Goal: Contribute content: Contribute content

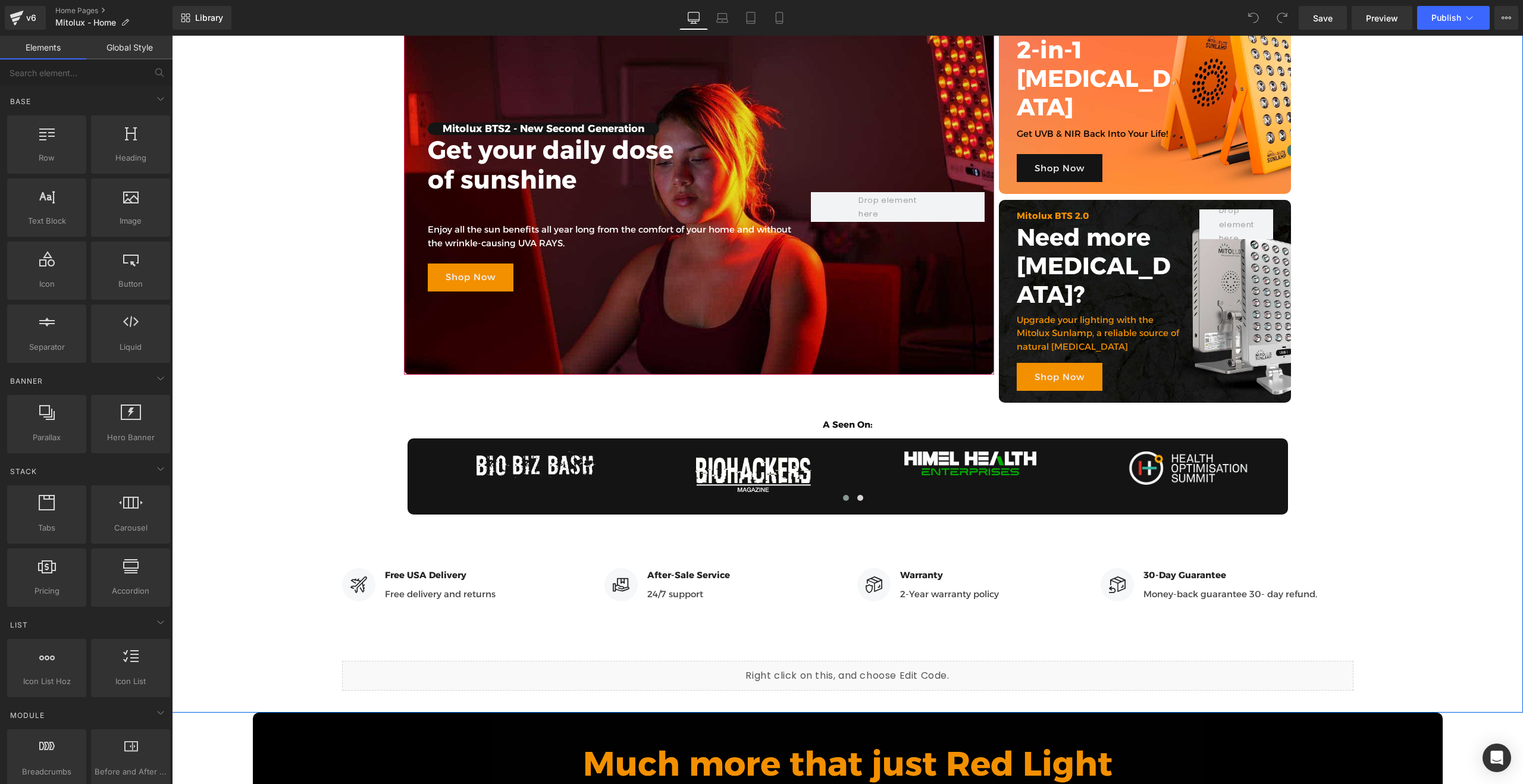
scroll to position [195, 0]
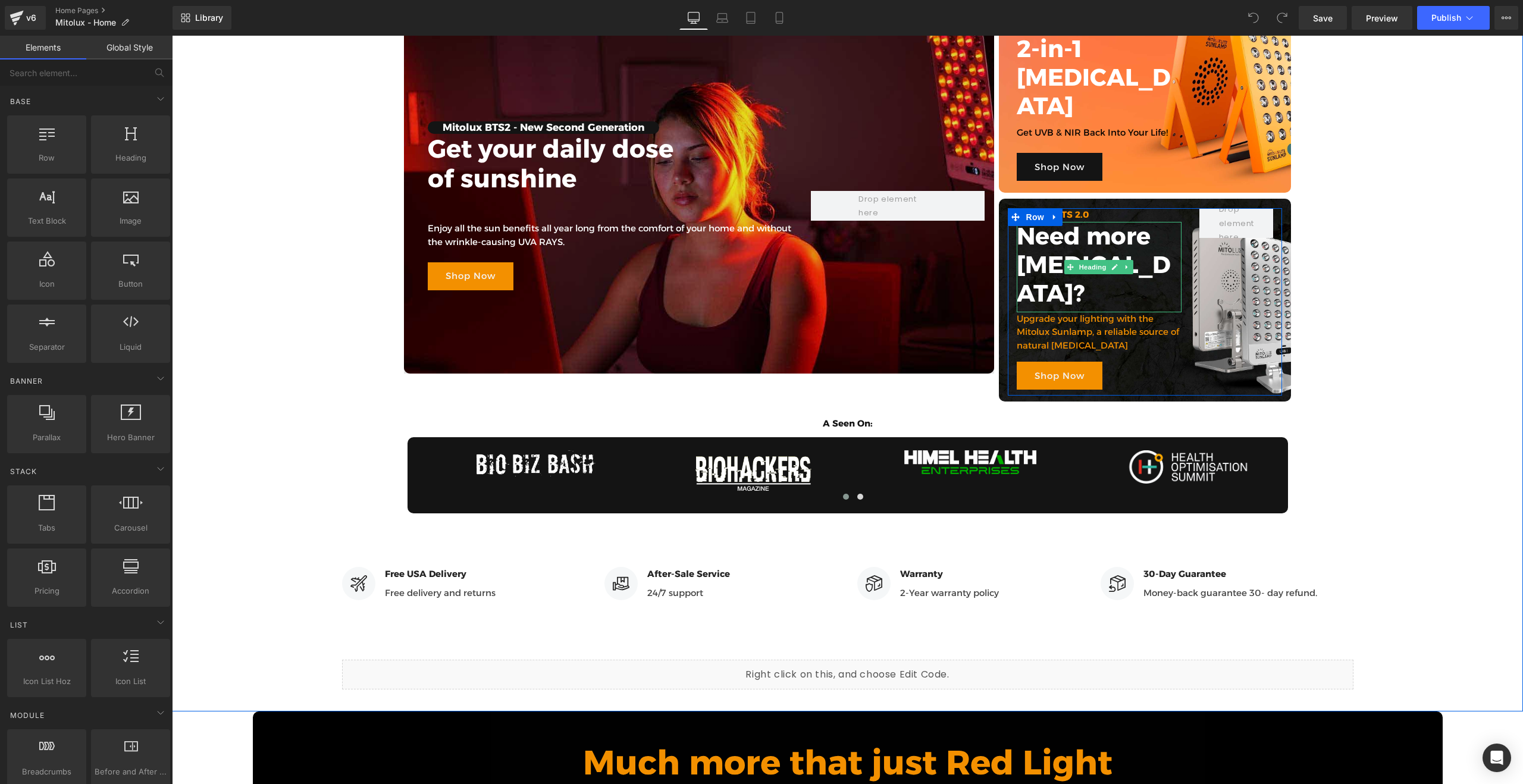
click at [1113, 236] on h3 "Need more [MEDICAL_DATA]?" at bounding box center [1099, 265] width 165 height 85
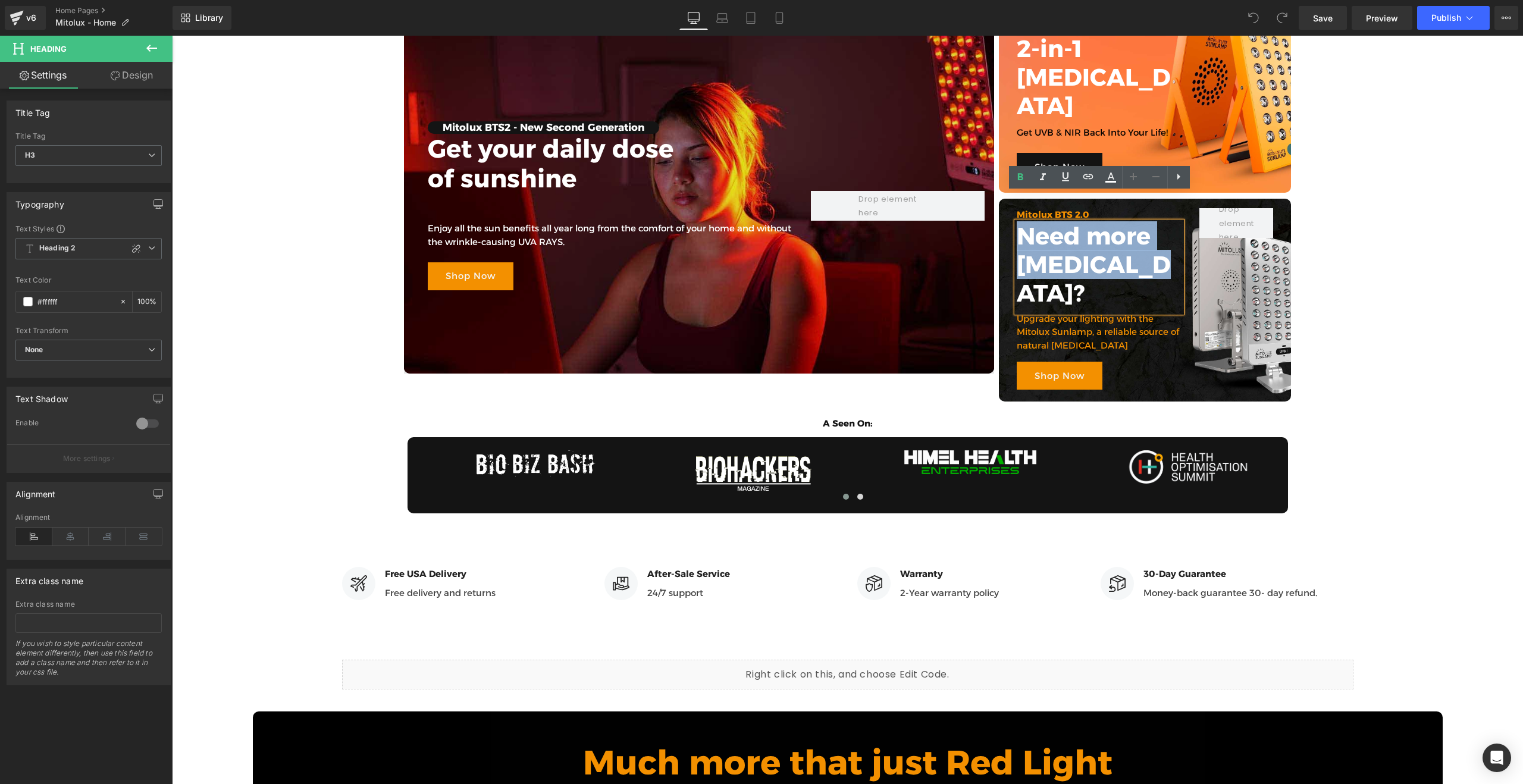
drag, startPoint x: 1022, startPoint y: 204, endPoint x: 1159, endPoint y: 237, distance: 140.9
click at [1159, 237] on h3 "Need more [MEDICAL_DATA]?" at bounding box center [1099, 265] width 165 height 85
copy h3 "Need more [MEDICAL_DATA]?"
drag, startPoint x: 1075, startPoint y: 210, endPoint x: 1064, endPoint y: 210, distance: 11.0
click at [1075, 222] on h3 "Need more [MEDICAL_DATA]?" at bounding box center [1099, 265] width 165 height 85
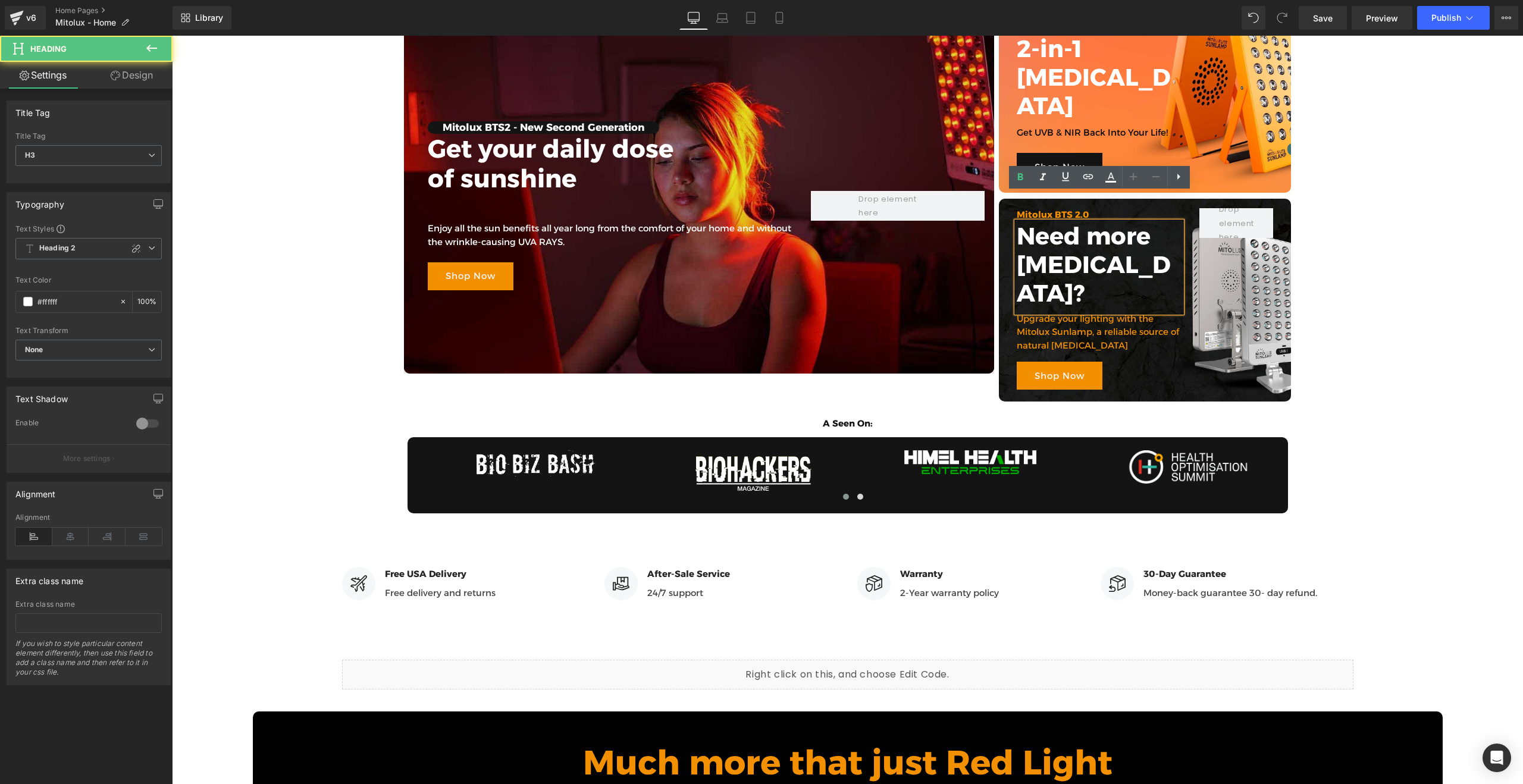
click at [1061, 222] on h3 "Need more [MEDICAL_DATA]?" at bounding box center [1099, 265] width 165 height 85
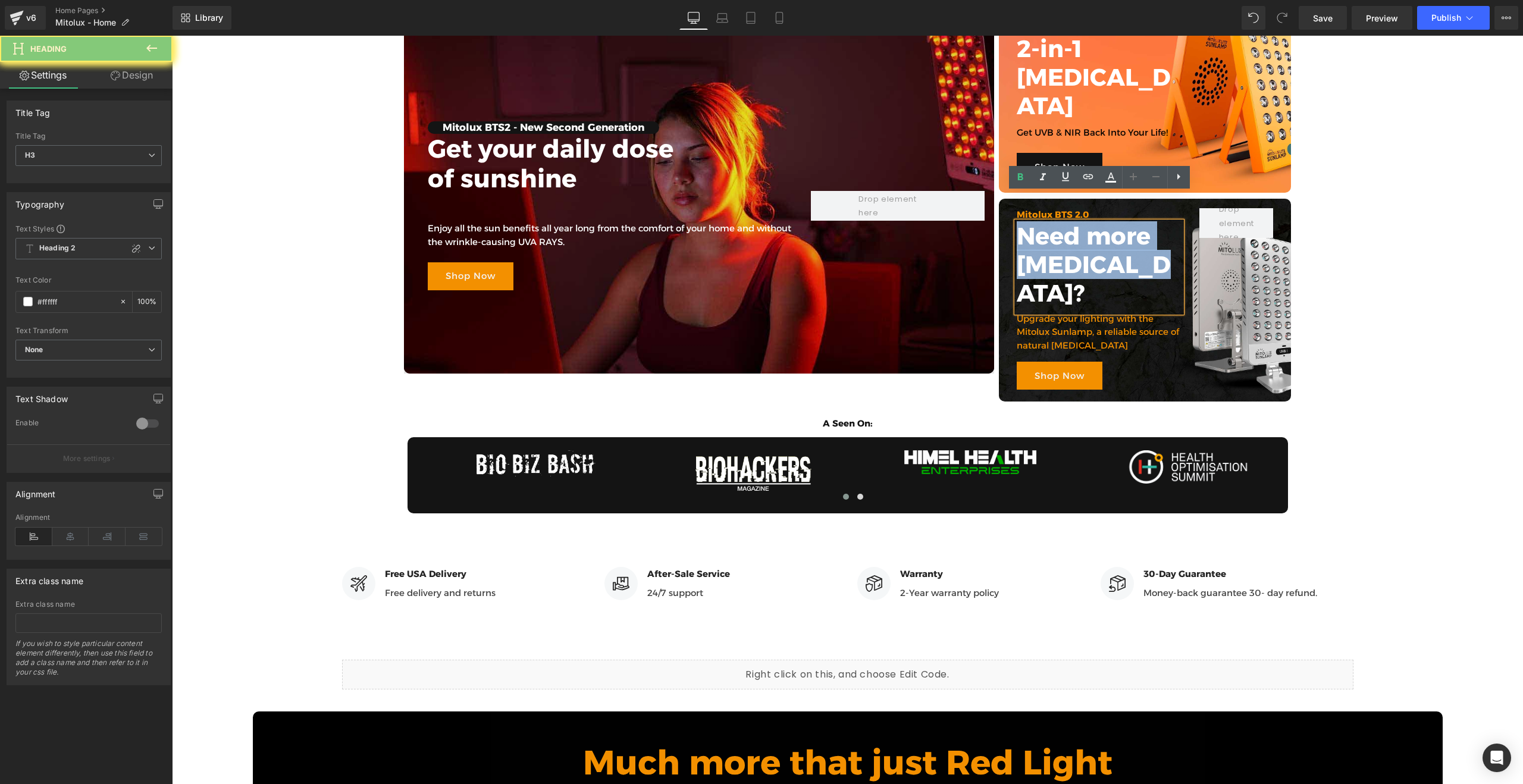
click at [1061, 222] on h3 "Need more [MEDICAL_DATA]?" at bounding box center [1099, 265] width 165 height 85
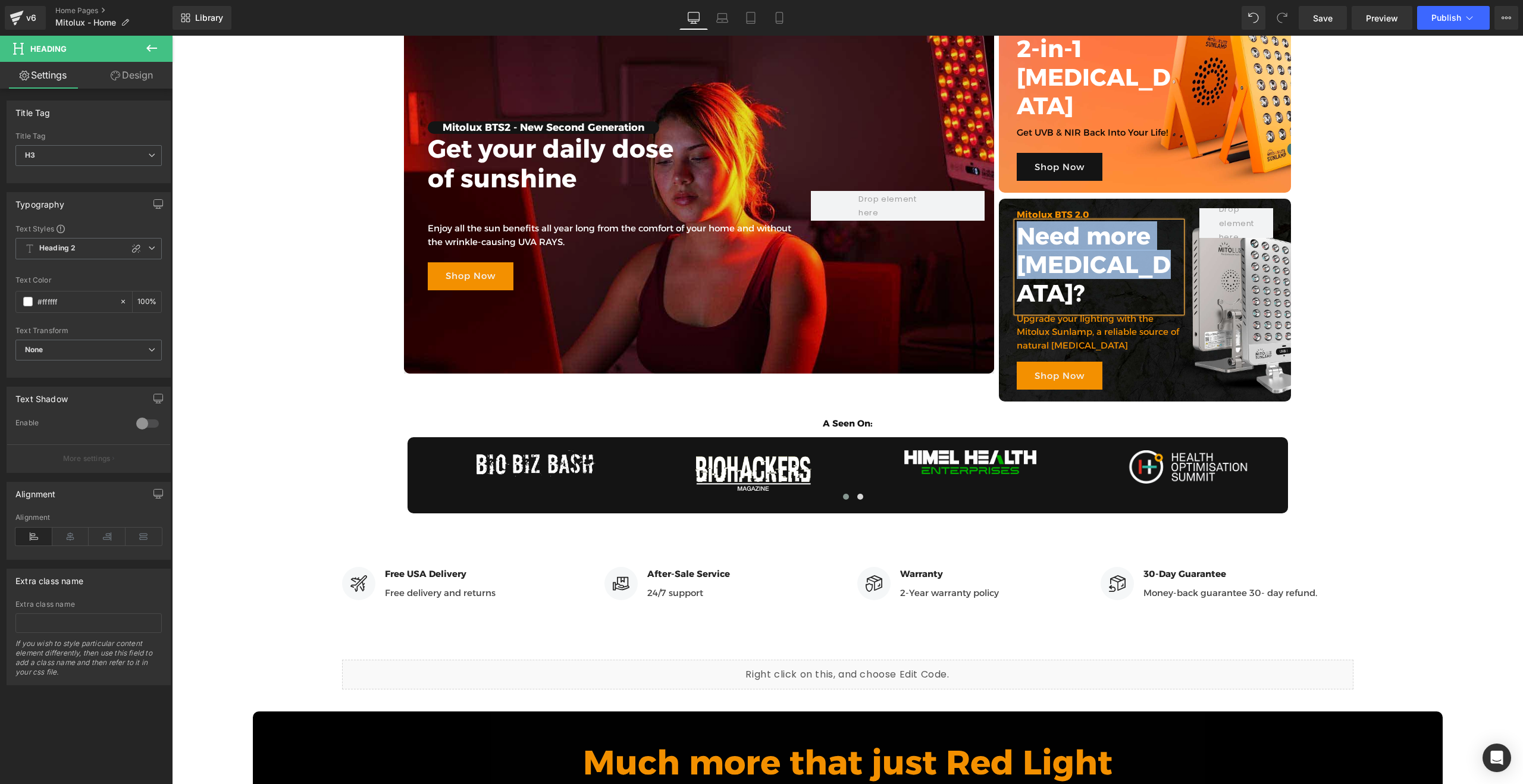
paste div
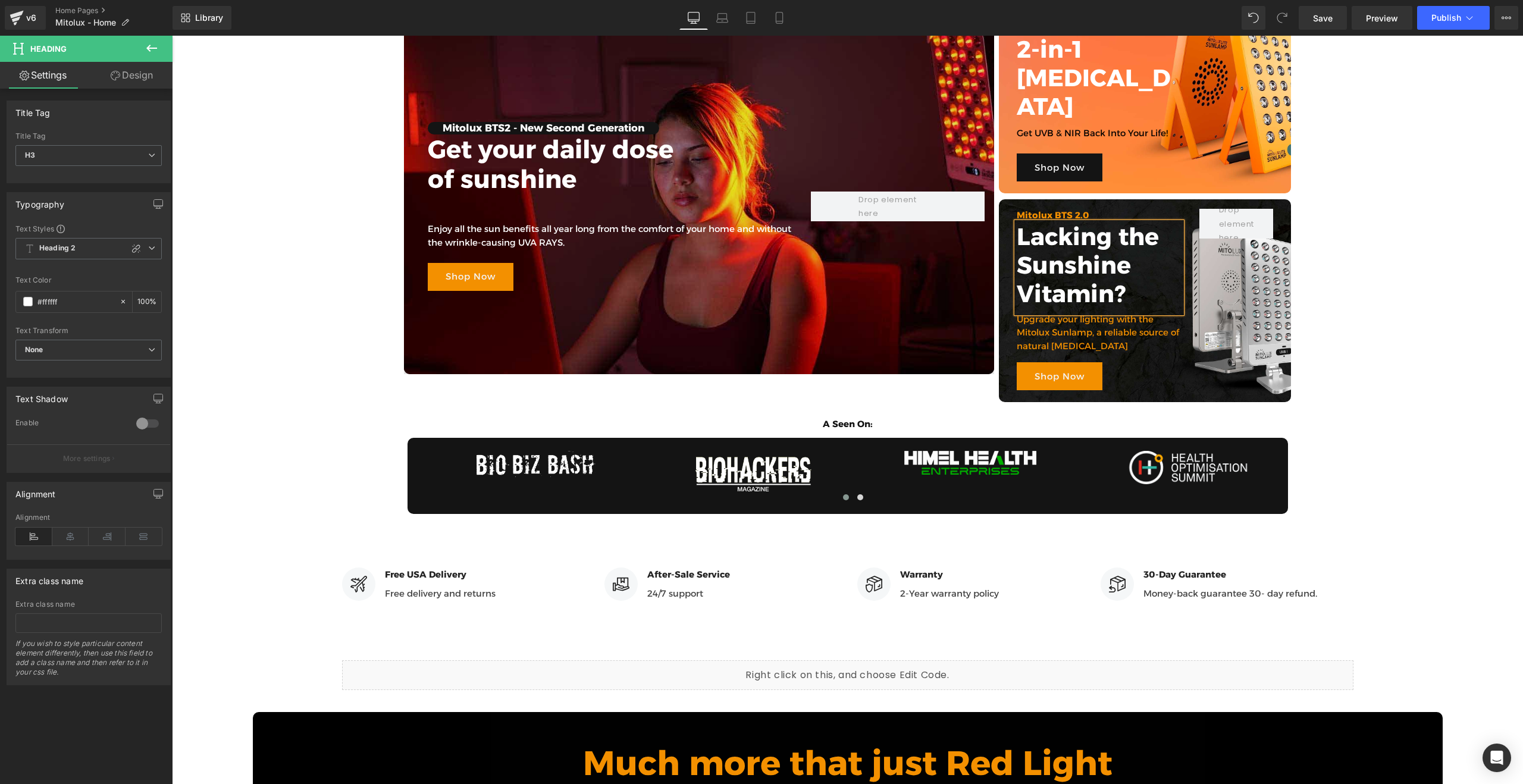
click at [1368, 239] on div "Mitolux BTS2 - New Second Generation Heading Get your daily dose of sunshine He…" at bounding box center [847, 312] width 1351 height 757
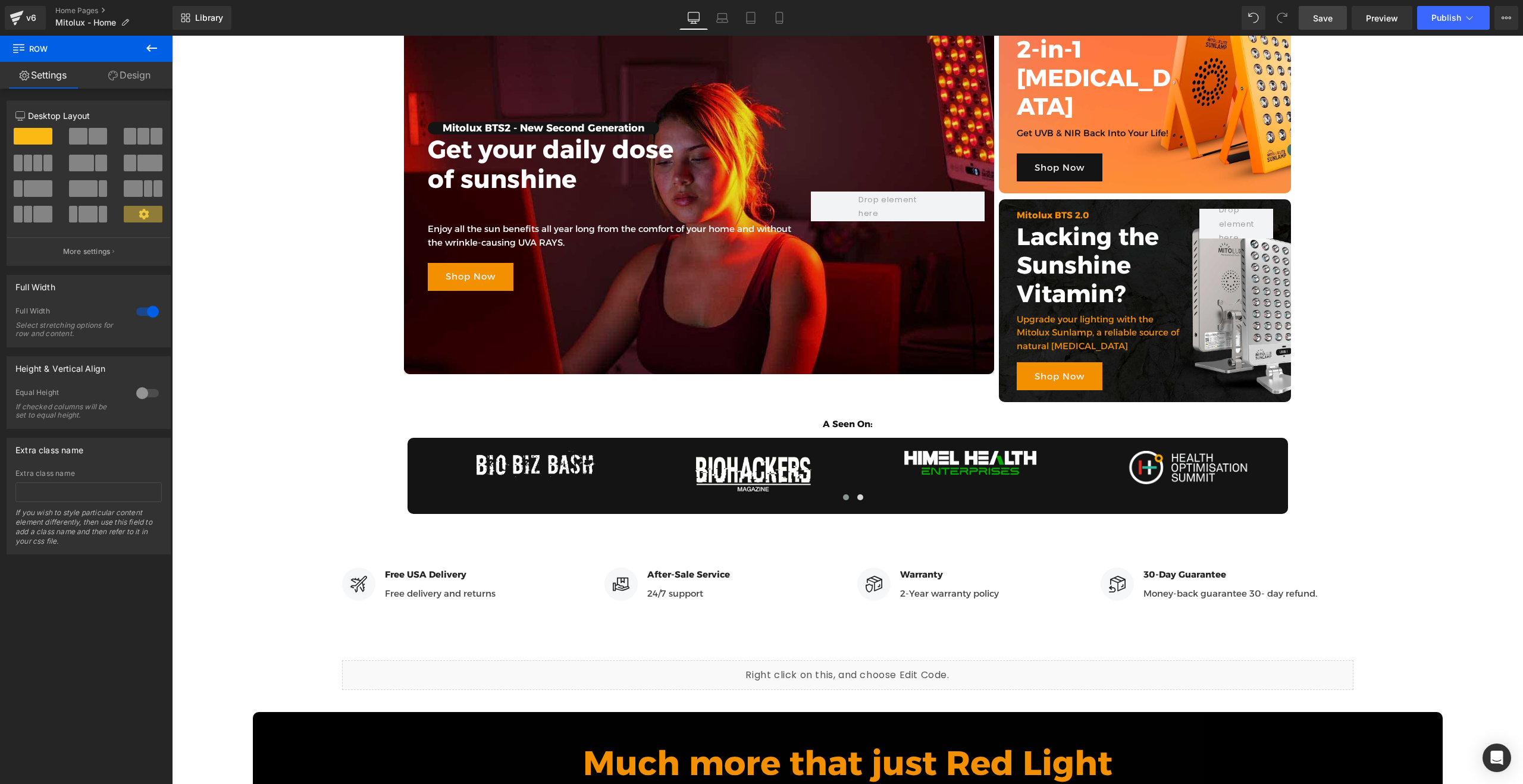
drag, startPoint x: 1321, startPoint y: 17, endPoint x: 745, endPoint y: 239, distance: 617.3
click at [1321, 17] on span "Save" at bounding box center [1323, 18] width 20 height 13
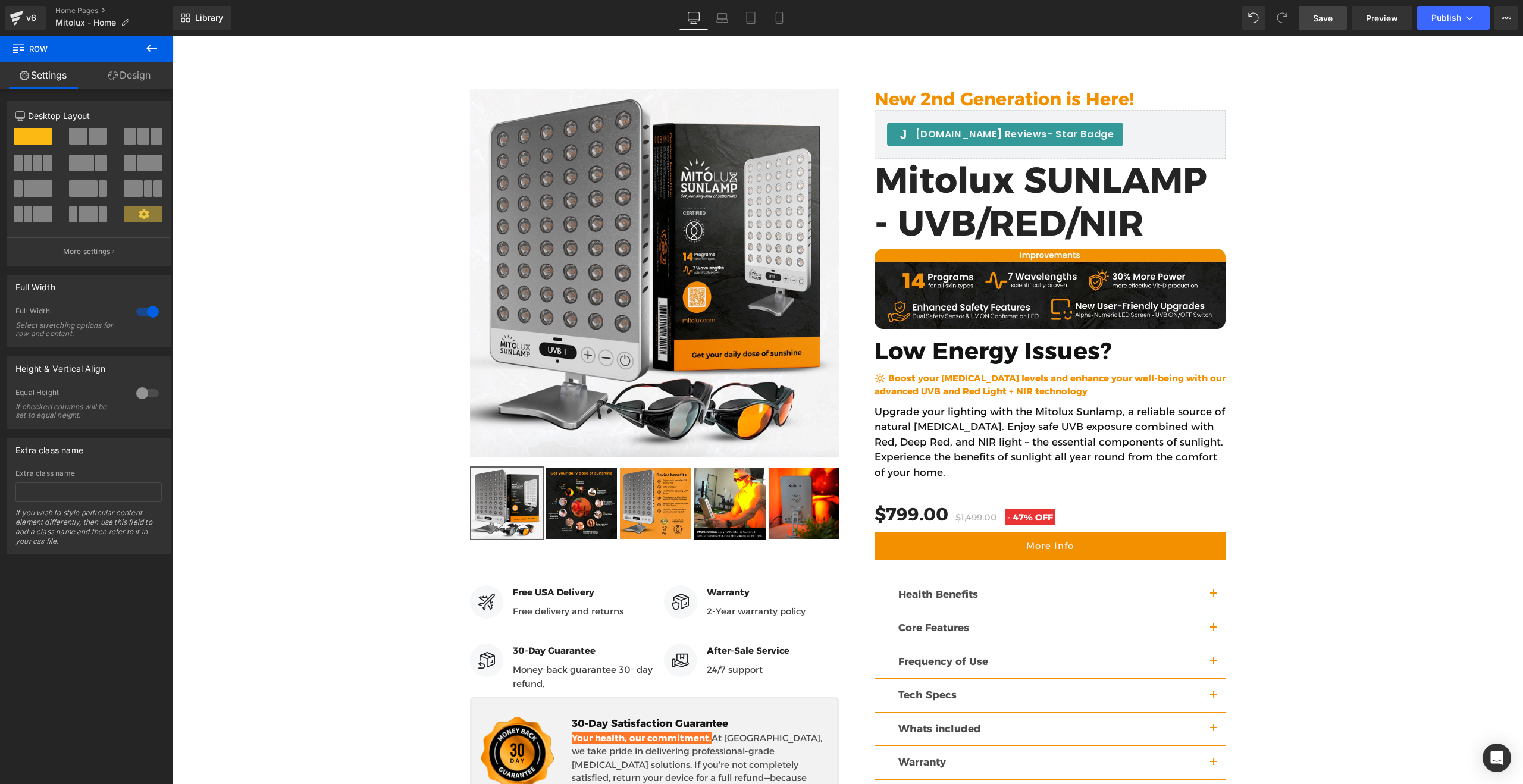
scroll to position [1432, 0]
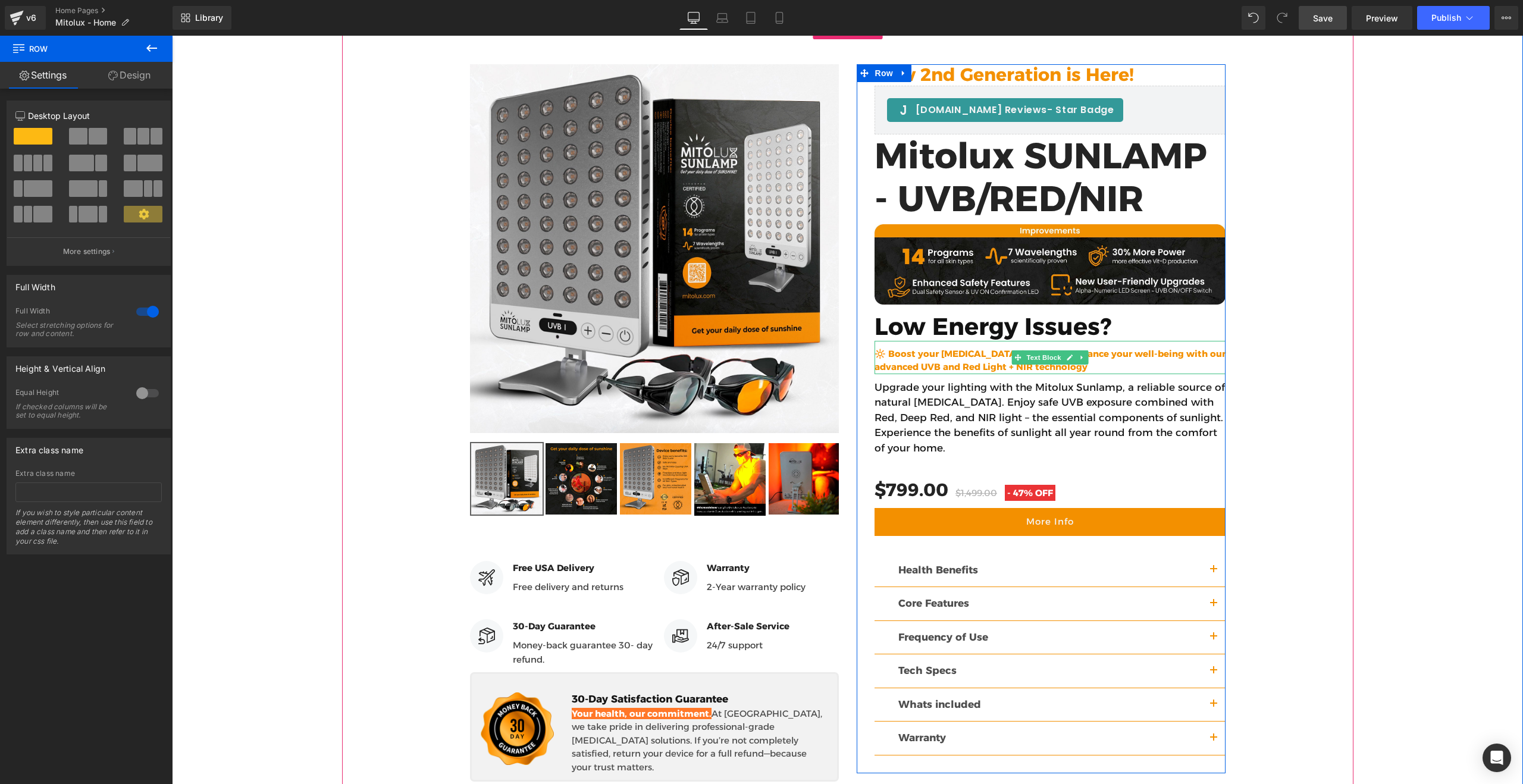
click at [942, 348] on b "🔆 Boost your [MEDICAL_DATA] levels and enhance your well-being with our advance…" at bounding box center [1050, 360] width 351 height 25
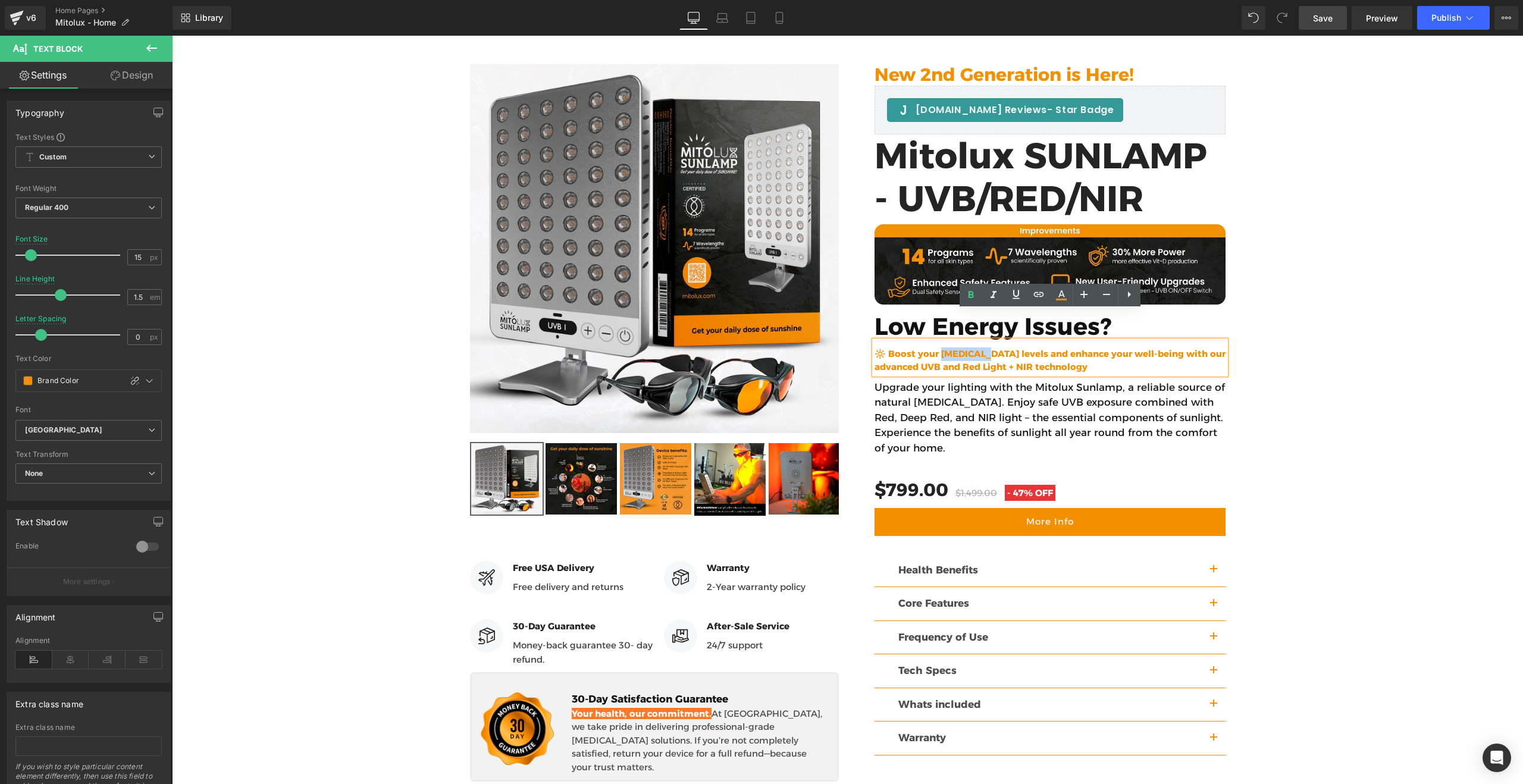
drag, startPoint x: 938, startPoint y: 324, endPoint x: 981, endPoint y: 322, distance: 43.0
click at [981, 348] on b "🔆 Boost your [MEDICAL_DATA] levels and enhance your well-being with our advance…" at bounding box center [1050, 360] width 351 height 25
click at [1315, 364] on div "[DOMAIN_NAME] Reviews - Star Badge [DOMAIN_NAME] Reviews New 2nd Generation is …" at bounding box center [847, 416] width 1011 height 741
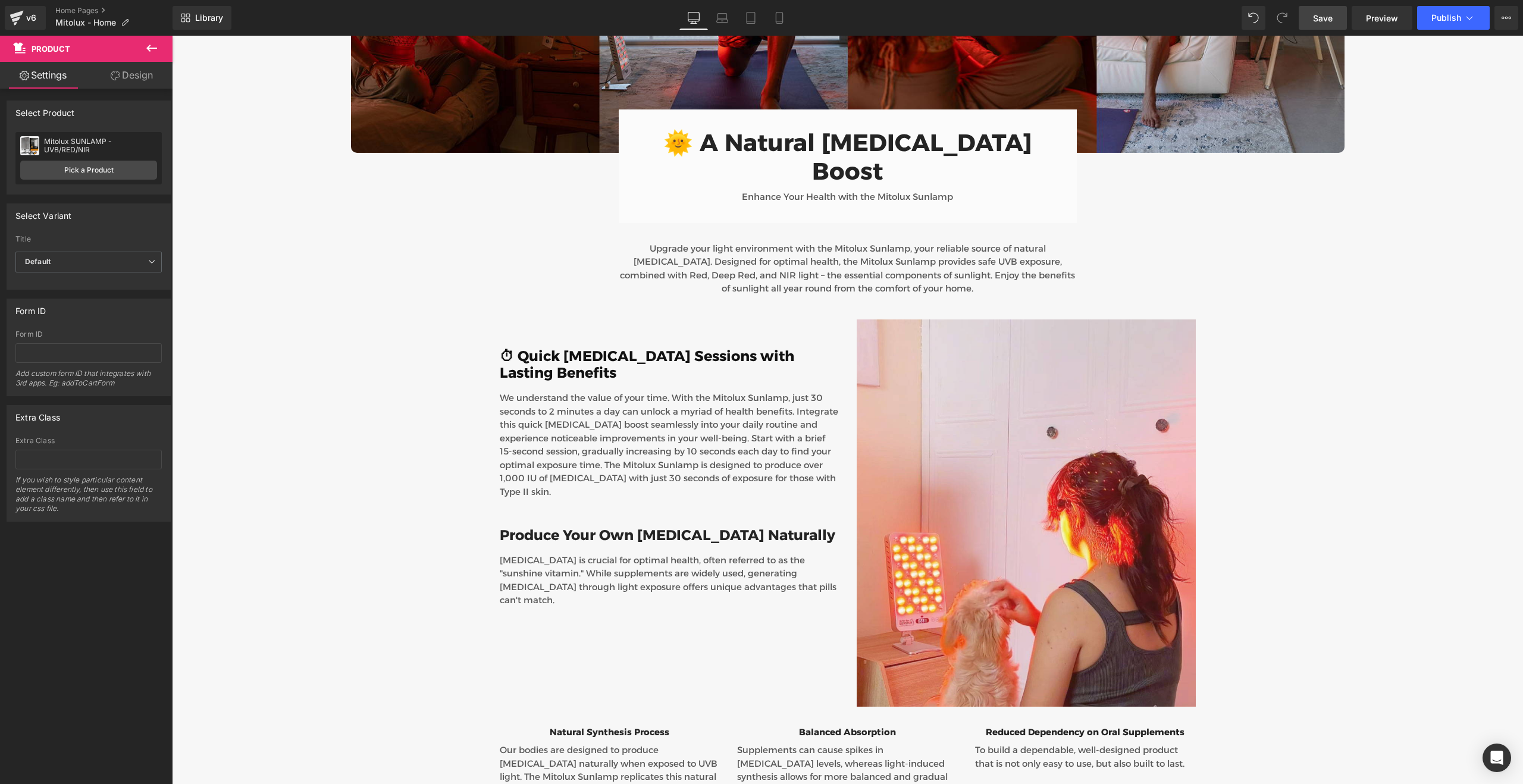
scroll to position [2976, 0]
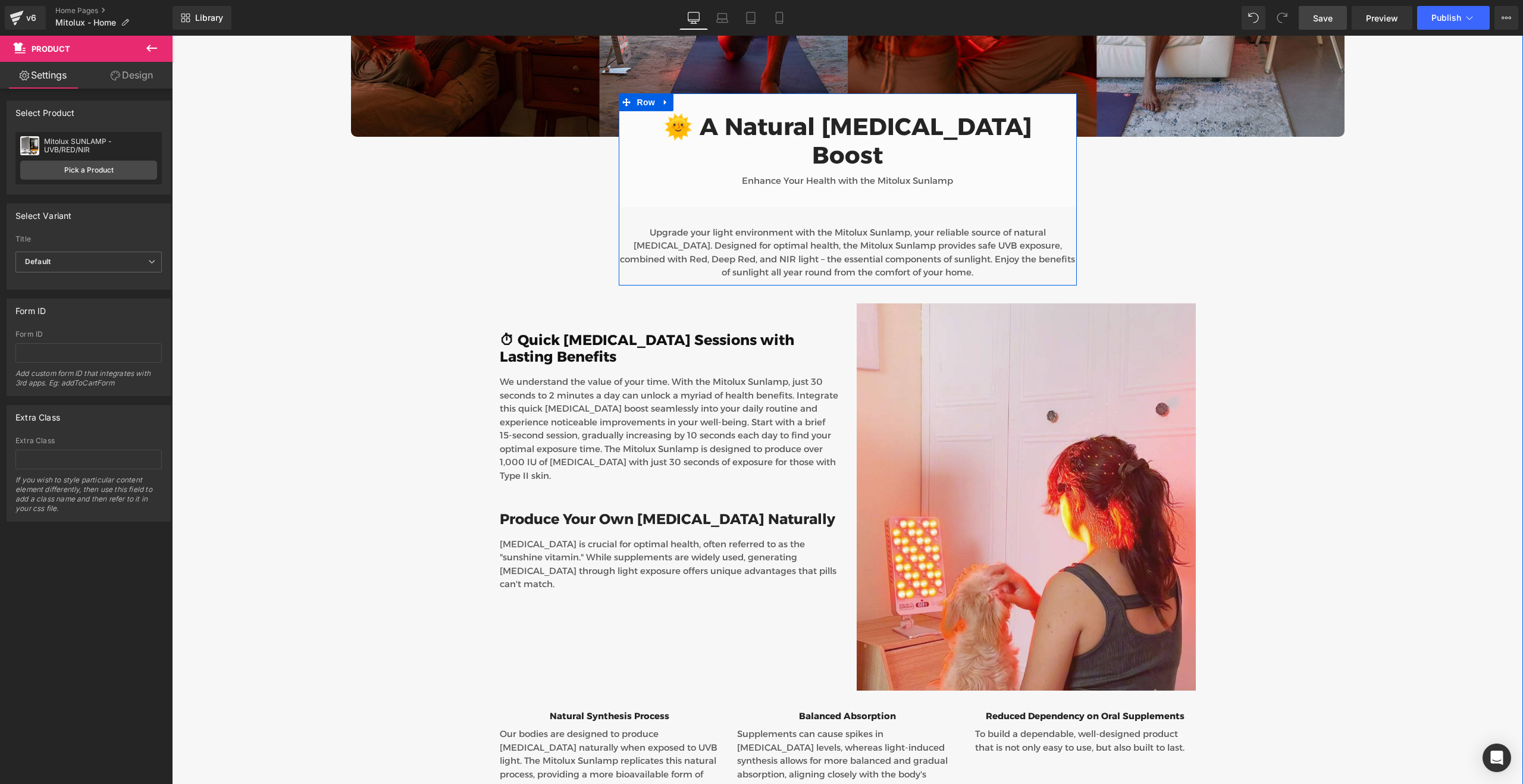
click at [172, 36] on div at bounding box center [172, 36] width 0 height 0
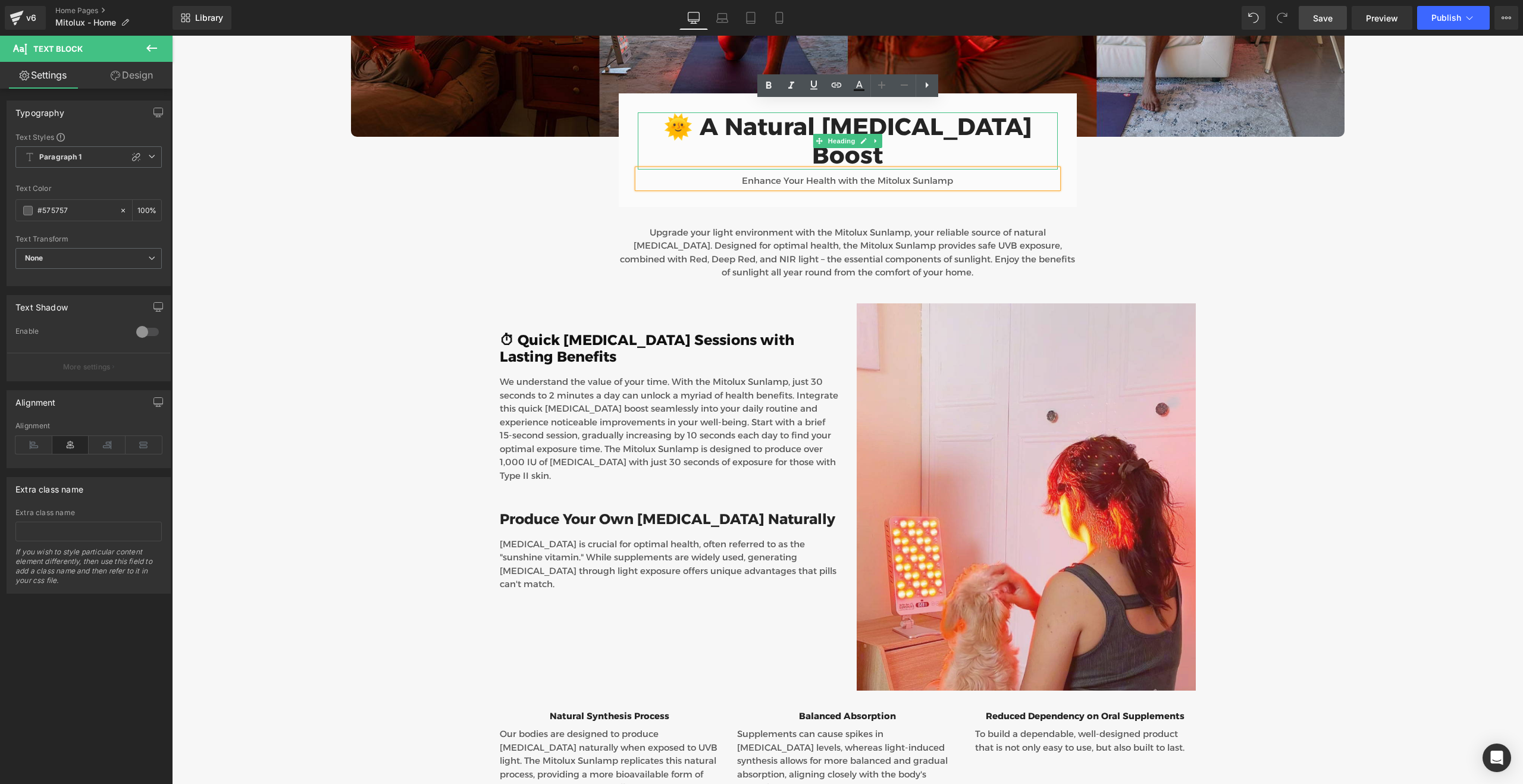
click at [966, 113] on h3 "🌞 A Natural [MEDICAL_DATA] Boost" at bounding box center [848, 141] width 420 height 57
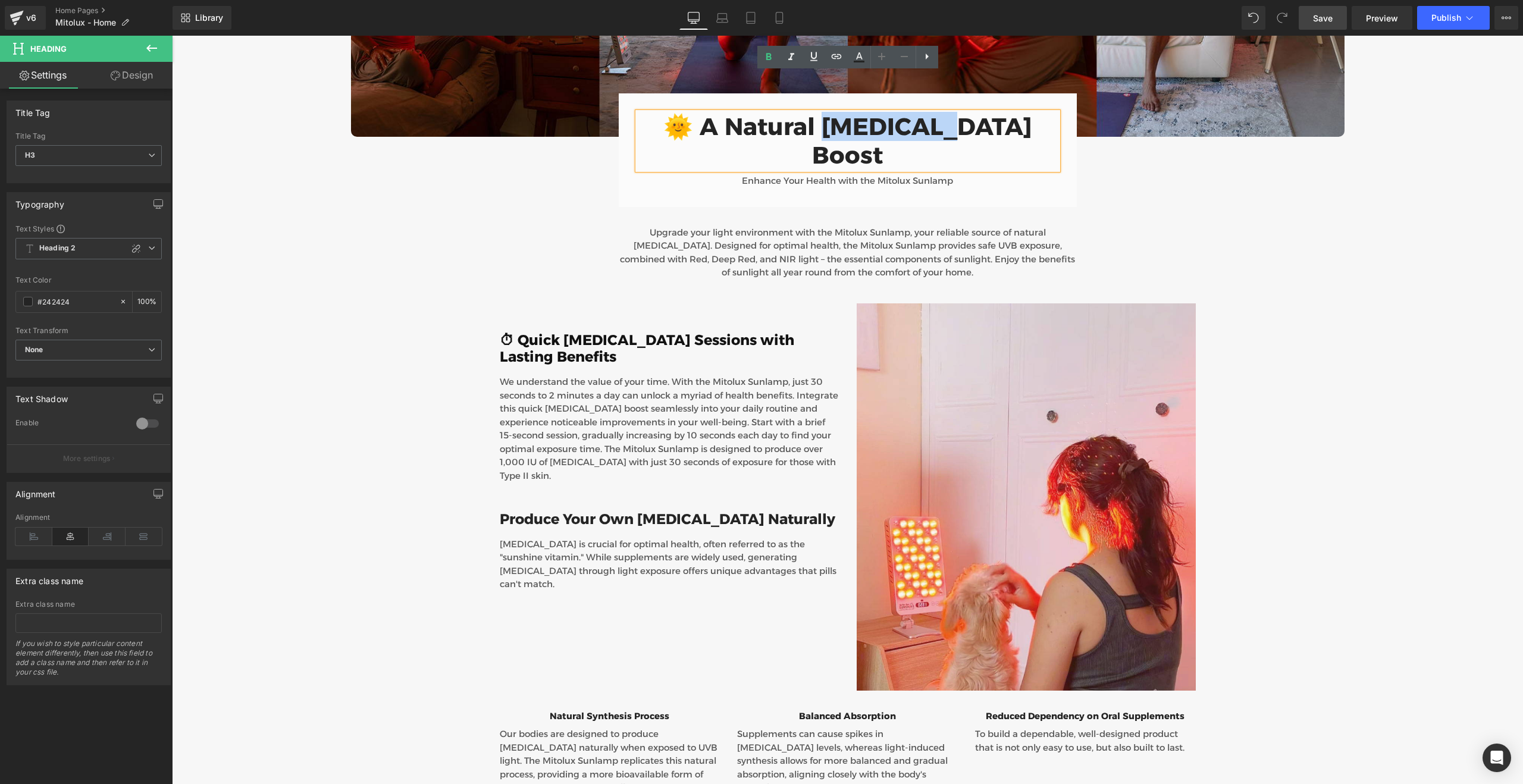
drag, startPoint x: 830, startPoint y: 85, endPoint x: 940, endPoint y: 85, distance: 110.0
click at [940, 113] on h3 "🌞 A Natural [MEDICAL_DATA] Boost" at bounding box center [848, 141] width 420 height 57
paste div
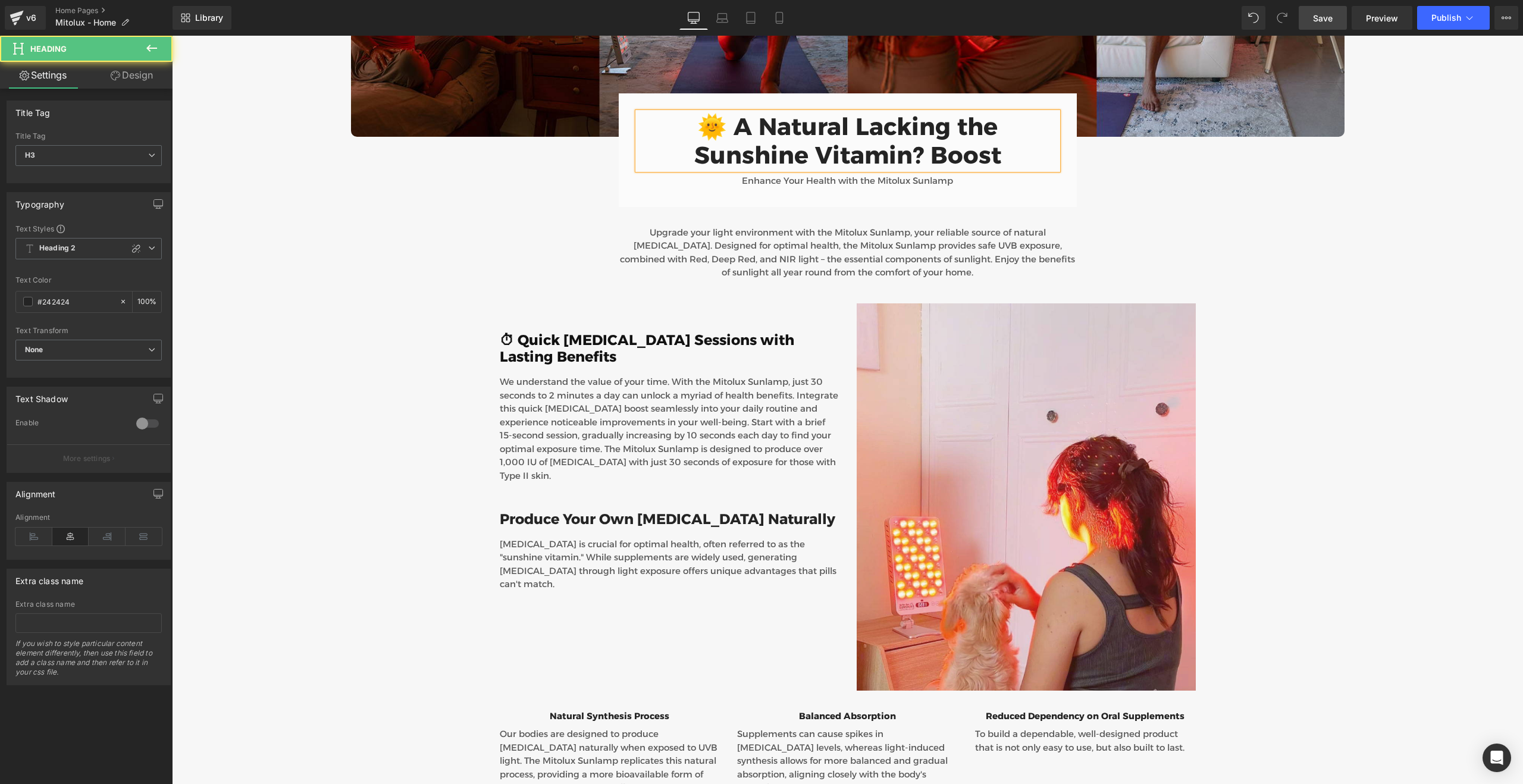
click at [793, 113] on h3 "🌞 A Natural Lacking the Sunshine Vitamin? Boost" at bounding box center [848, 141] width 420 height 57
click at [938, 113] on h3 "🌞 A Natural Lacking the Sunshine Vitamin? Boost" at bounding box center [848, 141] width 420 height 57
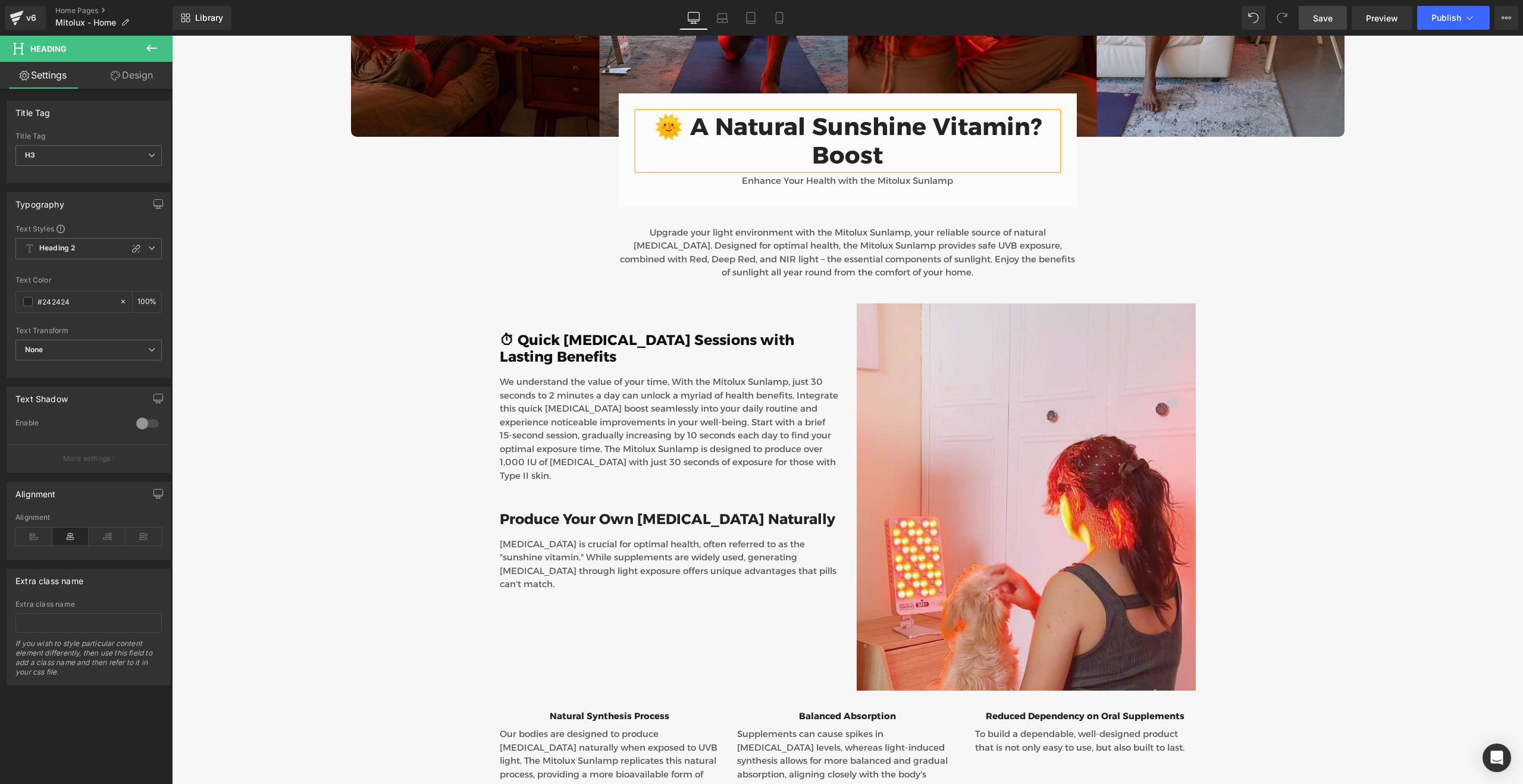
click at [1029, 113] on h3 "🌞 A Natural Sunshine Vitamin? Boost" at bounding box center [848, 141] width 420 height 57
click at [1322, 21] on span "Save" at bounding box center [1323, 18] width 20 height 13
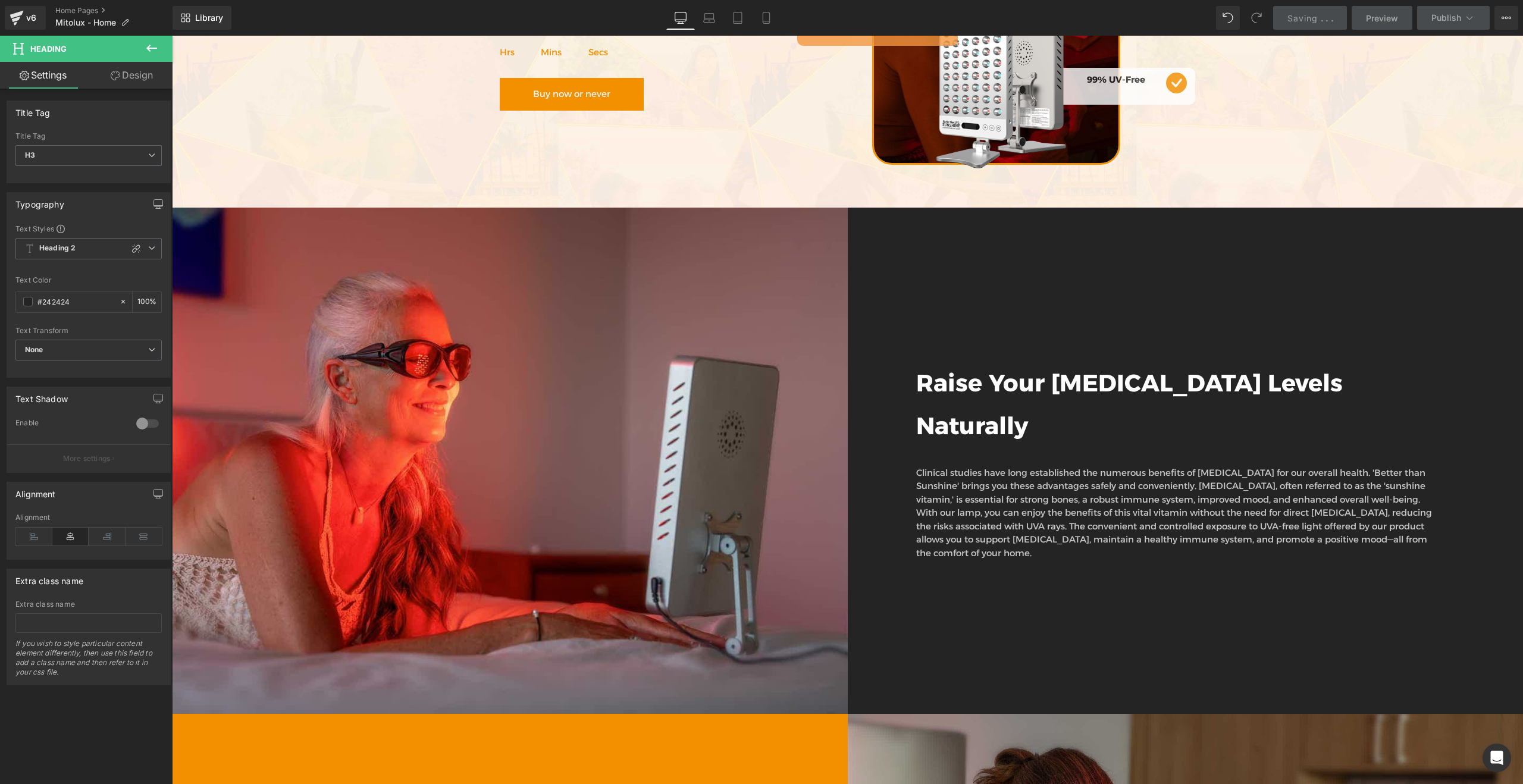
scroll to position [4456, 0]
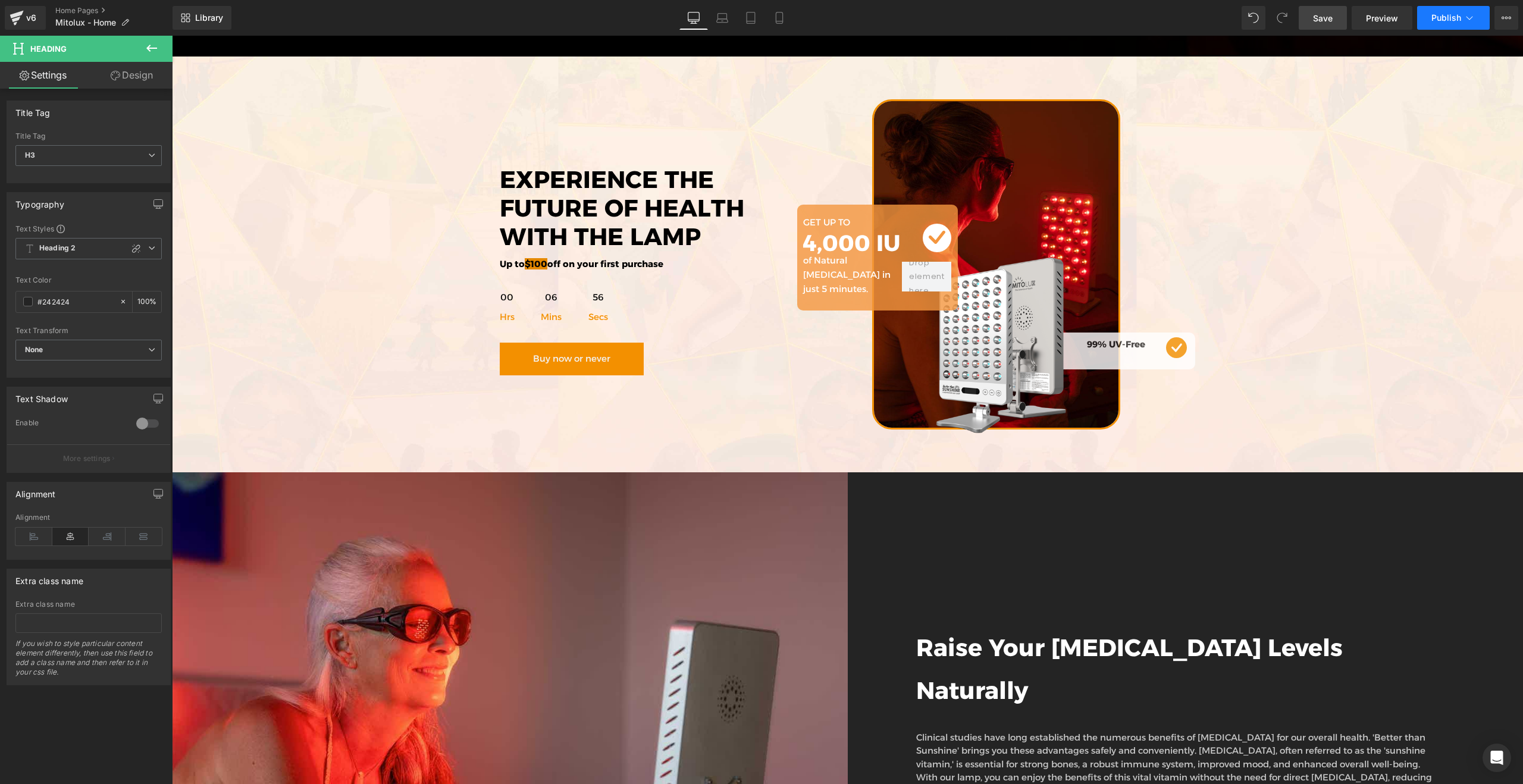
click at [1445, 22] on span "Publish" at bounding box center [1446, 18] width 29 height 10
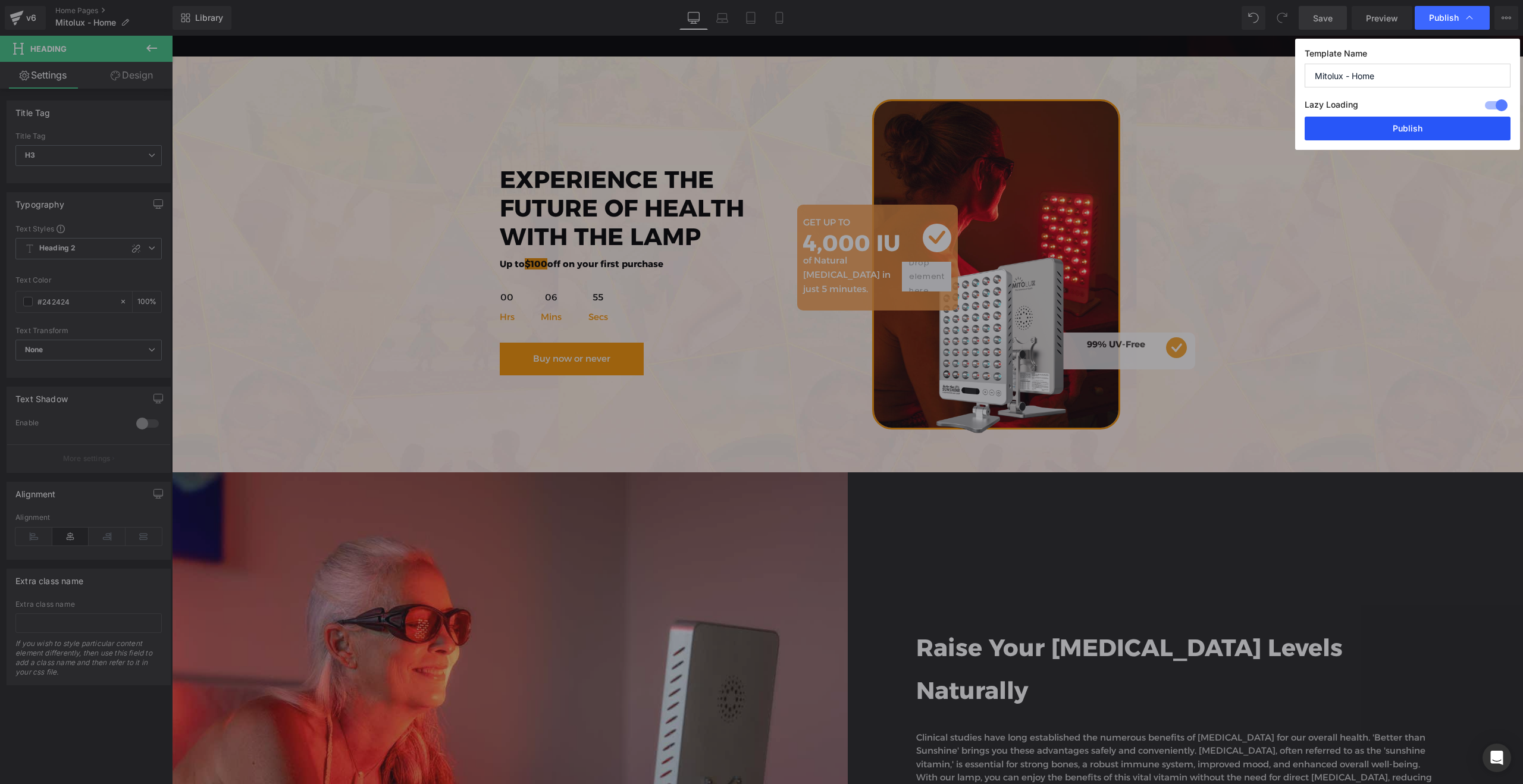
click at [1410, 129] on button "Publish" at bounding box center [1407, 128] width 206 height 24
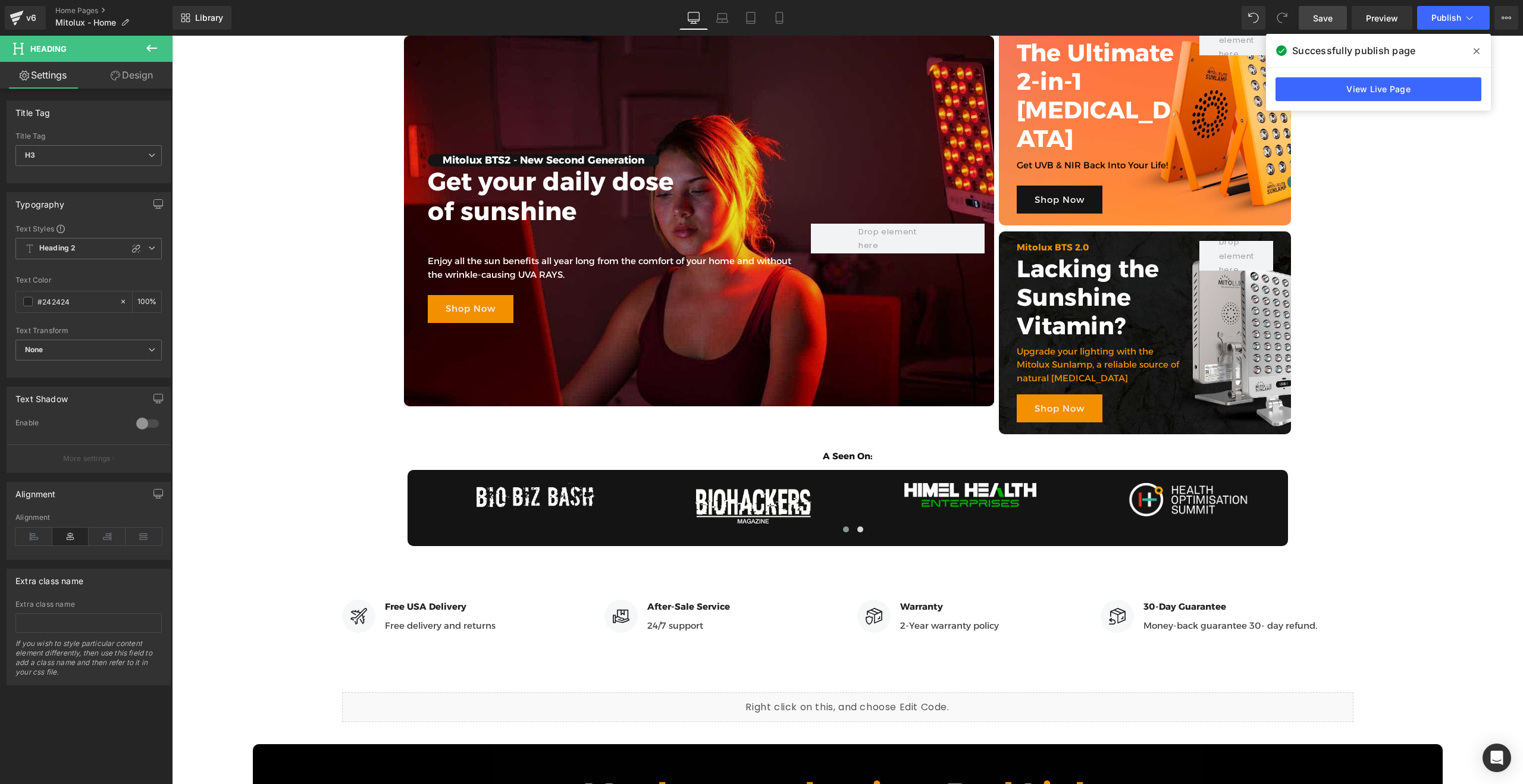
scroll to position [0, 0]
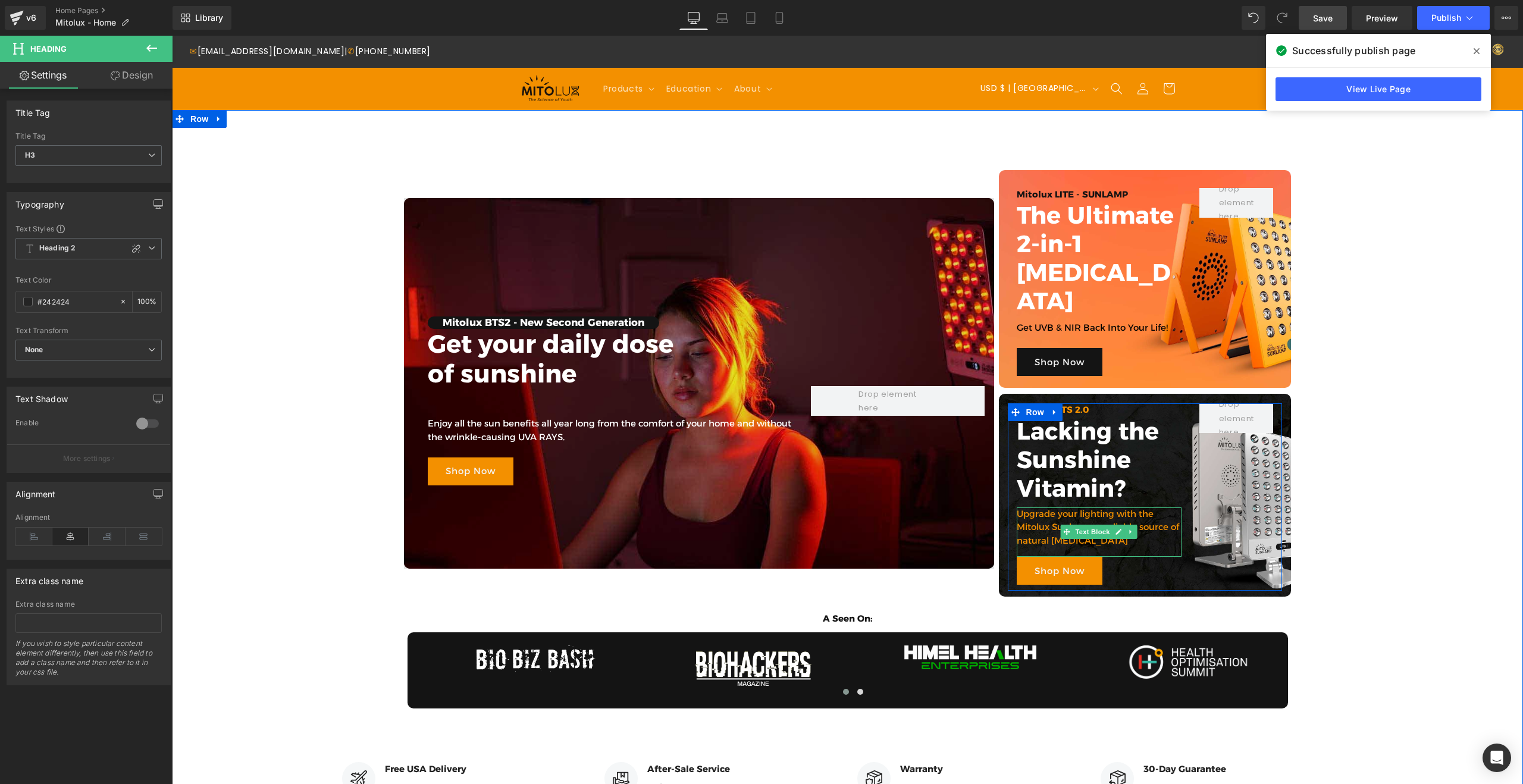
click at [1036, 507] on p "Upgrade your lighting with the Mitolux Sunlamp, a reliable source of natural [M…" at bounding box center [1099, 528] width 165 height 41
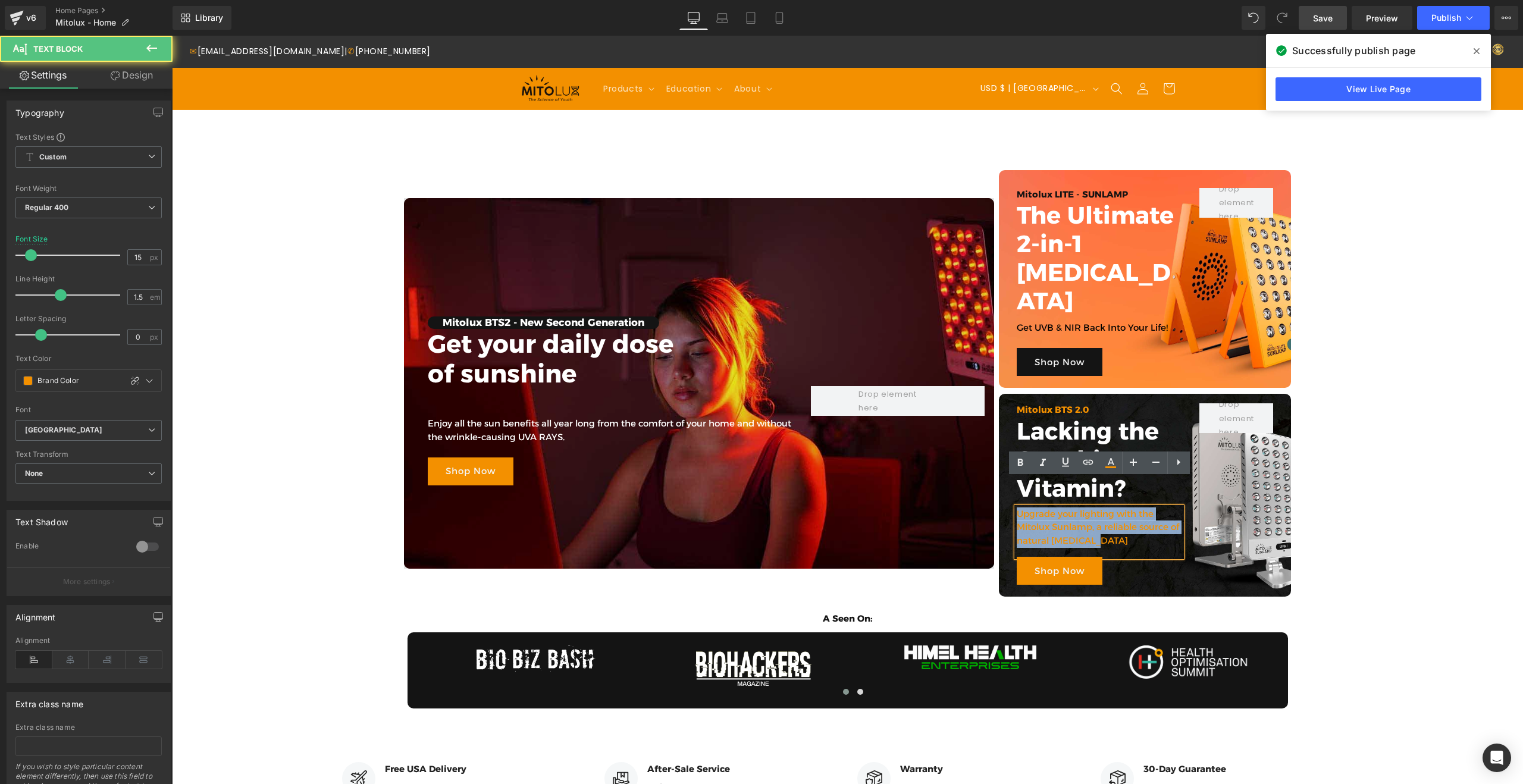
drag, startPoint x: 1019, startPoint y: 488, endPoint x: 1107, endPoint y: 509, distance: 90.5
click at [1107, 509] on p "Upgrade your lighting with the Mitolux Sunlamp, a reliable source of natural [M…" at bounding box center [1099, 528] width 165 height 41
copy p "Upgrade your lighting with the Mitolux Sunlamp, a reliable source of natural [M…"
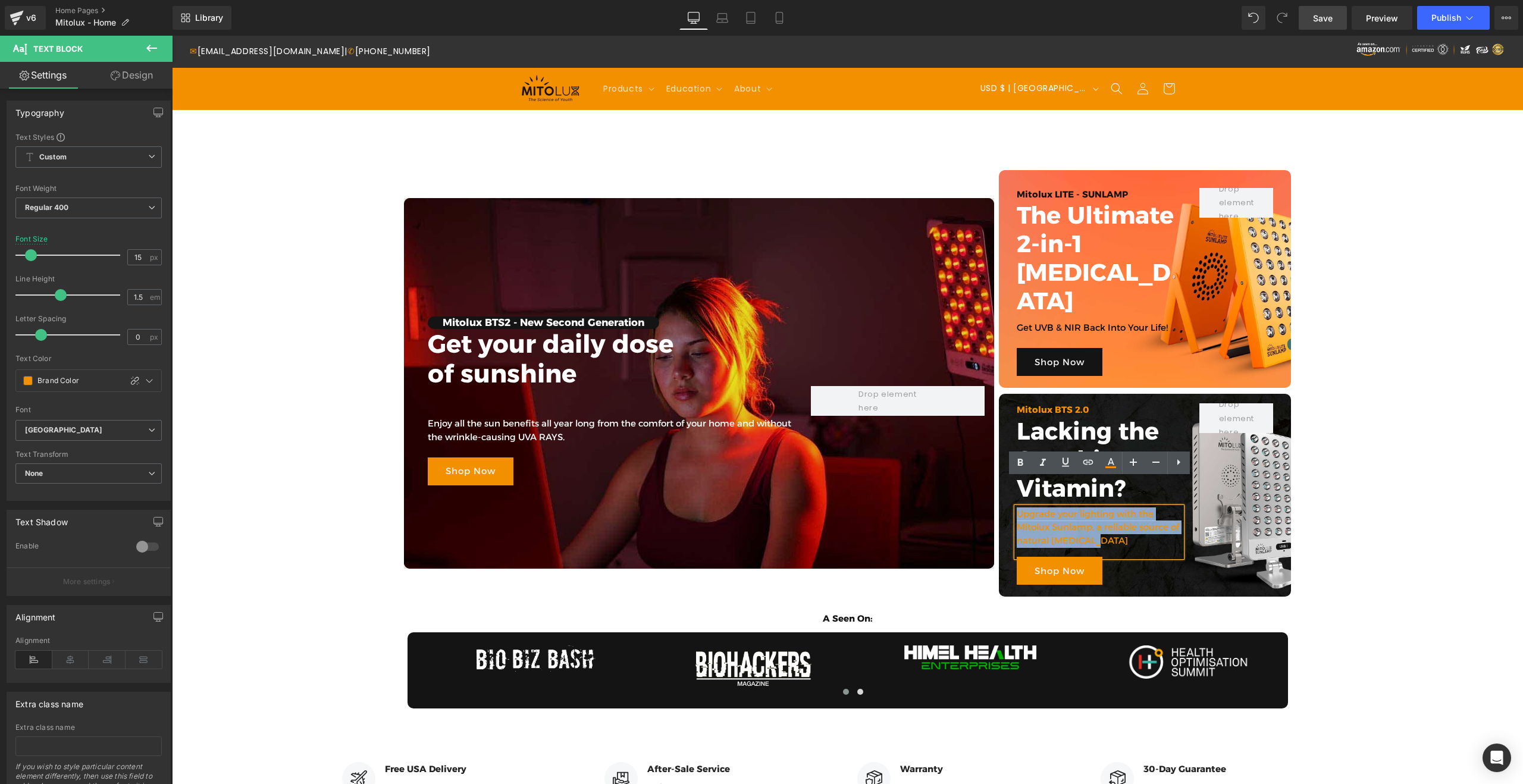
click at [1054, 507] on p "Upgrade your lighting with the Mitolux Sunlamp, a reliable source of natural [M…" at bounding box center [1099, 528] width 165 height 41
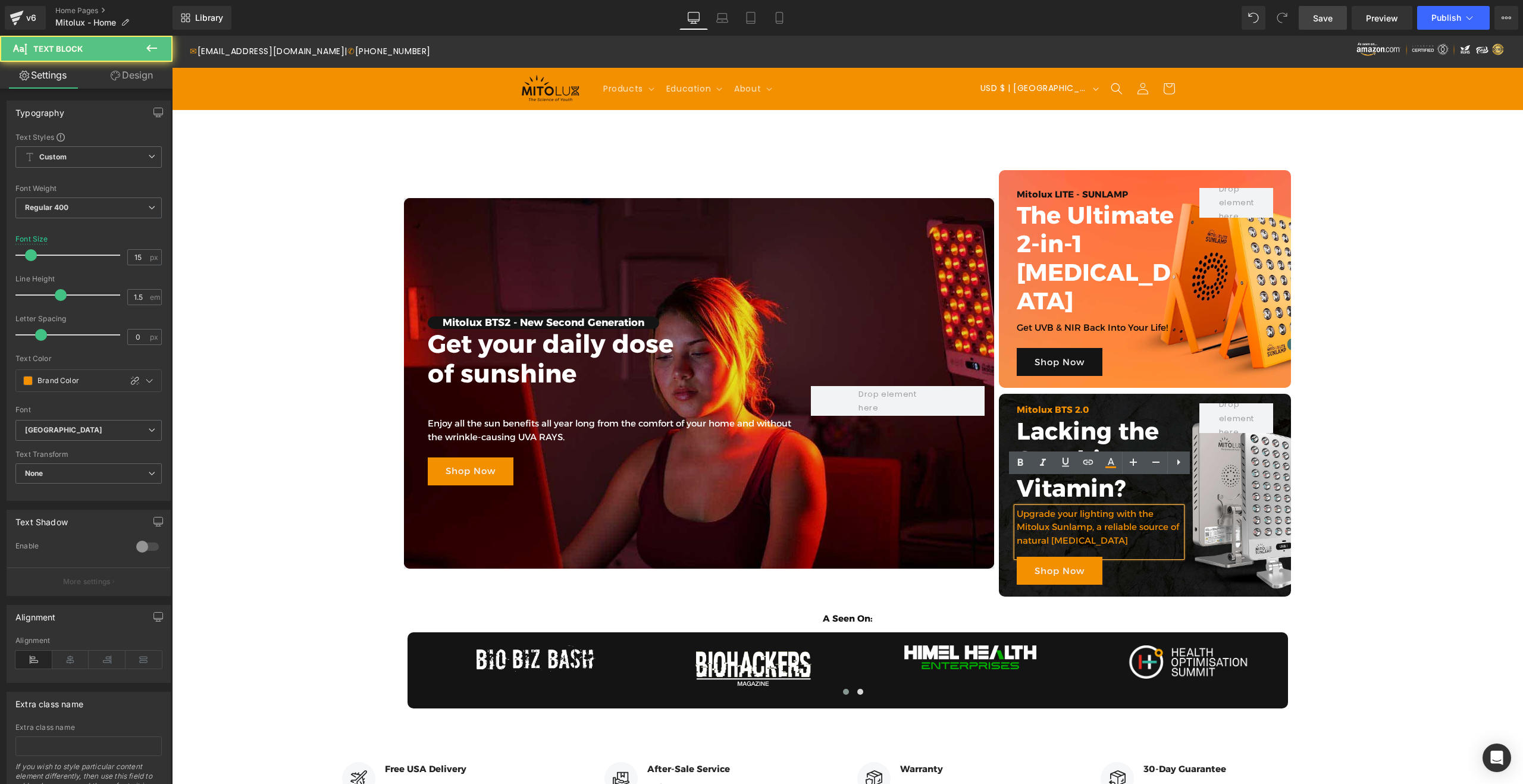
click at [1054, 507] on p "Upgrade your lighting with the Mitolux Sunlamp, a reliable source of natural [M…" at bounding box center [1099, 528] width 165 height 41
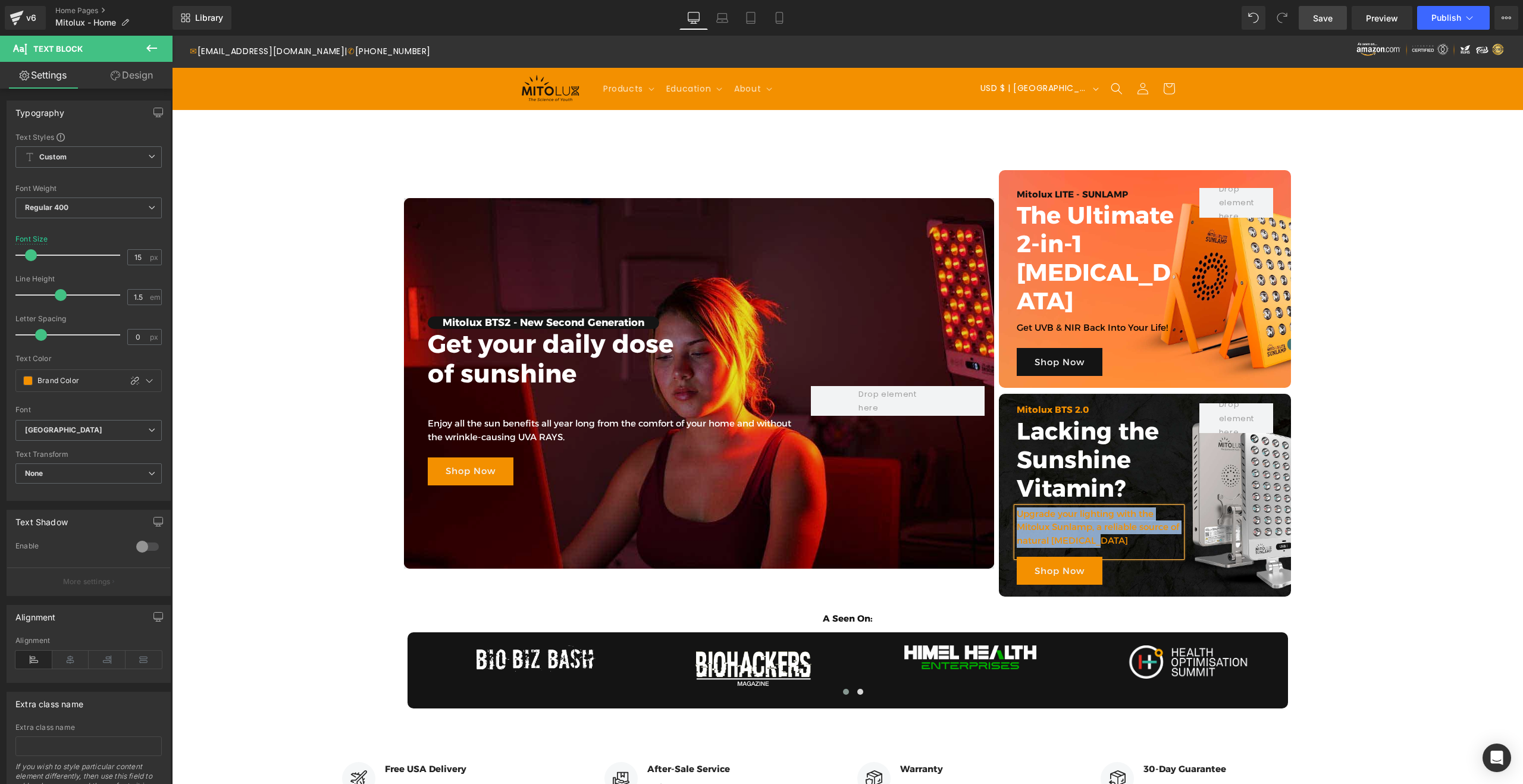
paste div
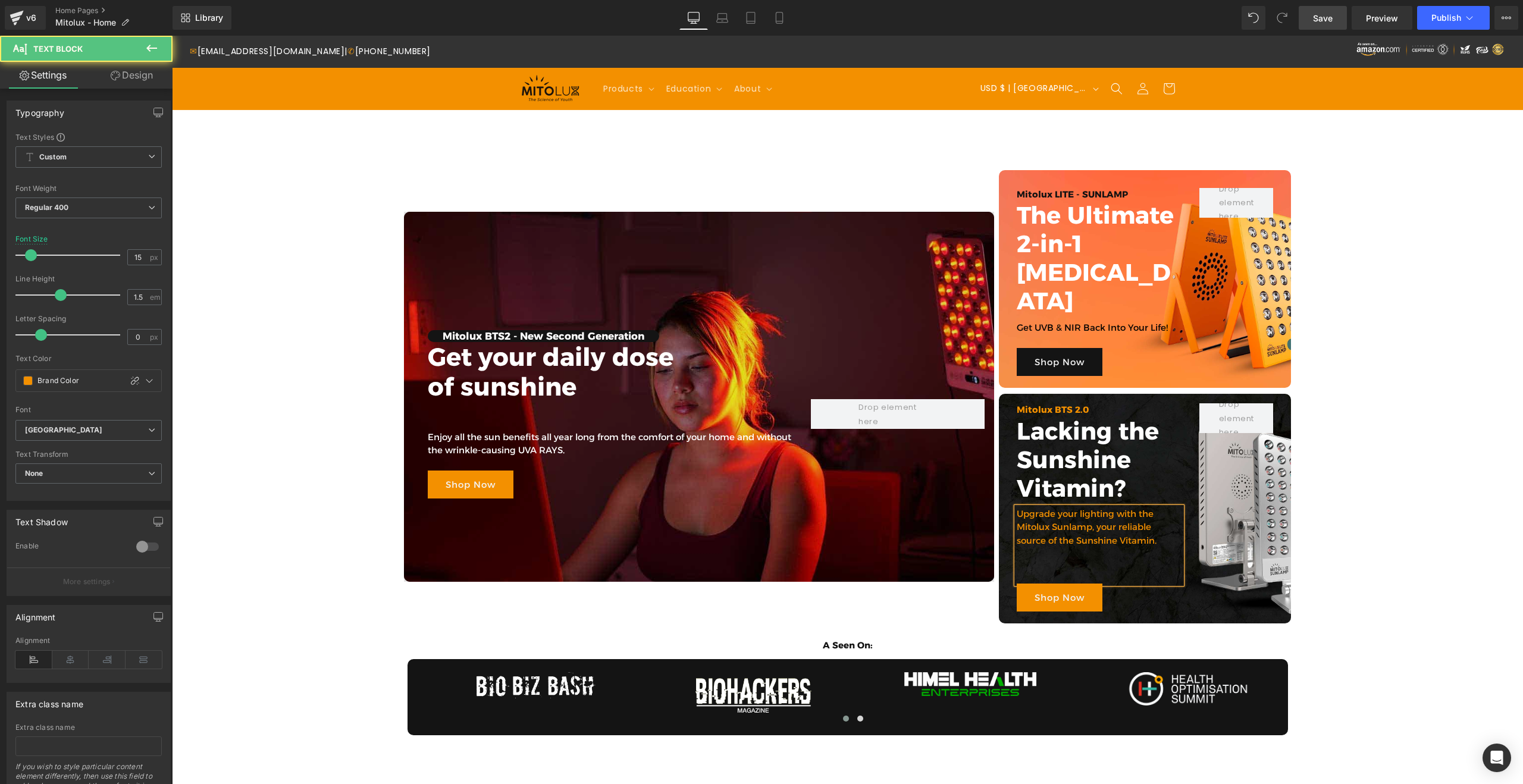
click at [1046, 561] on p at bounding box center [1099, 568] width 165 height 14
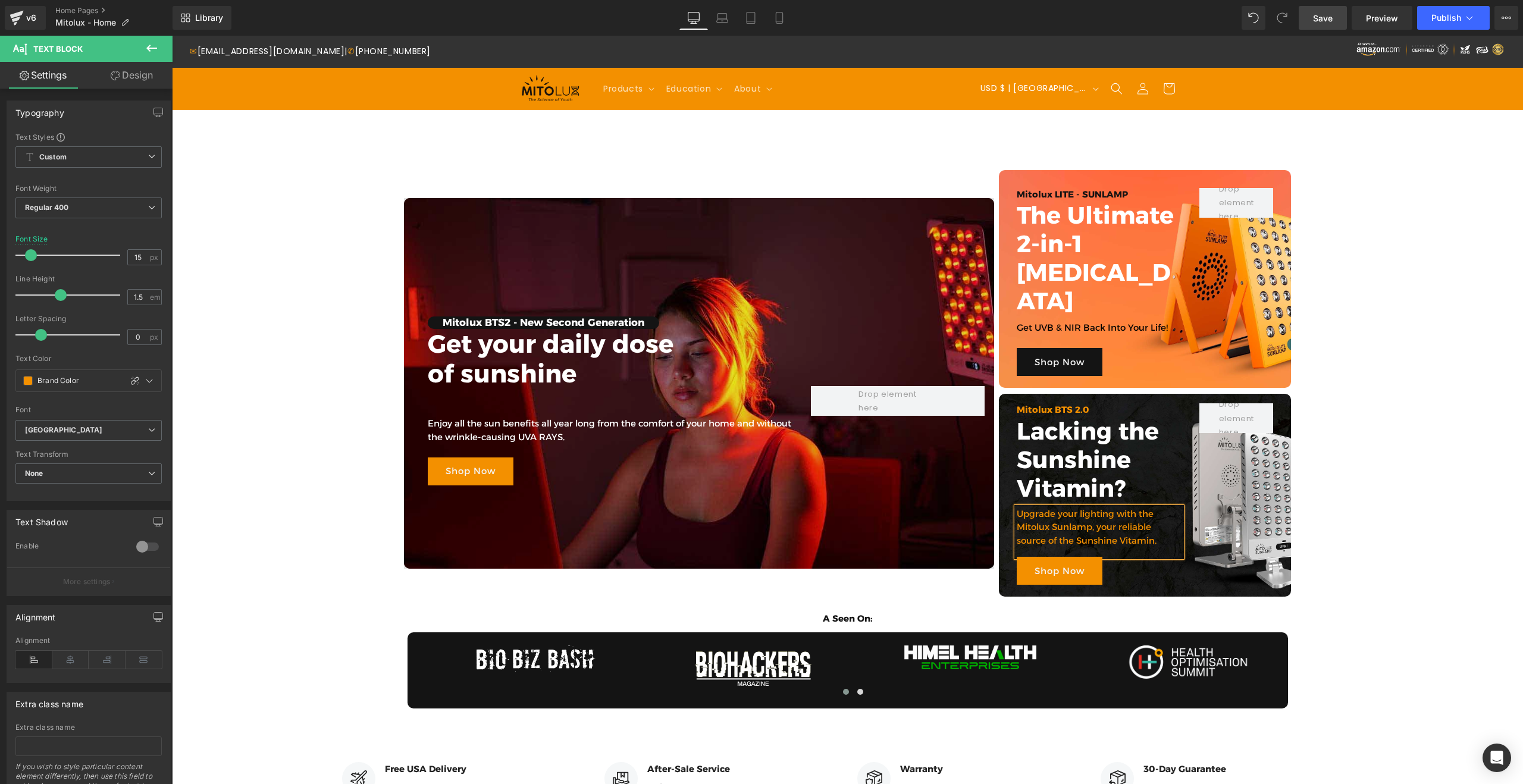
click at [1361, 476] on div "Mitolux BTS2 - New Second Generation Heading Get your daily dose of sunshine He…" at bounding box center [847, 506] width 1351 height 757
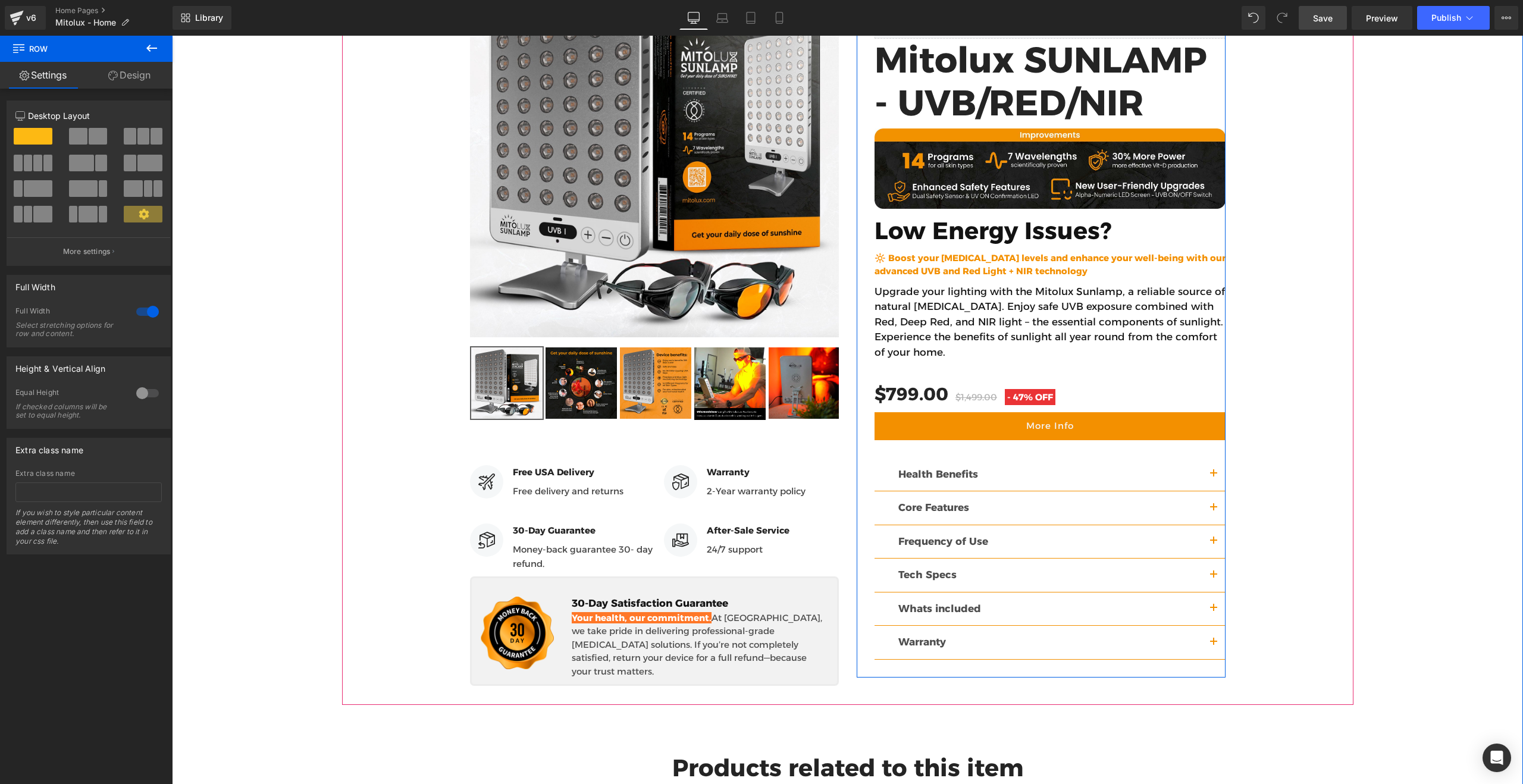
scroll to position [1531, 0]
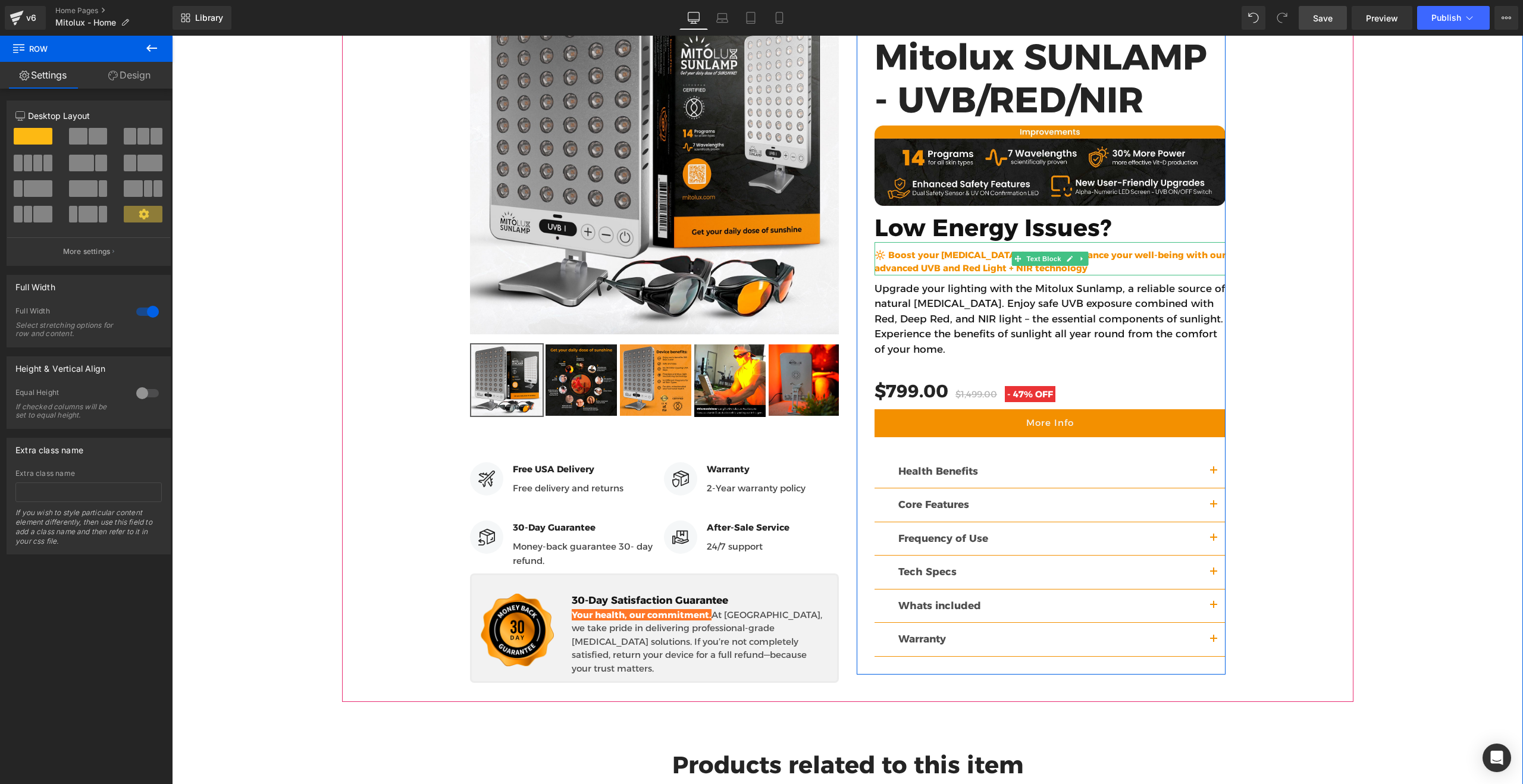
click at [947, 249] on b "🔆 Boost your [MEDICAL_DATA] levels and enhance your well-being with our advance…" at bounding box center [1050, 262] width 351 height 25
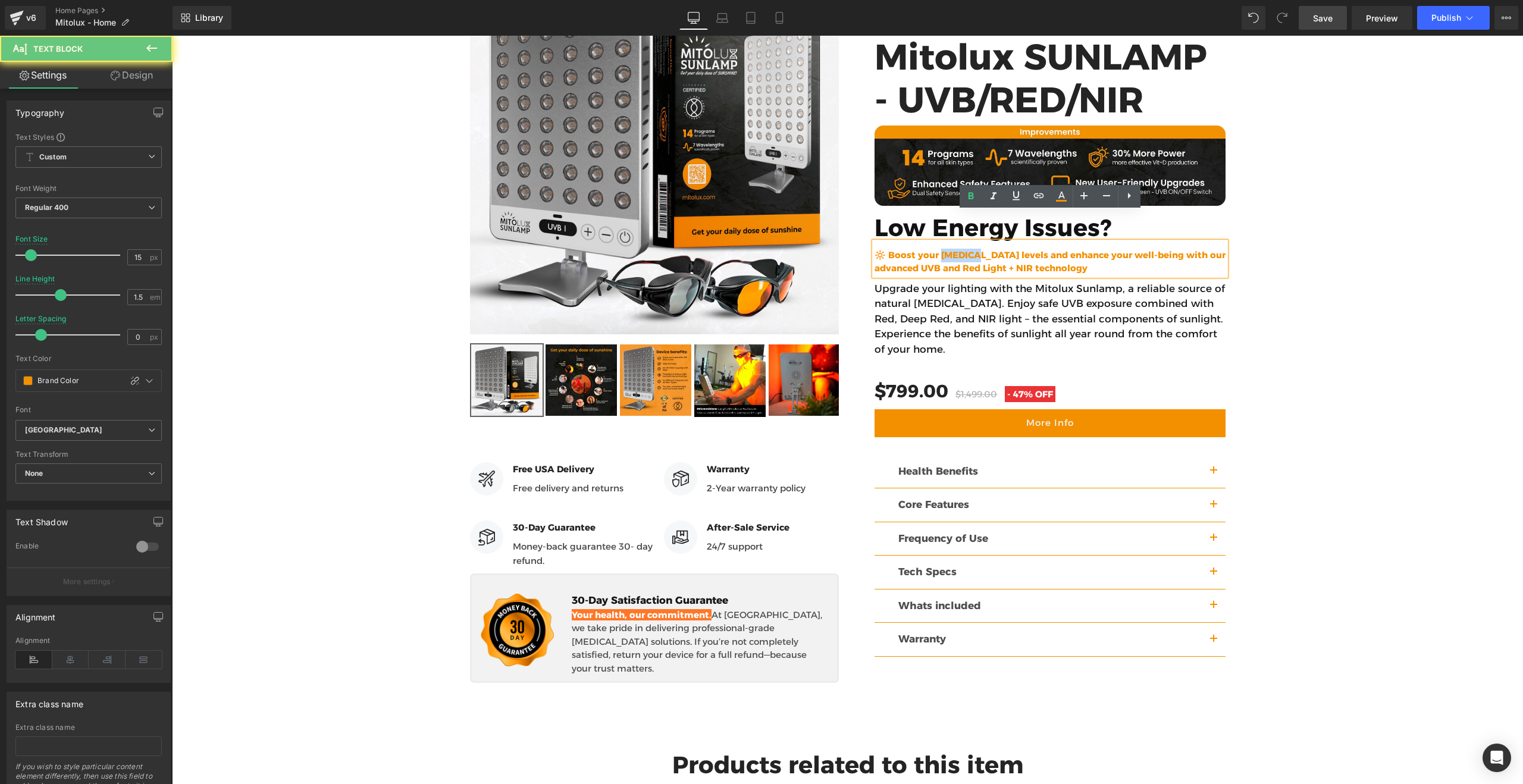
click at [947, 249] on b "🔆 Boost your [MEDICAL_DATA] levels and enhance your well-being with our advance…" at bounding box center [1050, 262] width 351 height 25
click at [932, 249] on b "🔆 Boost your [MEDICAL_DATA] levels and enhance your well-being with our advance…" at bounding box center [1050, 262] width 351 height 25
click at [935, 249] on b "🔆 Boost your [MEDICAL_DATA] levels and enhance your well-being with our advance…" at bounding box center [1050, 262] width 351 height 25
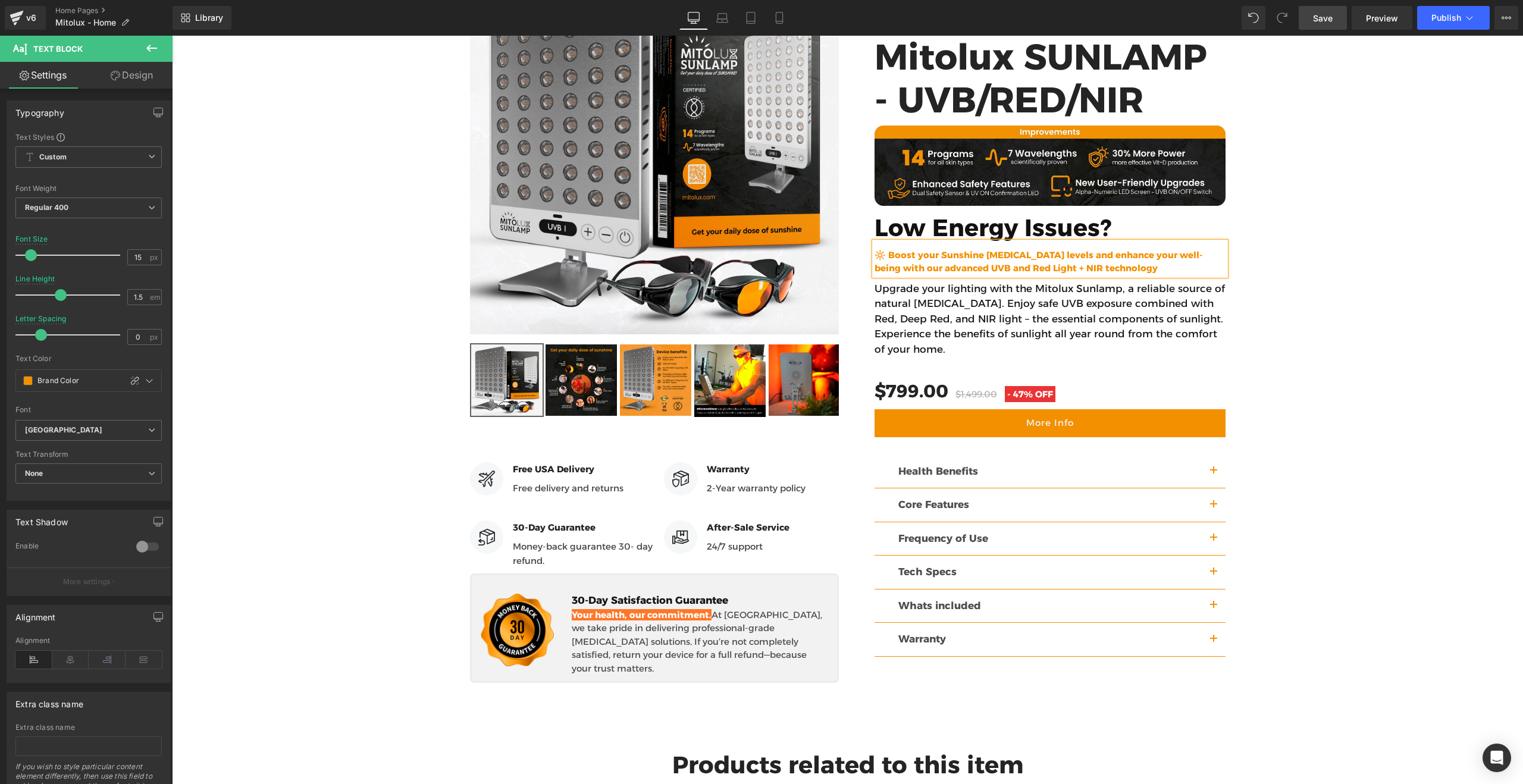
drag, startPoint x: 1023, startPoint y: 223, endPoint x: 1036, endPoint y: 229, distance: 14.3
click at [1023, 249] on b "🔆 Boost your Sunshine [MEDICAL_DATA] levels and enhance your well-being with ou…" at bounding box center [1038, 262] width 328 height 25
click at [938, 281] on p "Upgrade your lighting with the Mitolux Sunlamp, a reliable source of natural [M…" at bounding box center [1050, 319] width 351 height 76
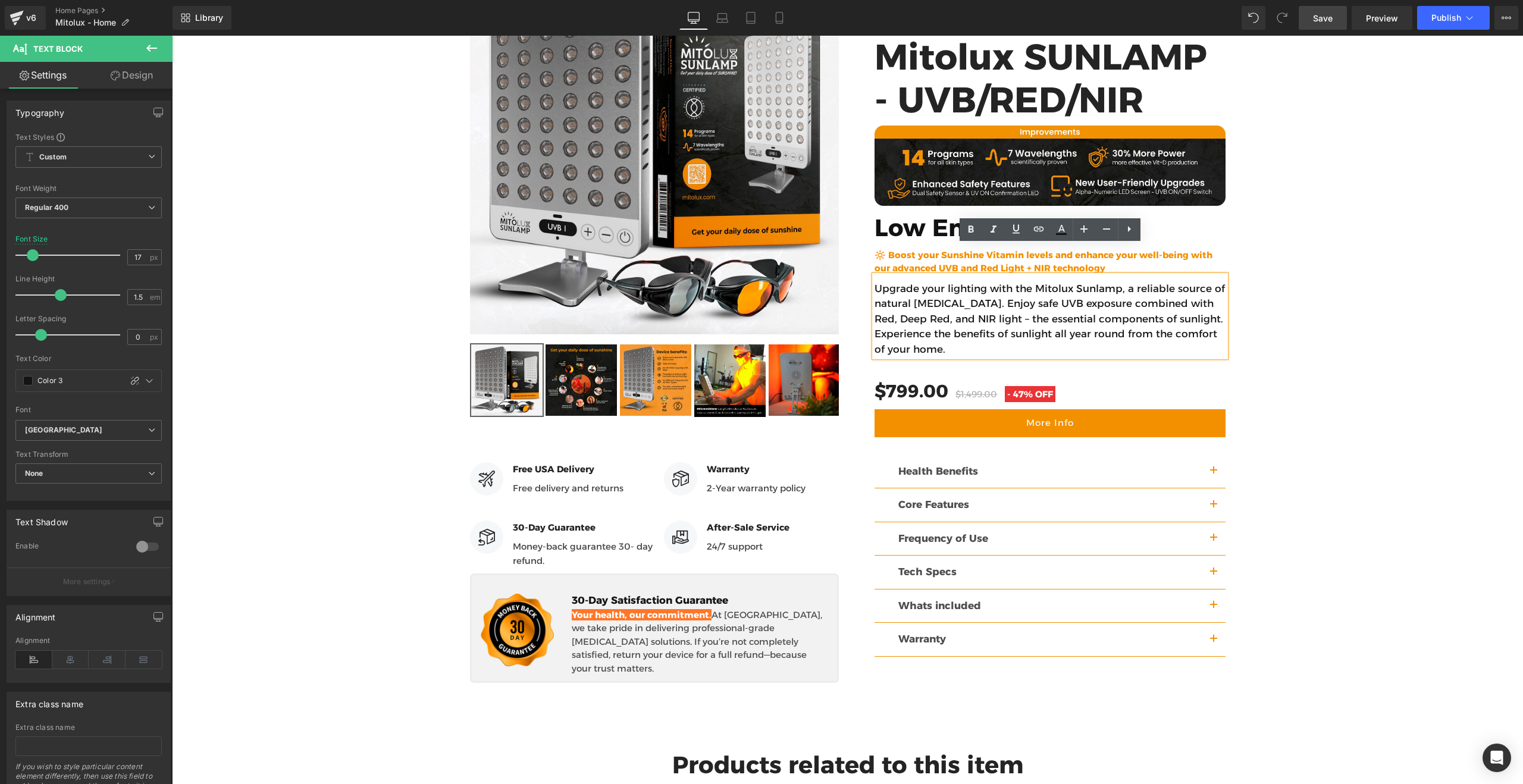
click at [936, 281] on p "Upgrade your lighting with the Mitolux Sunlamp, a reliable source of natural [M…" at bounding box center [1050, 319] width 351 height 76
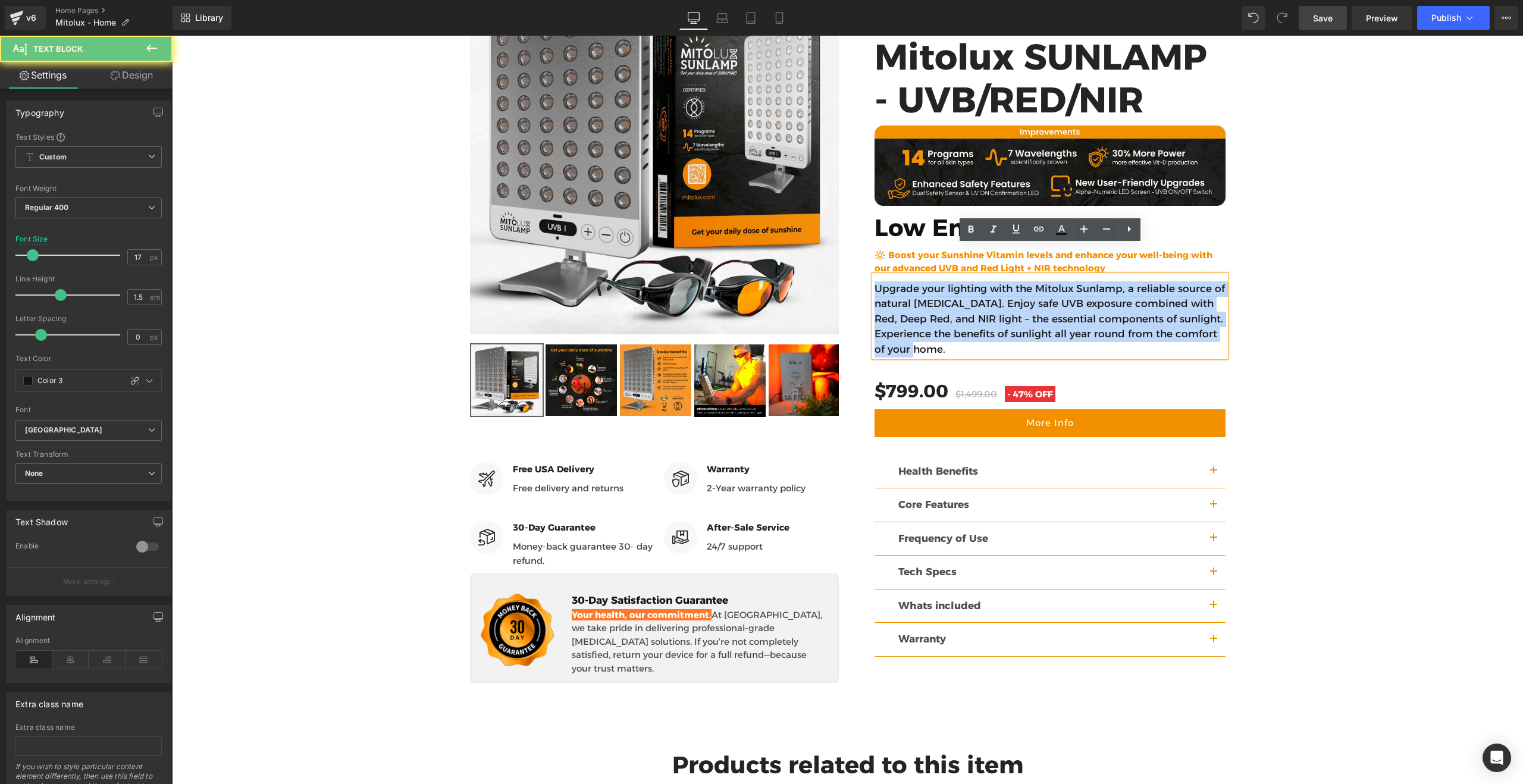
click at [936, 281] on p "Upgrade your lighting with the Mitolux Sunlamp, a reliable source of natural [M…" at bounding box center [1050, 319] width 351 height 76
copy p "Upgrade your lighting with the Mitolux Sunlamp, a reliable source of natural [M…"
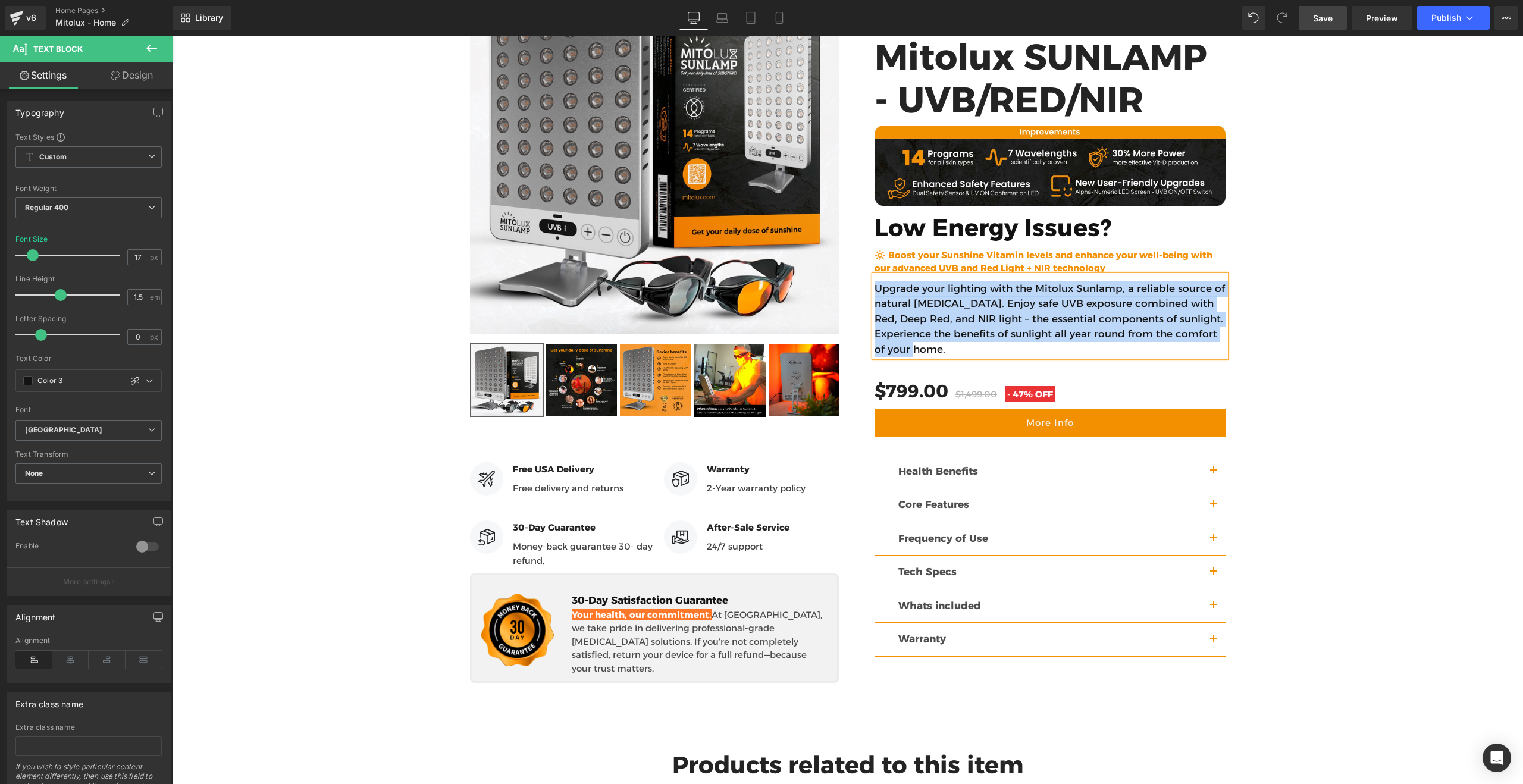
click at [907, 281] on p "Upgrade your lighting with the Mitolux Sunlamp, a reliable source of natural [M…" at bounding box center [1050, 319] width 351 height 76
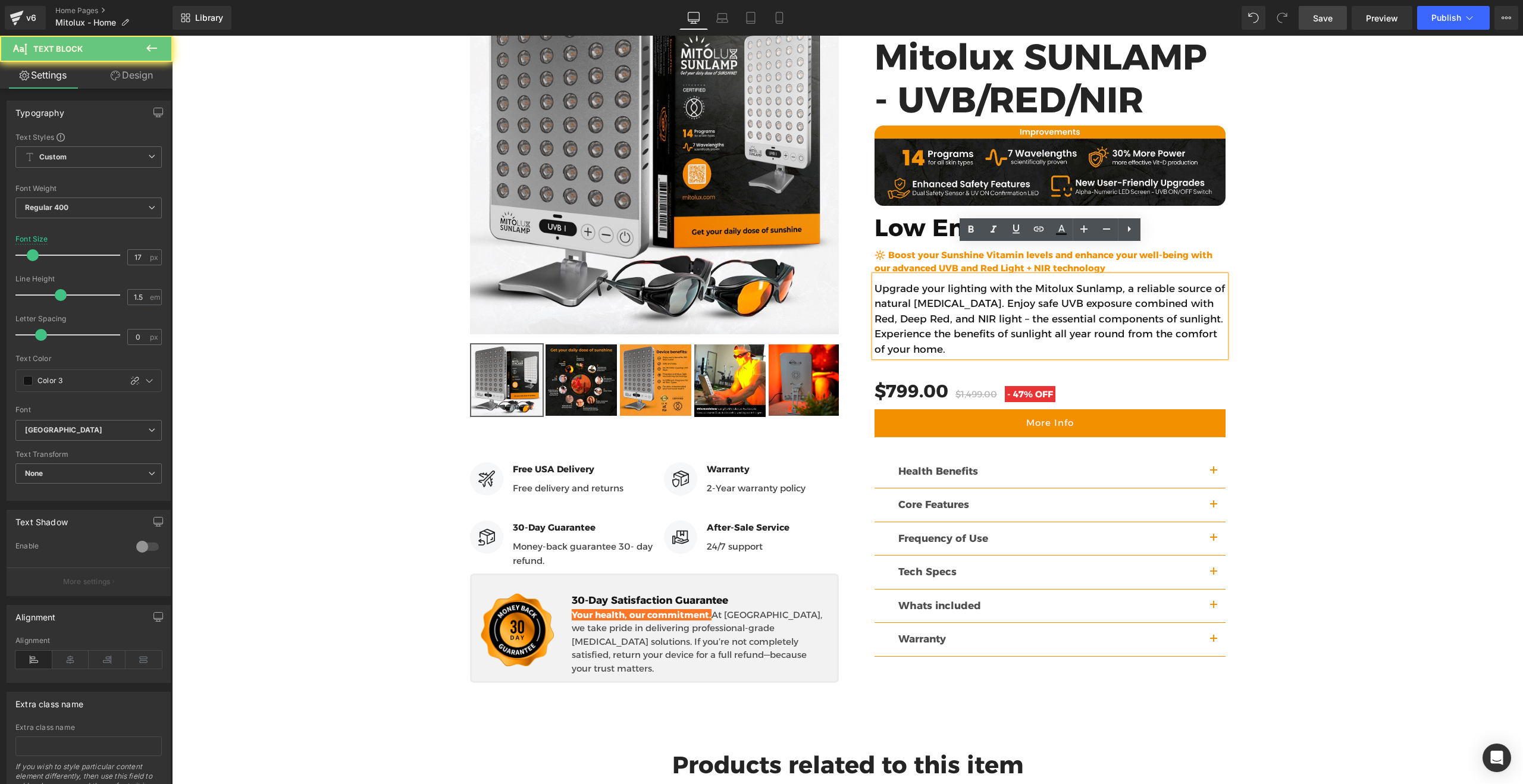
click at [907, 281] on p "Upgrade your lighting with the Mitolux Sunlamp, a reliable source of natural [M…" at bounding box center [1050, 319] width 351 height 76
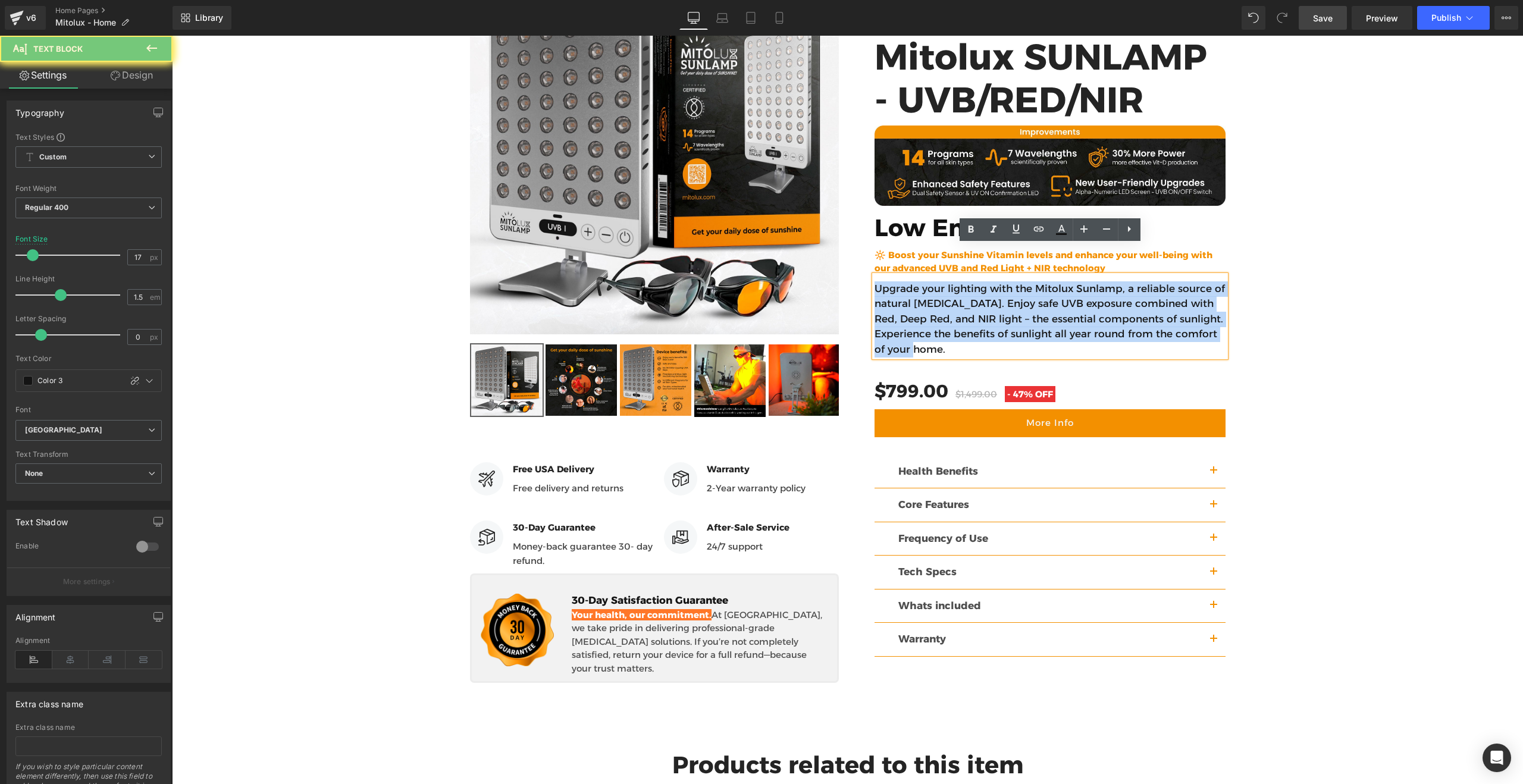
click at [907, 281] on p "Upgrade your lighting with the Mitolux Sunlamp, a reliable source of natural [M…" at bounding box center [1050, 319] width 351 height 76
paste div
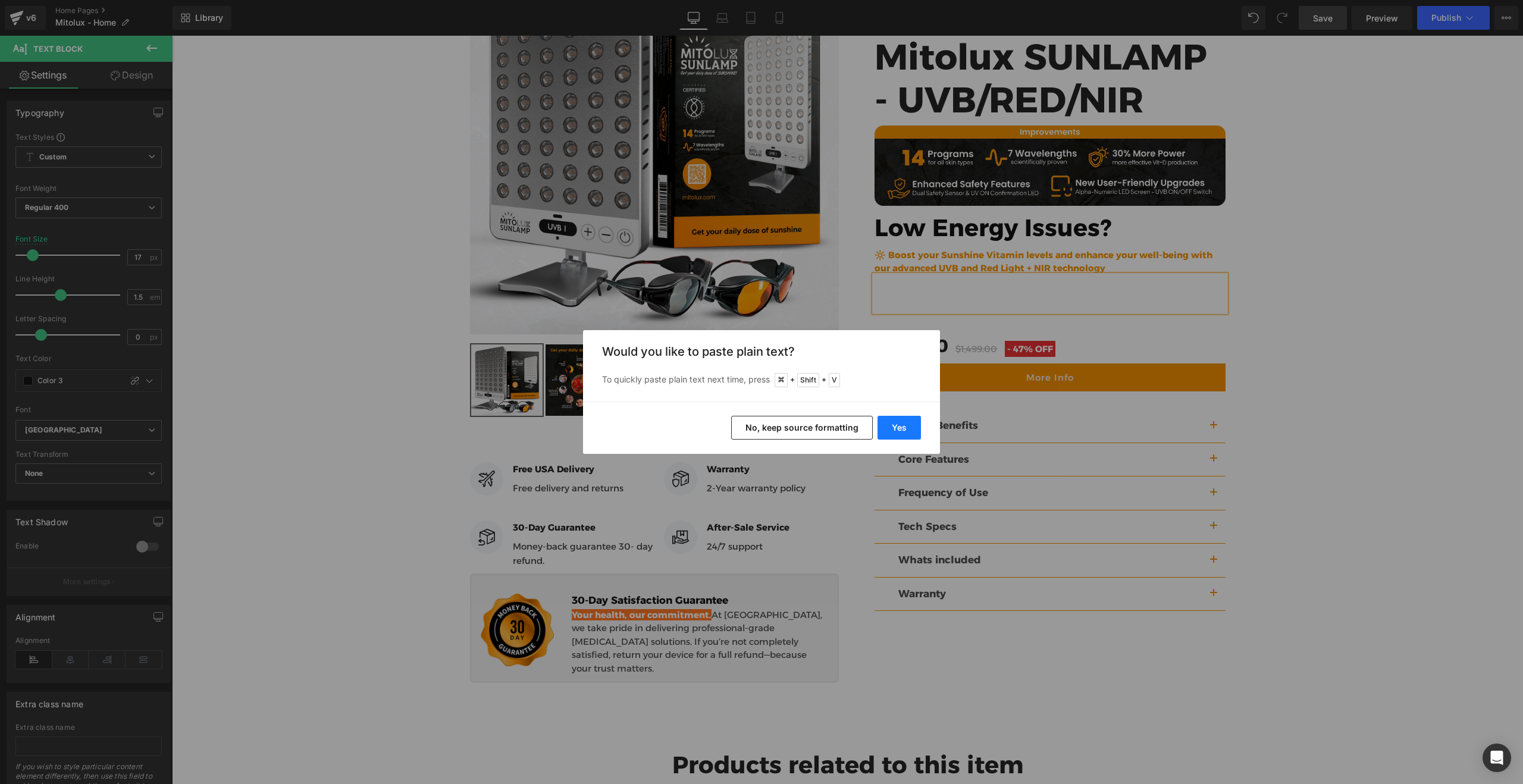
click at [896, 428] on button "Yes" at bounding box center [899, 428] width 43 height 24
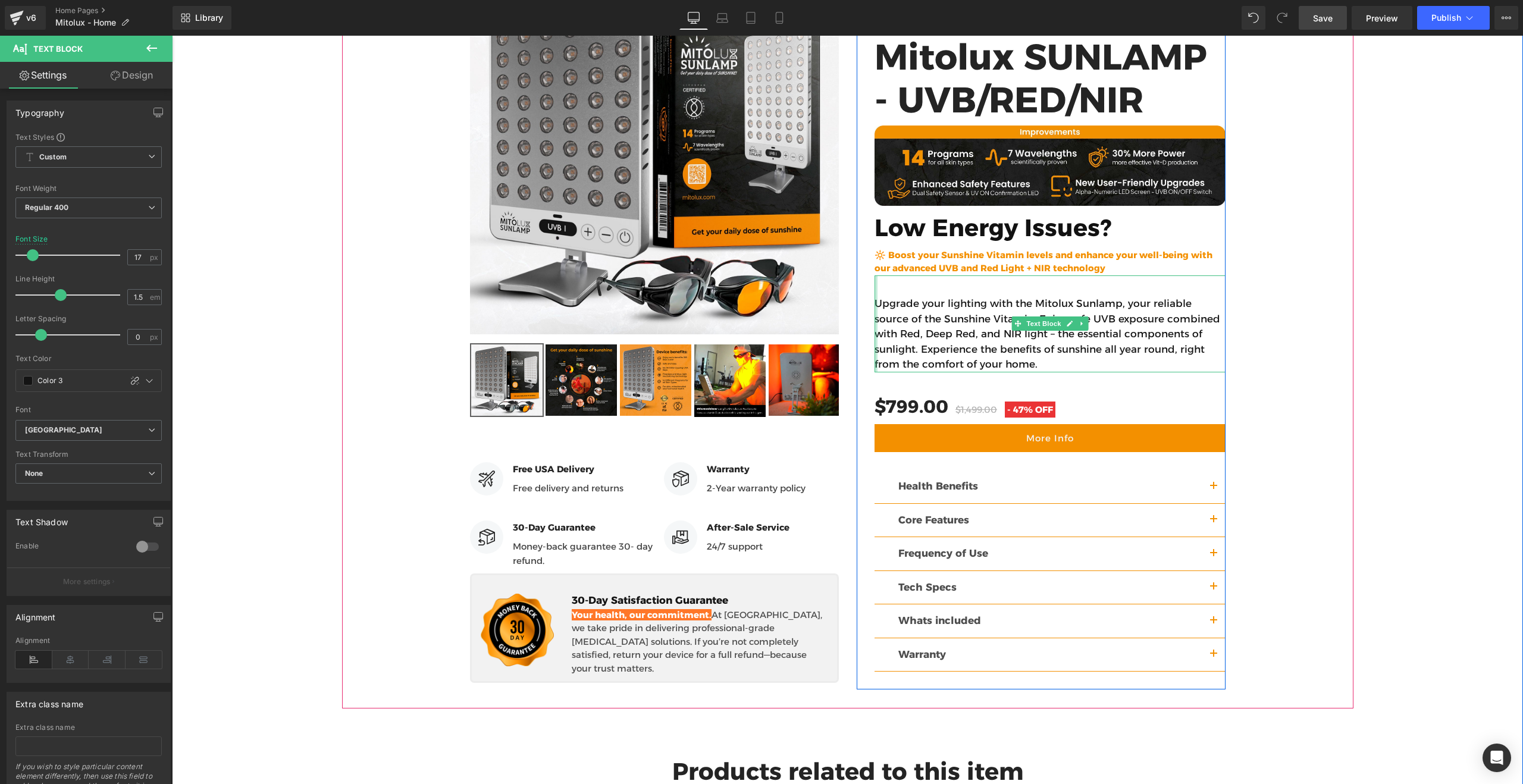
click at [876, 275] on div at bounding box center [876, 323] width 3 height 97
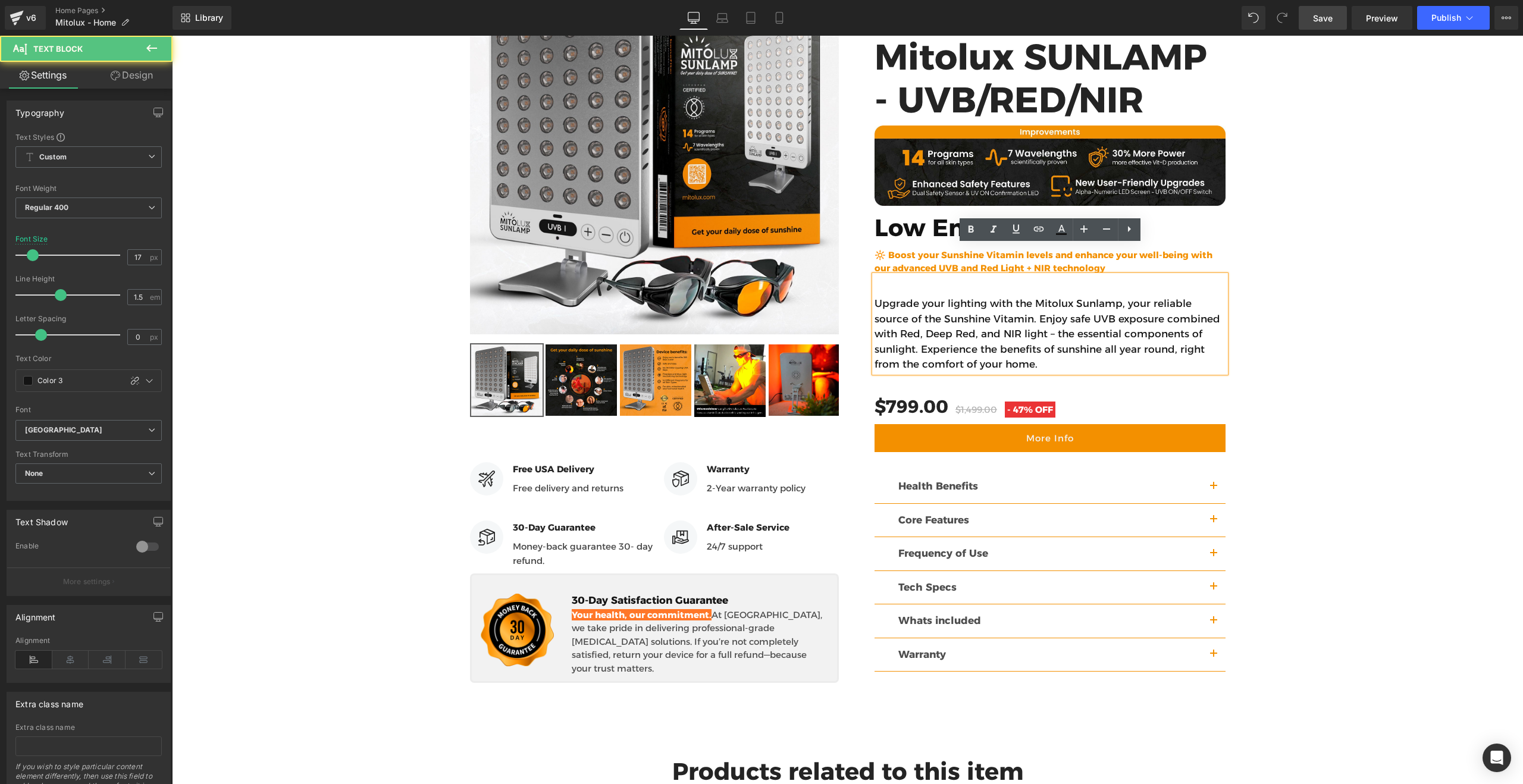
click at [877, 296] on p "Upgrade your lighting with the Mitolux Sunlamp, your reliable source of the Sun…" at bounding box center [1050, 334] width 351 height 76
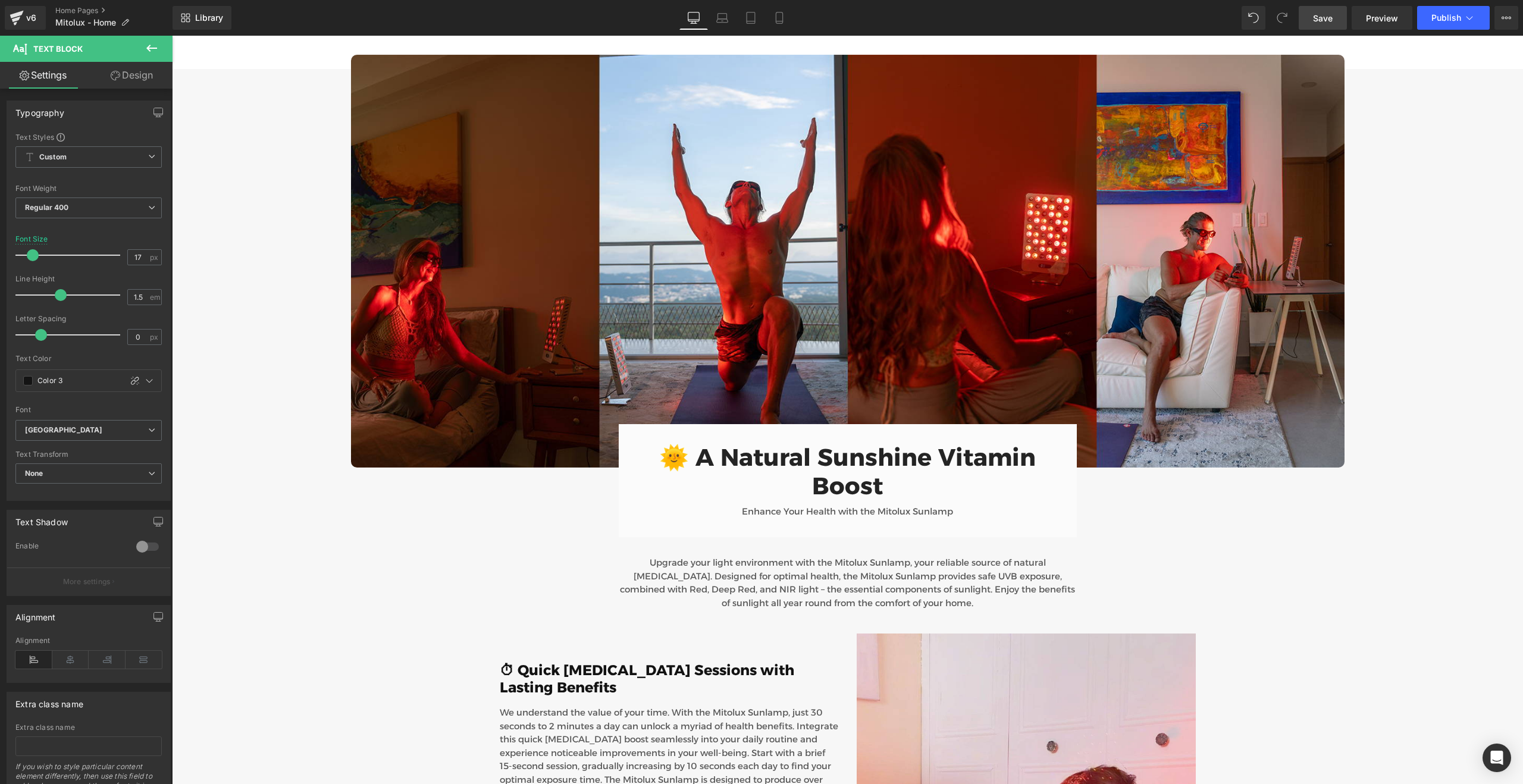
scroll to position [2695, 0]
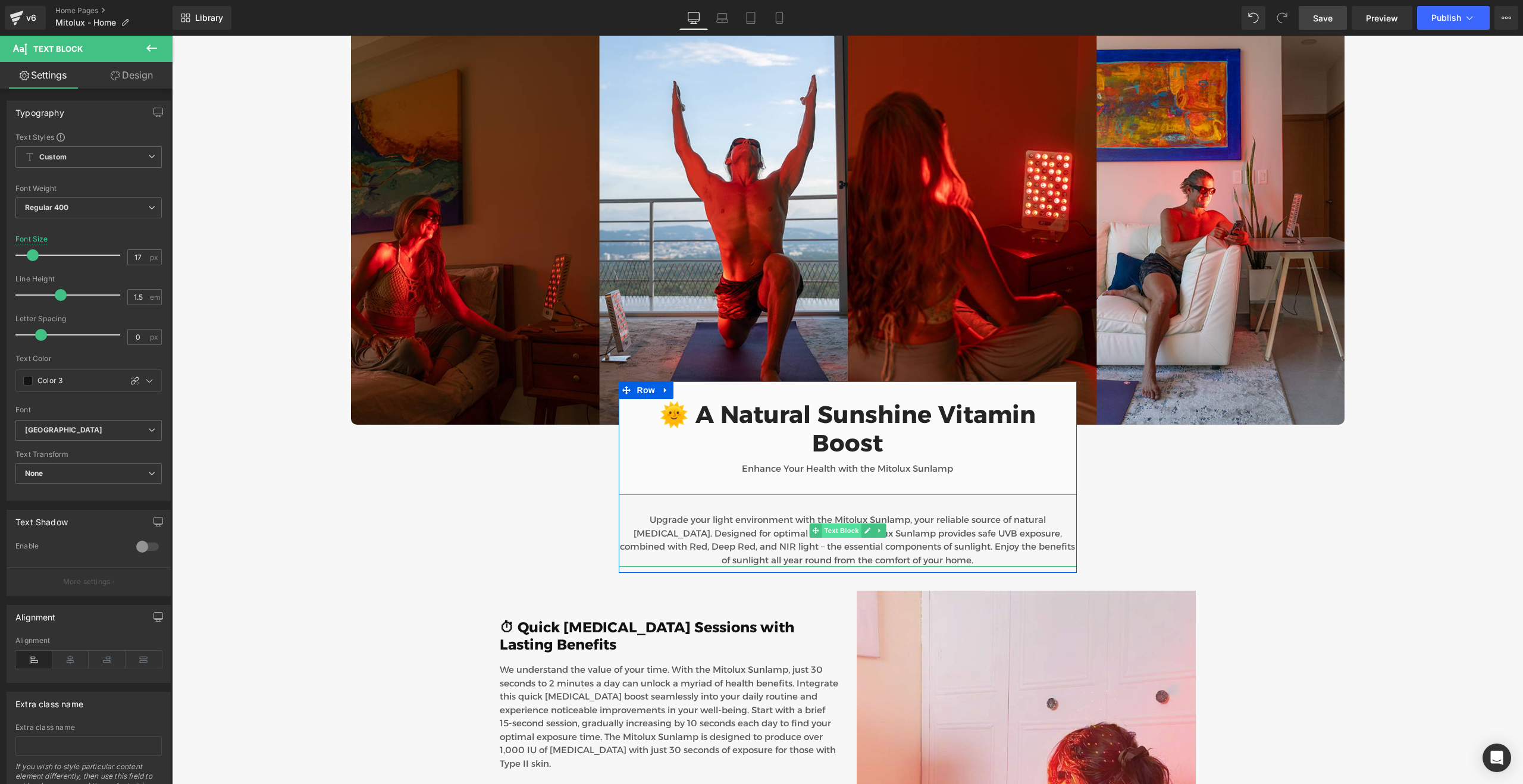
click at [824, 524] on span "Text Block" at bounding box center [841, 531] width 39 height 14
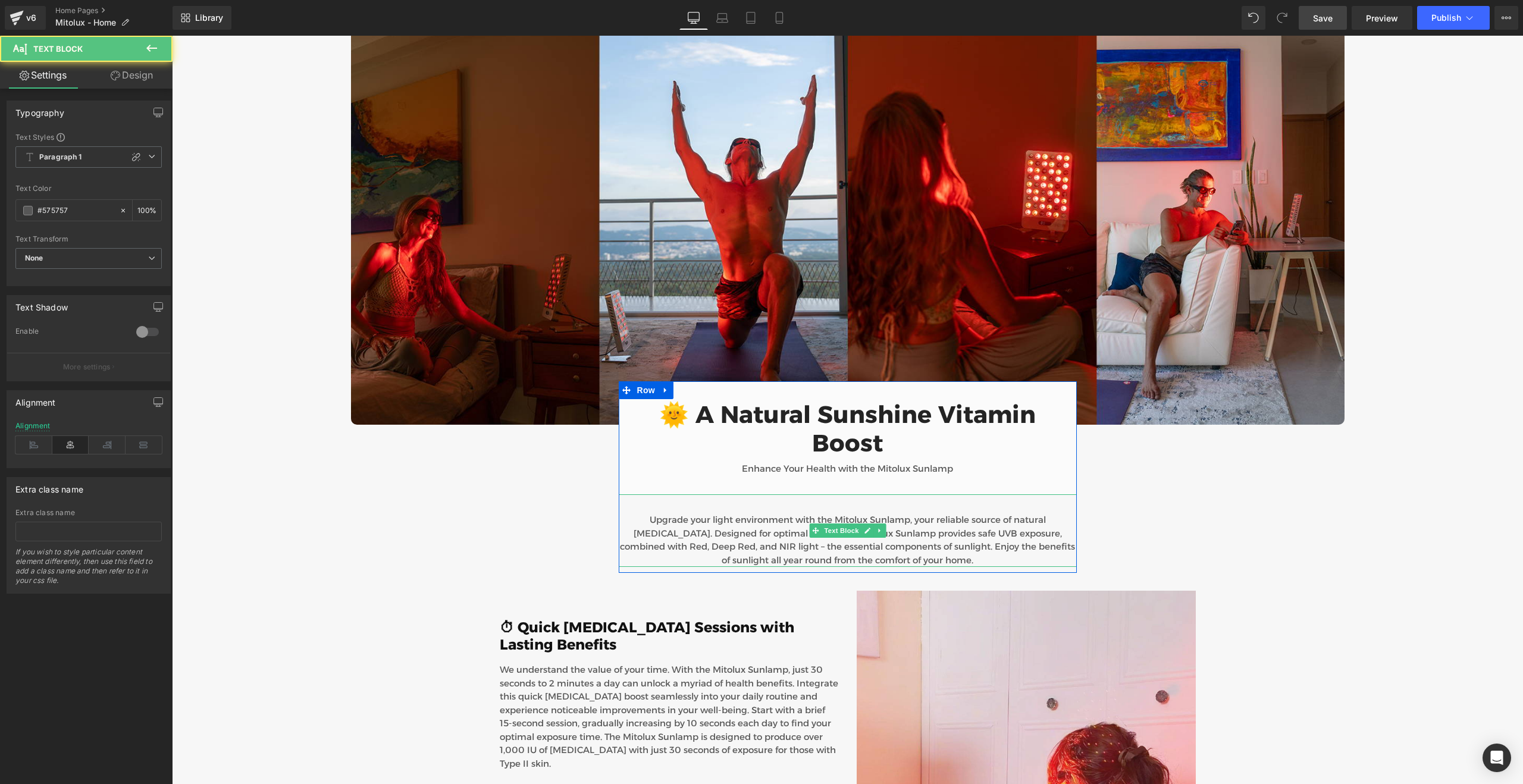
click at [735, 513] on p "Upgrade your light environment with the Mitolux Sunlamp, your reliable source o…" at bounding box center [847, 540] width 458 height 53
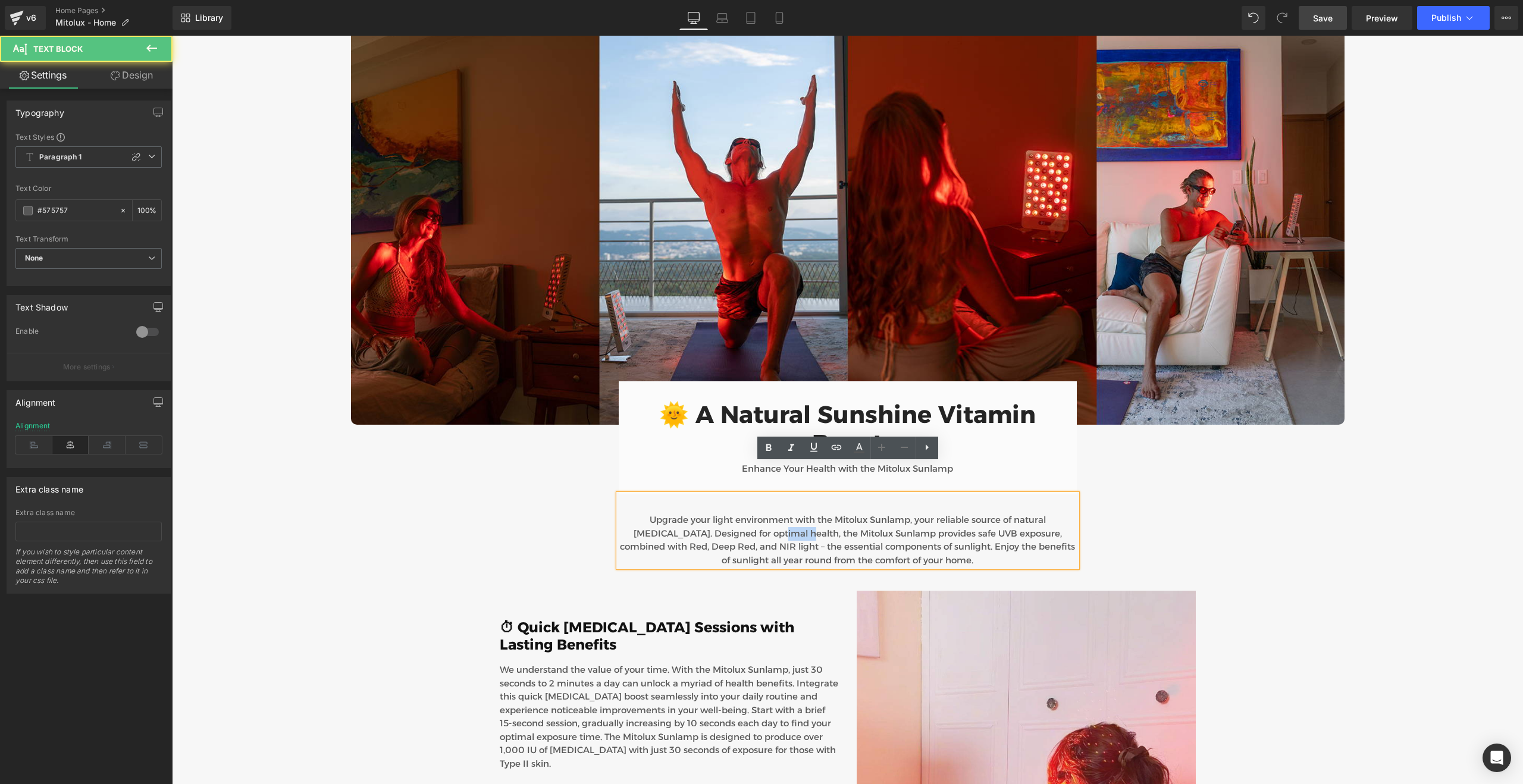
click at [735, 513] on p "Upgrade your light environment with the Mitolux Sunlamp, your reliable source o…" at bounding box center [847, 540] width 458 height 53
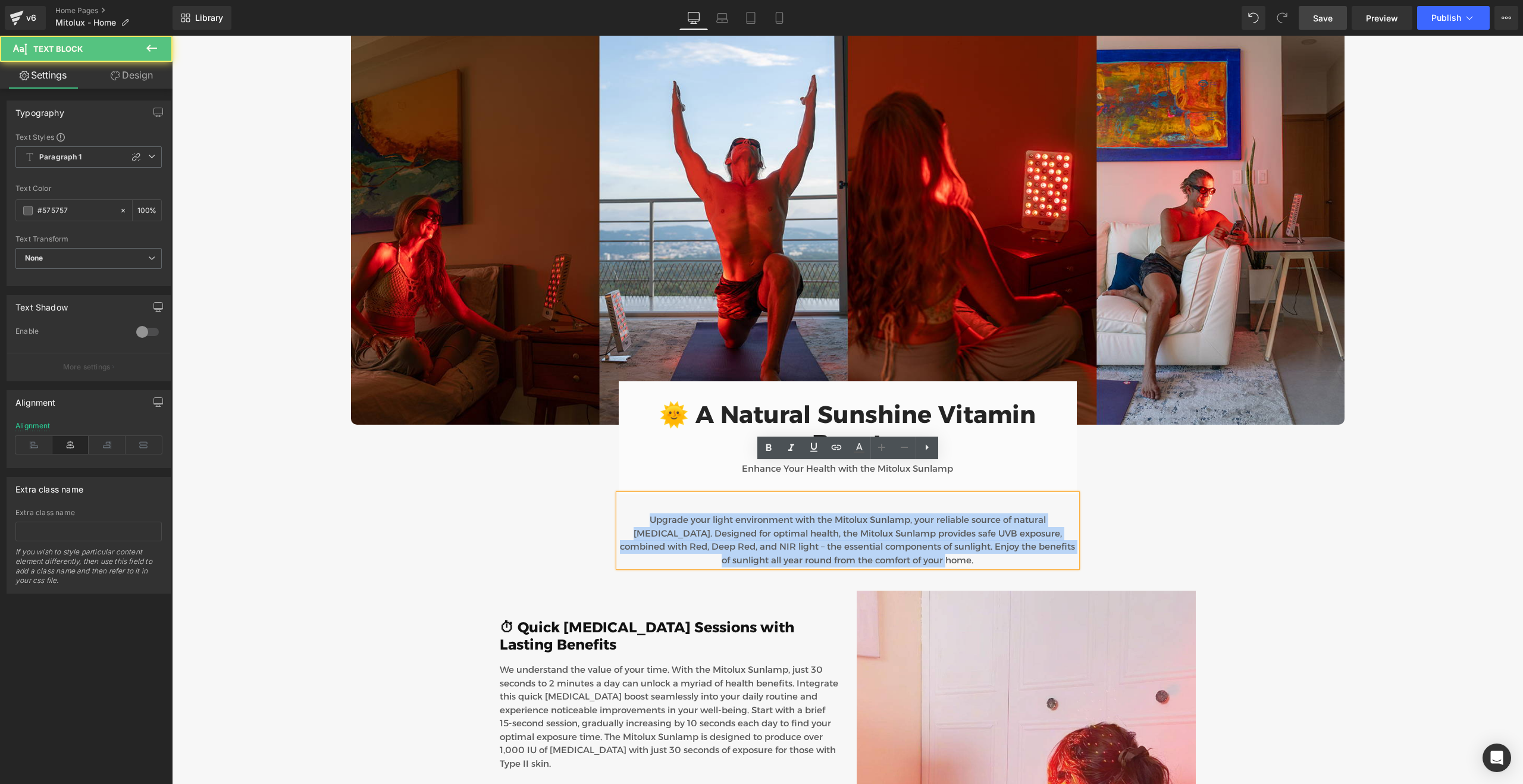
click at [735, 513] on p "Upgrade your light environment with the Mitolux Sunlamp, your reliable source o…" at bounding box center [847, 540] width 458 height 53
copy p "Upgrade your light environment with the Mitolux Sunlamp, your reliable source o…"
click at [721, 513] on p "Upgrade your light environment with the Mitolux Sunlamp, your reliable source o…" at bounding box center [847, 540] width 458 height 53
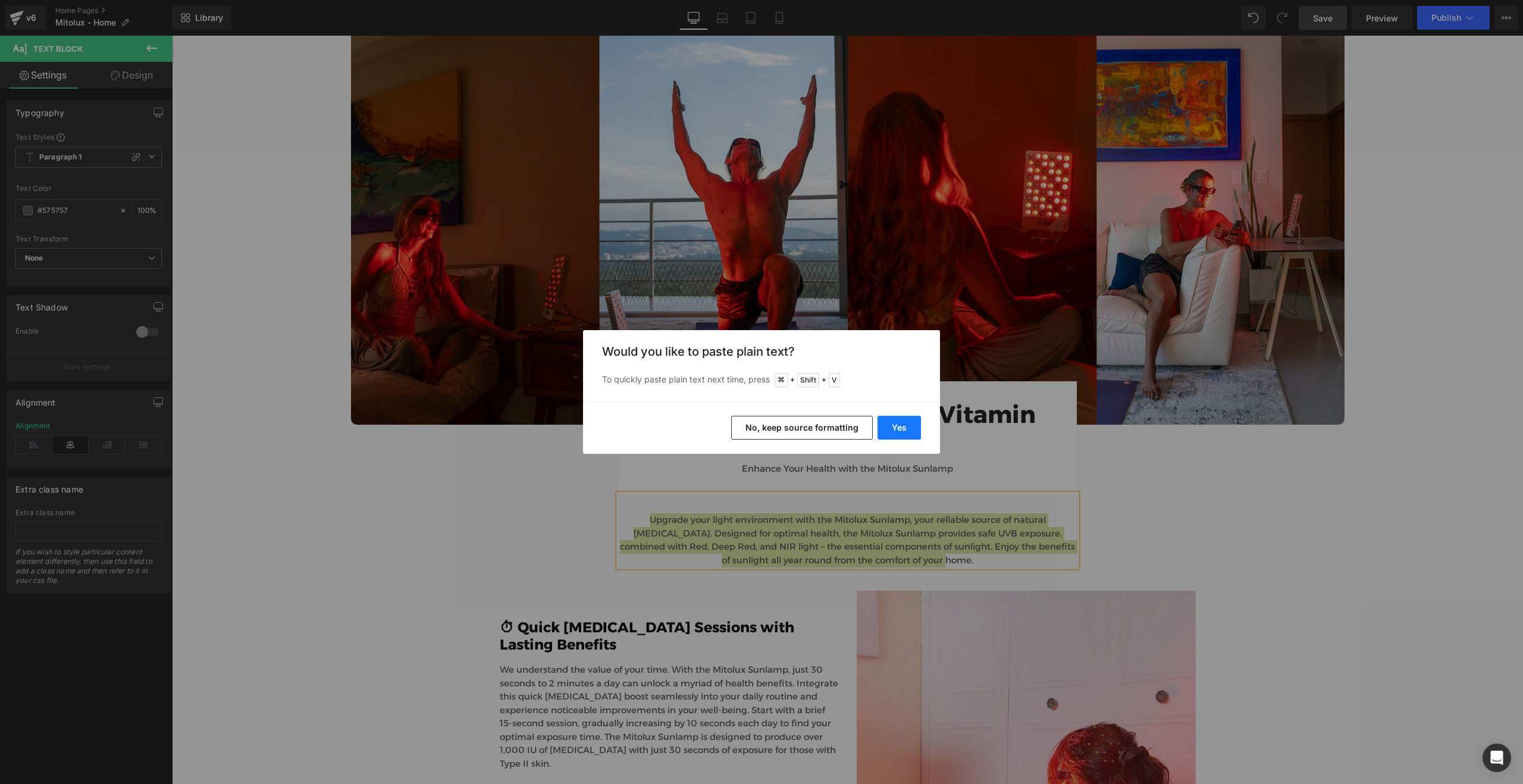
click at [907, 427] on button "Yes" at bounding box center [899, 428] width 43 height 24
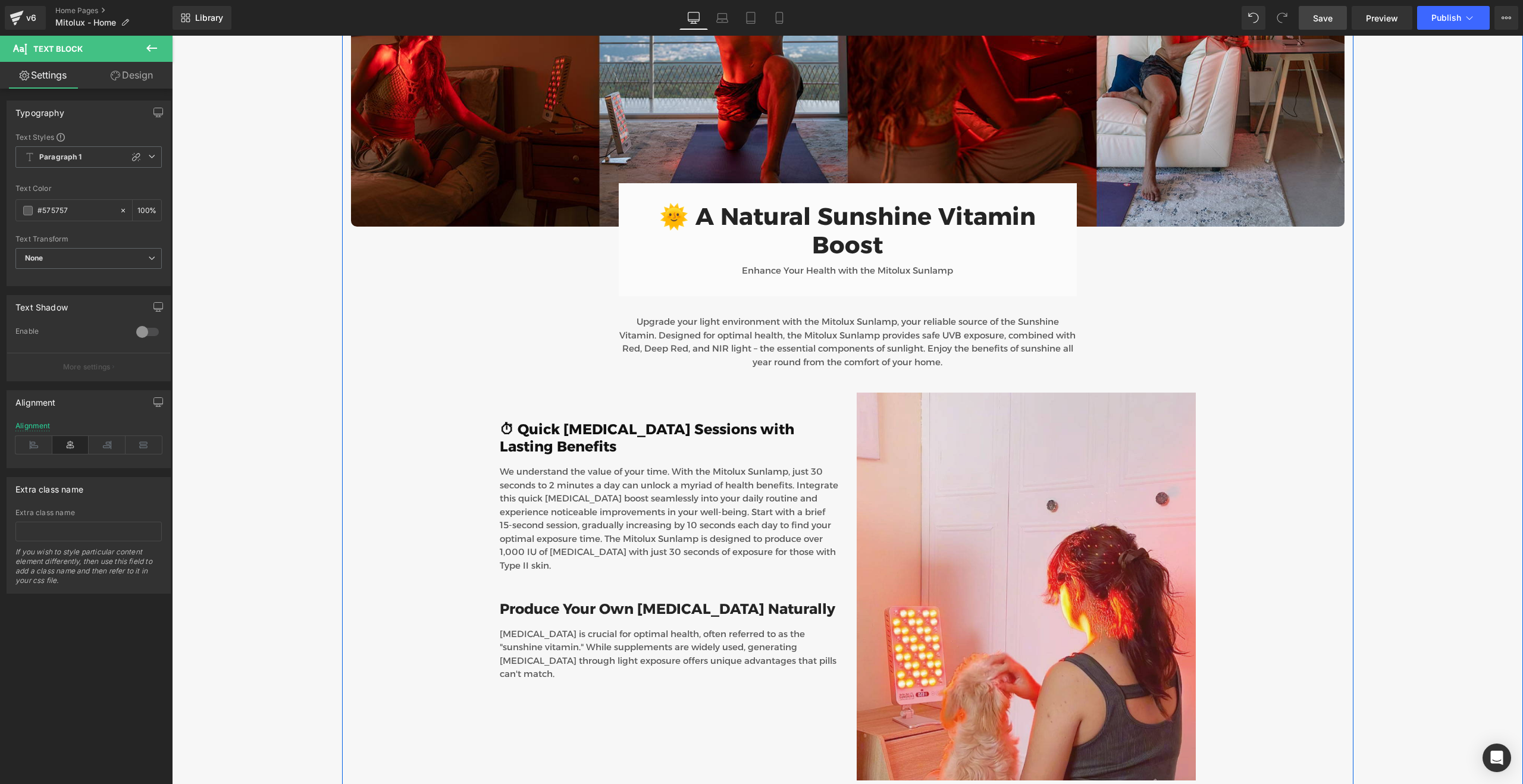
scroll to position [2894, 0]
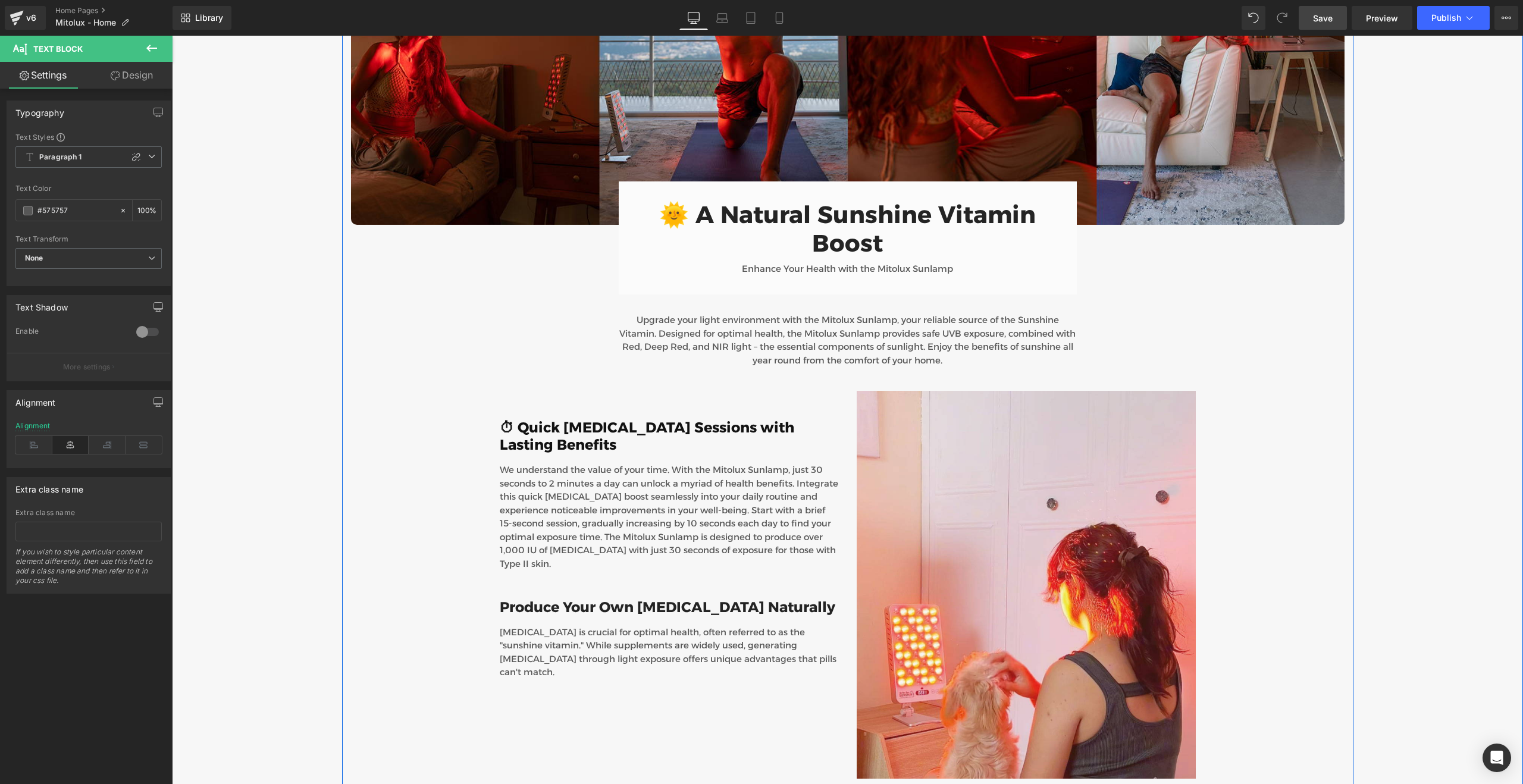
click at [632, 497] on p "We understand the value of your time. With the Mitolux Sunlamp, just 30 seconds…" at bounding box center [669, 517] width 339 height 107
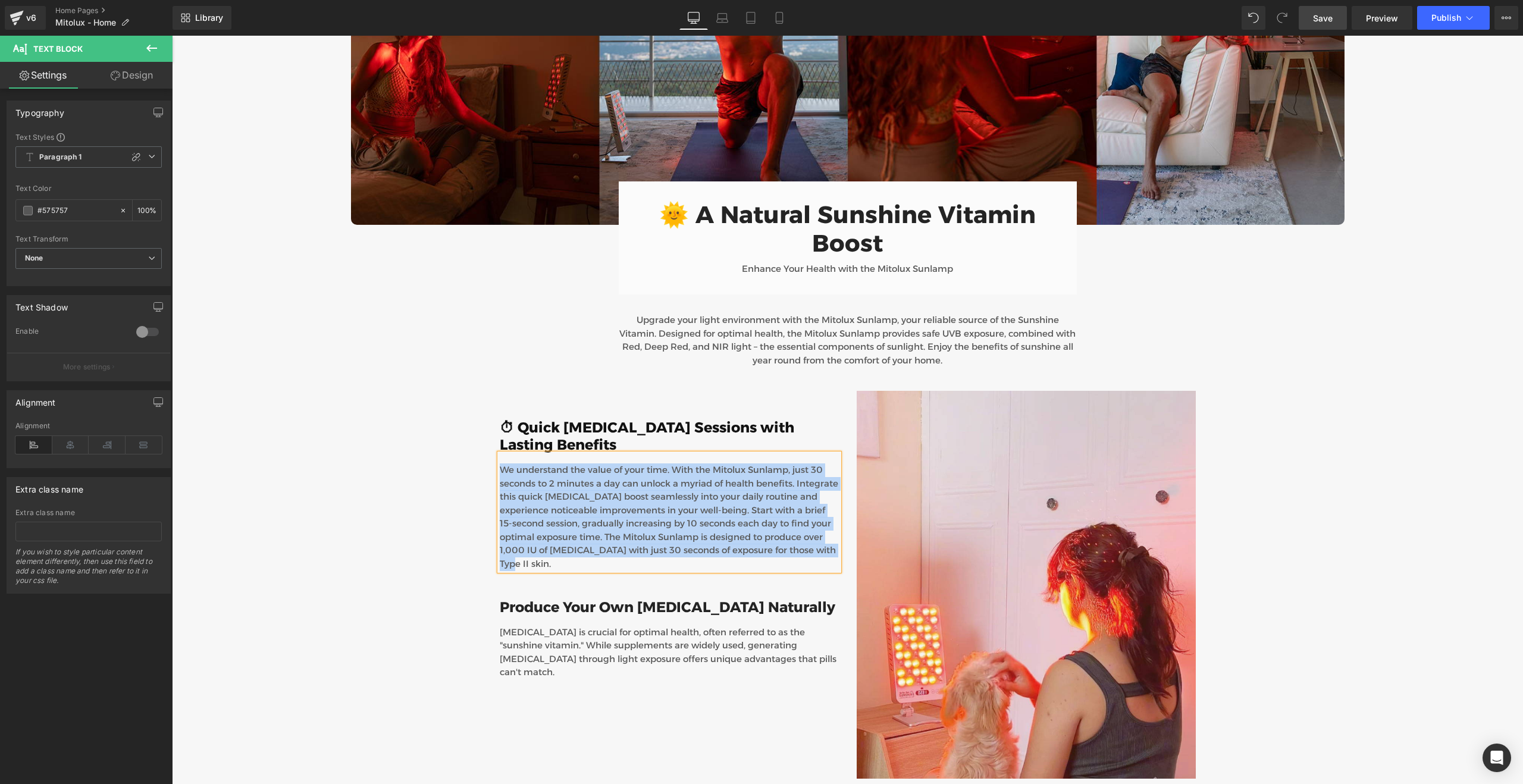
copy p "We understand the value of your time. With the Mitolux Sunlamp, just 30 seconds…"
paste div
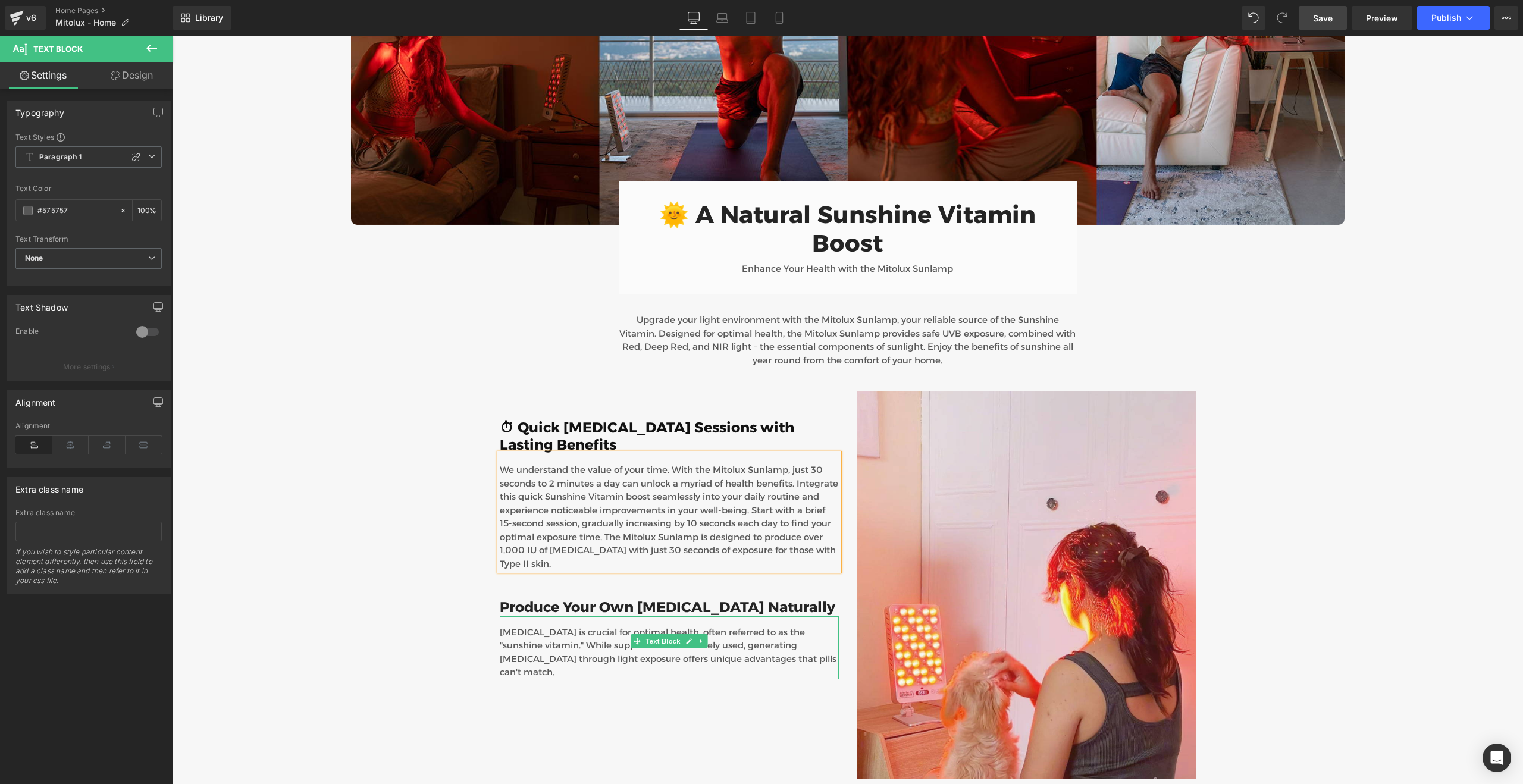
click at [578, 626] on p "[MEDICAL_DATA] is crucial for optimal health, often referred to as the "sunshin…" at bounding box center [669, 652] width 339 height 53
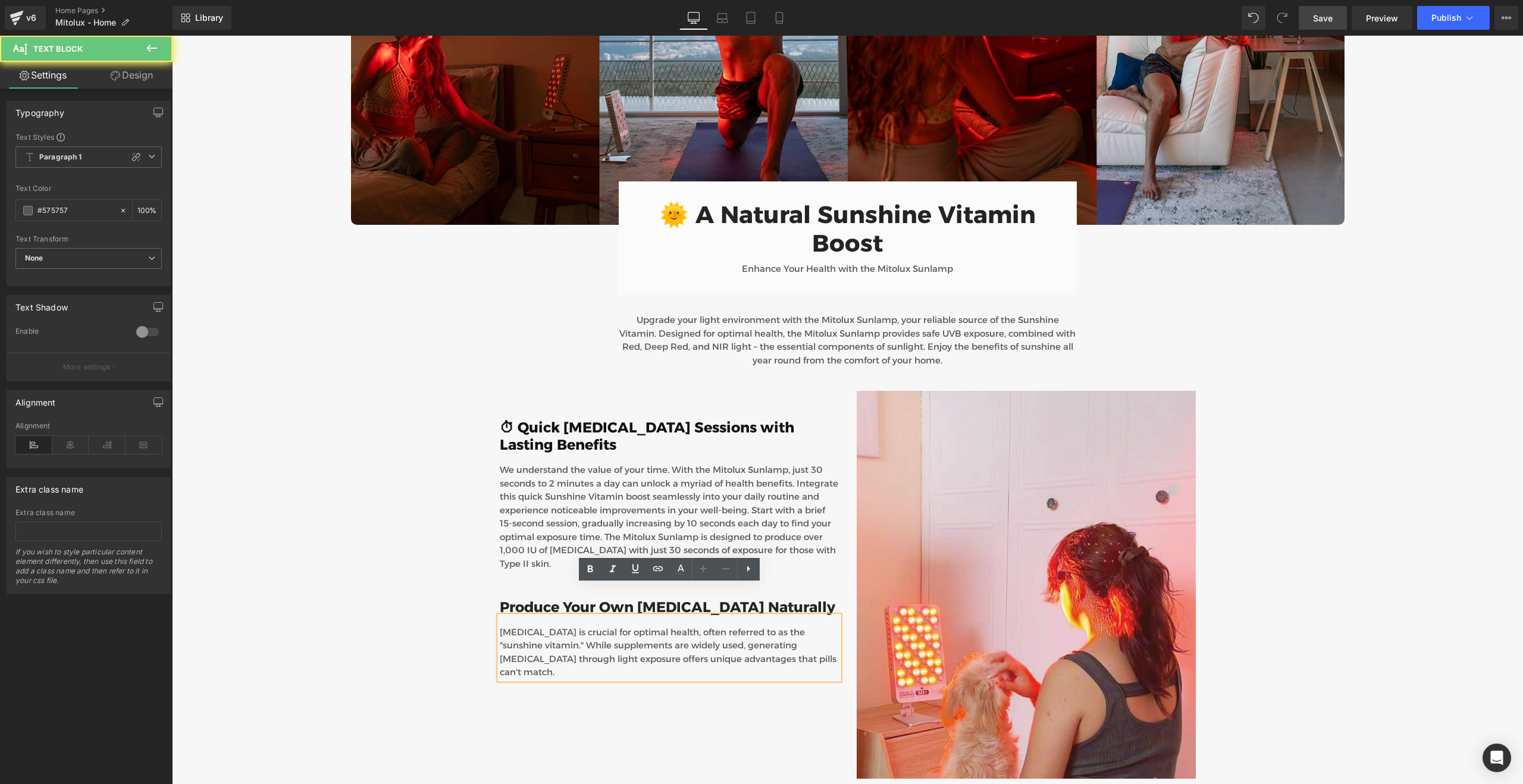
click at [578, 626] on p "[MEDICAL_DATA] is crucial for optimal health, often referred to as the "sunshin…" at bounding box center [669, 652] width 339 height 53
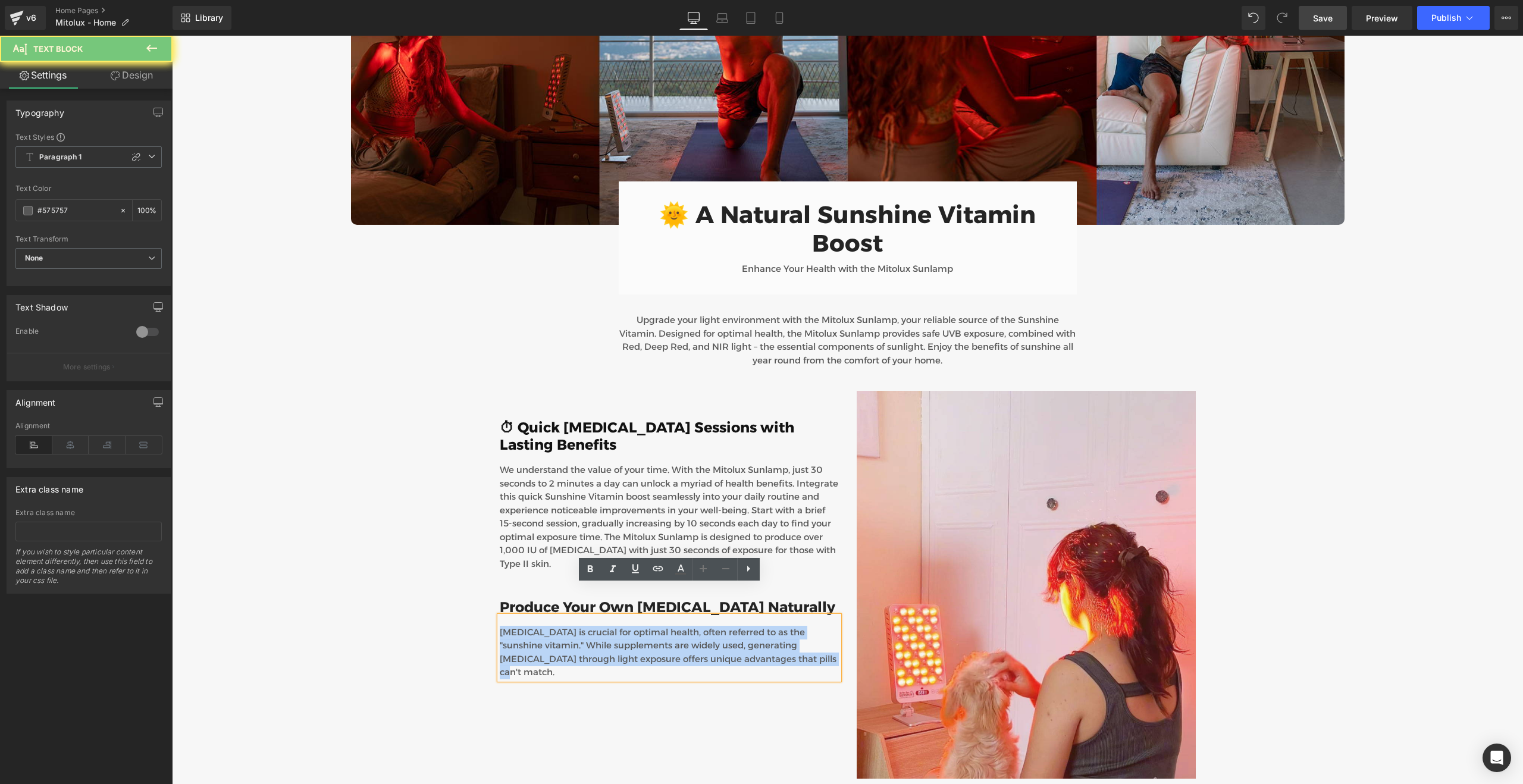
click at [578, 626] on p "[MEDICAL_DATA] is crucial for optimal health, often referred to as the "sunshin…" at bounding box center [669, 652] width 339 height 53
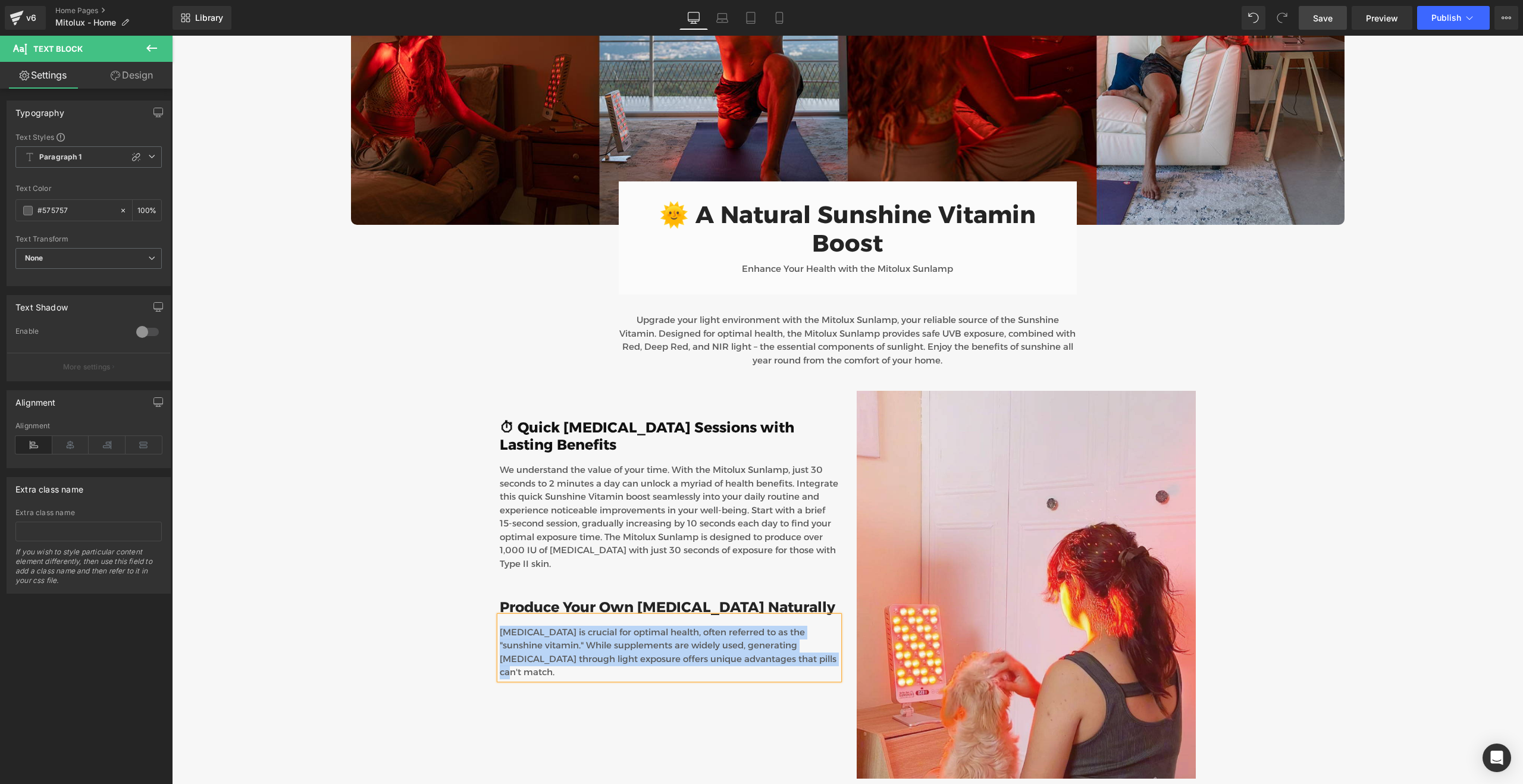
click at [1263, 479] on div "Image 🌞 A Natural Sunshine Vitamin Boost Heading Enhance Your Health with the M…" at bounding box center [847, 378] width 1011 height 1077
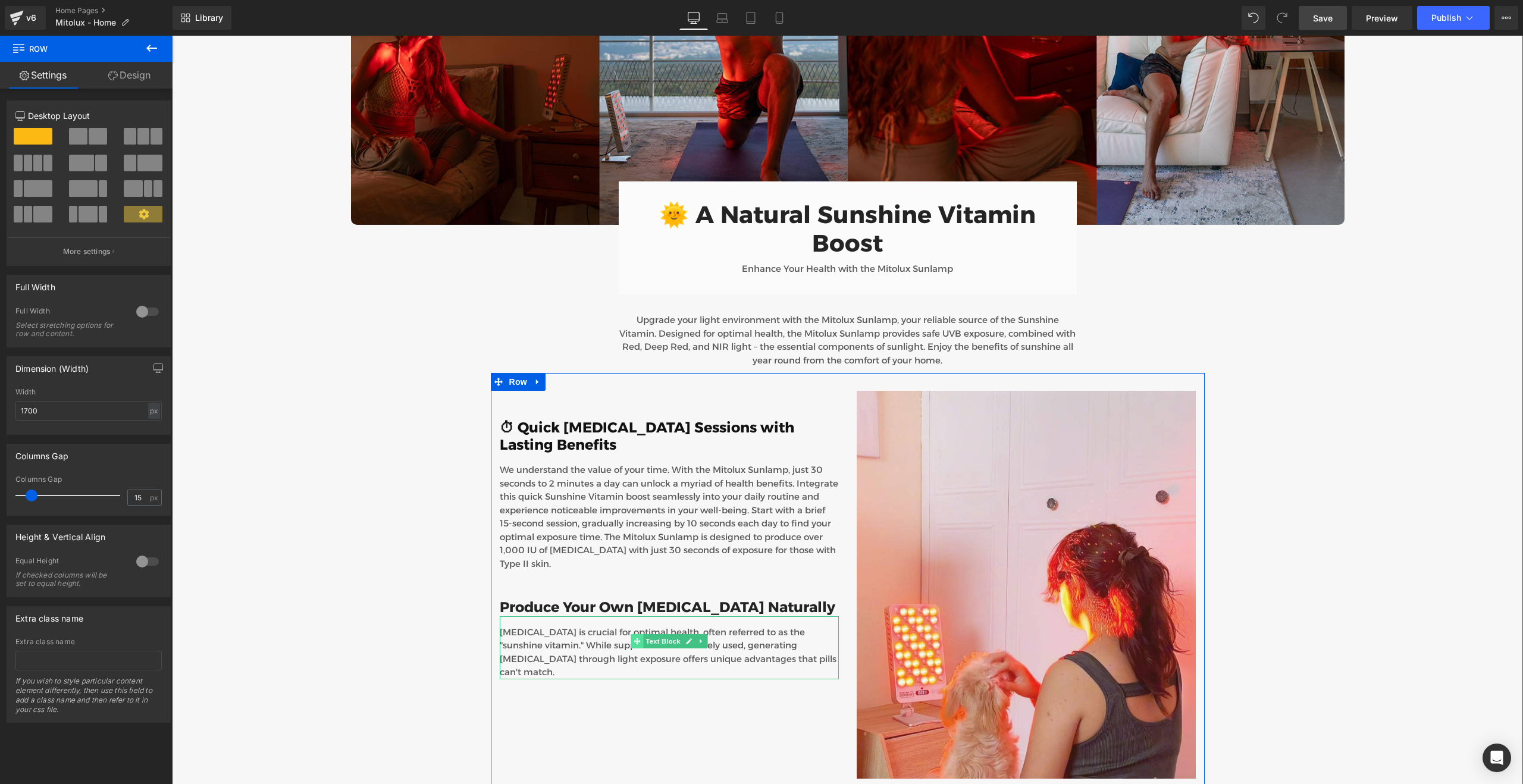
click at [637, 638] on icon at bounding box center [637, 640] width 6 height 6
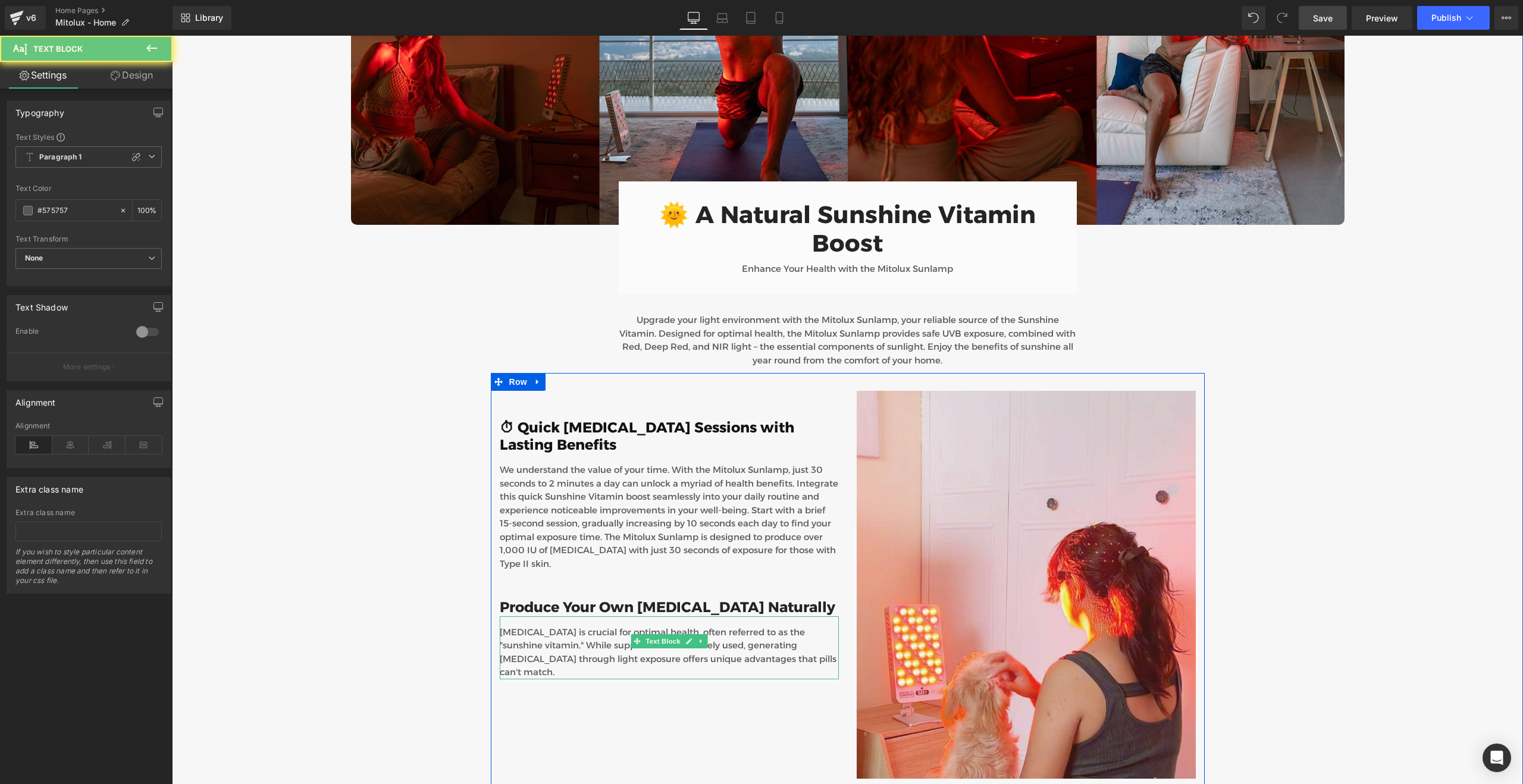
click at [575, 626] on p "[MEDICAL_DATA] is crucial for optimal health, often referred to as the "sunshin…" at bounding box center [669, 652] width 339 height 53
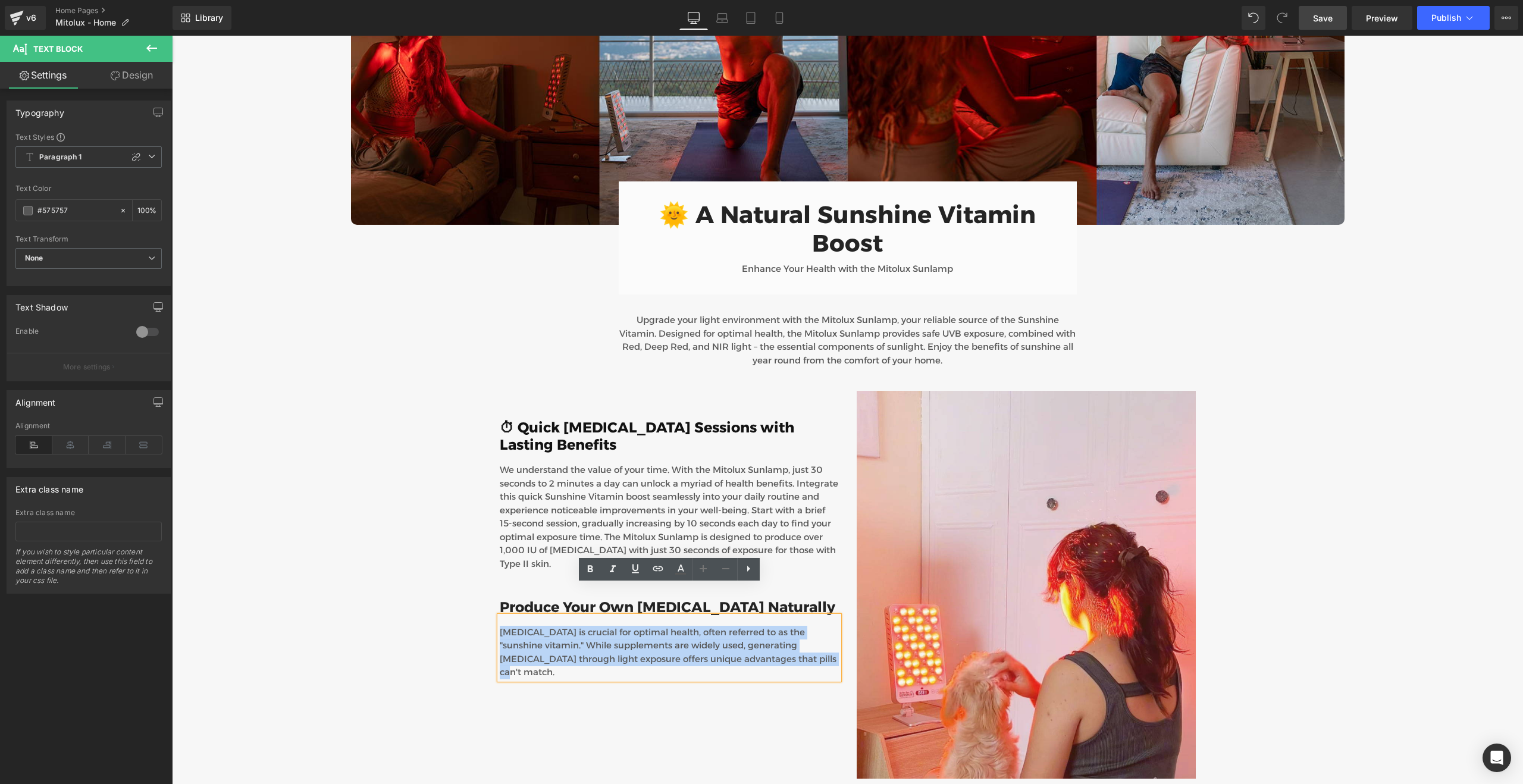
click at [575, 626] on p "[MEDICAL_DATA] is crucial for optimal health, often referred to as the "sunshin…" at bounding box center [669, 652] width 339 height 53
paste div
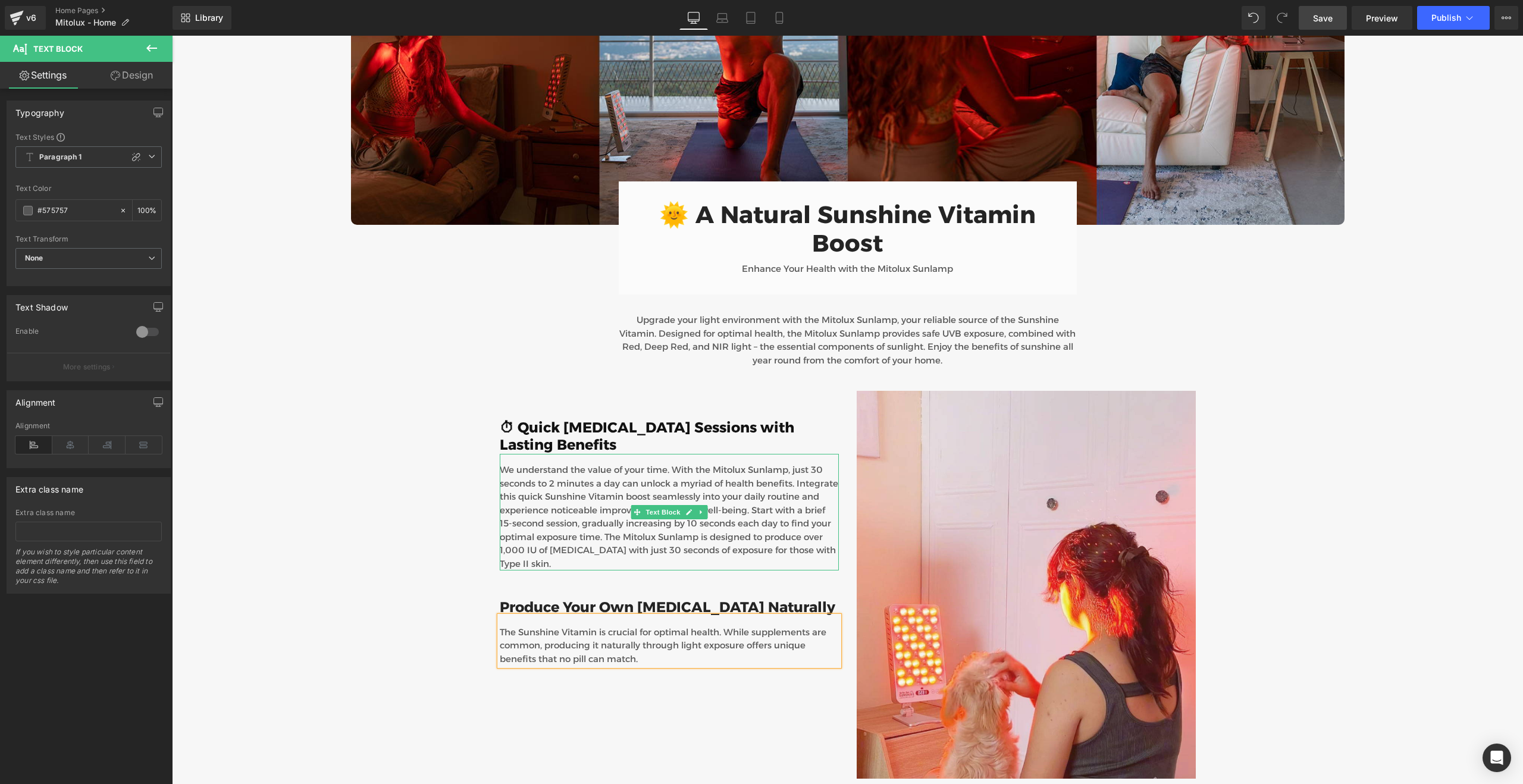
click at [662, 468] on p "We understand the value of your time. With the Mitolux Sunlamp, just 30 seconds…" at bounding box center [669, 517] width 339 height 107
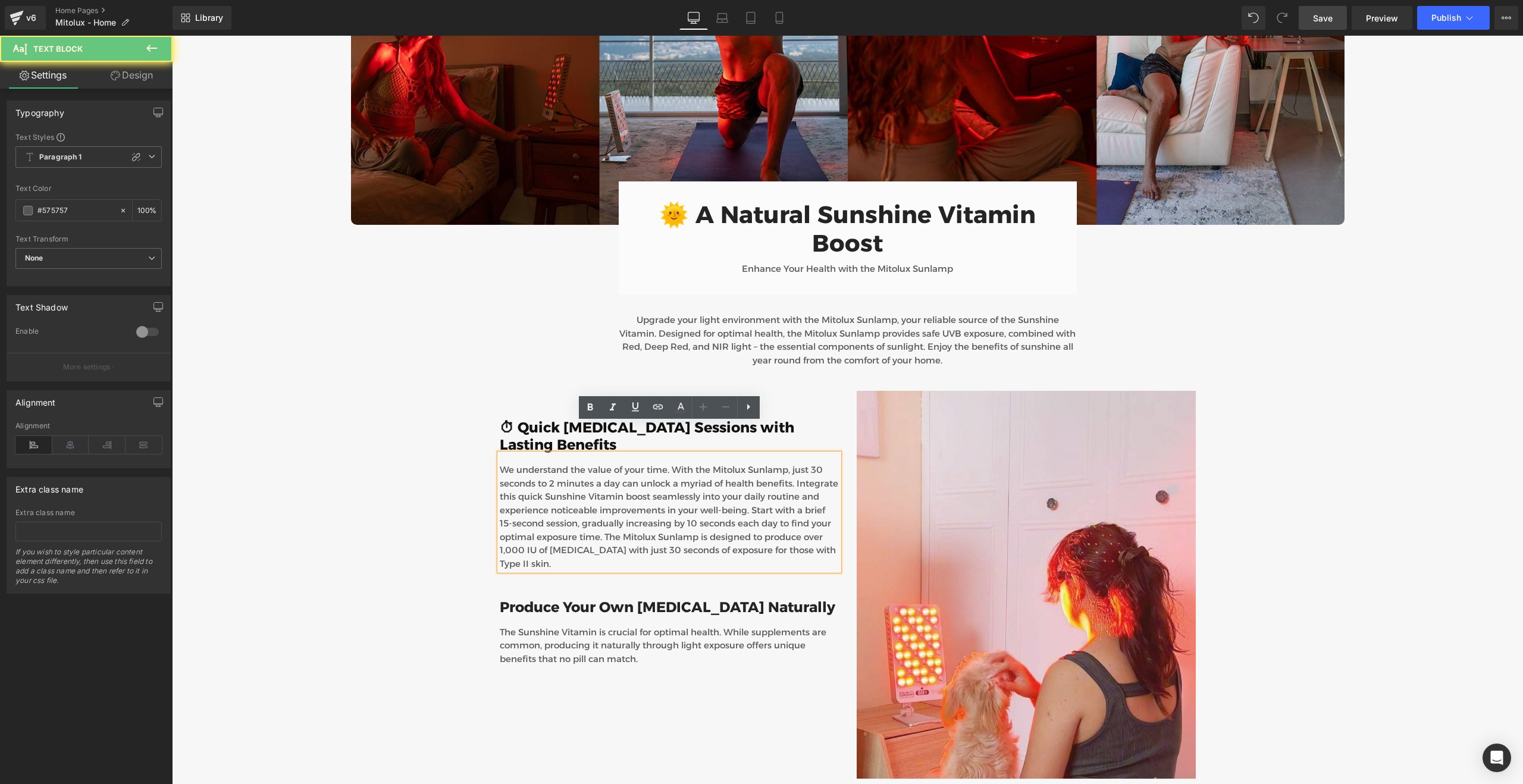
click at [662, 468] on p "We understand the value of your time. With the Mitolux Sunlamp, just 30 seconds…" at bounding box center [669, 517] width 339 height 107
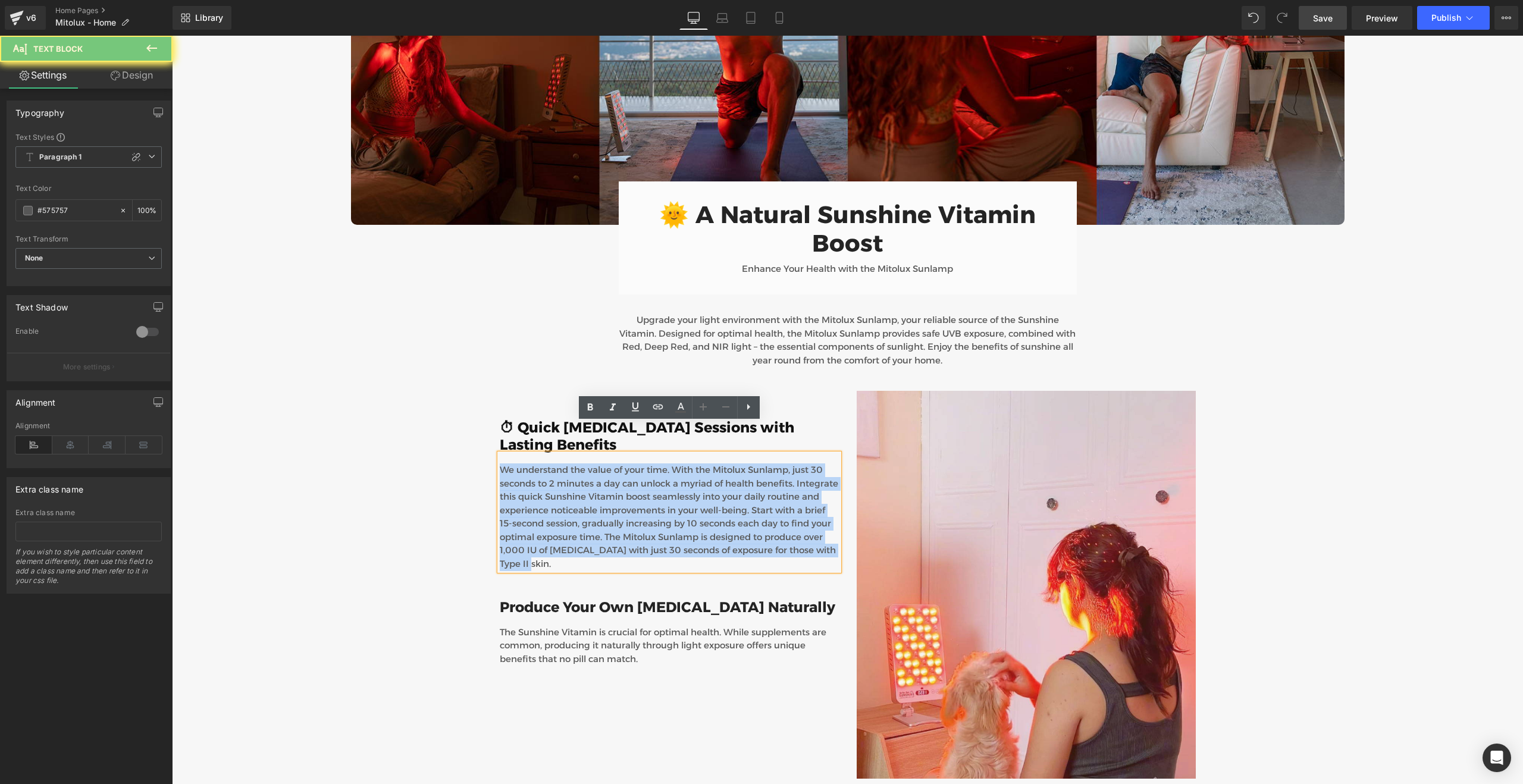
click at [662, 468] on p "We understand the value of your time. With the Mitolux Sunlamp, just 30 seconds…" at bounding box center [669, 517] width 339 height 107
copy p "We understand the value of your time. With the Mitolux Sunlamp, just 30 seconds…"
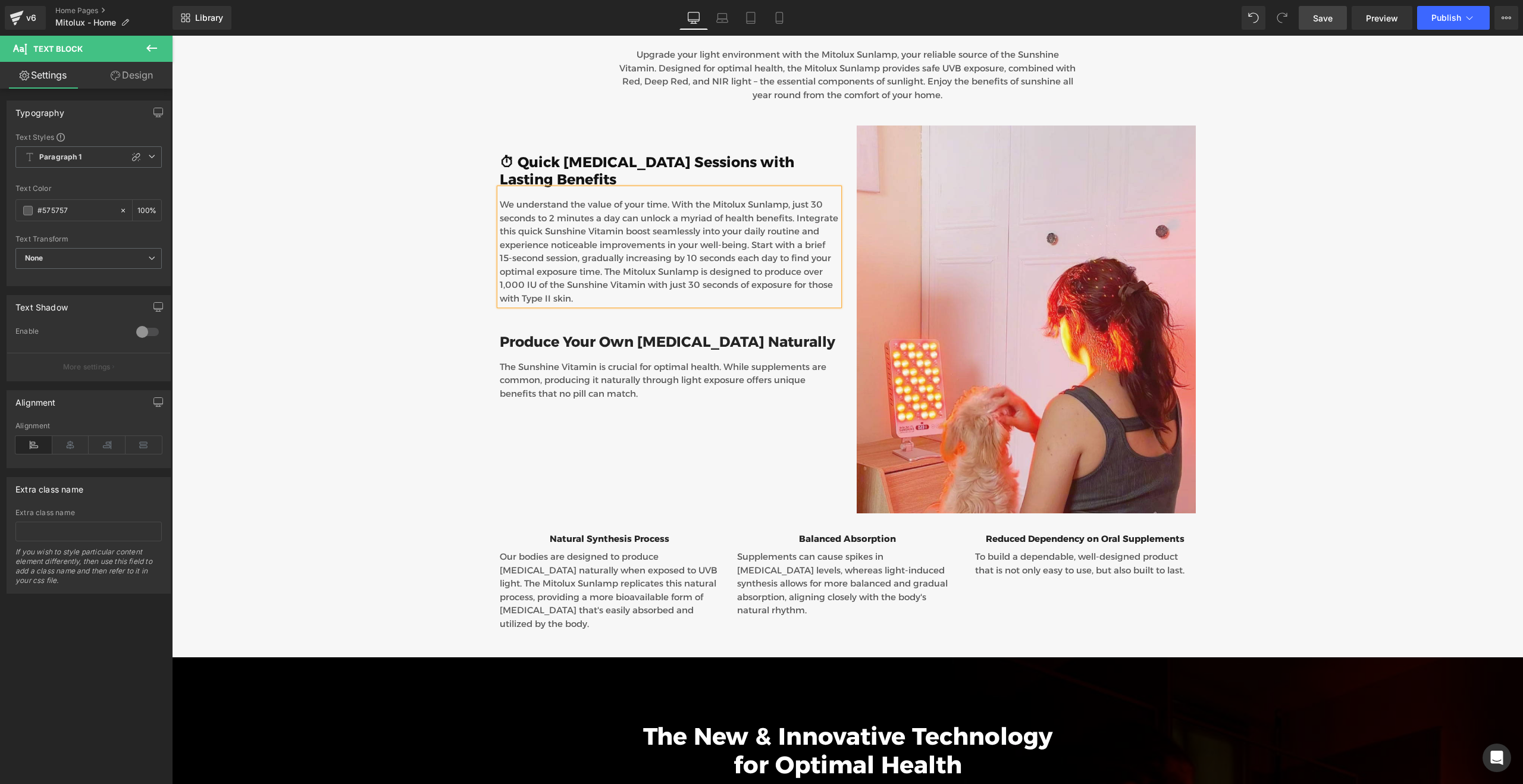
scroll to position [3163, 0]
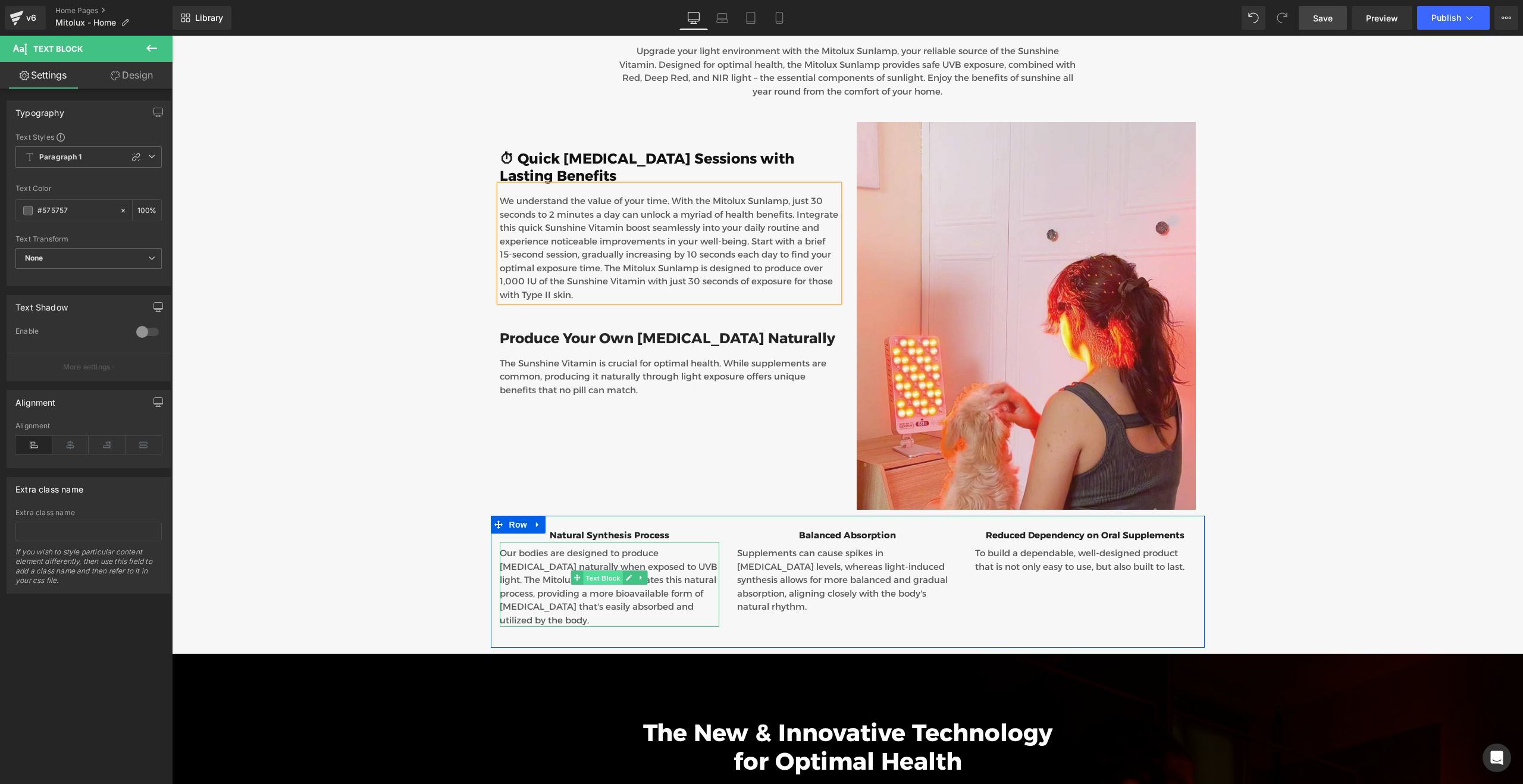
click at [583, 571] on span "Text Block" at bounding box center [603, 578] width 39 height 14
drag, startPoint x: 597, startPoint y: 543, endPoint x: 540, endPoint y: 530, distance: 58.5
click at [597, 571] on span "Text Block" at bounding box center [603, 578] width 39 height 14
click at [540, 547] on p "Our bodies are designed to produce [MEDICAL_DATA] naturally when exposed to UVB…" at bounding box center [610, 587] width 220 height 80
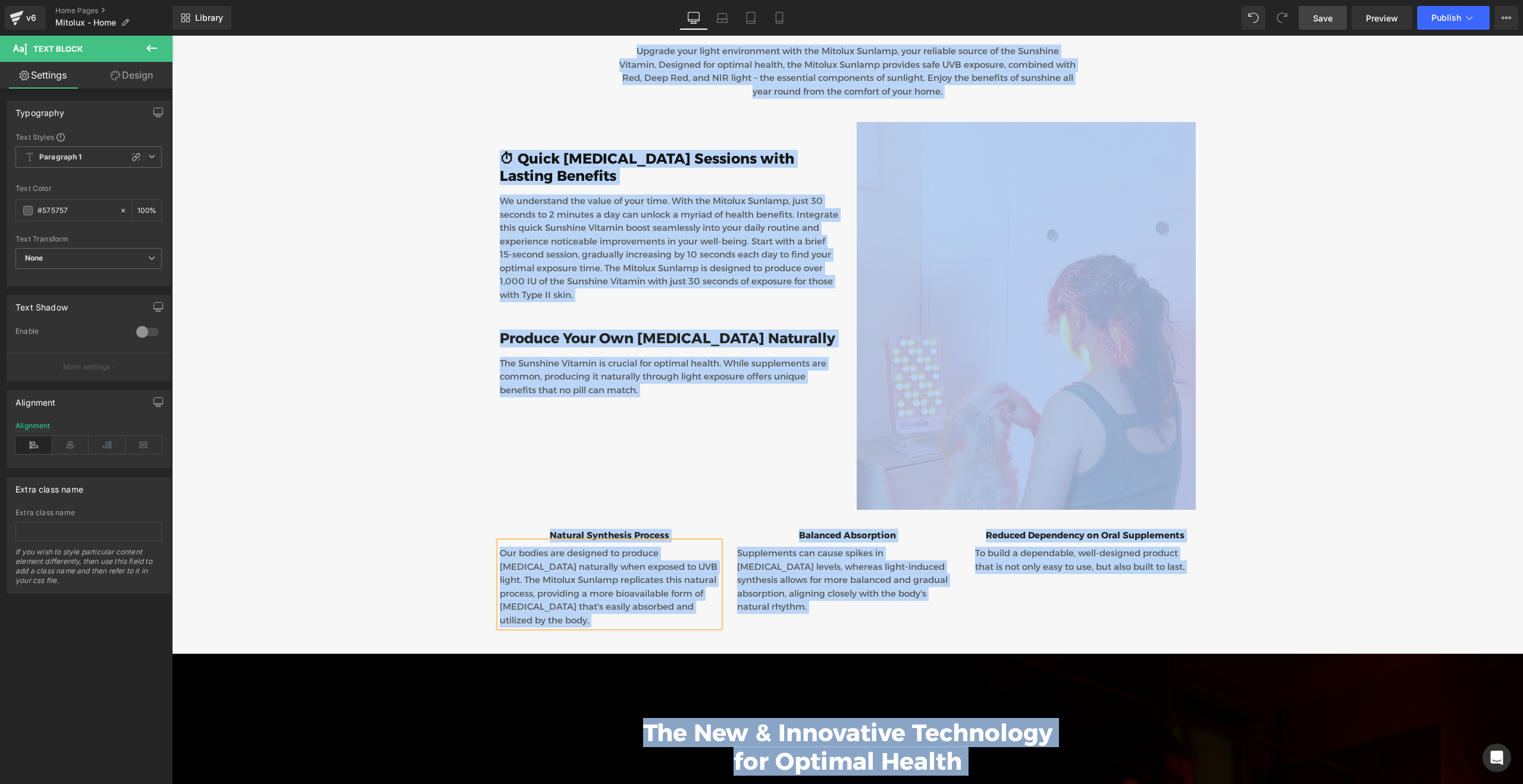
click at [540, 547] on p "Our bodies are designed to produce [MEDICAL_DATA] naturally when exposed to UVB…" at bounding box center [610, 587] width 220 height 80
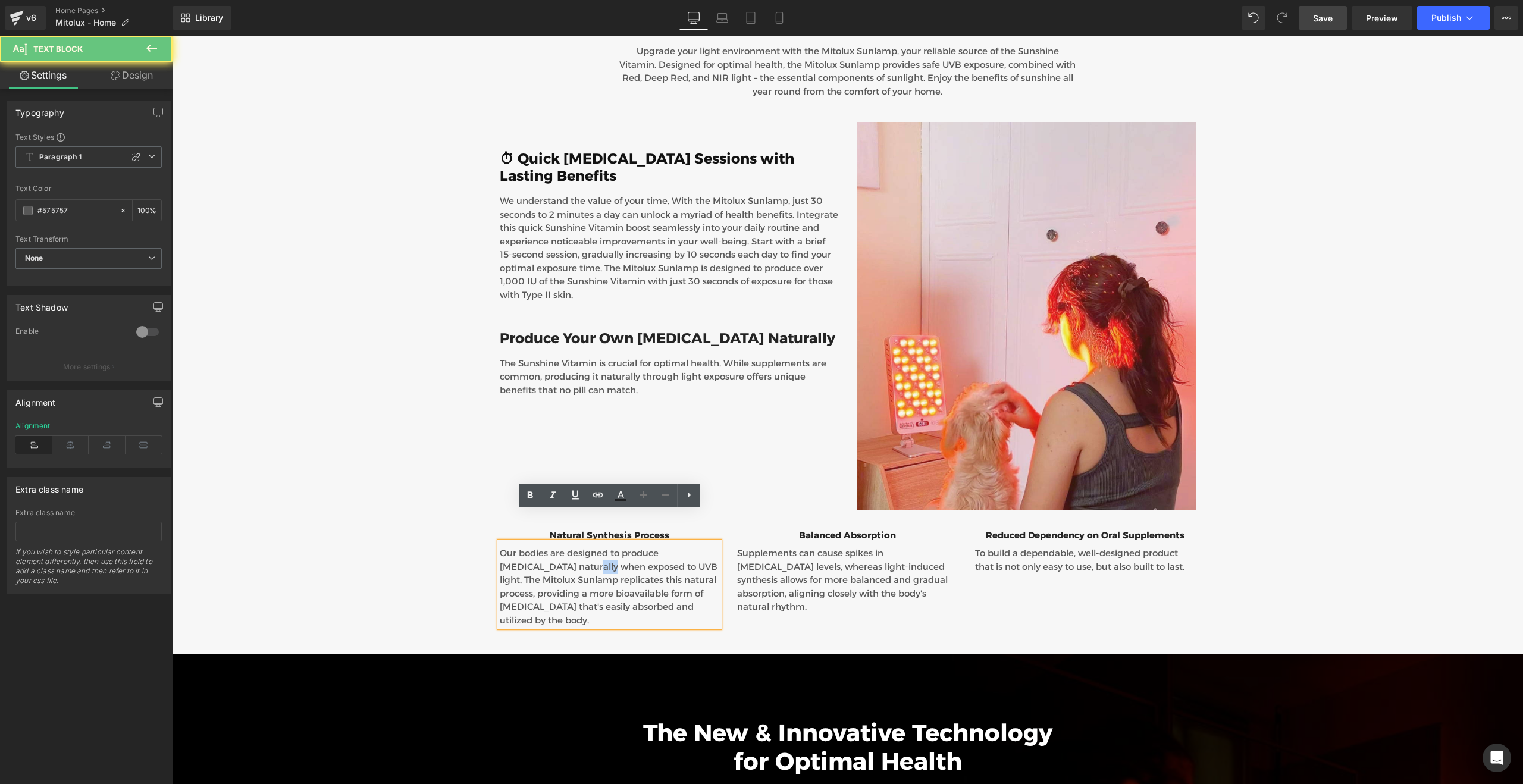
click at [540, 547] on p "Our bodies are designed to produce [MEDICAL_DATA] naturally when exposed to UVB…" at bounding box center [610, 587] width 220 height 80
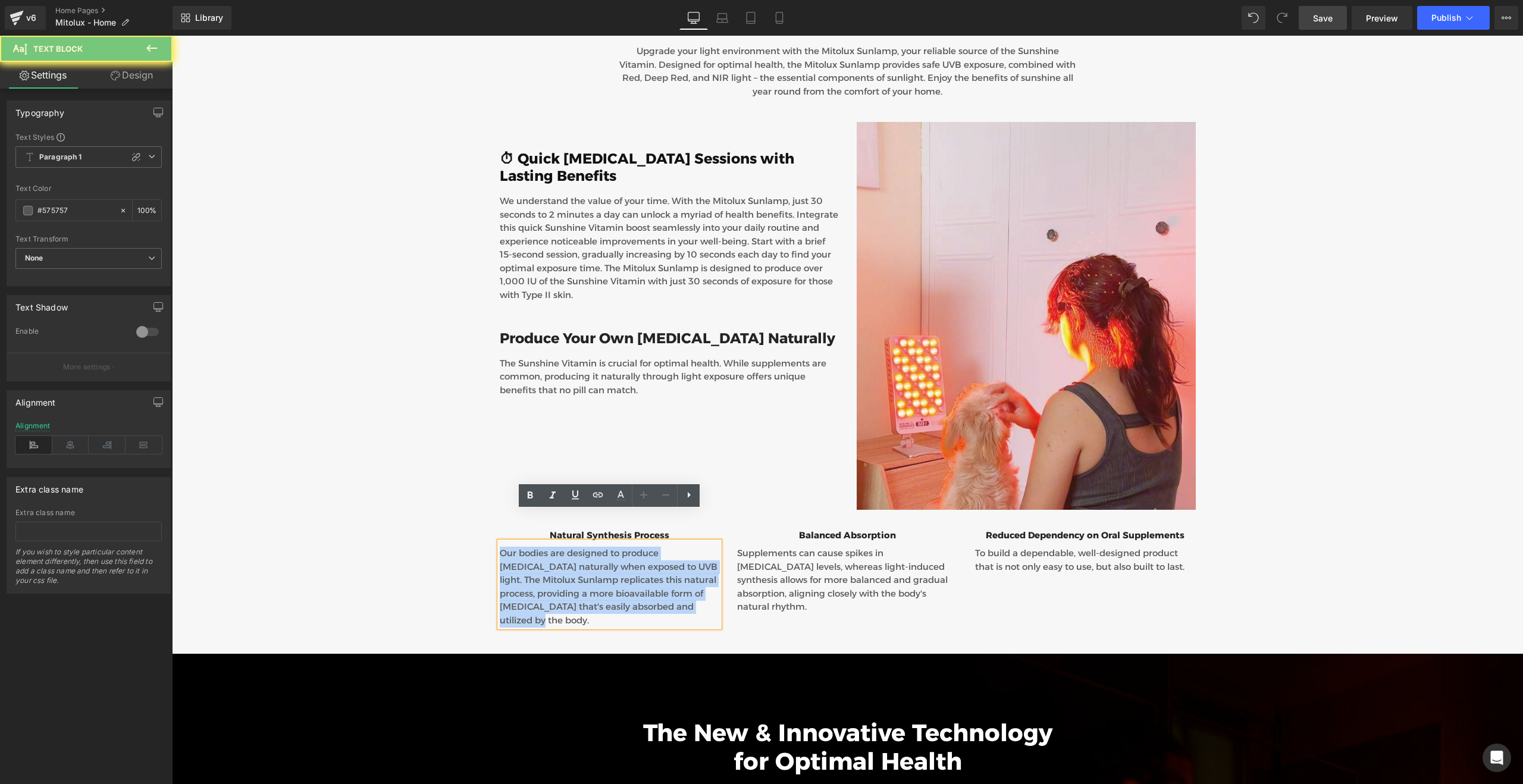
click at [540, 547] on p "Our bodies are designed to produce [MEDICAL_DATA] naturally when exposed to UVB…" at bounding box center [610, 587] width 220 height 80
copy p "Our bodies are designed to produce [MEDICAL_DATA] naturally when exposed to UVB…"
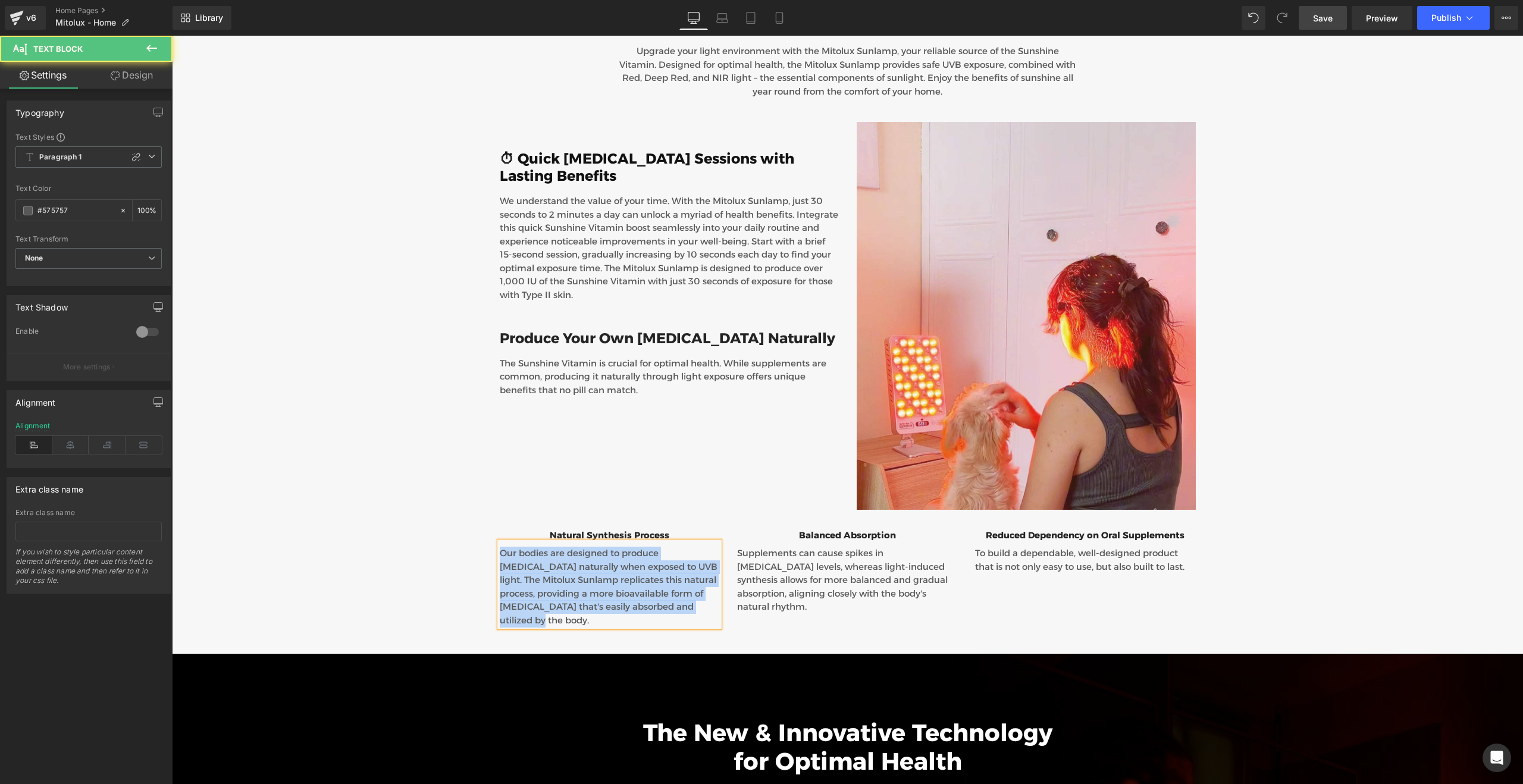
click at [564, 547] on p "Our bodies are designed to produce [MEDICAL_DATA] naturally when exposed to UVB…" at bounding box center [610, 587] width 220 height 80
paste div
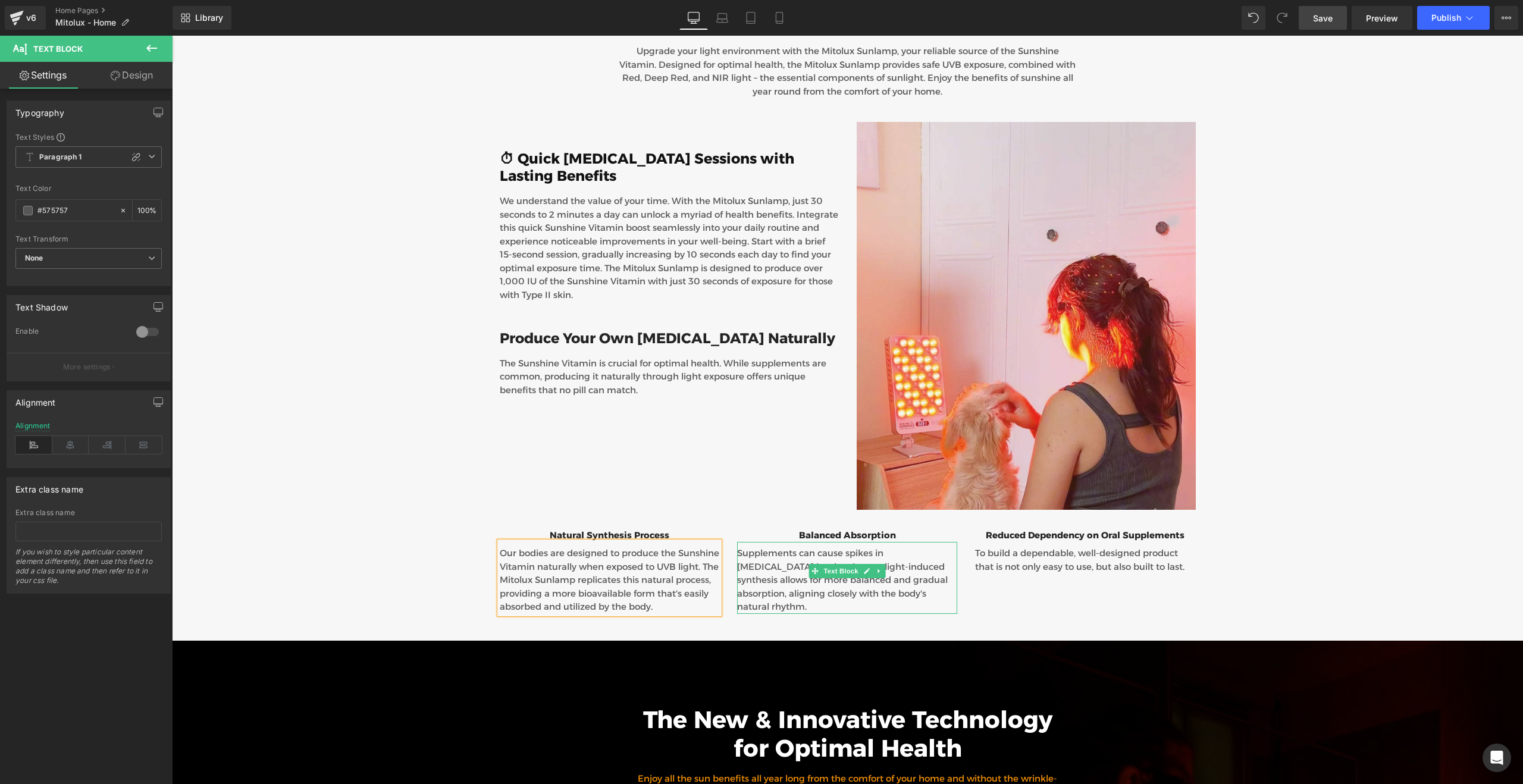
click at [772, 547] on p "Supplements can cause spikes in [MEDICAL_DATA] levels, whereas light-induced sy…" at bounding box center [847, 580] width 220 height 67
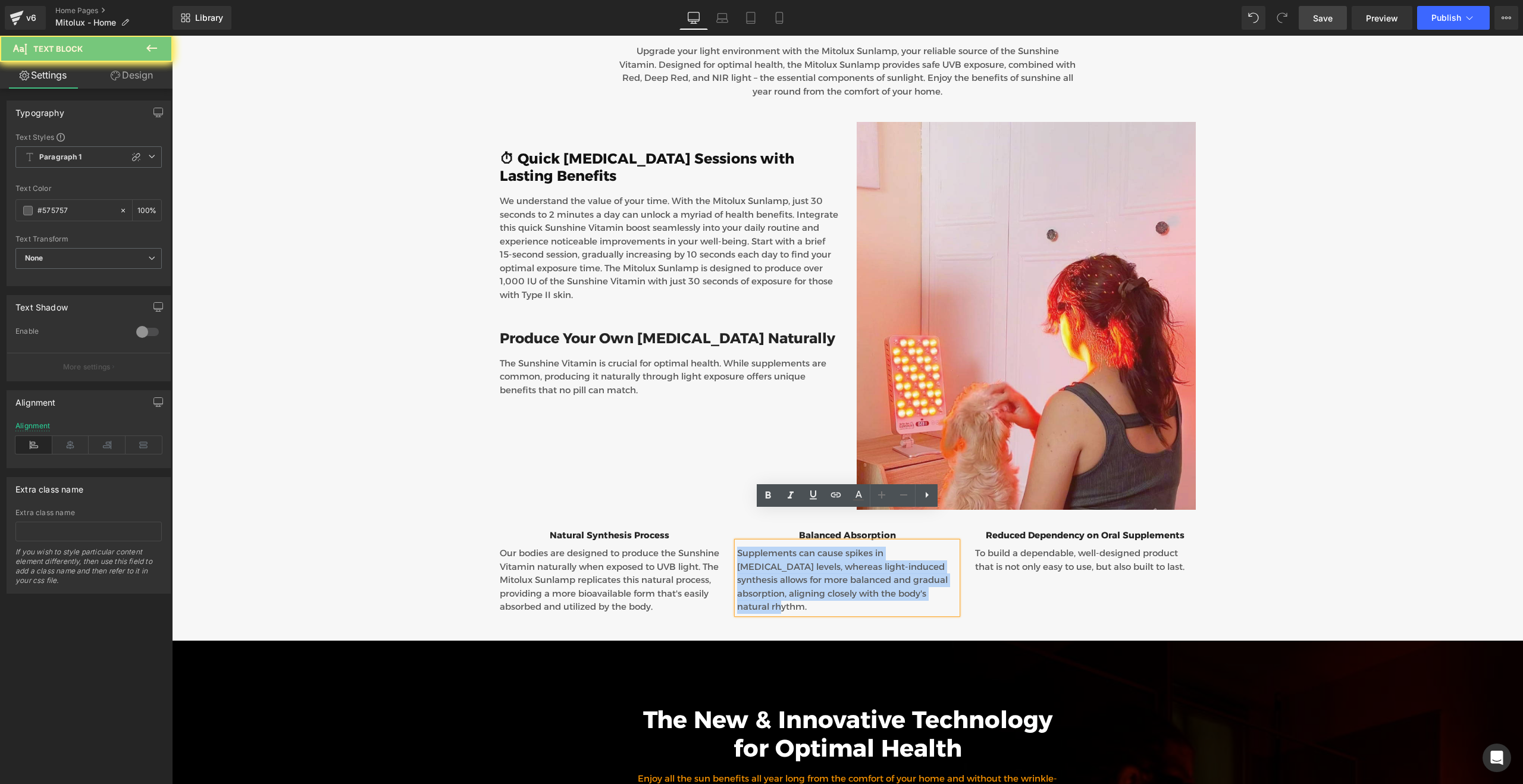
click at [772, 547] on p "Supplements can cause spikes in [MEDICAL_DATA] levels, whereas light-induced sy…" at bounding box center [847, 580] width 220 height 67
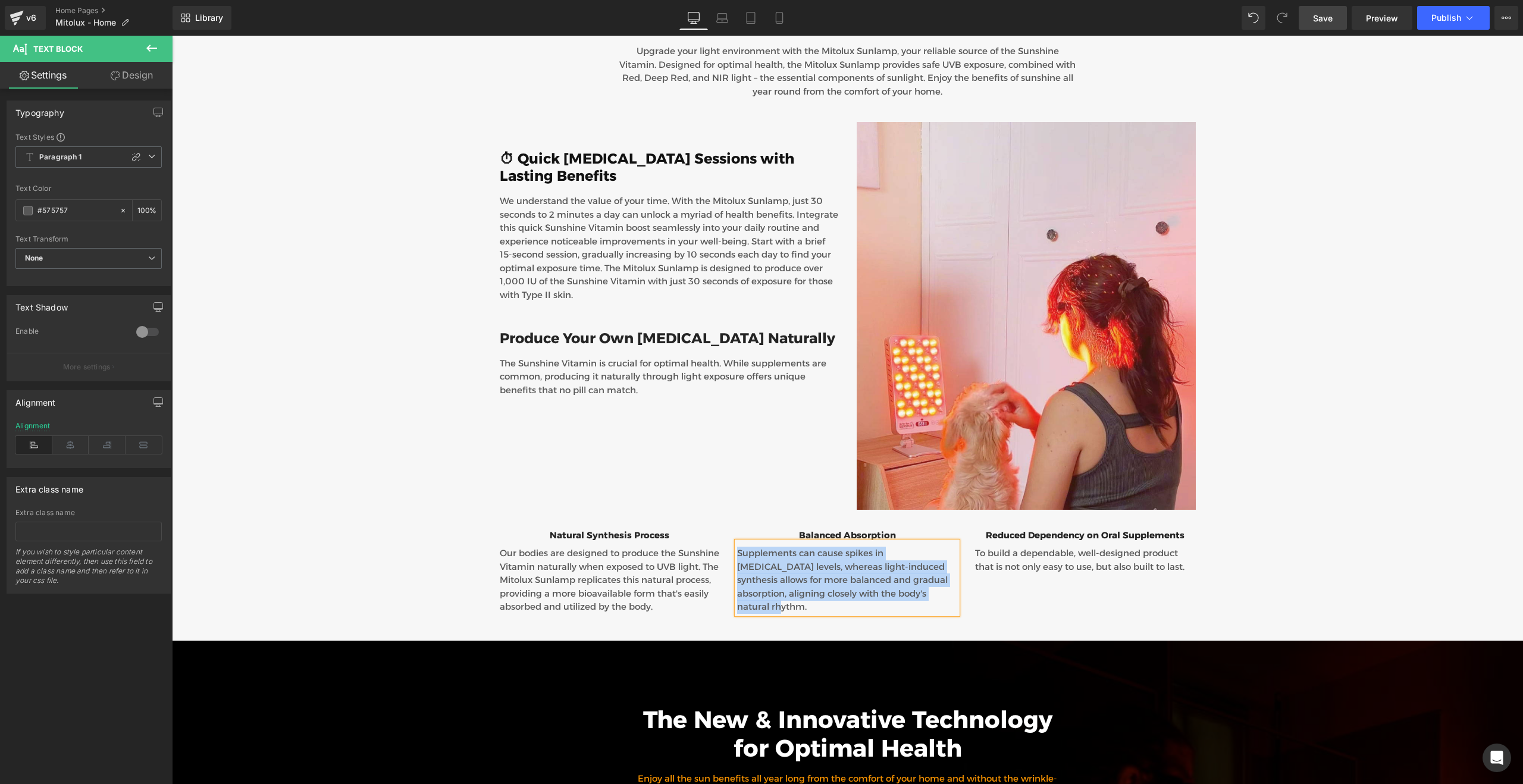
paste div
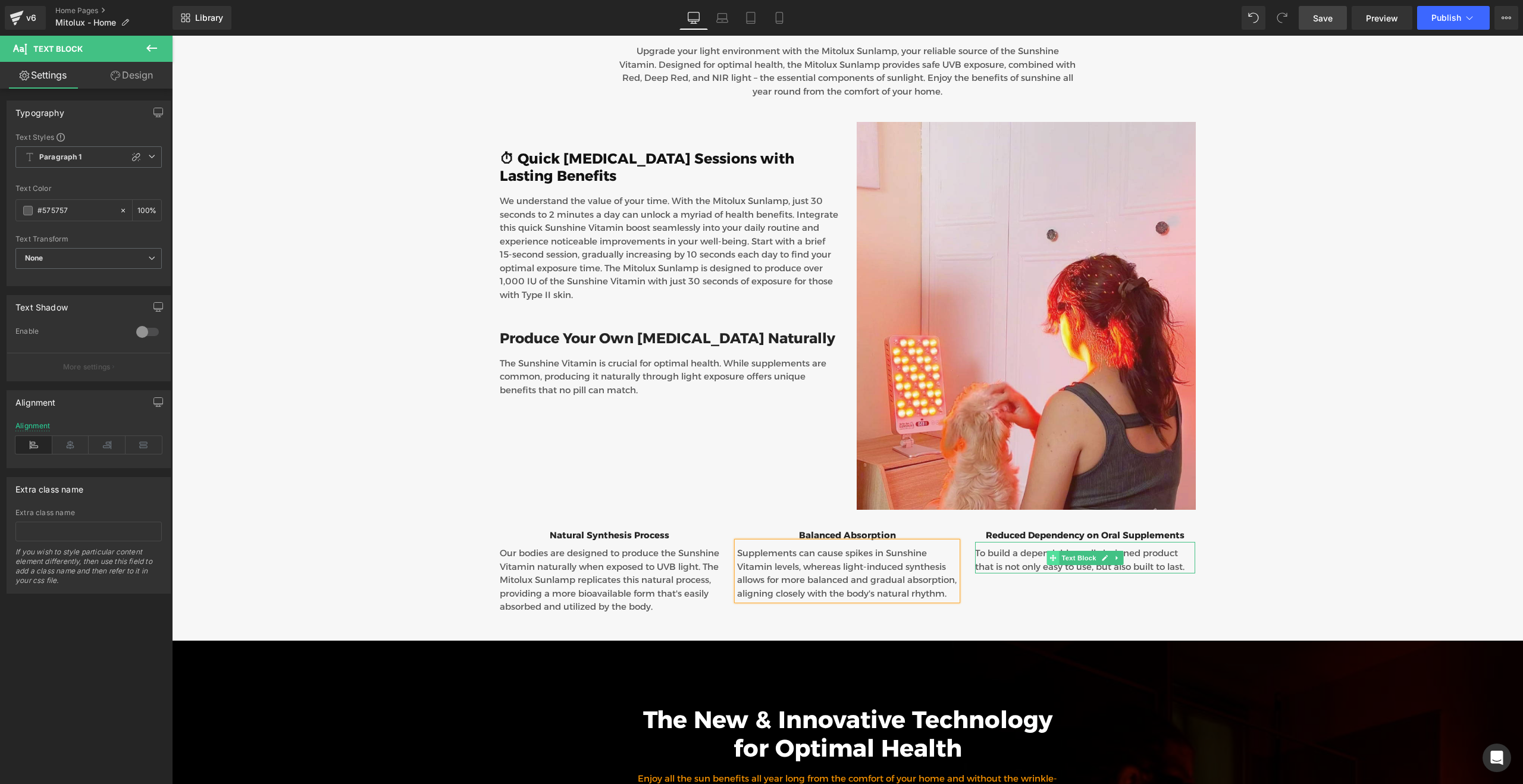
click at [1059, 551] on span at bounding box center [1053, 558] width 13 height 14
click at [1007, 547] on p "To build a dependable, well-designed product that is not only easy to use, but …" at bounding box center [1085, 560] width 220 height 27
click at [1213, 533] on div "Image 🌞 A Natural Sunshine Vitamin Boost Heading Enhance Your Health with the M…" at bounding box center [847, 102] width 1011 height 1063
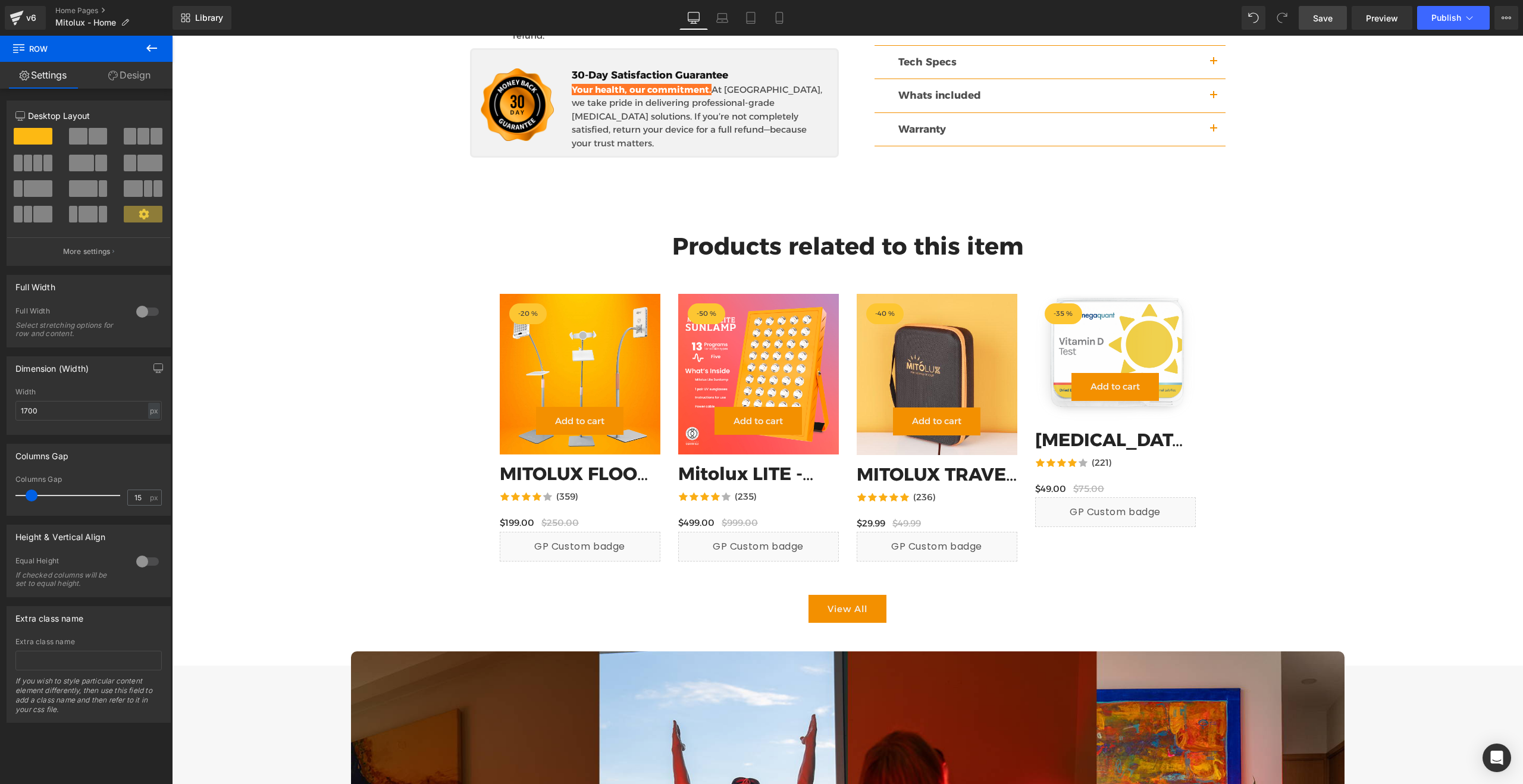
scroll to position [3062, 0]
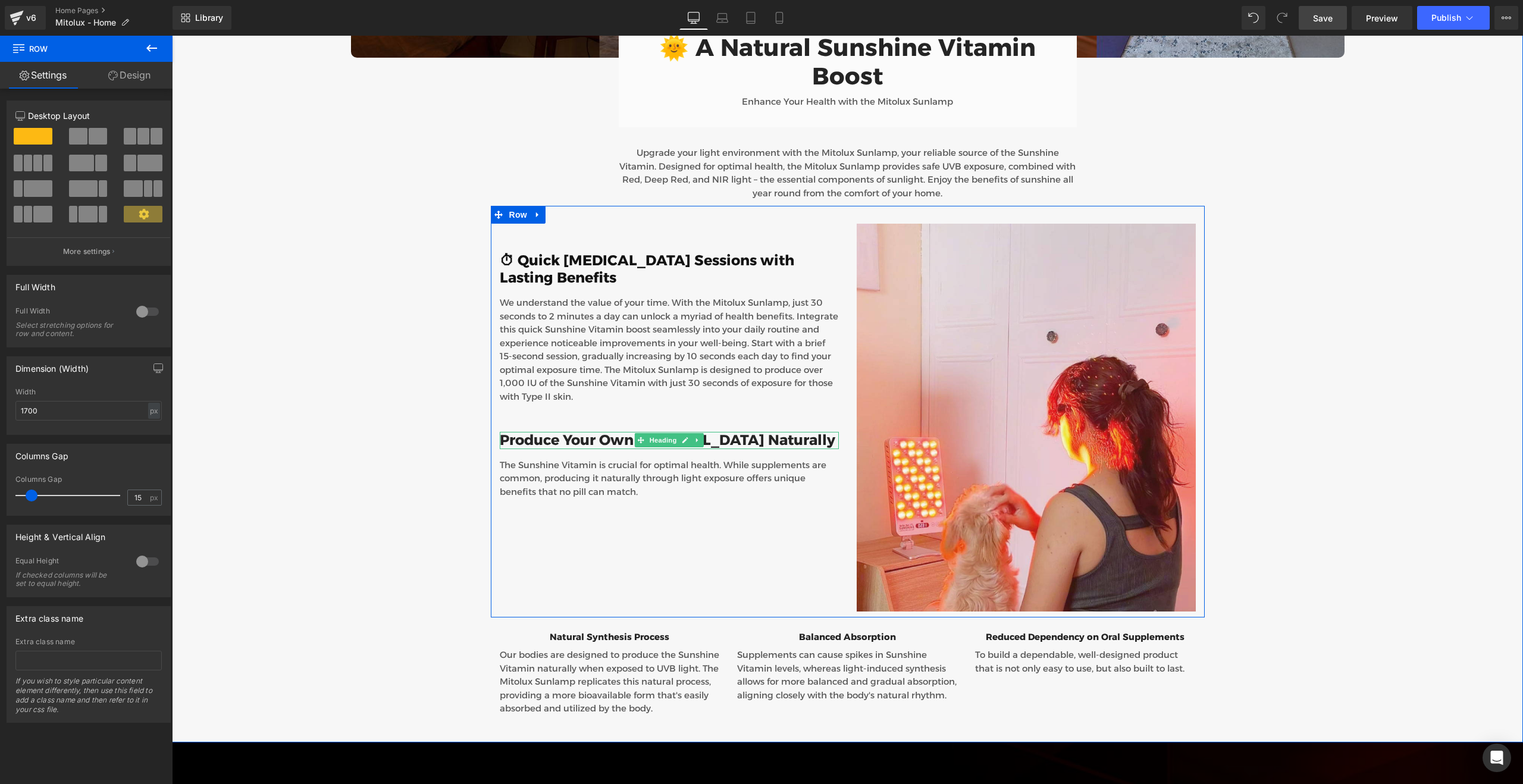
click at [742, 432] on h4 "Produce Your Own [MEDICAL_DATA] Naturally" at bounding box center [669, 440] width 339 height 18
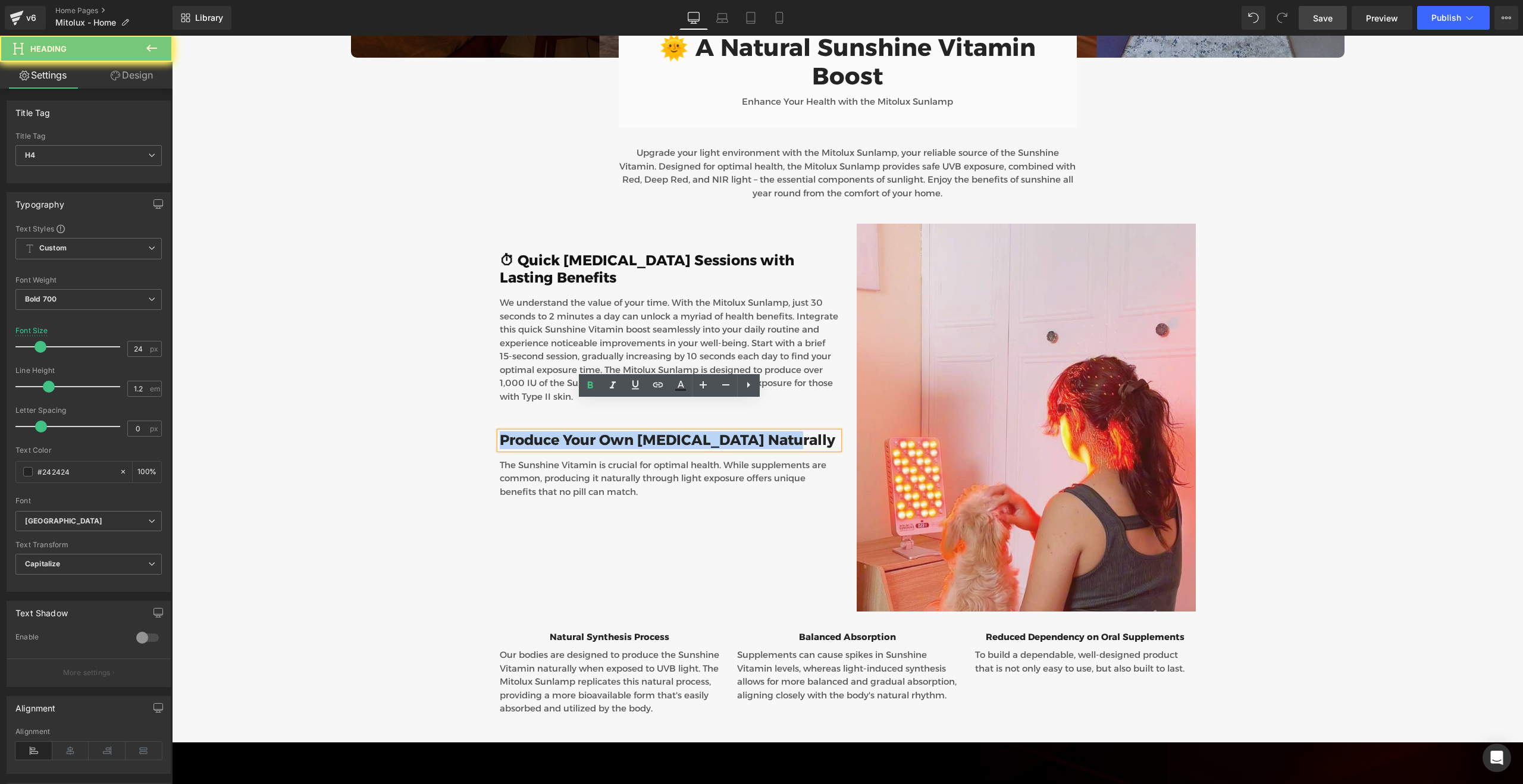
click at [742, 432] on h4 "Produce Your Own [MEDICAL_DATA] Naturally" at bounding box center [669, 440] width 339 height 18
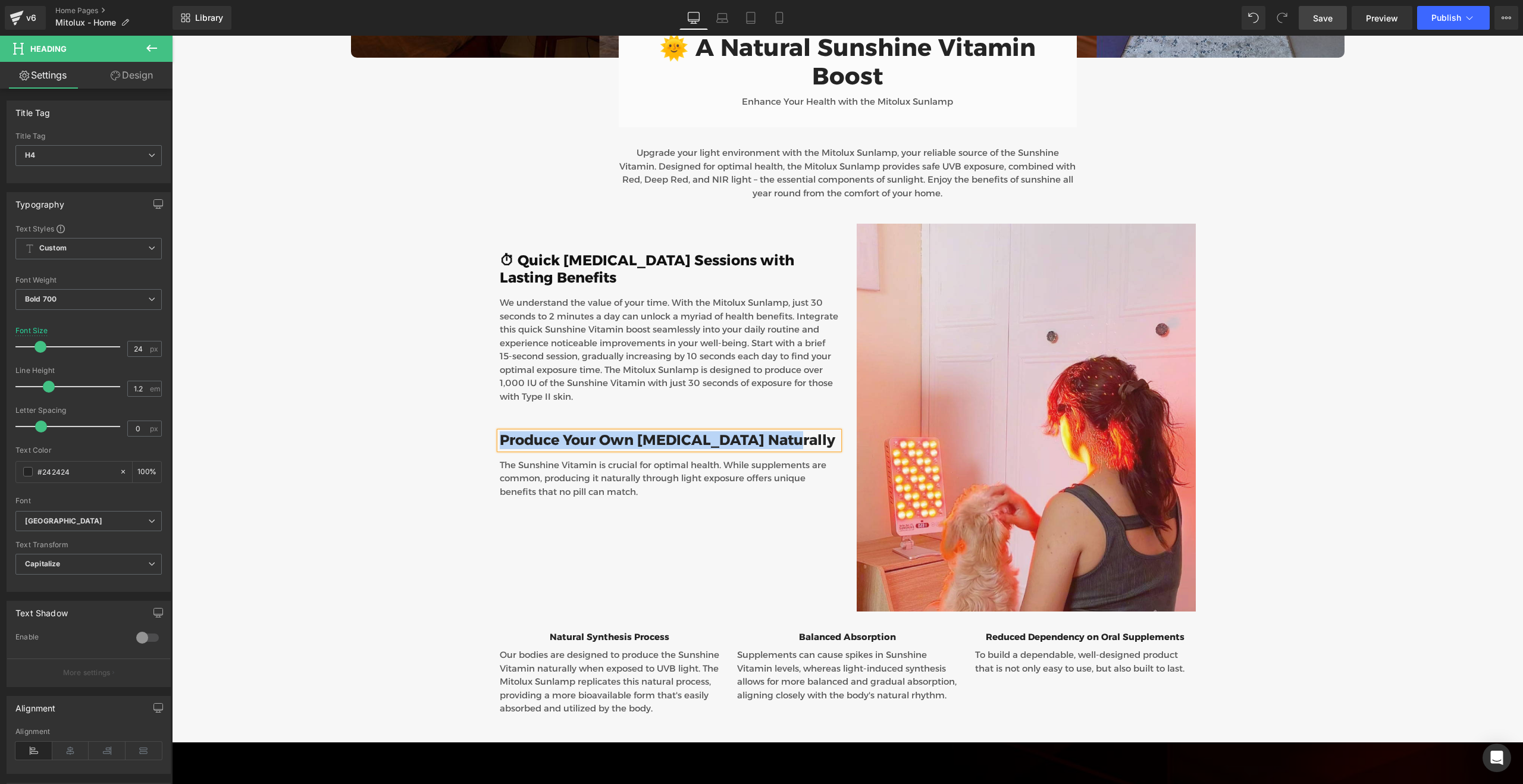
click at [541, 432] on h4 "Produce Your Own [MEDICAL_DATA] Naturally" at bounding box center [669, 440] width 339 height 18
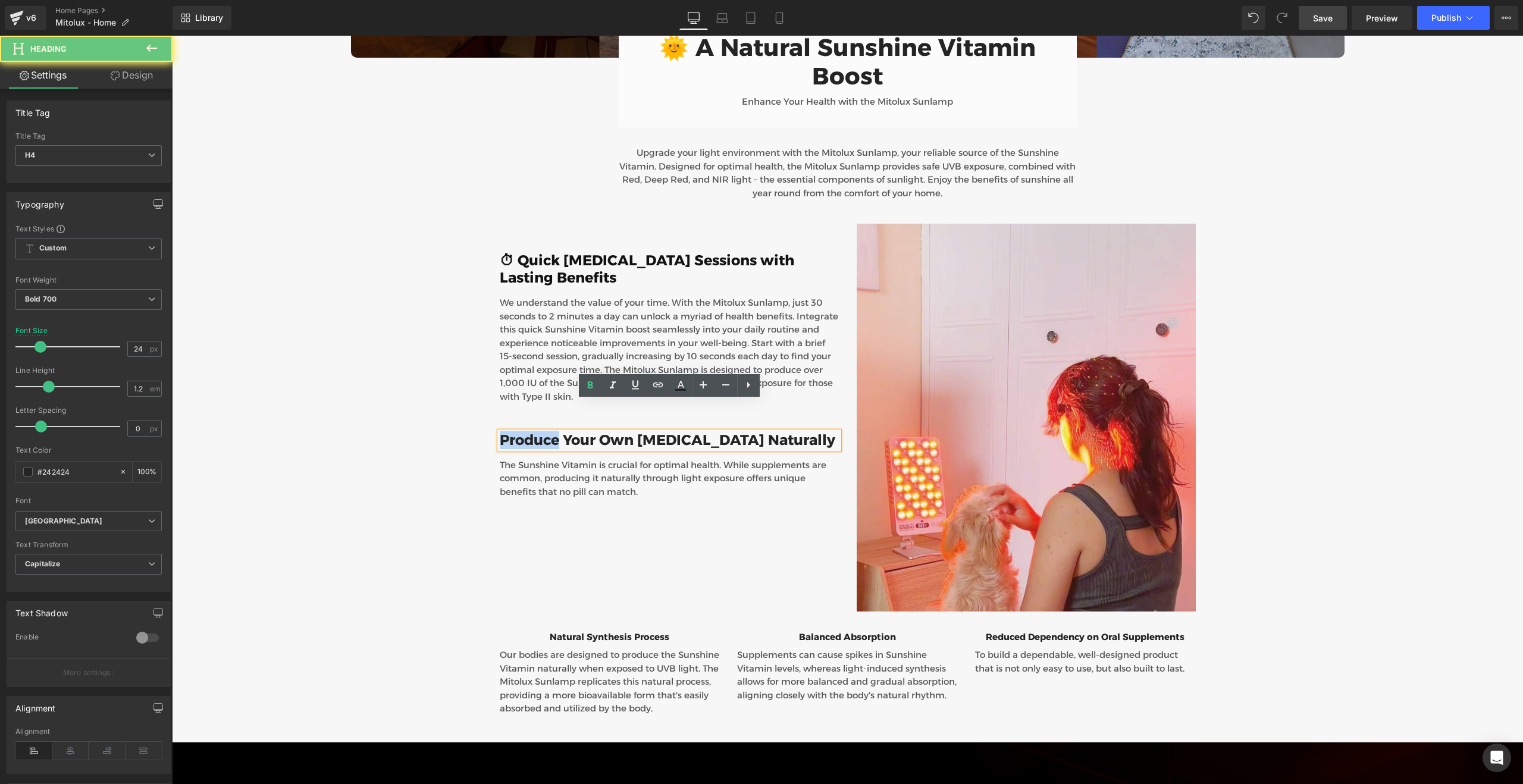
click at [541, 432] on h4 "Produce Your Own [MEDICAL_DATA] Naturally" at bounding box center [669, 440] width 339 height 18
paste div
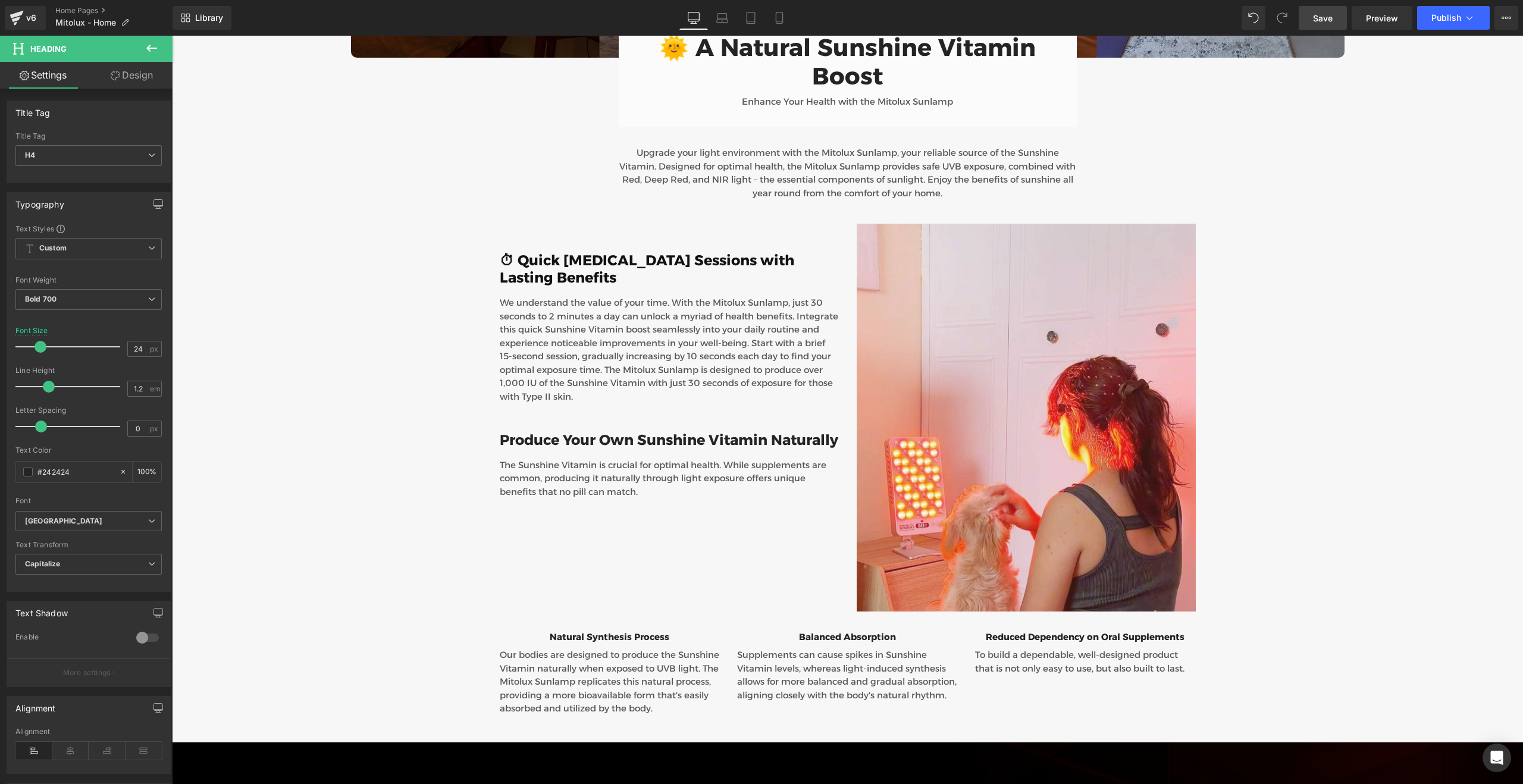
scroll to position [4278, 0]
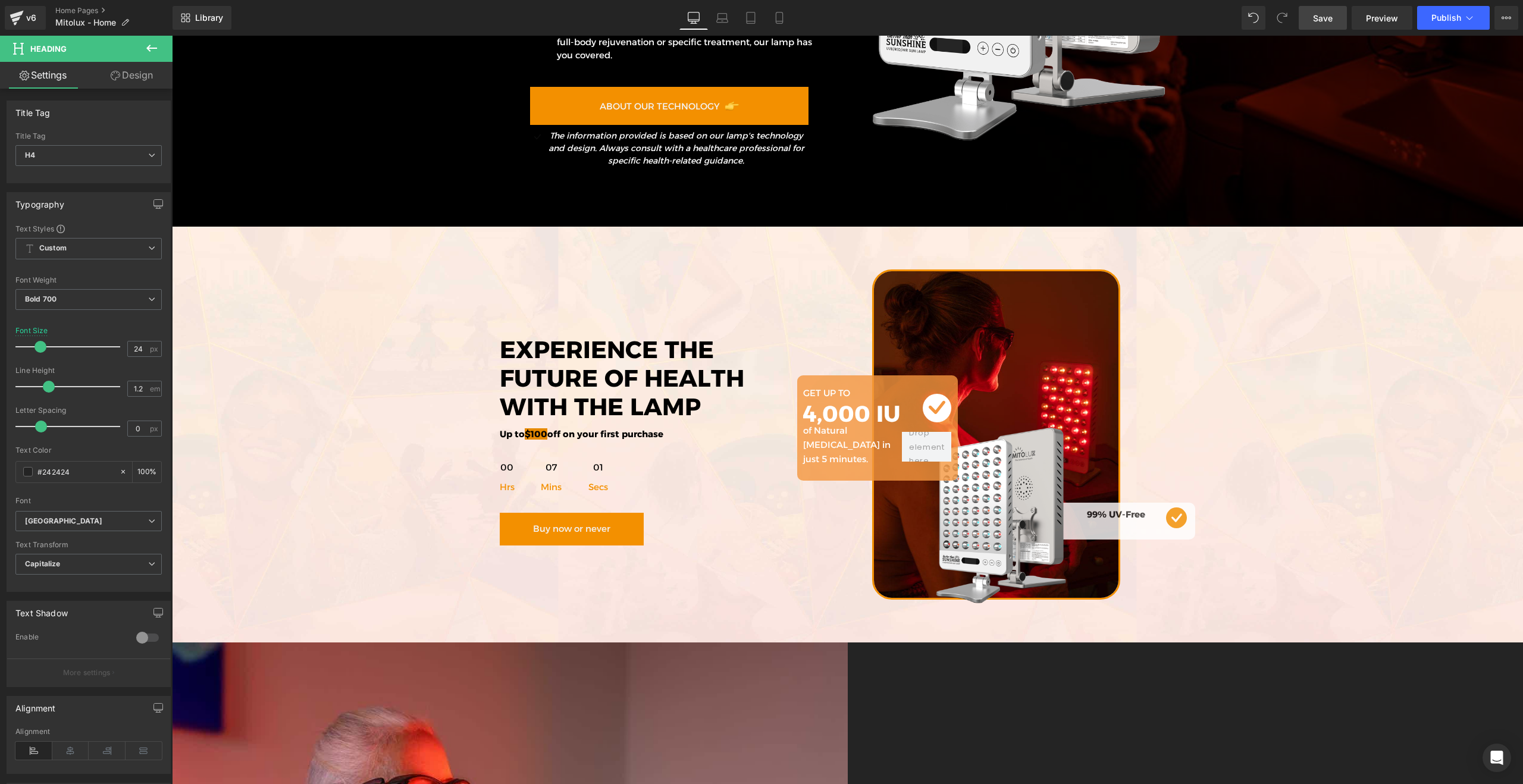
click at [872, 419] on div "of Natural [MEDICAL_DATA] in just 5 minutes. Text Block" at bounding box center [853, 442] width 99 height 48
click at [872, 424] on p "of Natural [MEDICAL_DATA] in just 5 minutes." at bounding box center [853, 444] width 99 height 43
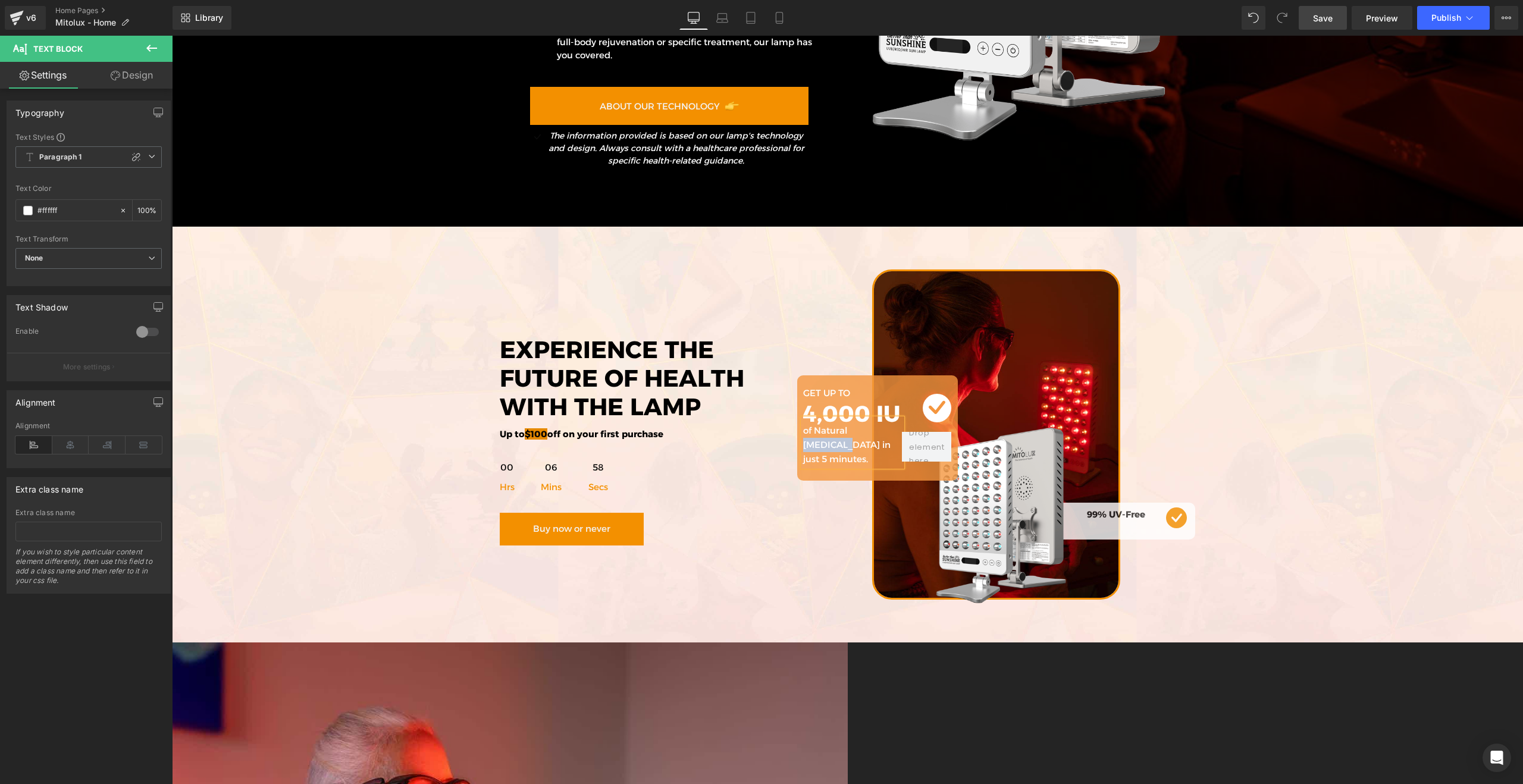
paste div
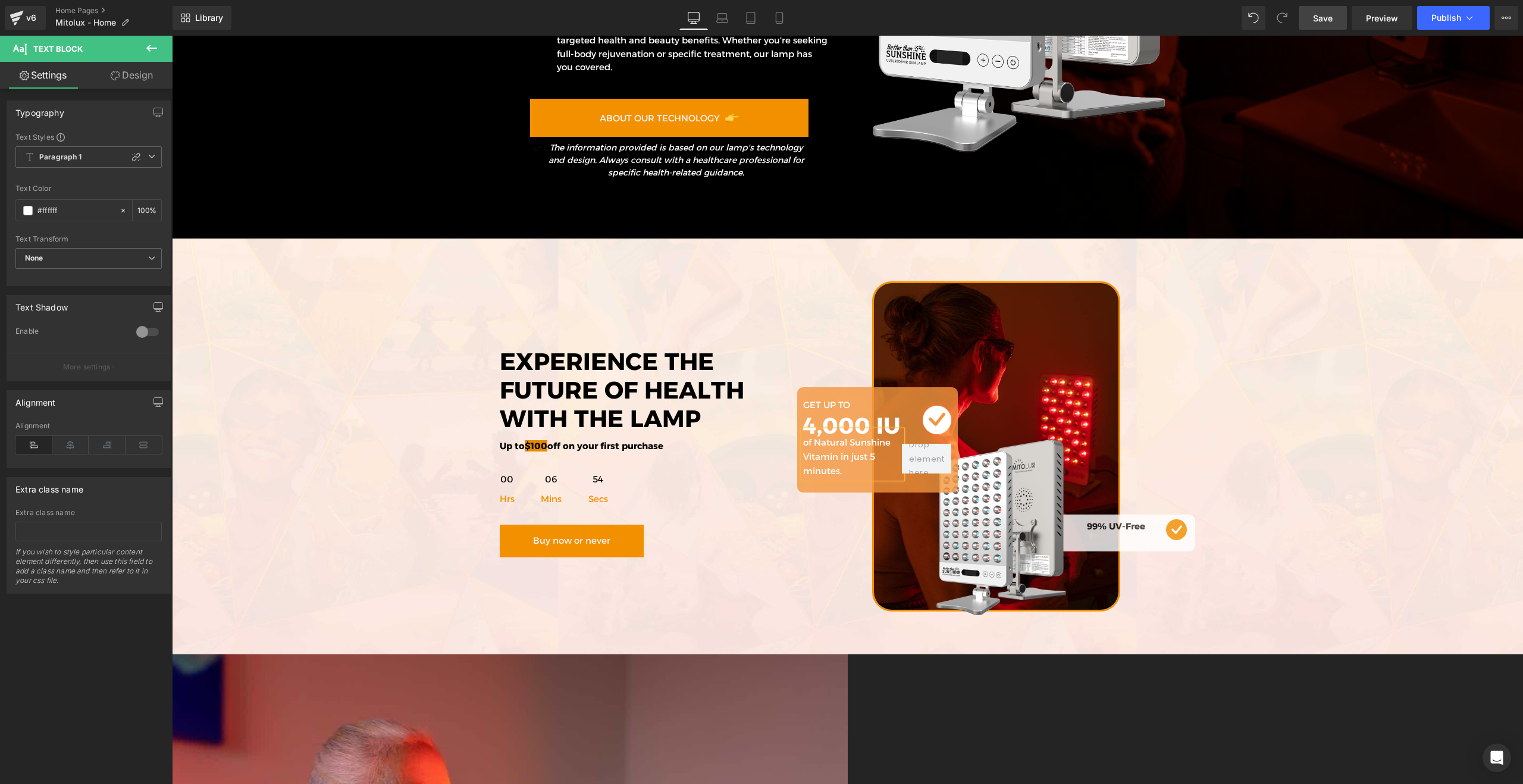
scroll to position [4682, 0]
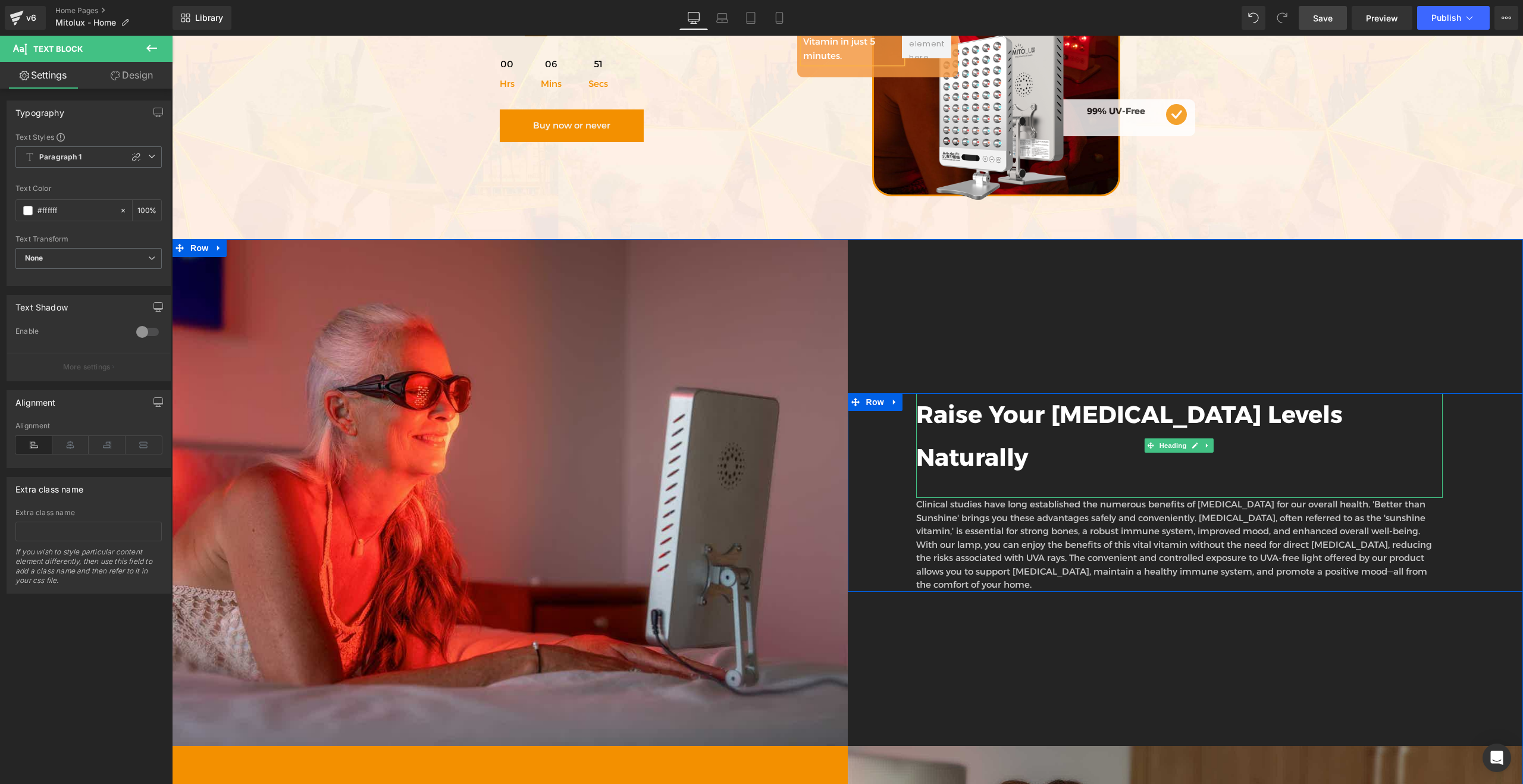
click at [1106, 413] on h2 "Raise Your [MEDICAL_DATA] Levels Naturally" at bounding box center [1179, 436] width 527 height 85
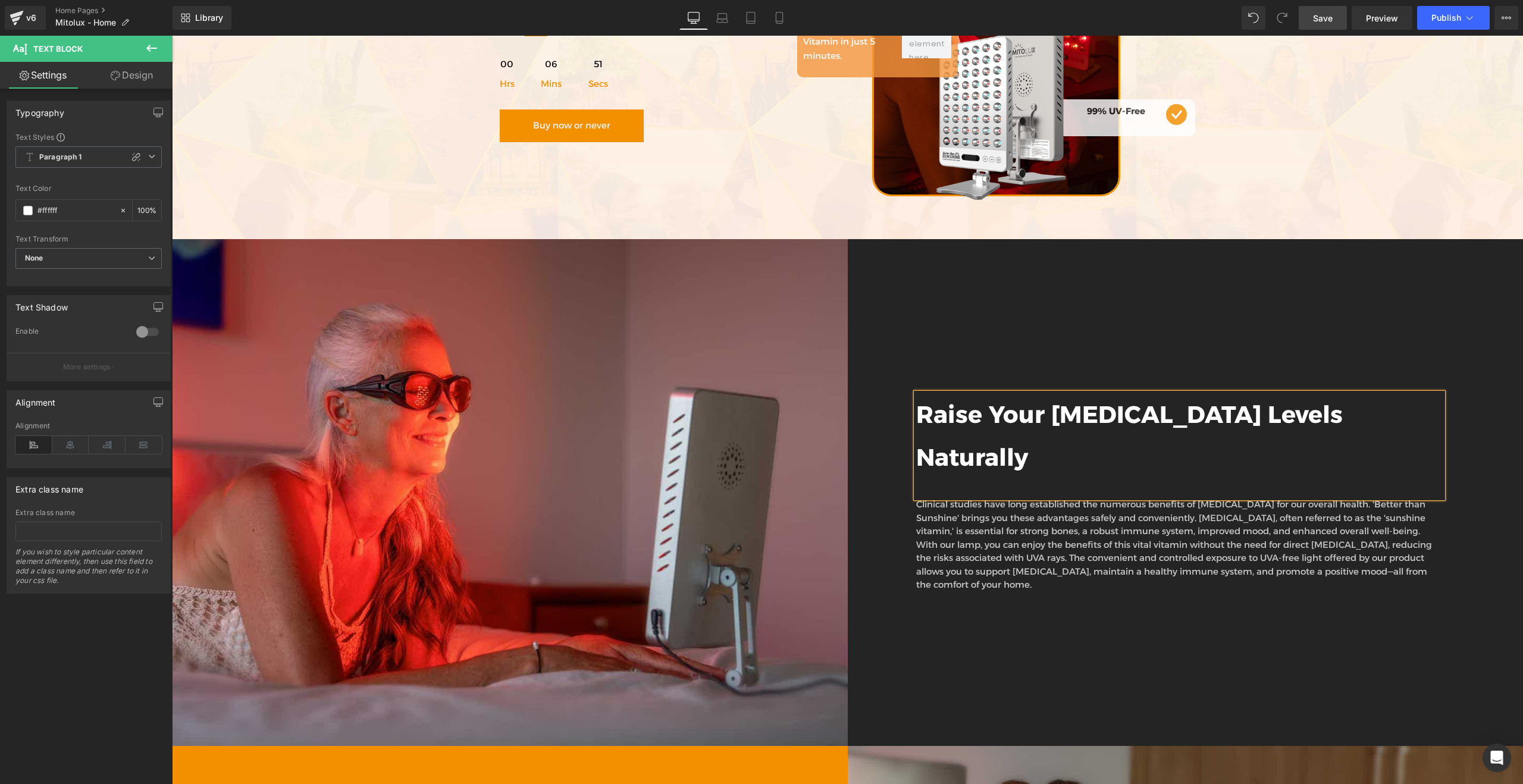
click at [1106, 413] on h2 "Raise Your [MEDICAL_DATA] Levels Naturally" at bounding box center [1179, 436] width 527 height 85
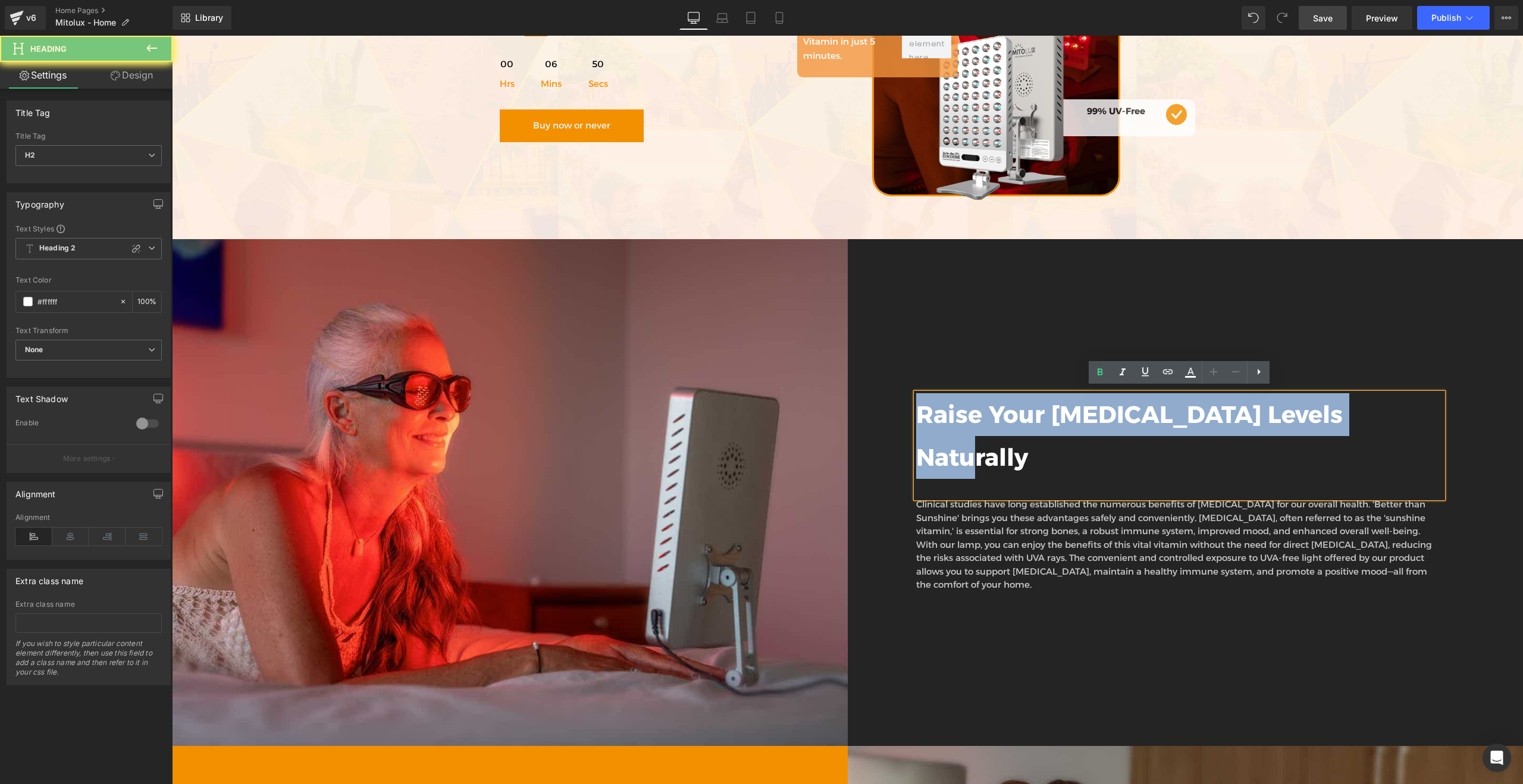
click at [1097, 414] on h2 "Raise Your [MEDICAL_DATA] Levels Naturally" at bounding box center [1179, 436] width 527 height 85
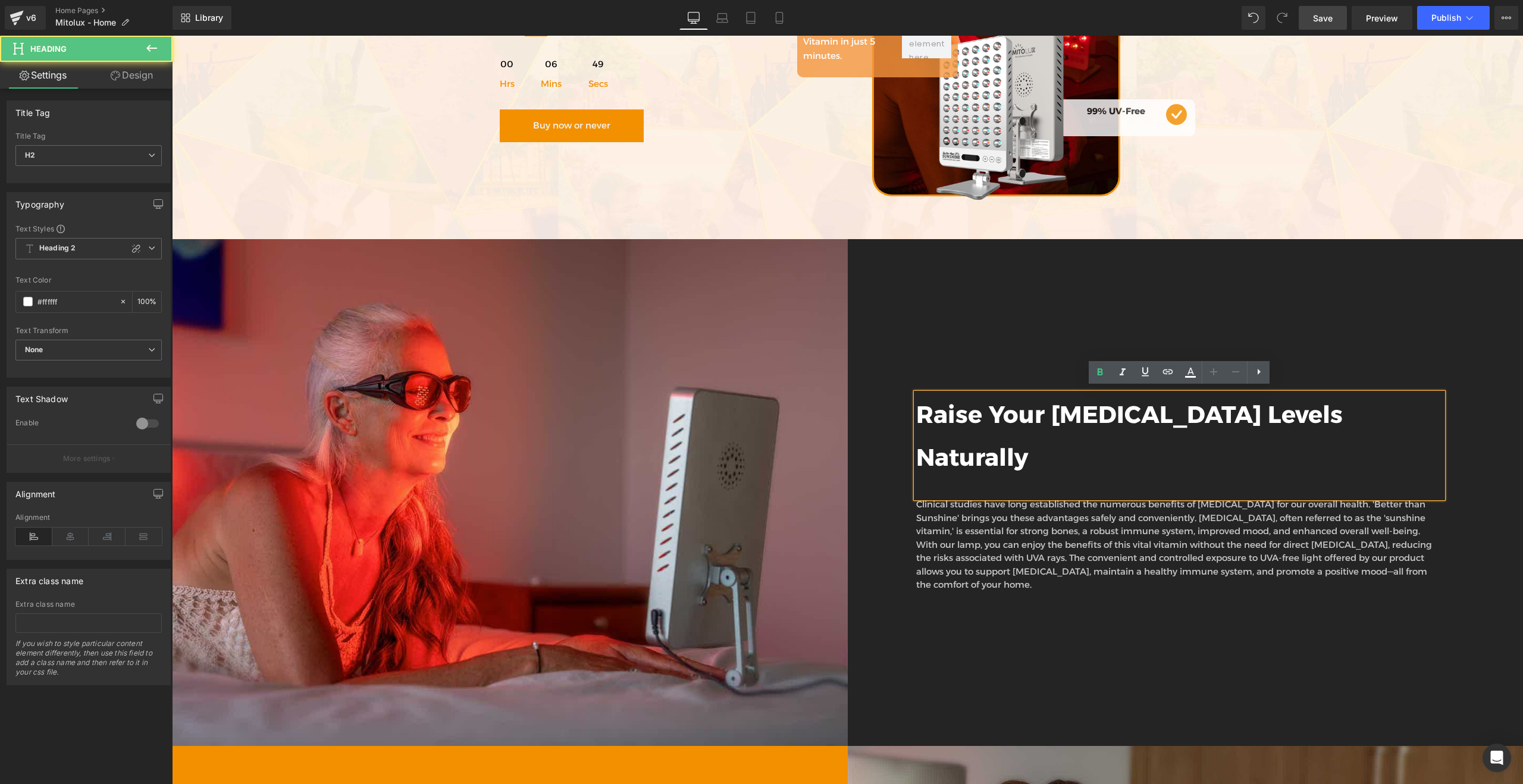
drag, startPoint x: 1078, startPoint y: 412, endPoint x: 1067, endPoint y: 408, distance: 11.7
click at [1078, 412] on h2 "Raise Your [MEDICAL_DATA] Levels Naturally" at bounding box center [1179, 436] width 527 height 85
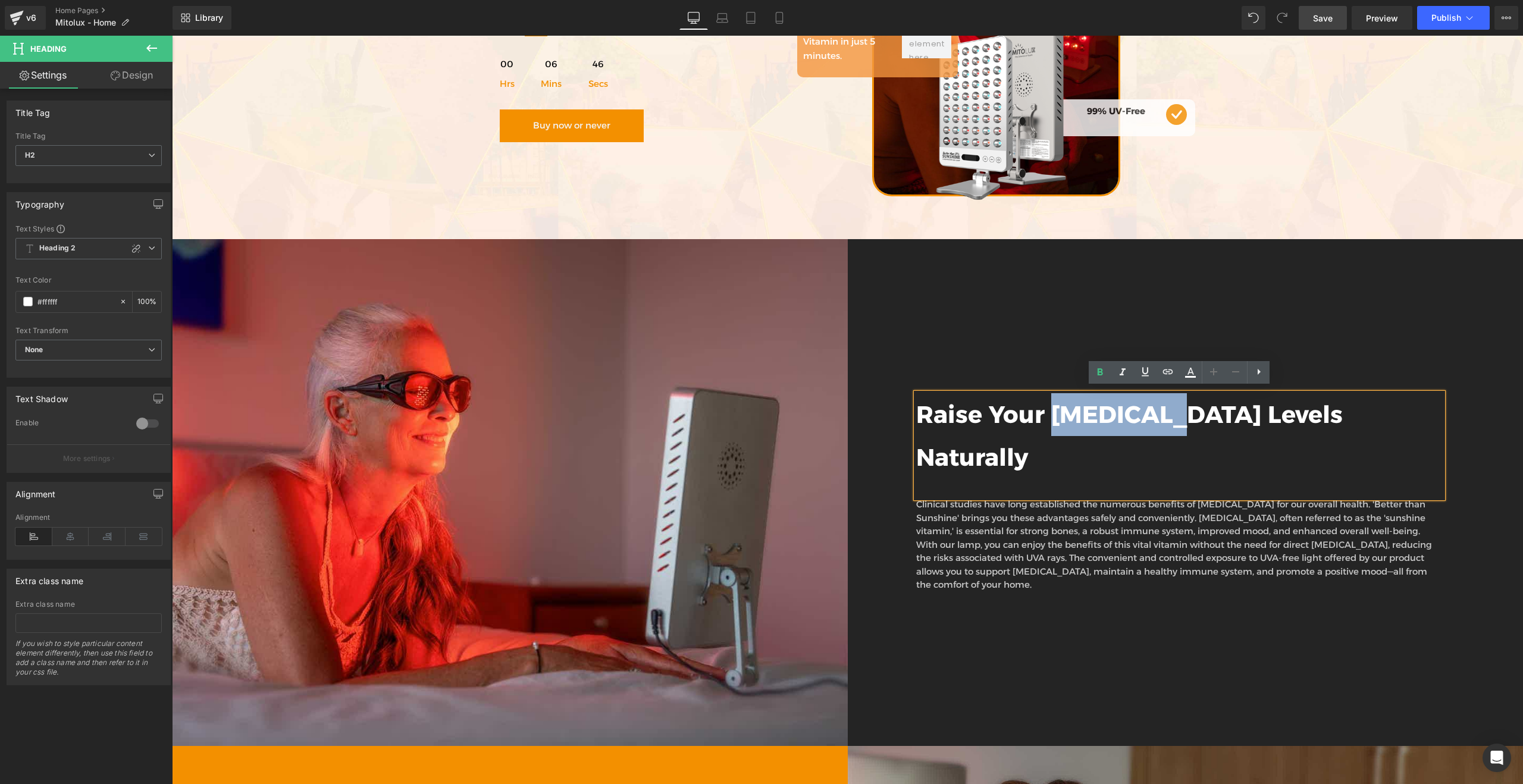
drag, startPoint x: 1055, startPoint y: 407, endPoint x: 1166, endPoint y: 409, distance: 111.0
click at [1166, 409] on h2 "Raise Your [MEDICAL_DATA] Levels Naturally" at bounding box center [1179, 436] width 527 height 85
paste div
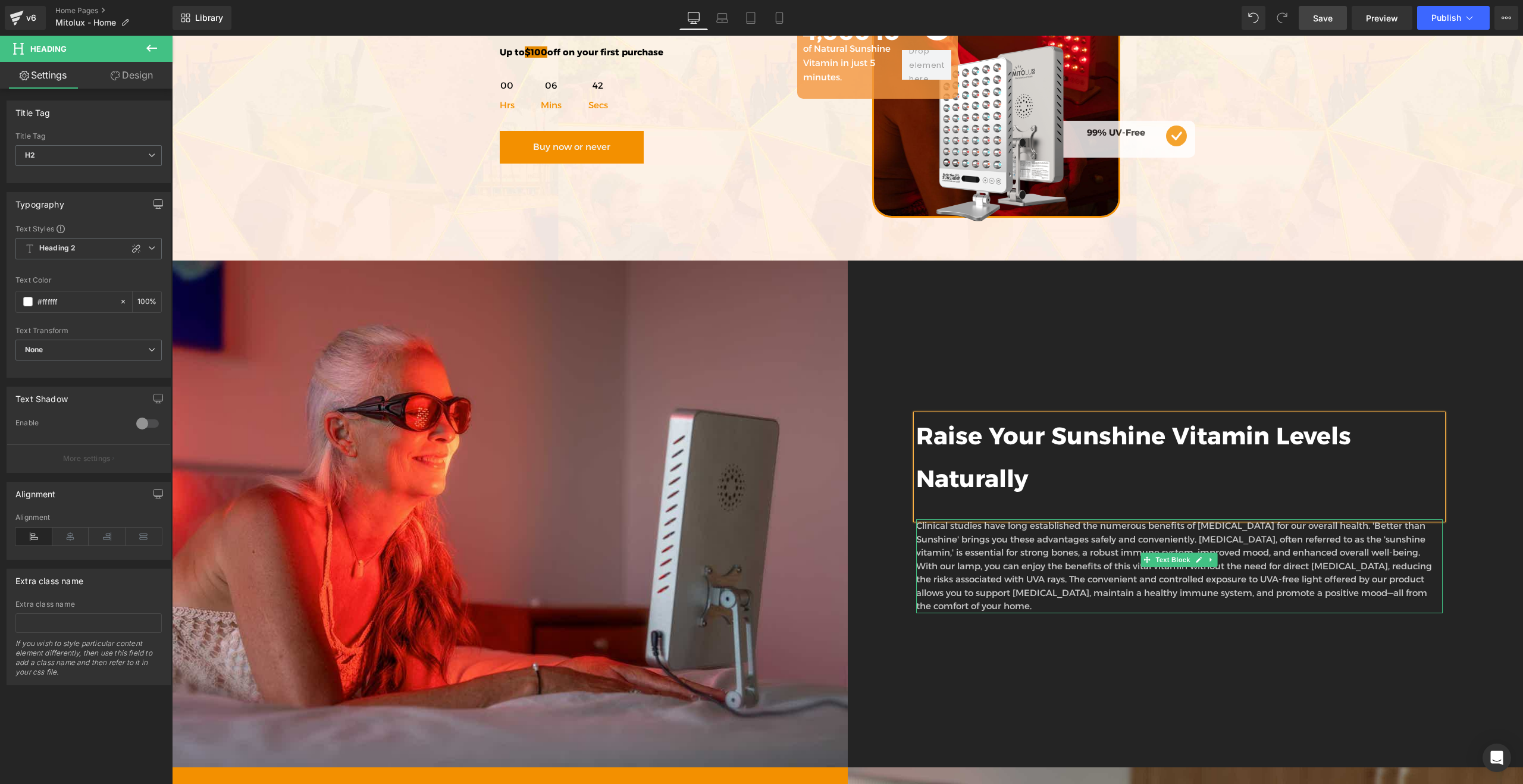
click at [1123, 524] on p "Clinical studies have long established the numerous benefits of [MEDICAL_DATA] …" at bounding box center [1179, 566] width 527 height 94
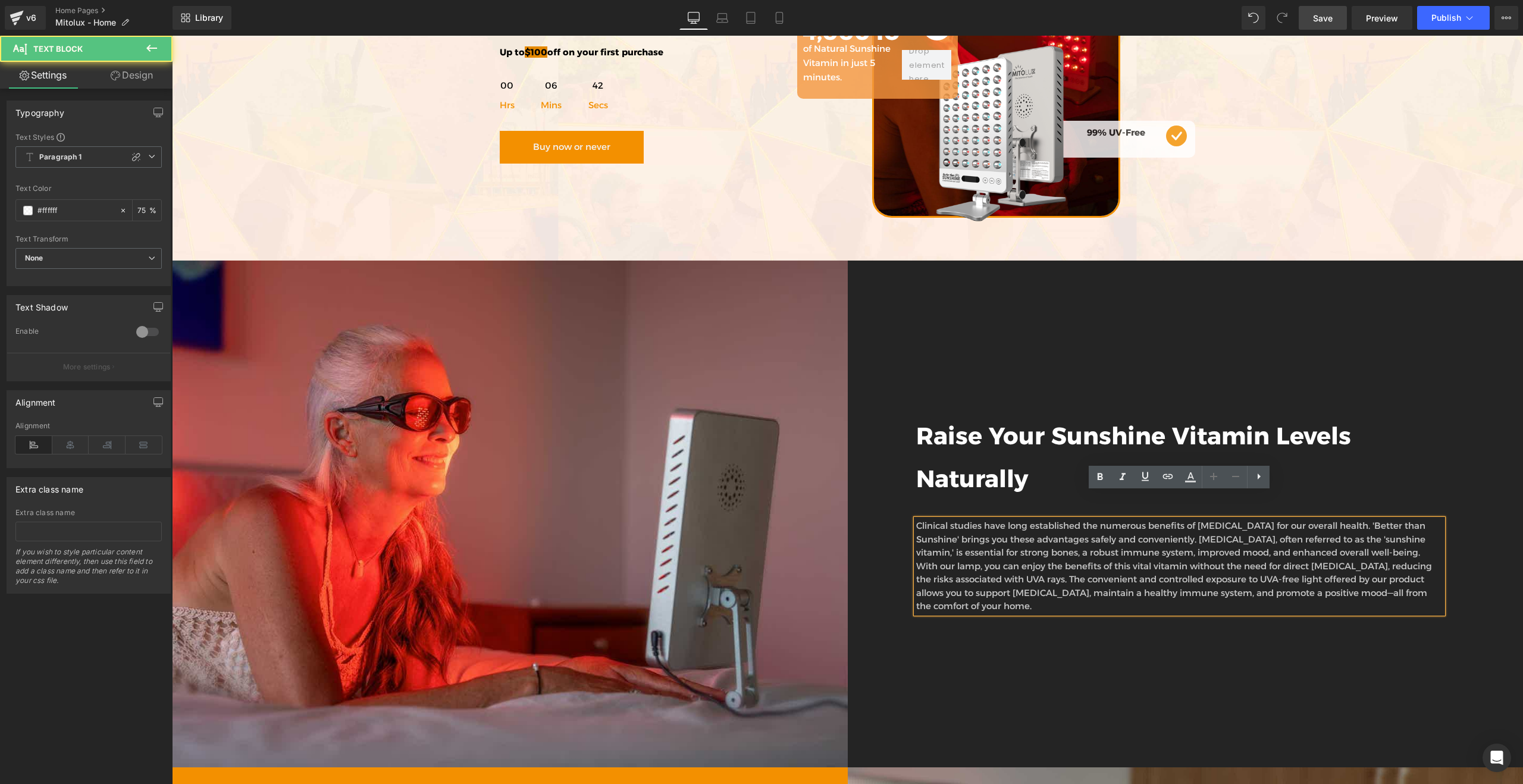
click at [1080, 528] on p "Clinical studies have long established the numerous benefits of [MEDICAL_DATA] …" at bounding box center [1179, 566] width 527 height 94
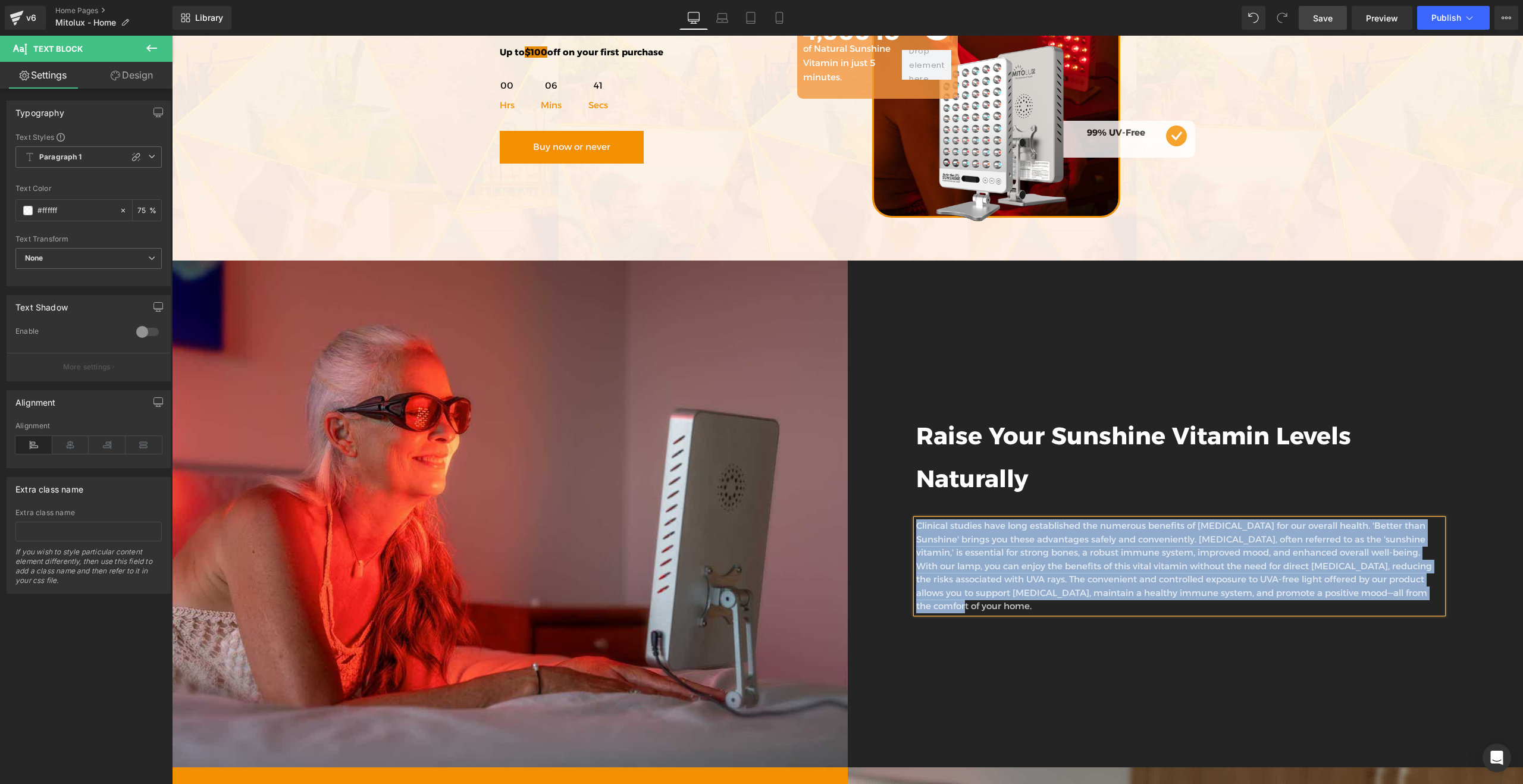
copy p "Clinical studies have long established the numerous benefits of [MEDICAL_DATA] …"
click at [955, 536] on p "Clinical studies have long established the numerous benefits of [MEDICAL_DATA] …" at bounding box center [1179, 566] width 527 height 94
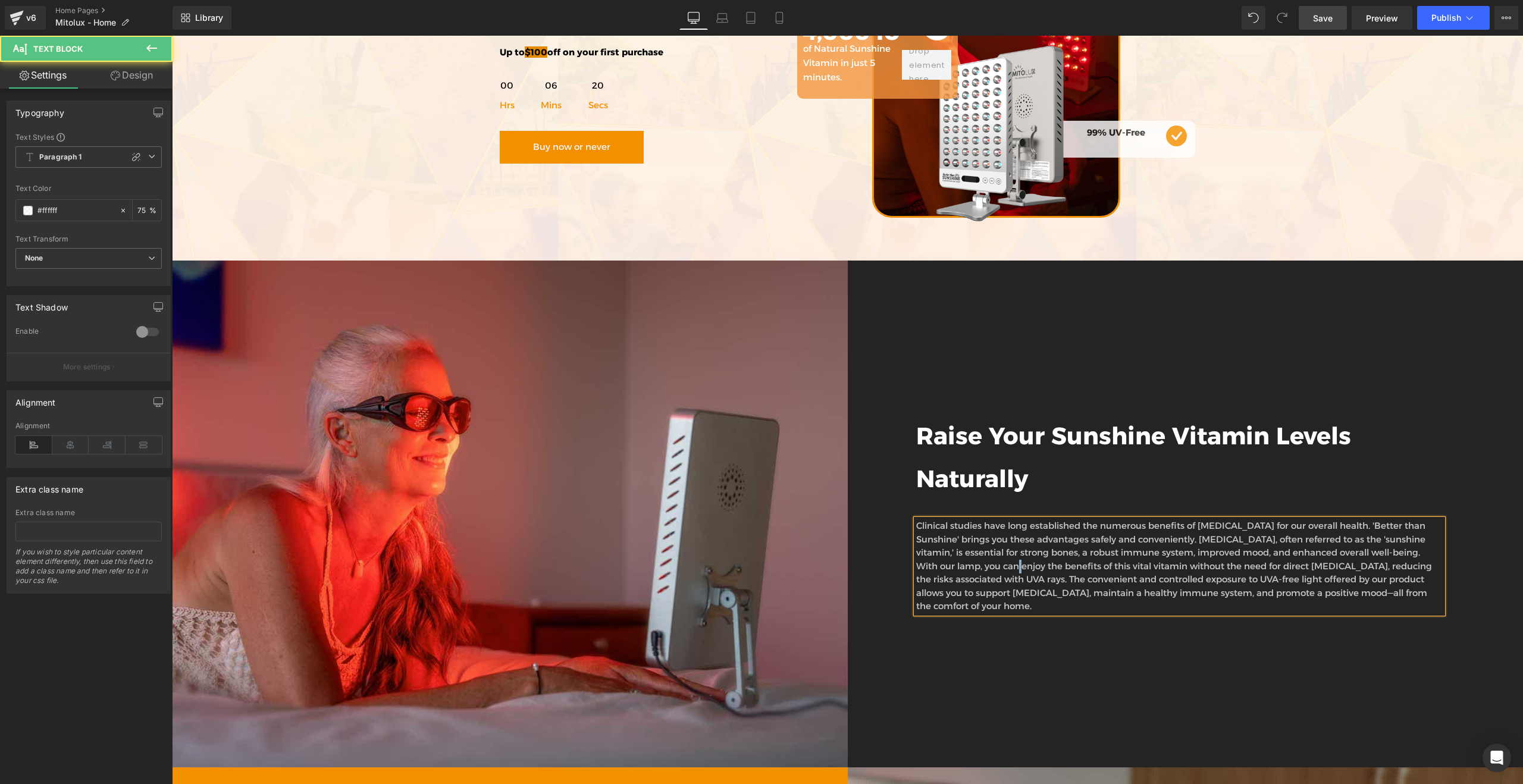
click at [955, 536] on p "Clinical studies have long established the numerous benefits of [MEDICAL_DATA] …" at bounding box center [1179, 566] width 527 height 94
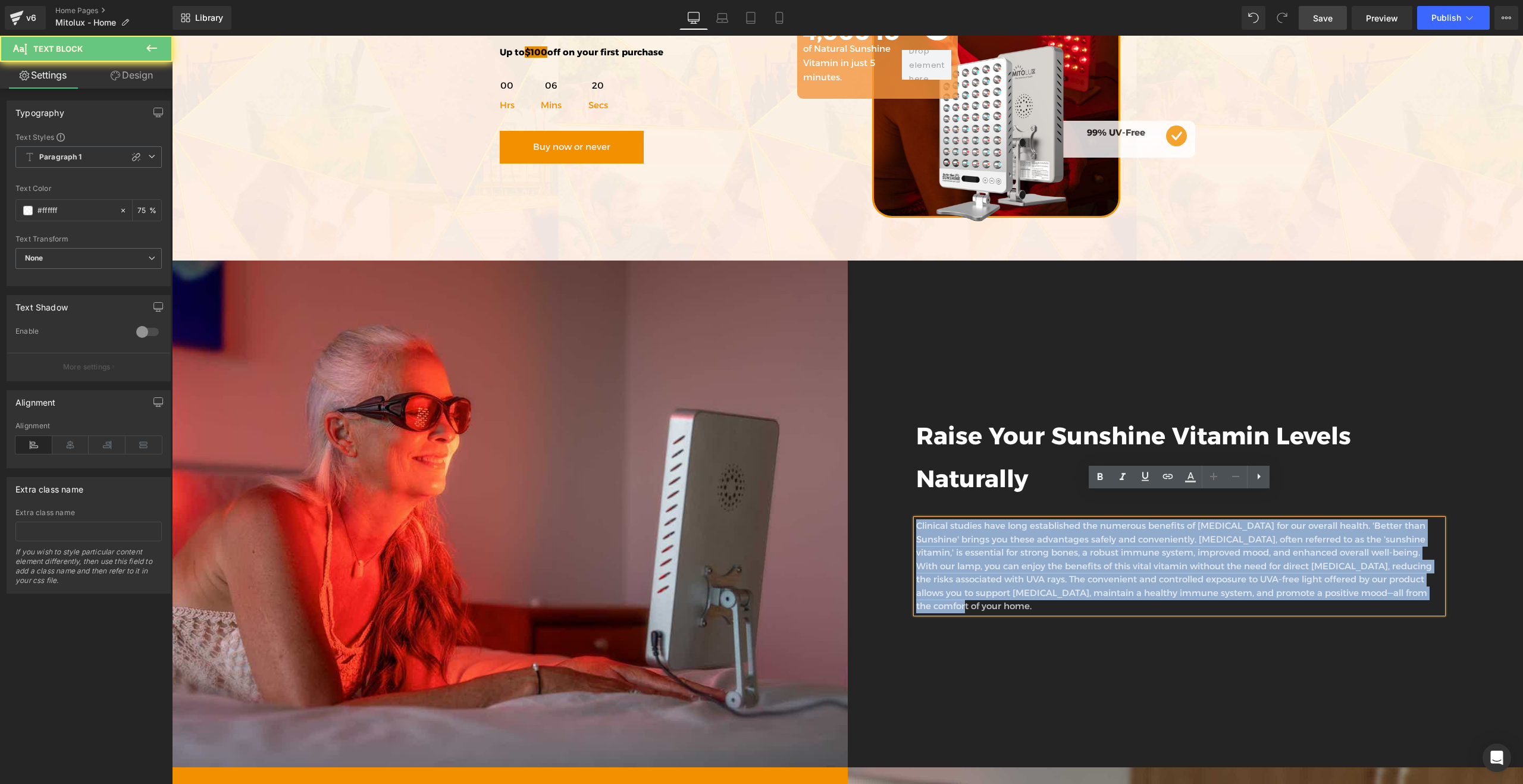
click at [955, 536] on p "Clinical studies have long established the numerous benefits of [MEDICAL_DATA] …" at bounding box center [1179, 566] width 527 height 94
paste div
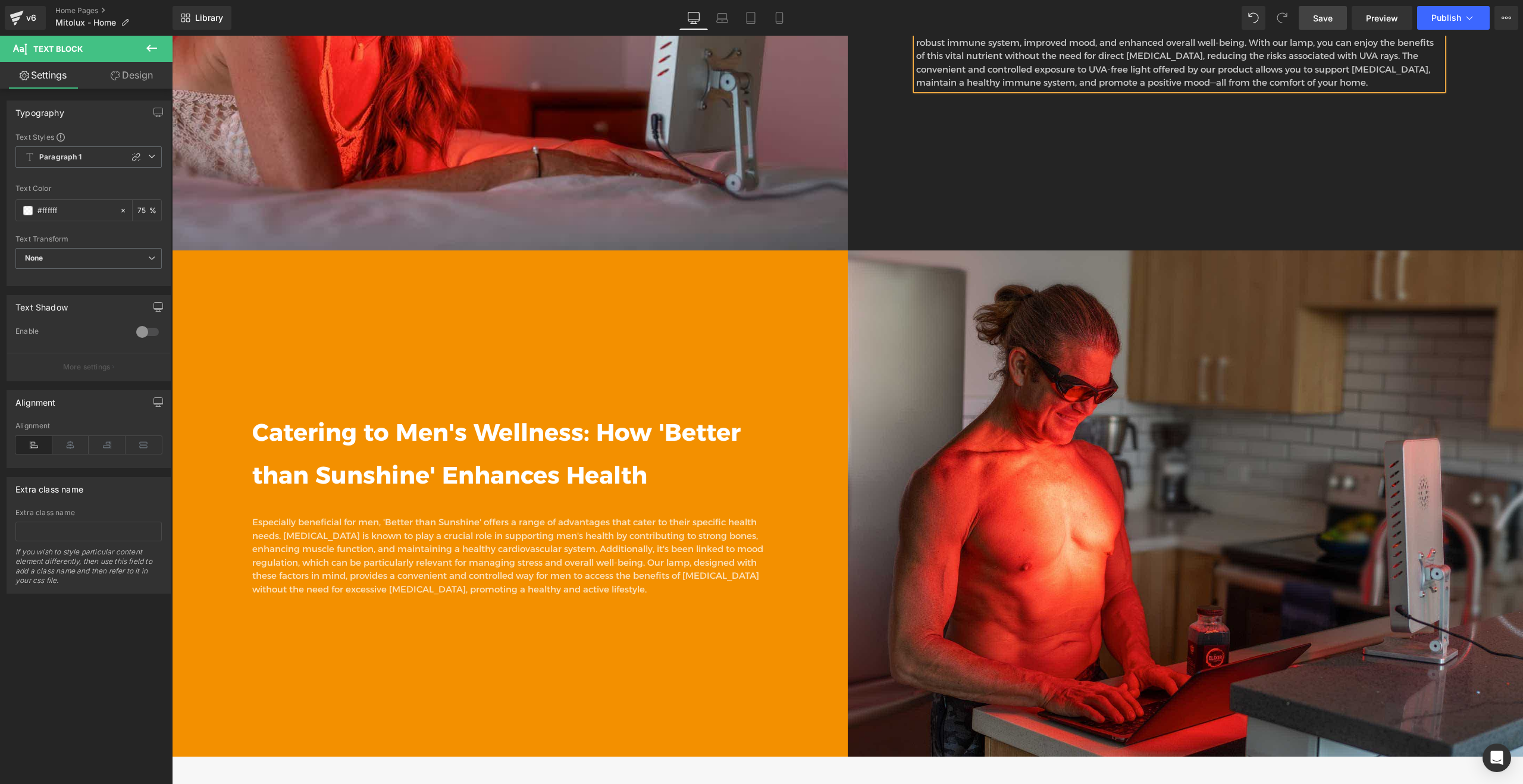
scroll to position [5207, 0]
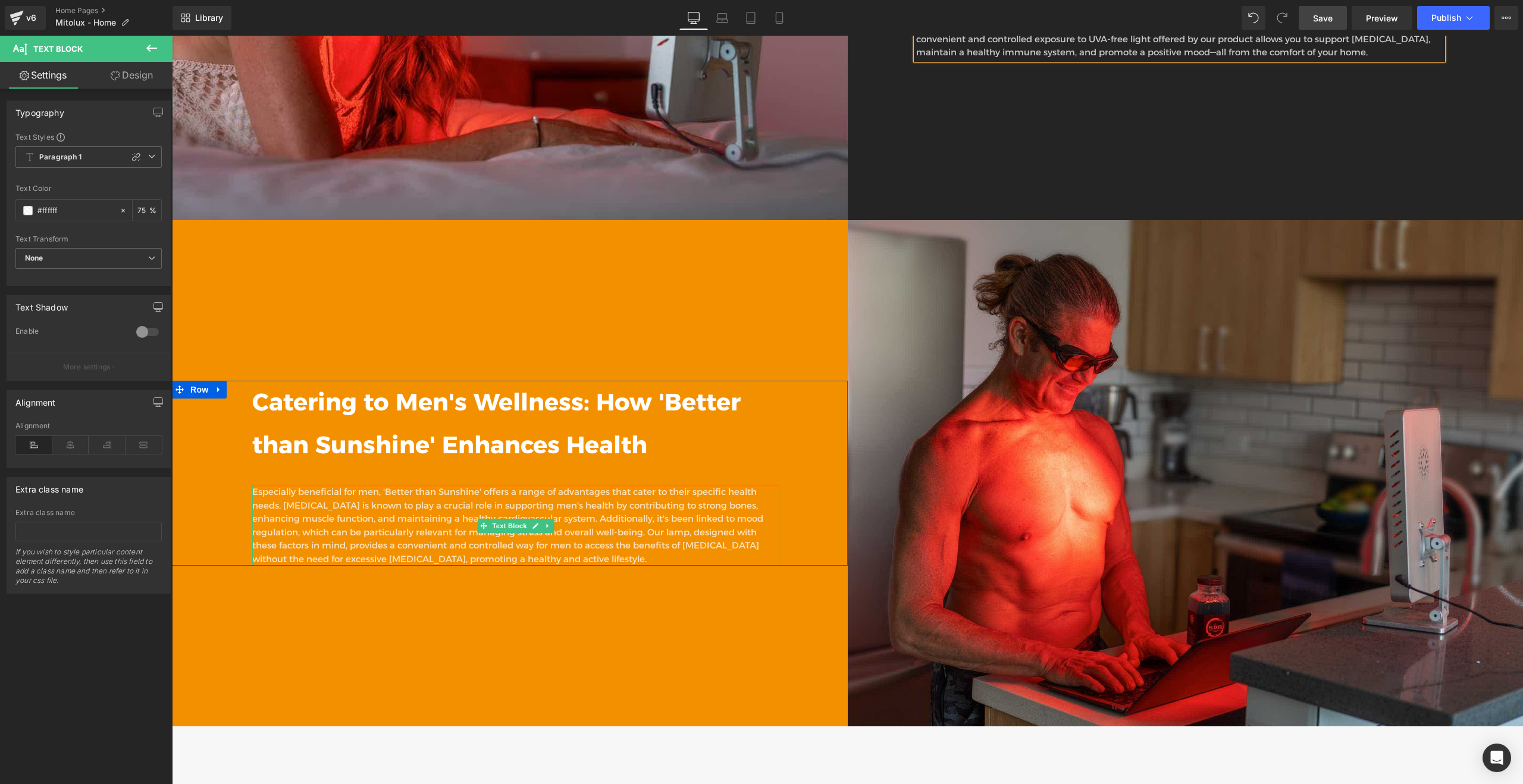
click at [355, 492] on p "Especially beneficial for men, 'Better than Sunshine' offers a range of advanta…" at bounding box center [515, 525] width 527 height 80
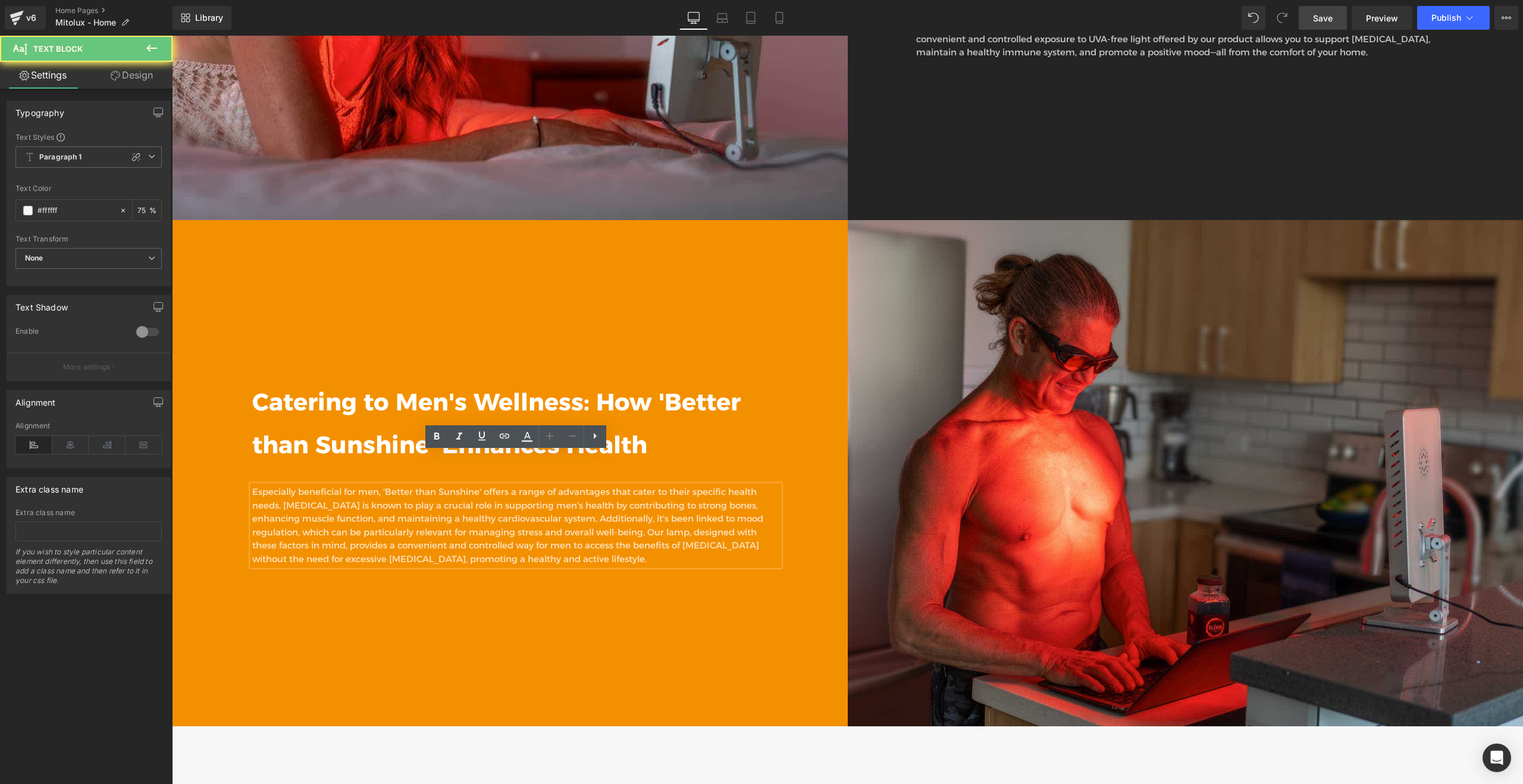
click at [356, 492] on p "Especially beneficial for men, 'Better than Sunshine' offers a range of advanta…" at bounding box center [515, 525] width 527 height 80
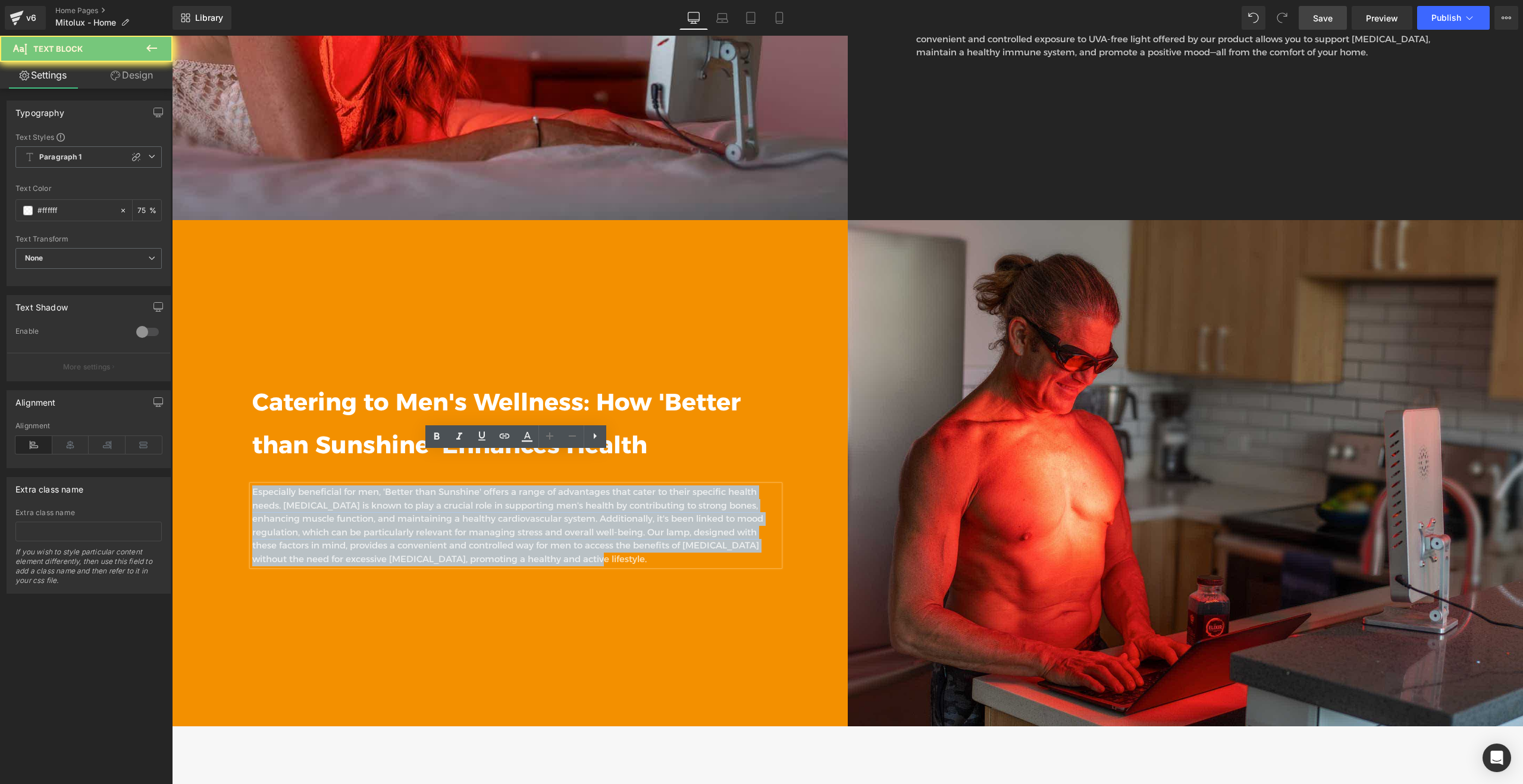
click at [356, 492] on p "Especially beneficial for men, 'Better than Sunshine' offers a range of advanta…" at bounding box center [515, 525] width 527 height 80
copy p "Especially beneficial for men, 'Better than Sunshine' offers a range of advanta…"
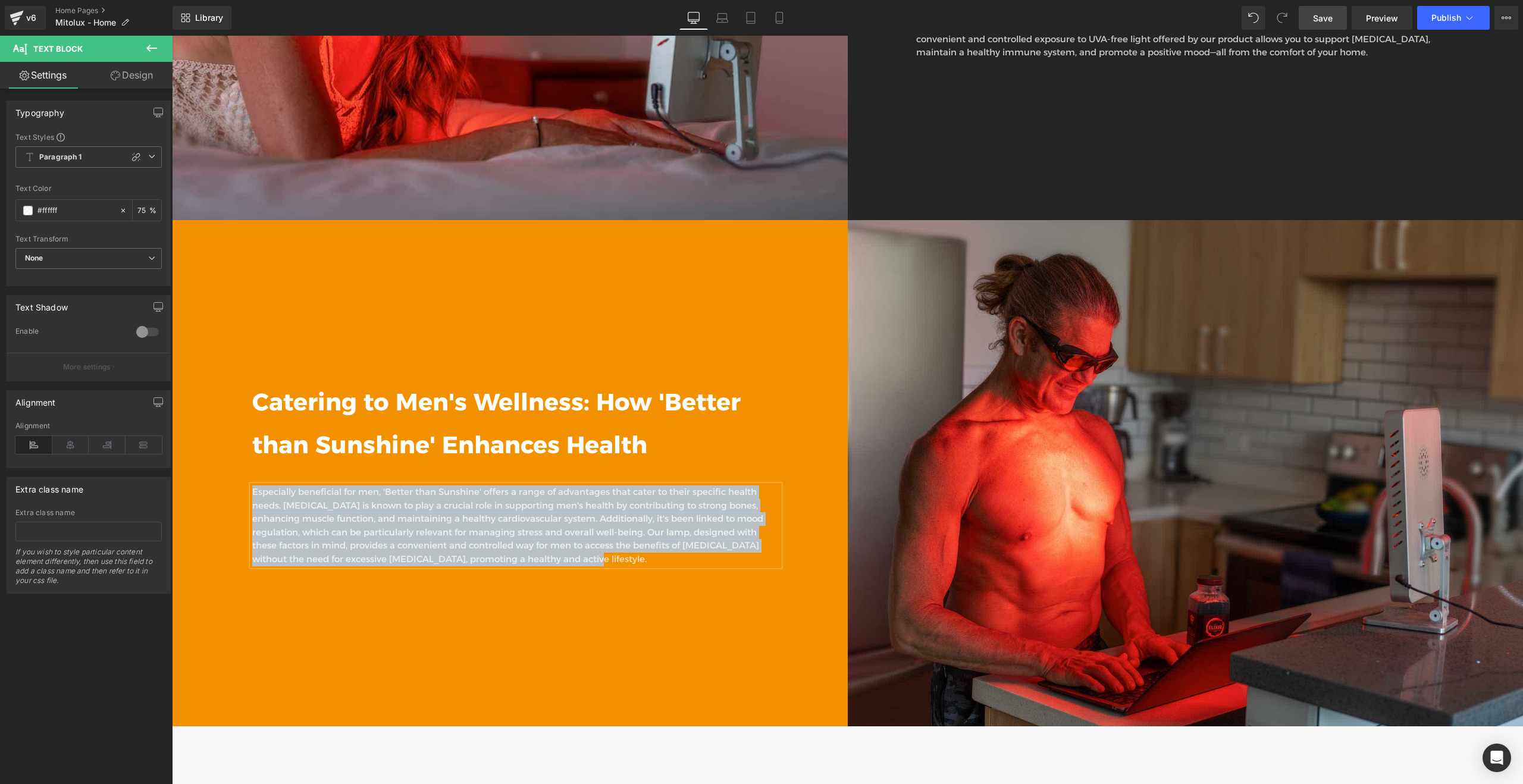
click at [475, 488] on p "Especially beneficial for men, 'Better than Sunshine' offers a range of advanta…" at bounding box center [515, 525] width 527 height 80
paste div
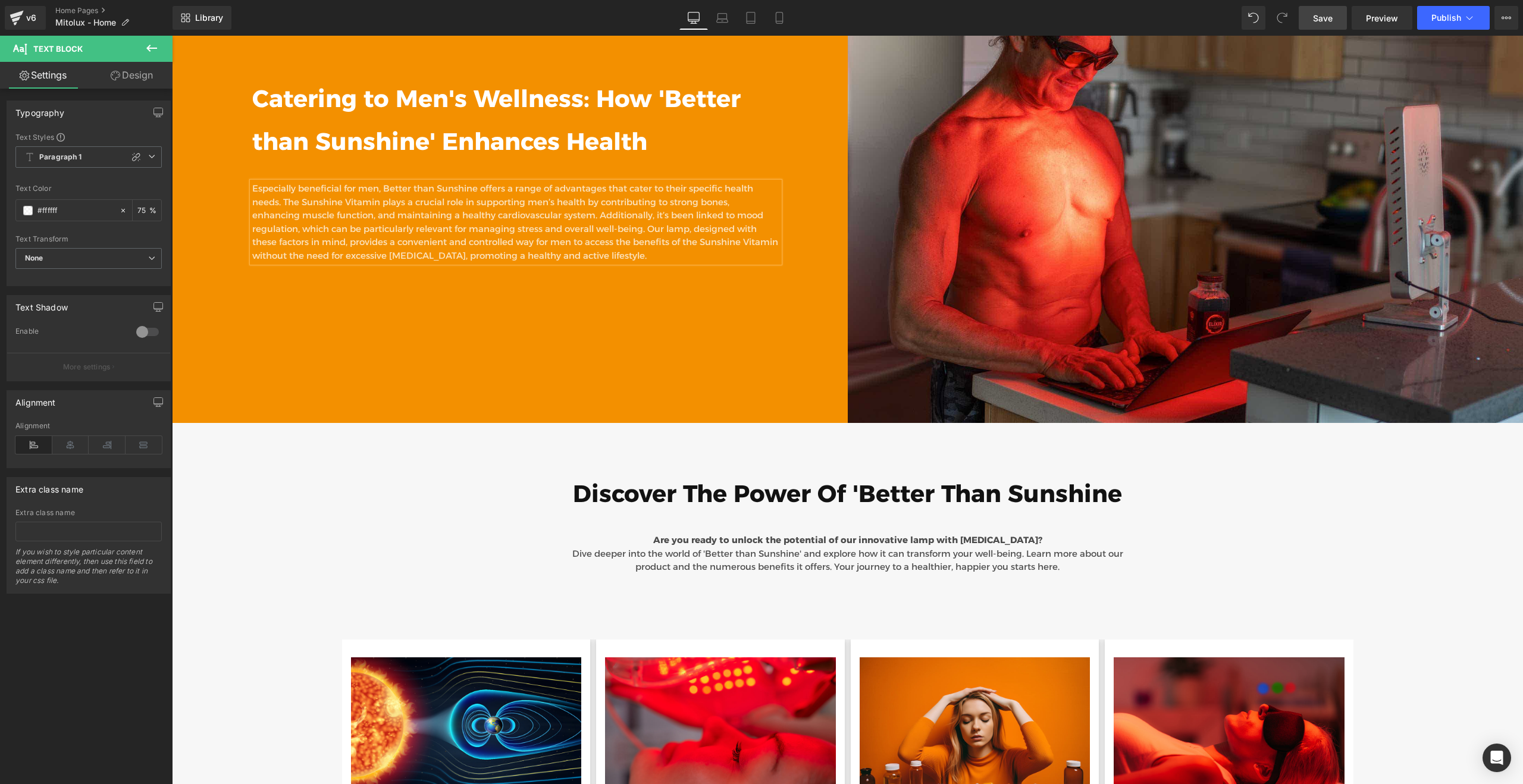
scroll to position [5511, 0]
click at [778, 533] on span "Are you ready to unlock the potential of our innovative lamp with [MEDICAL_DATA…" at bounding box center [848, 539] width 389 height 11
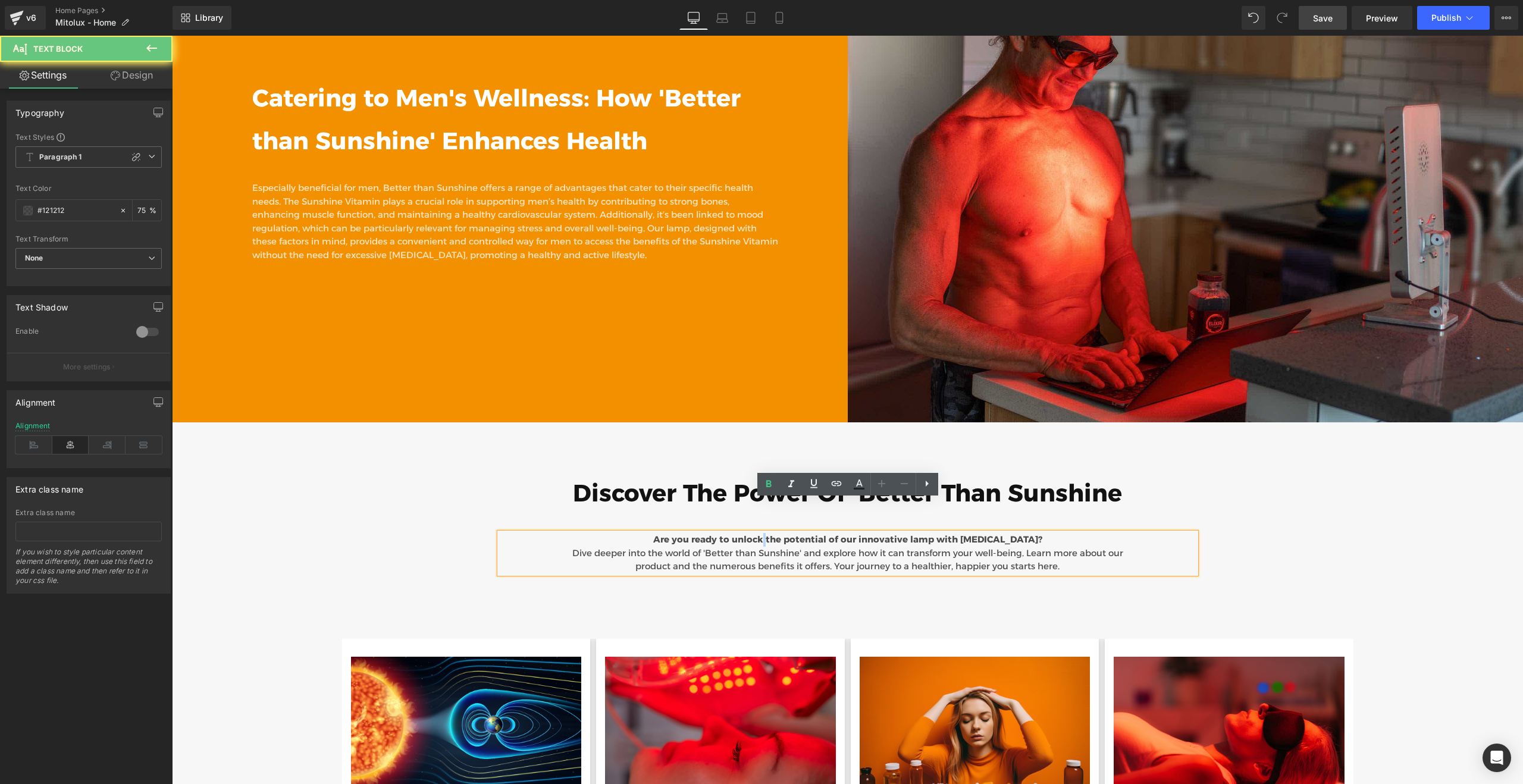
click at [778, 533] on span "Are you ready to unlock the potential of our innovative lamp with [MEDICAL_DATA…" at bounding box center [848, 539] width 389 height 11
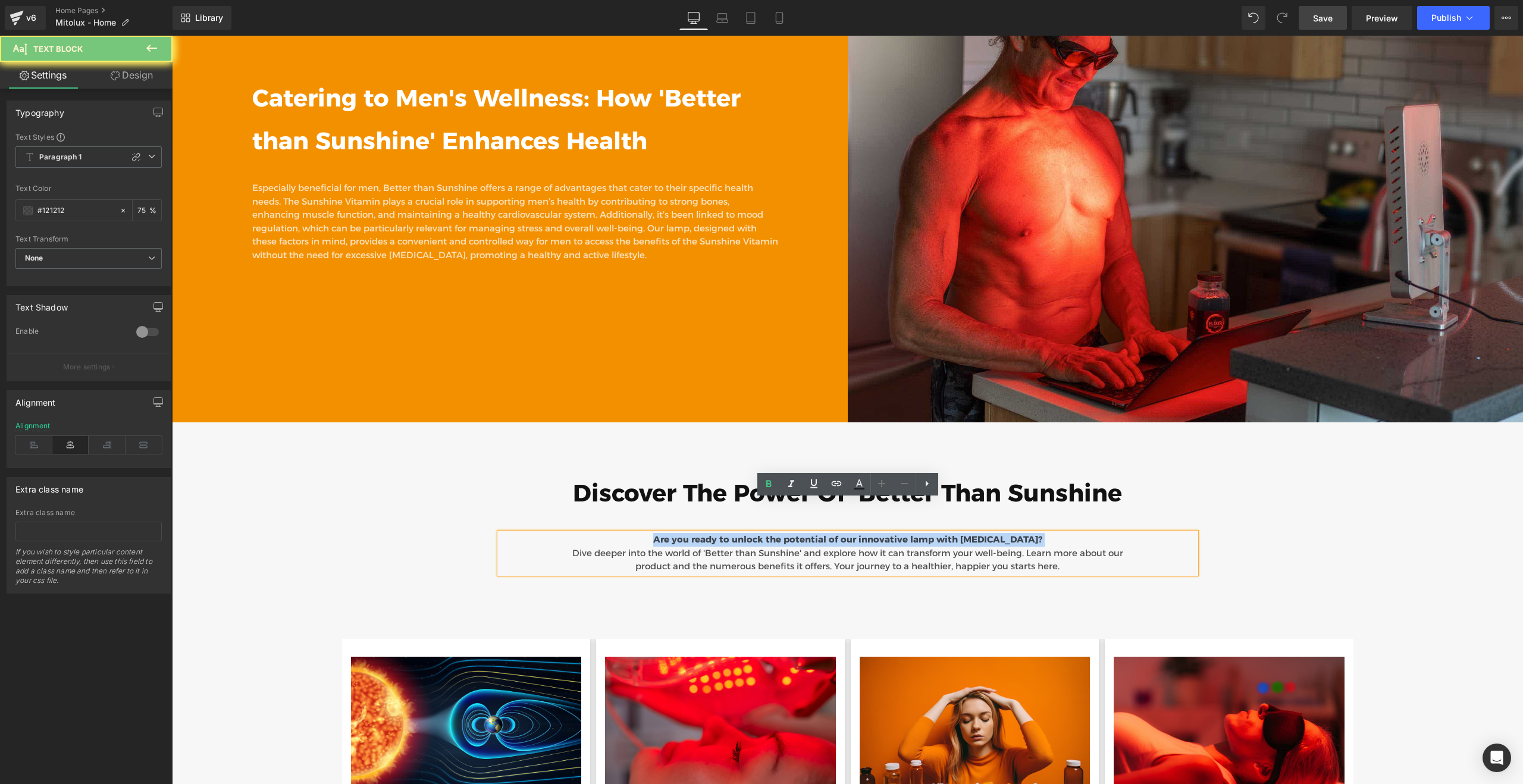
click at [778, 533] on span "Are you ready to unlock the potential of our innovative lamp with [MEDICAL_DATA…" at bounding box center [848, 539] width 389 height 11
copy span "Are you ready to unlock the potential of our innovative lamp with [MEDICAL_DATA…"
click at [765, 533] on span "Are you ready to unlock the potential of our innovative lamp with [MEDICAL_DATA…" at bounding box center [848, 539] width 389 height 11
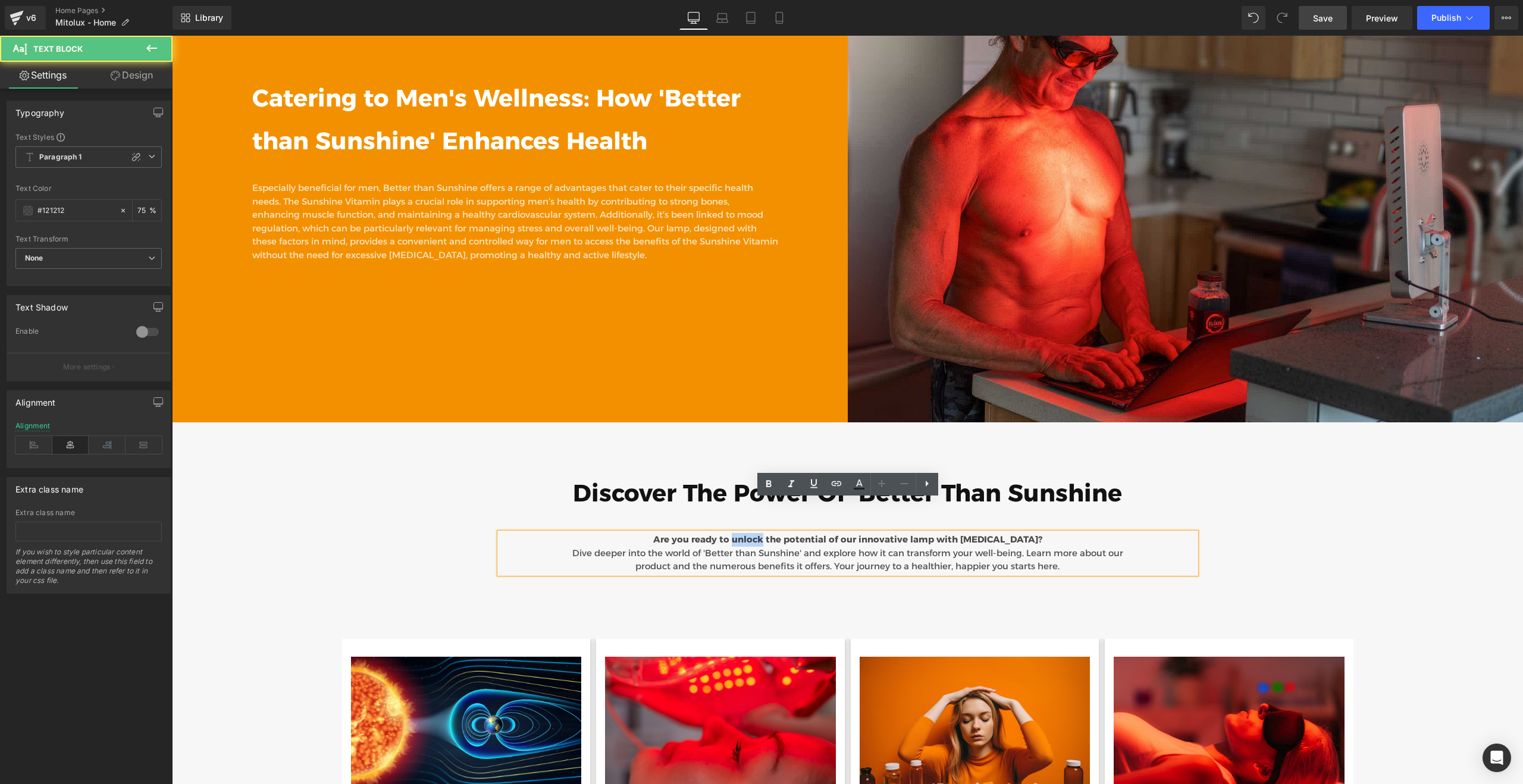
click at [765, 533] on span "Are you ready to unlock the potential of our innovative lamp with [MEDICAL_DATA…" at bounding box center [848, 539] width 389 height 11
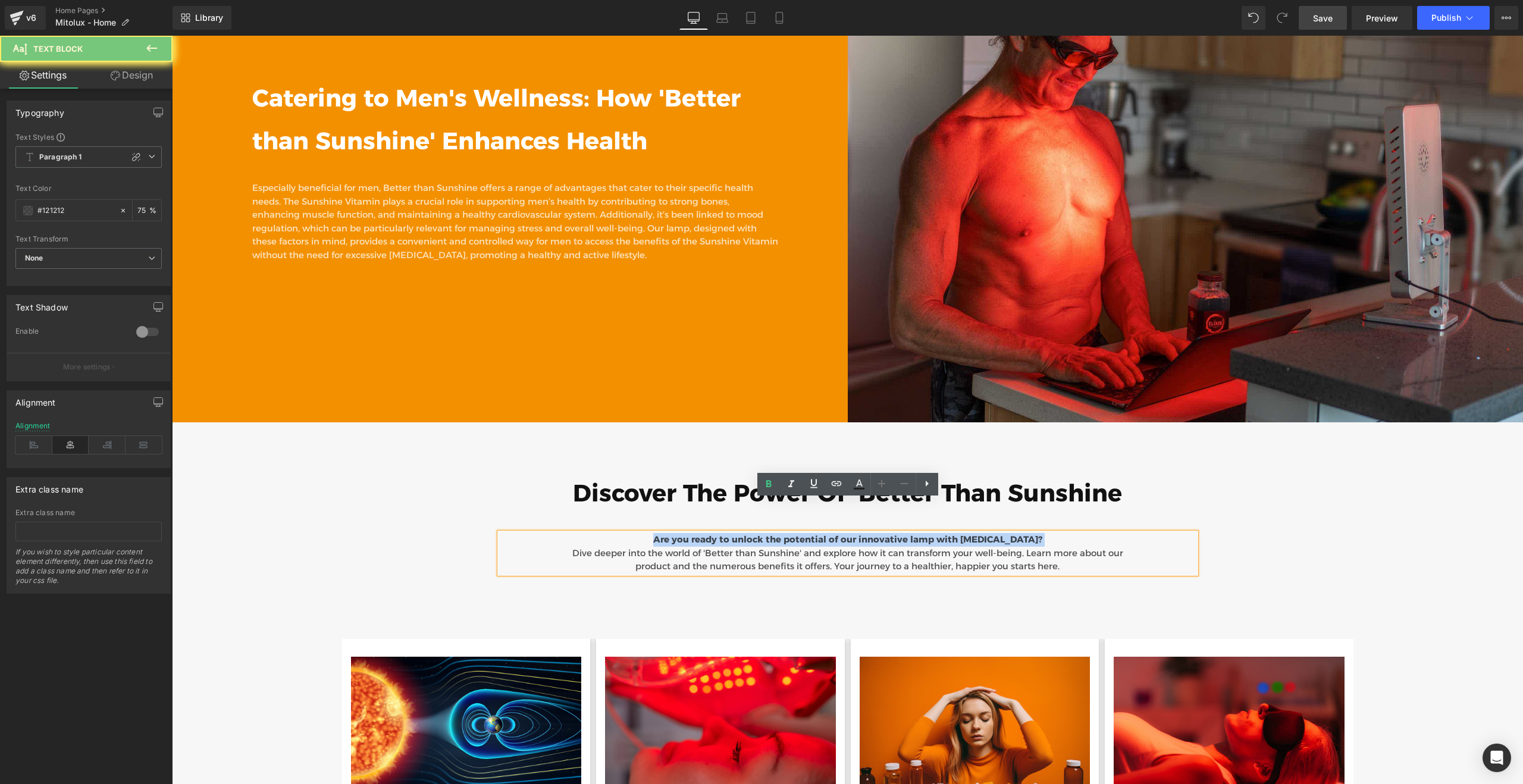
click at [765, 533] on span "Are you ready to unlock the potential of our innovative lamp with [MEDICAL_DATA…" at bounding box center [848, 539] width 389 height 11
paste div
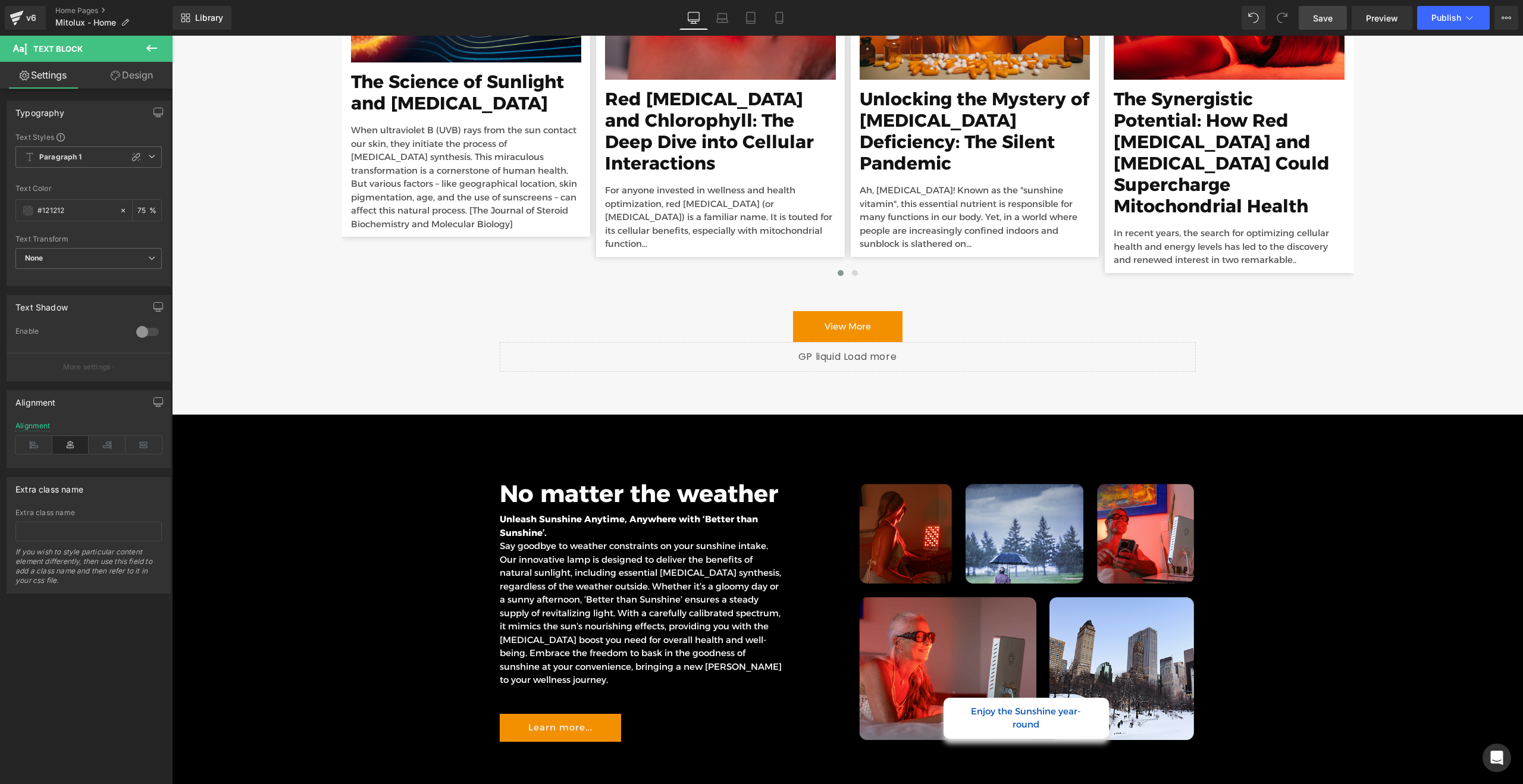
scroll to position [6257, 0]
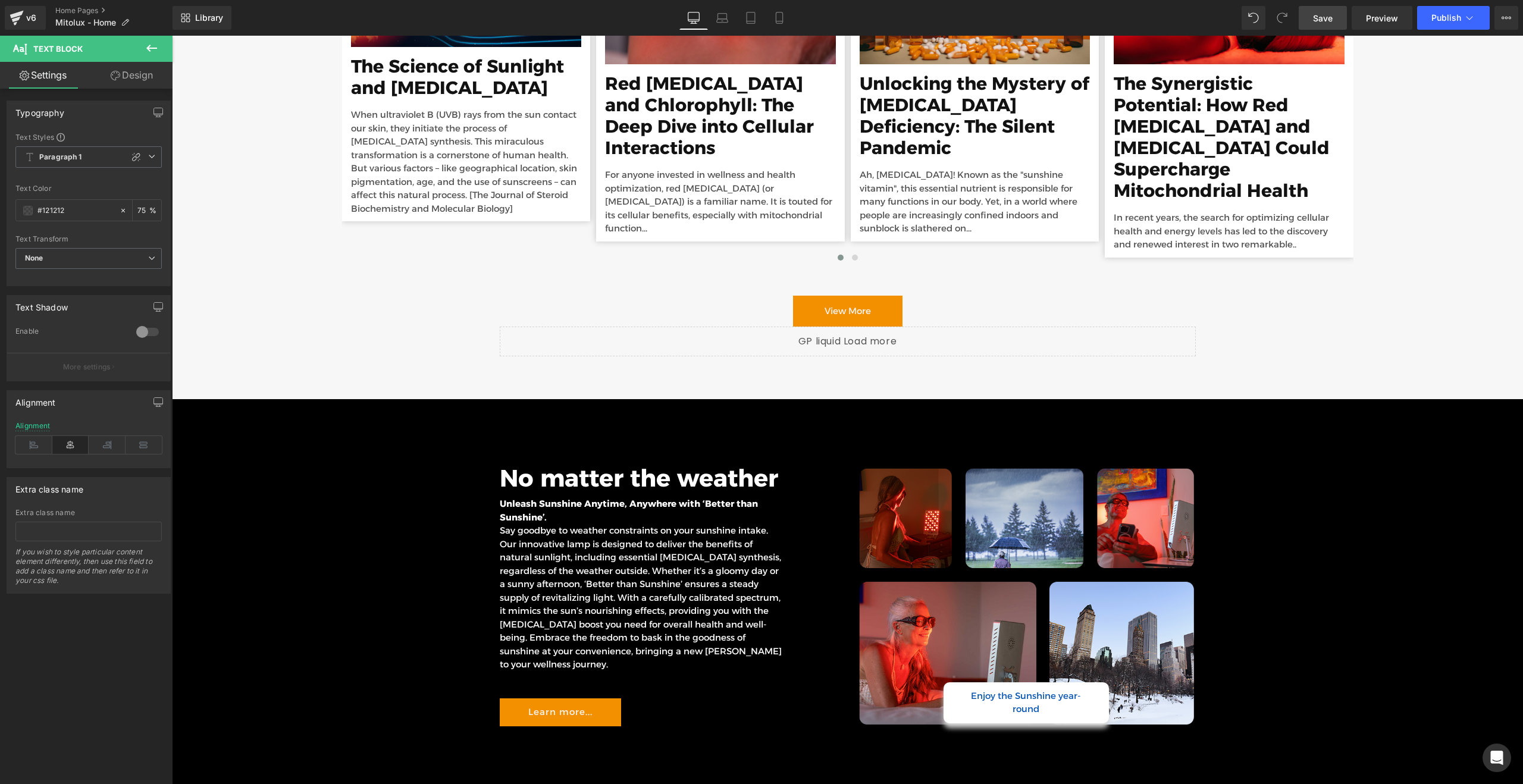
click at [637, 542] on span "Say goodbye to weather constraints on your sunshine intake. Our innovative lamp…" at bounding box center [641, 596] width 282 height 145
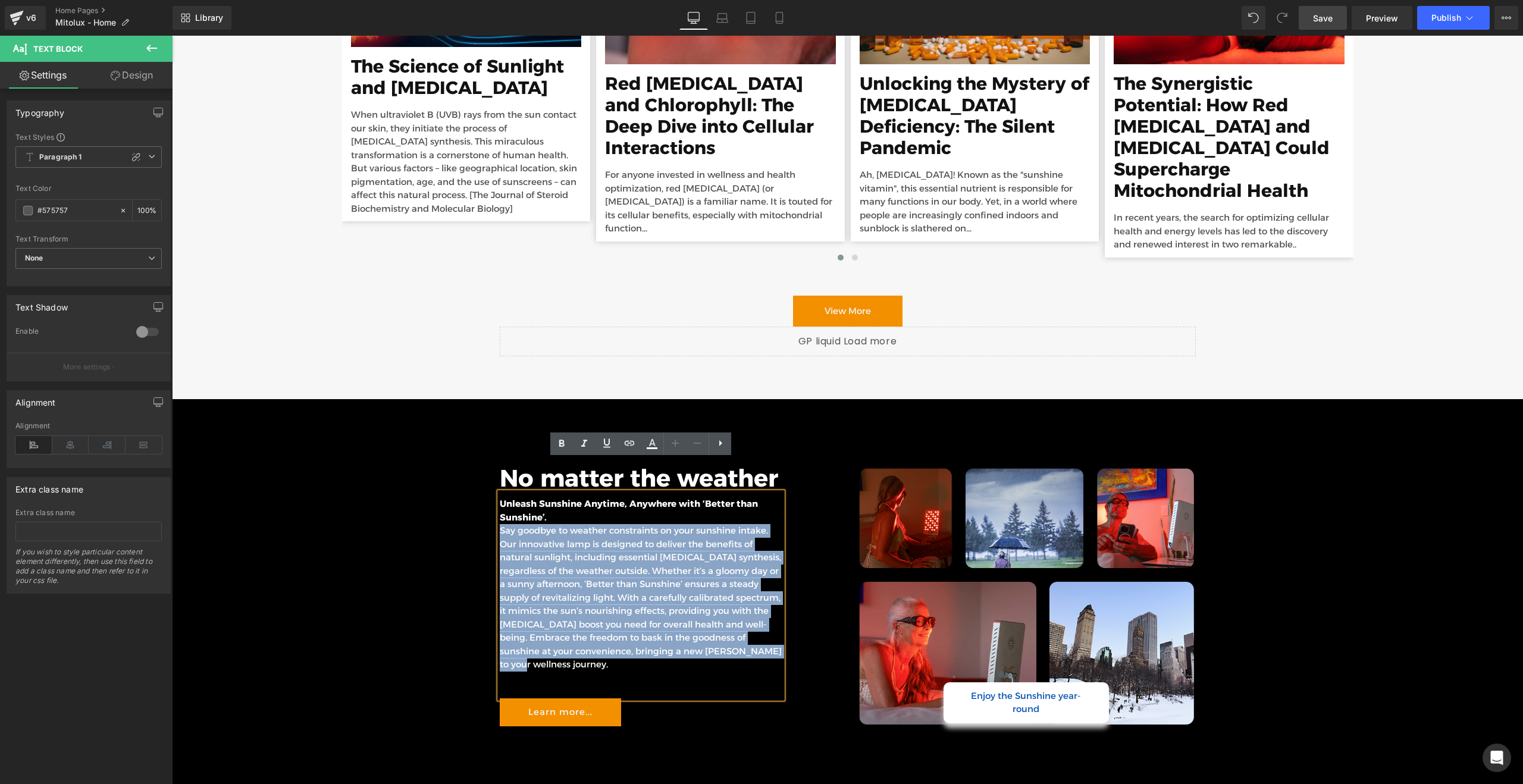
drag, startPoint x: 501, startPoint y: 496, endPoint x: 614, endPoint y: 631, distance: 176.1
click at [614, 631] on p "Say goodbye to weather constraints on your sunshine intake. Our innovative lamp…" at bounding box center [641, 597] width 283 height 148
paste div
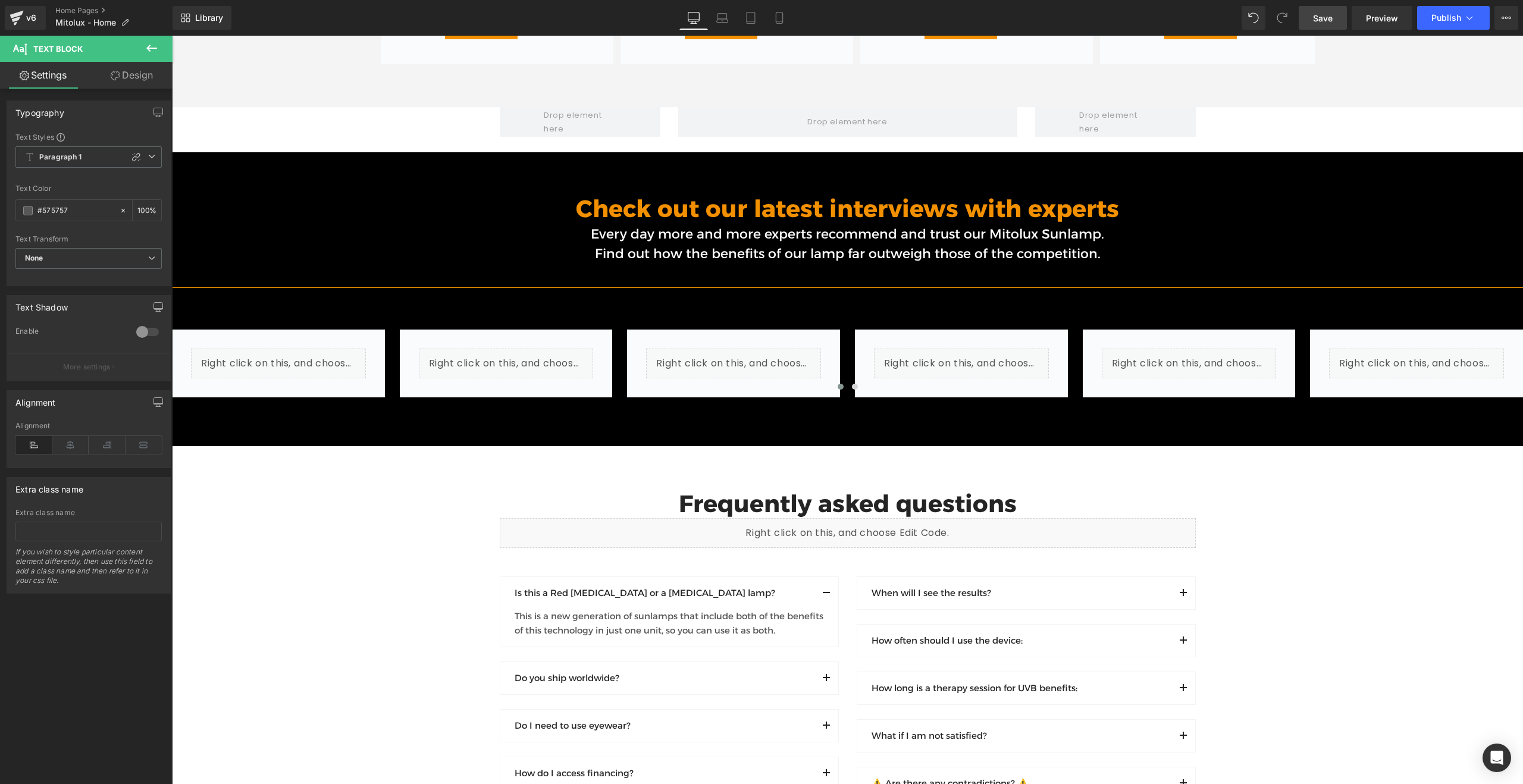
scroll to position [8060, 0]
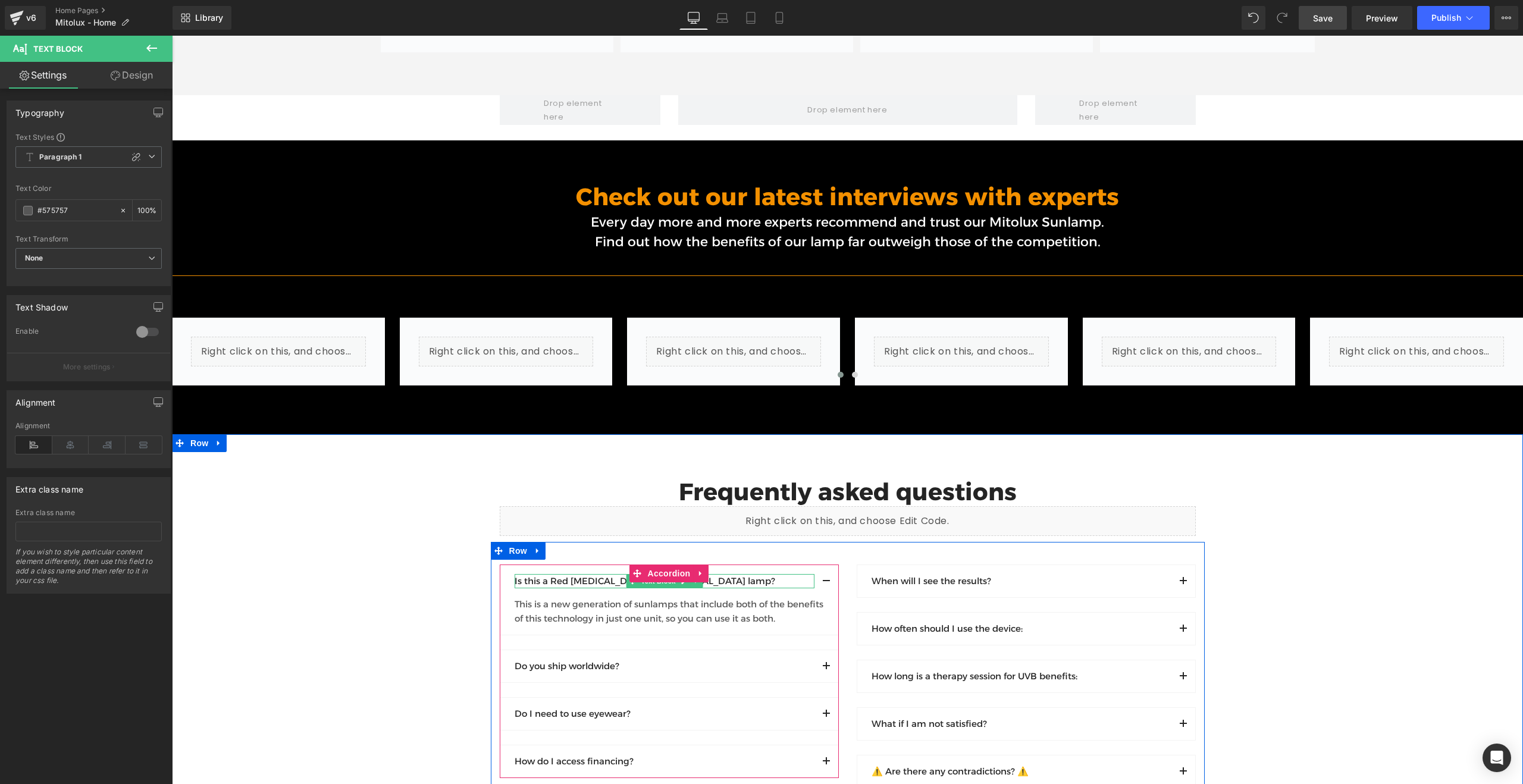
click at [590, 574] on p "Is this a Red [MEDICAL_DATA] or a [MEDICAL_DATA] lamp?" at bounding box center [665, 581] width 300 height 14
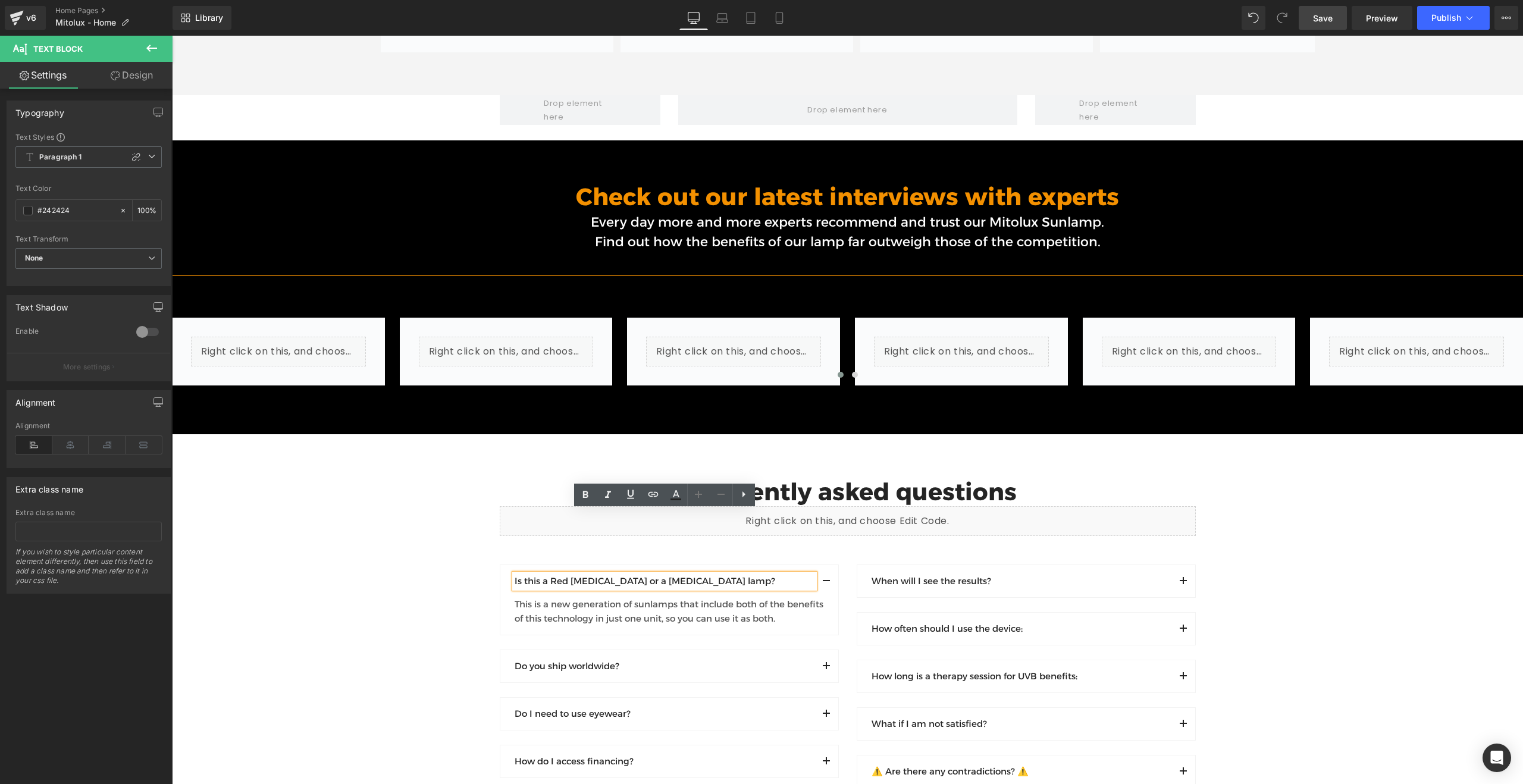
click at [590, 574] on p "Is this a Red [MEDICAL_DATA] or a [MEDICAL_DATA] lamp?" at bounding box center [665, 581] width 300 height 14
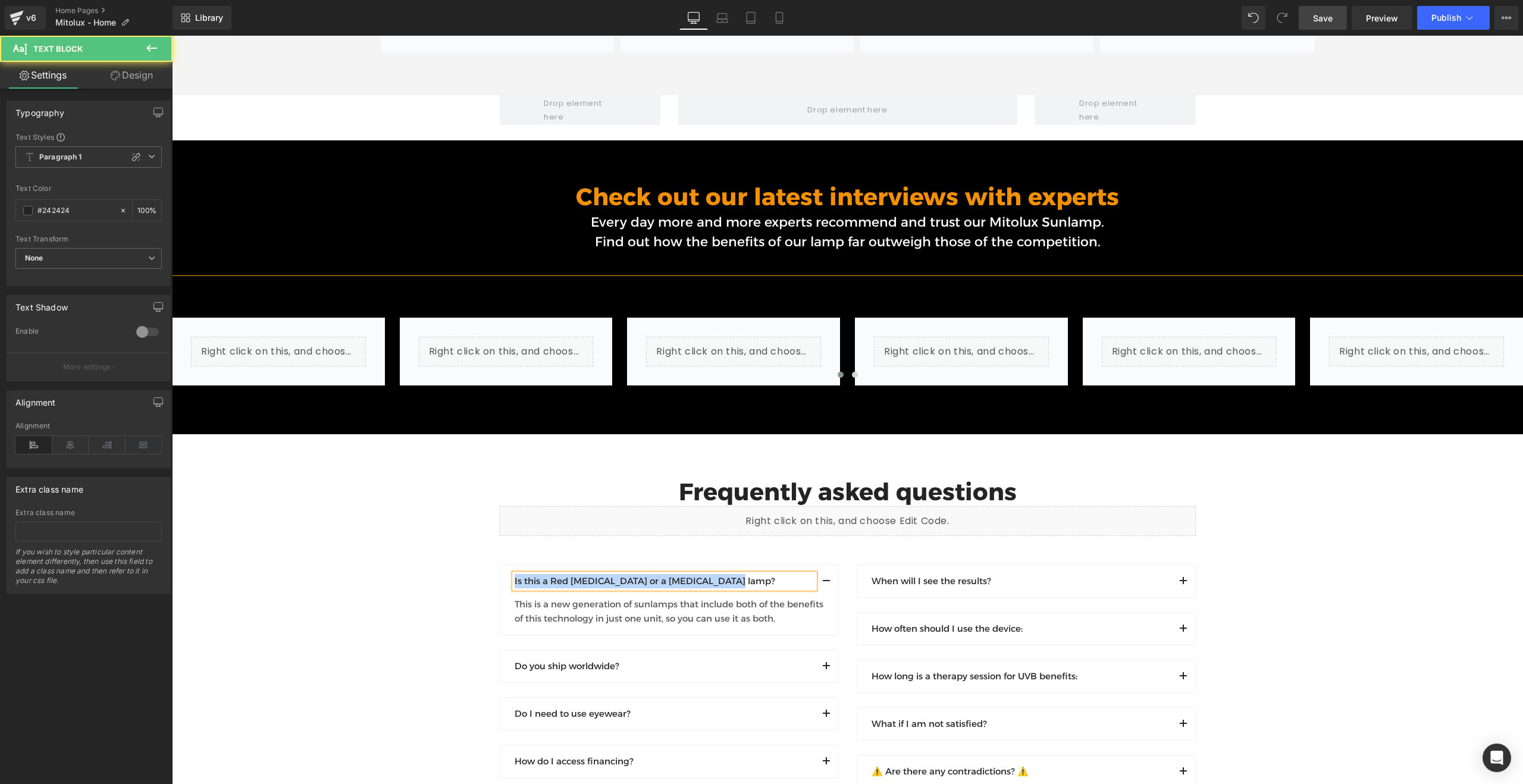
click at [686, 574] on p "Is this a Red [MEDICAL_DATA] or a [MEDICAL_DATA] lamp?" at bounding box center [665, 581] width 300 height 14
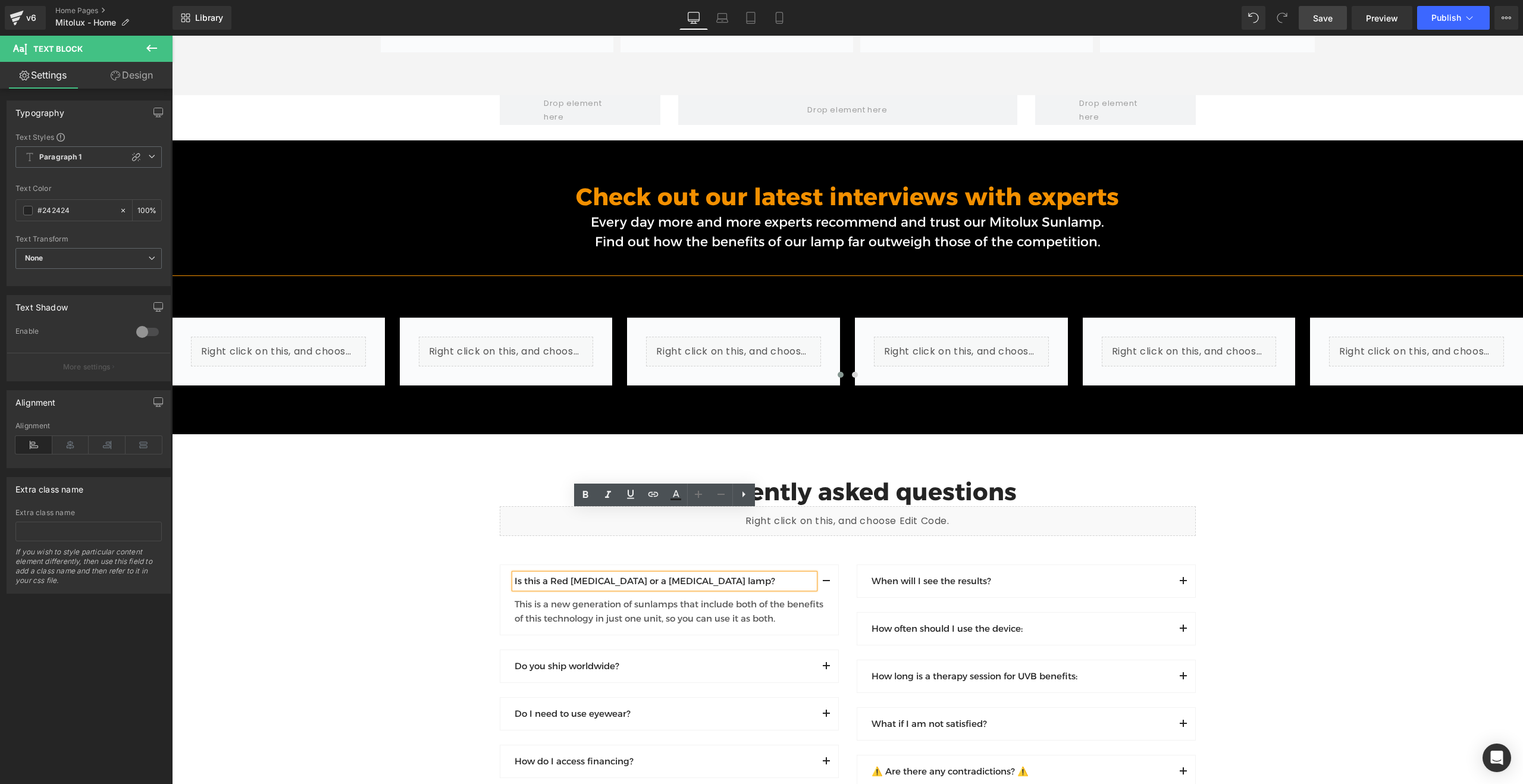
drag, startPoint x: 649, startPoint y: 519, endPoint x: 692, endPoint y: 519, distance: 43.0
click at [650, 574] on p "Is this a Red [MEDICAL_DATA] or a [MEDICAL_DATA] lamp?" at bounding box center [665, 581] width 300 height 14
click at [694, 574] on p "Is this a Red [MEDICAL_DATA] or a [MEDICAL_DATA] lamp?" at bounding box center [665, 581] width 300 height 14
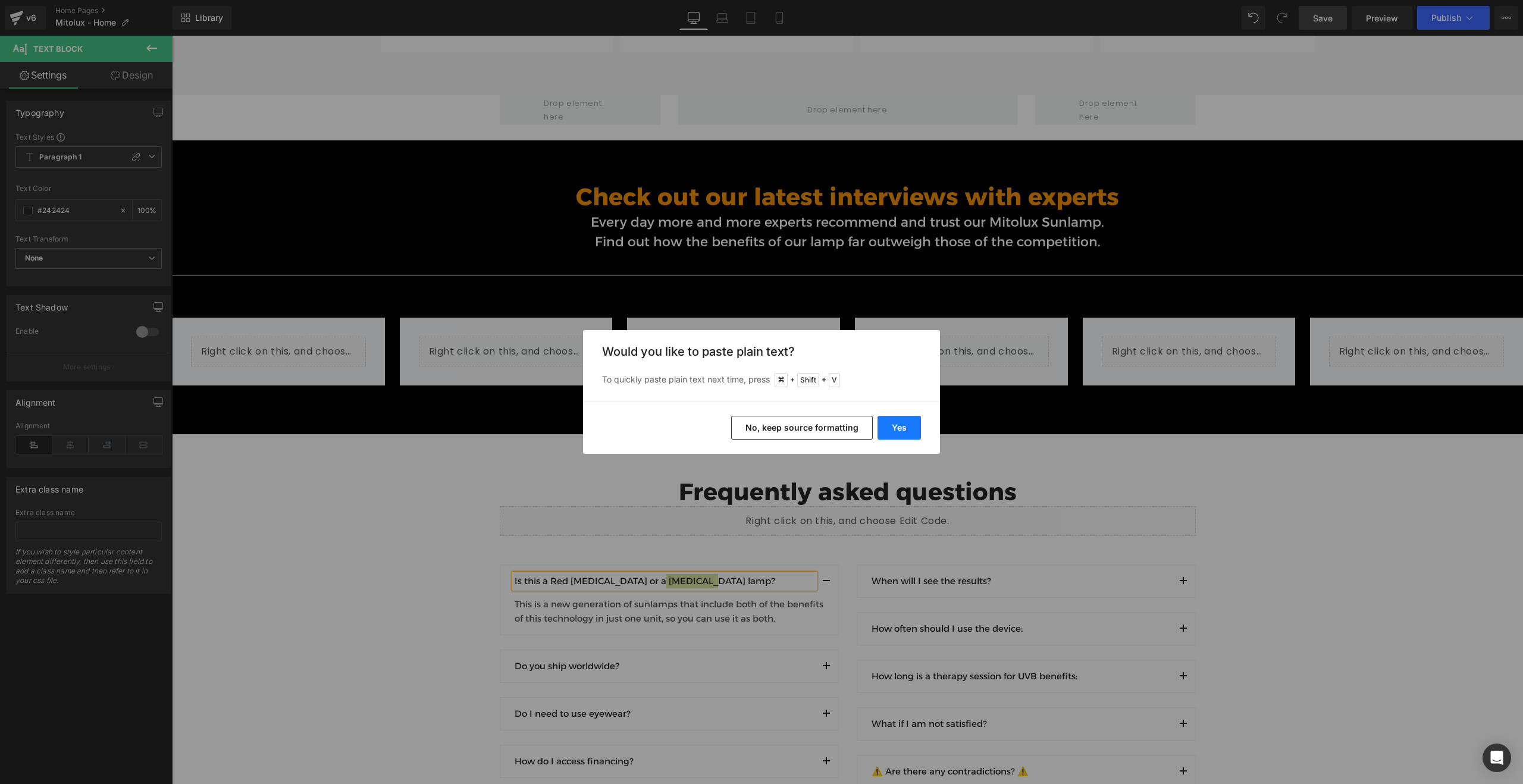
click at [899, 424] on button "Yes" at bounding box center [899, 428] width 43 height 24
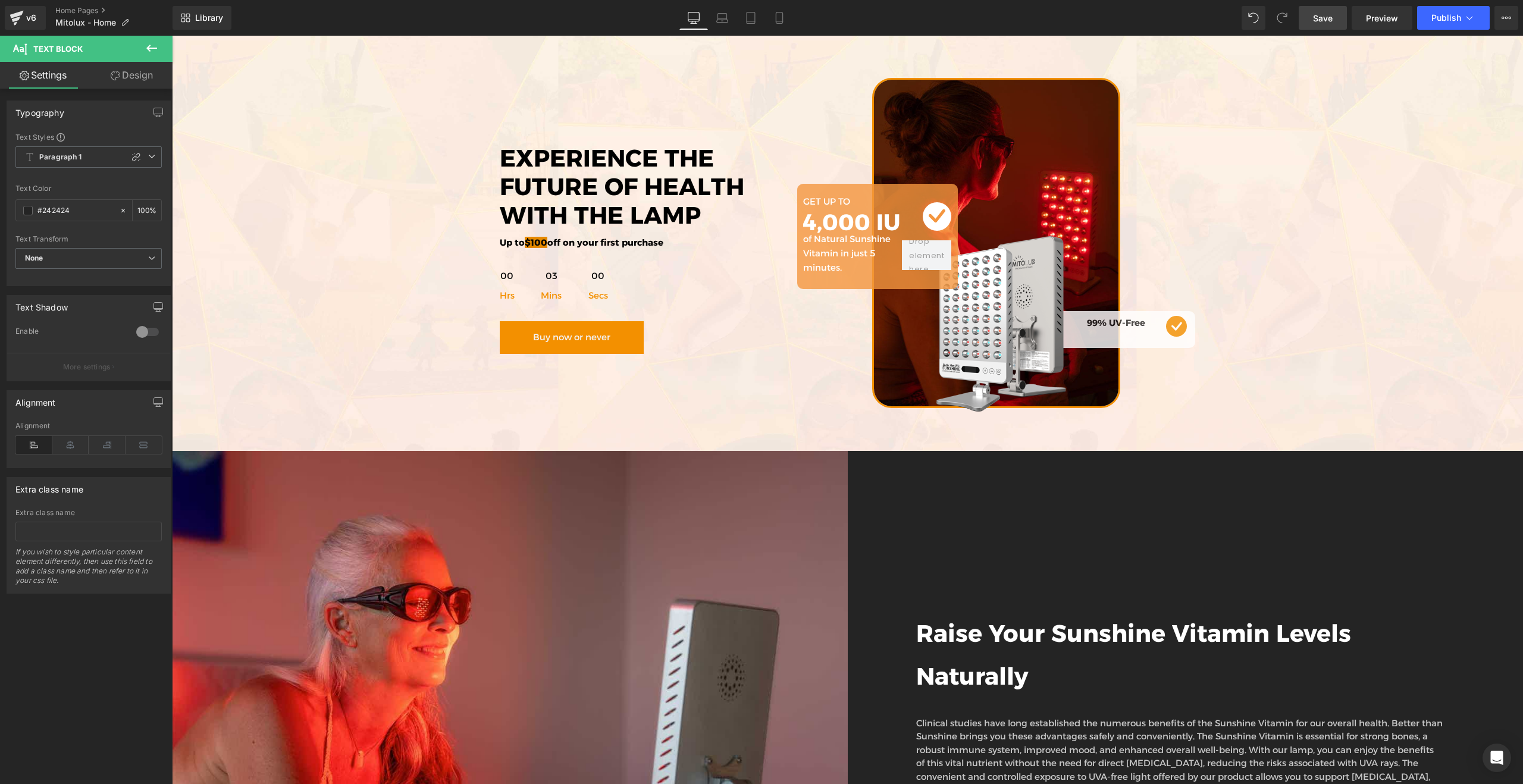
scroll to position [4468, 0]
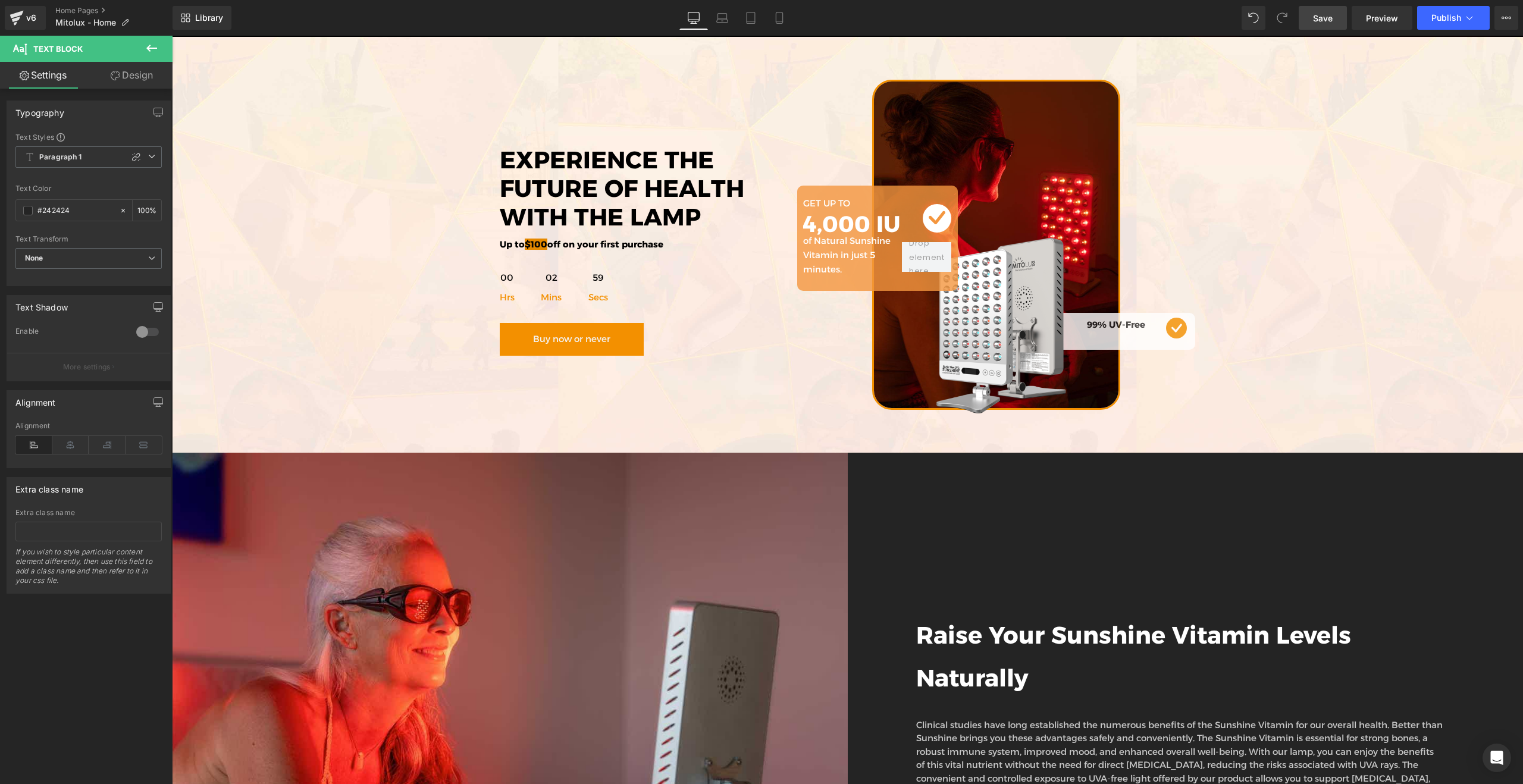
click at [1322, 22] on span "Save" at bounding box center [1323, 18] width 20 height 13
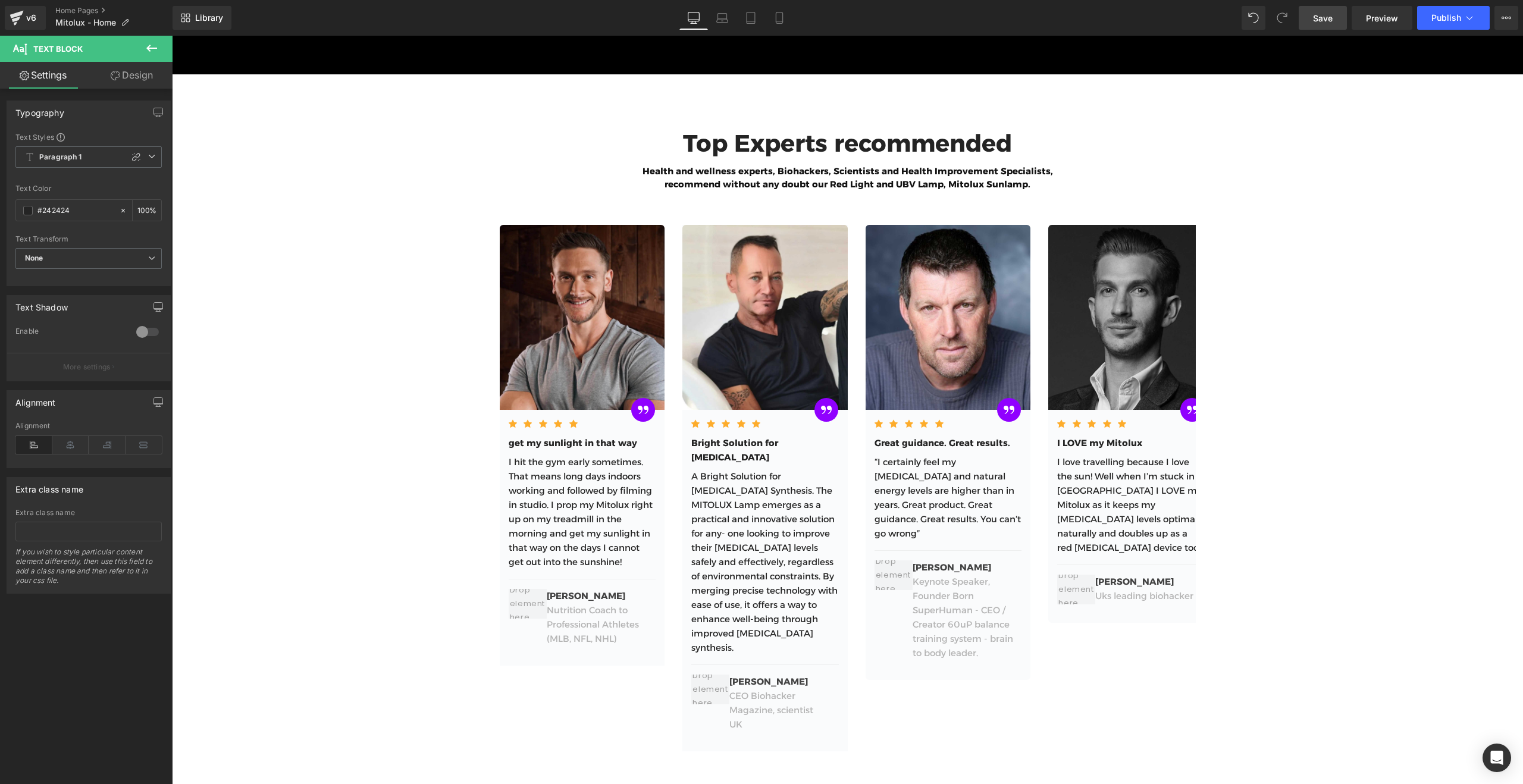
scroll to position [0, 0]
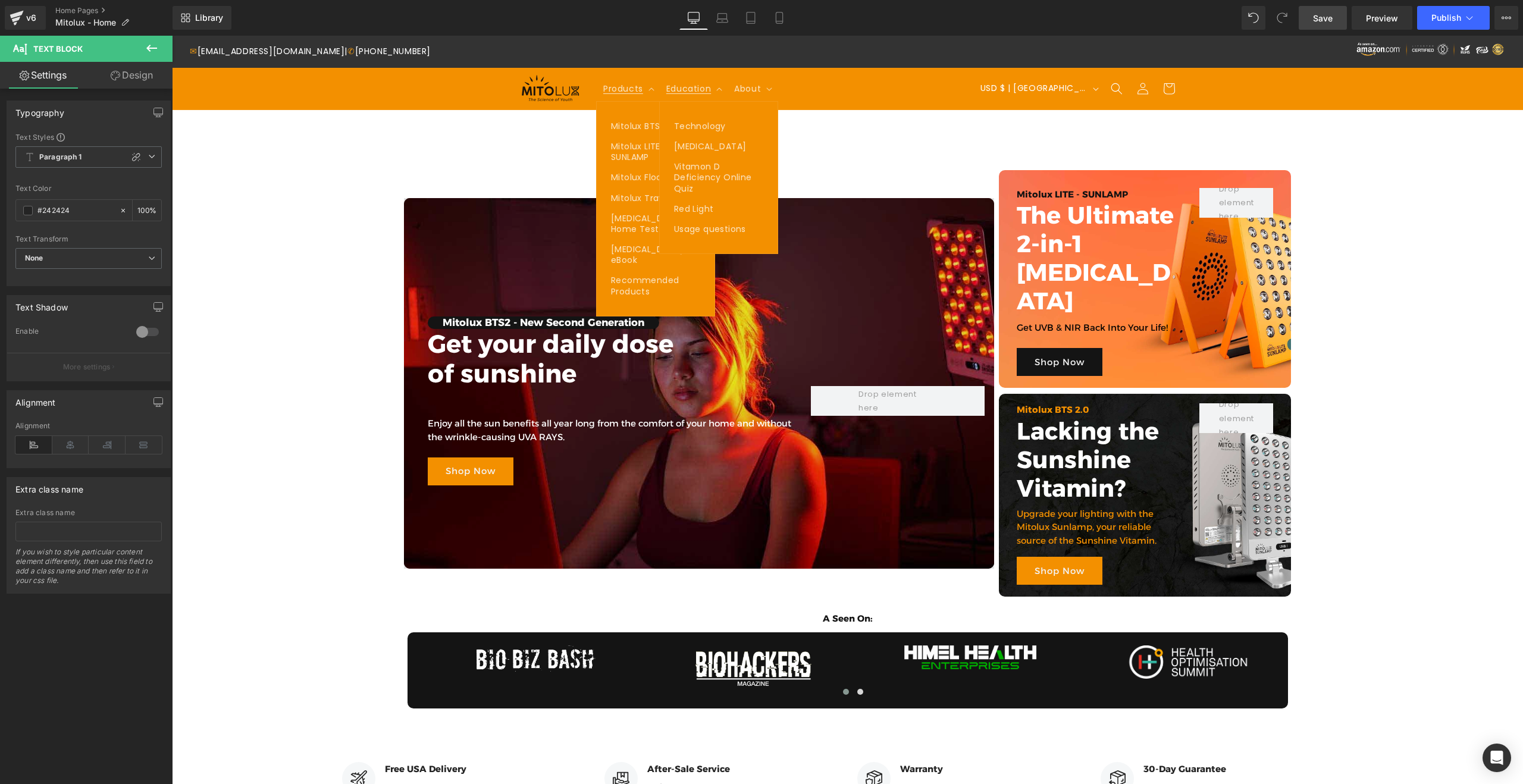
drag, startPoint x: 1332, startPoint y: 18, endPoint x: 1270, endPoint y: 16, distance: 62.0
click at [1332, 18] on span "Save" at bounding box center [1323, 18] width 20 height 13
click at [1443, 18] on span "Publish" at bounding box center [1446, 18] width 29 height 10
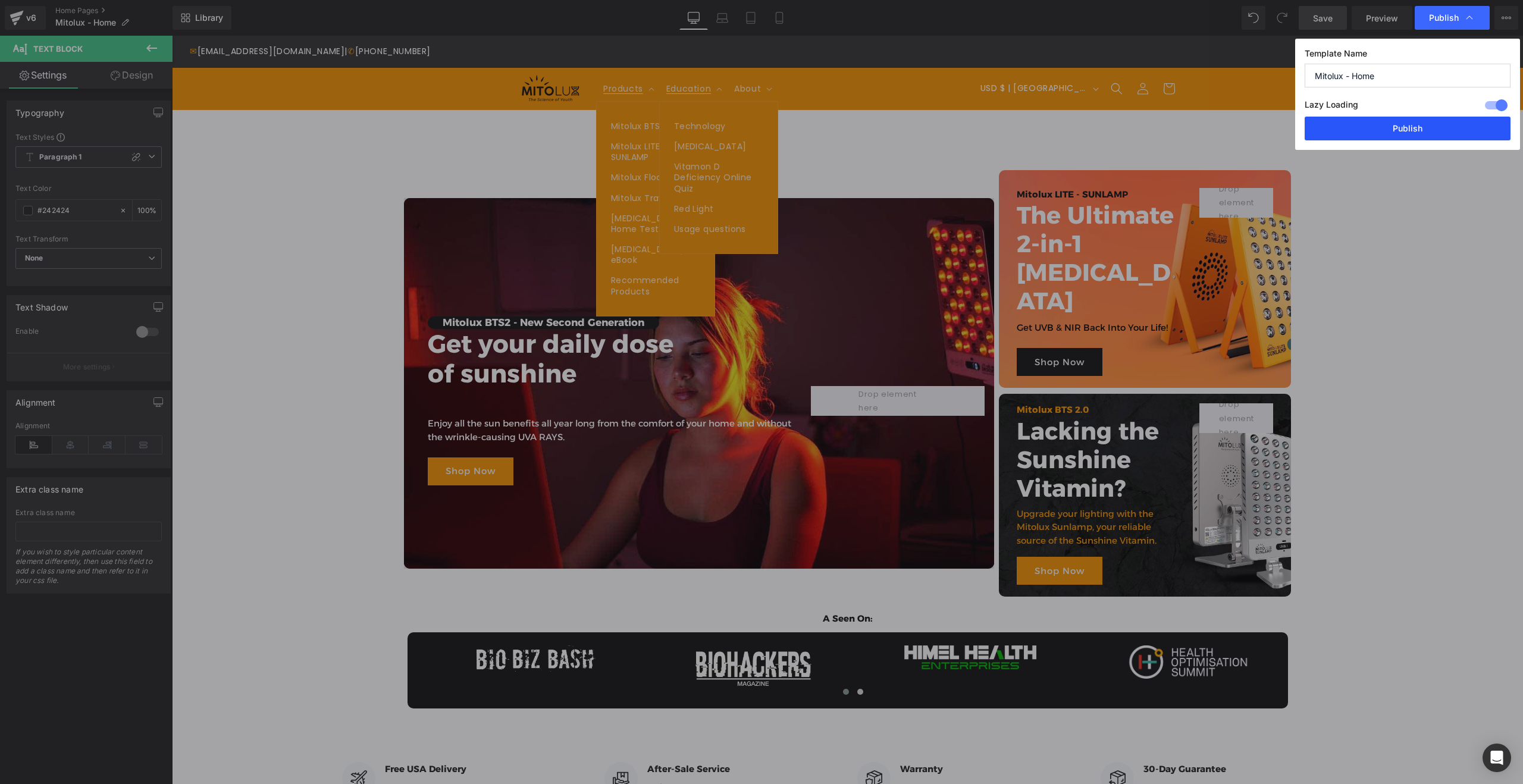
click at [1405, 128] on button "Publish" at bounding box center [1407, 128] width 206 height 24
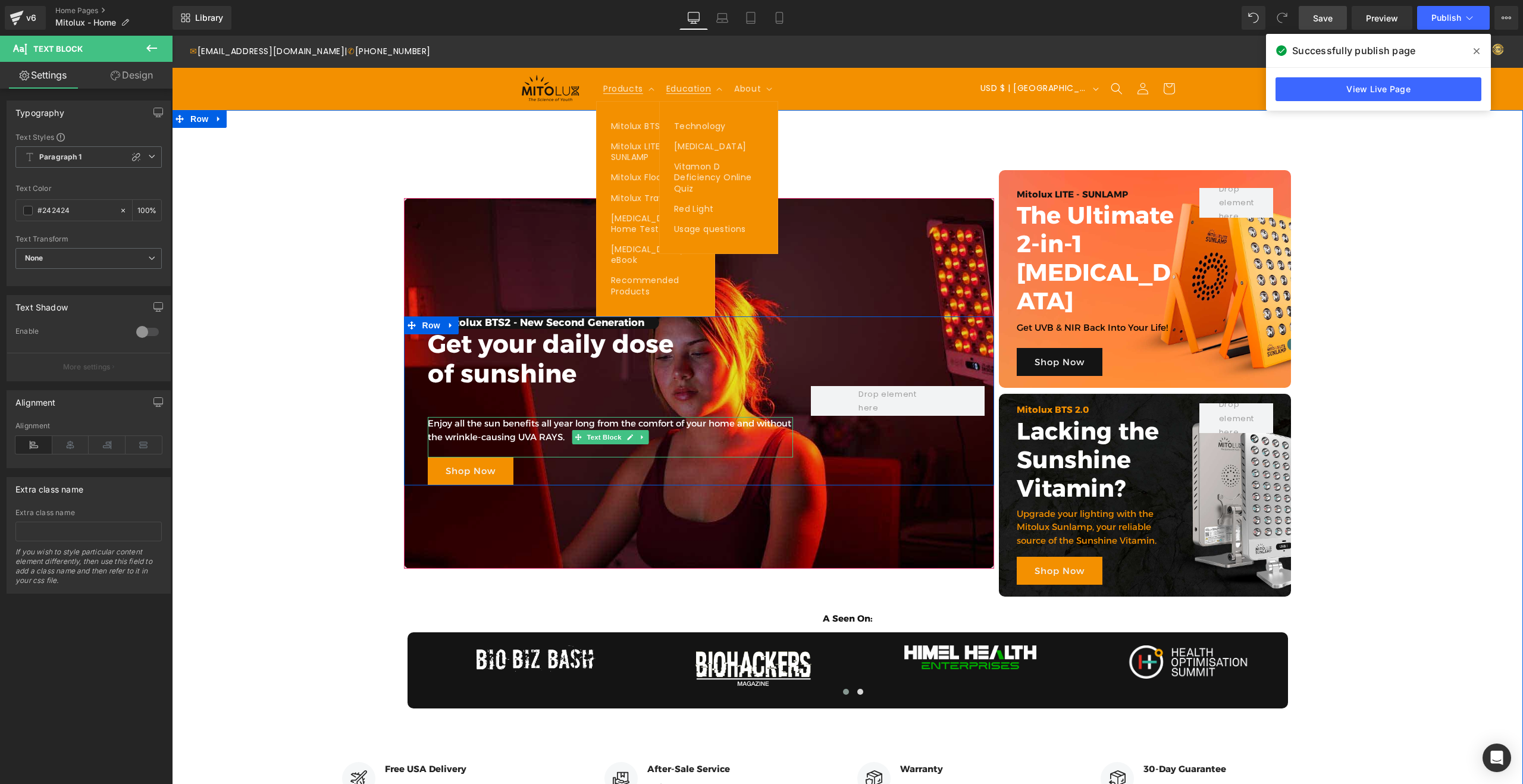
click at [563, 423] on p "Enjoy all the sun benefits all year long from the comfort of your home and with…" at bounding box center [611, 430] width 366 height 27
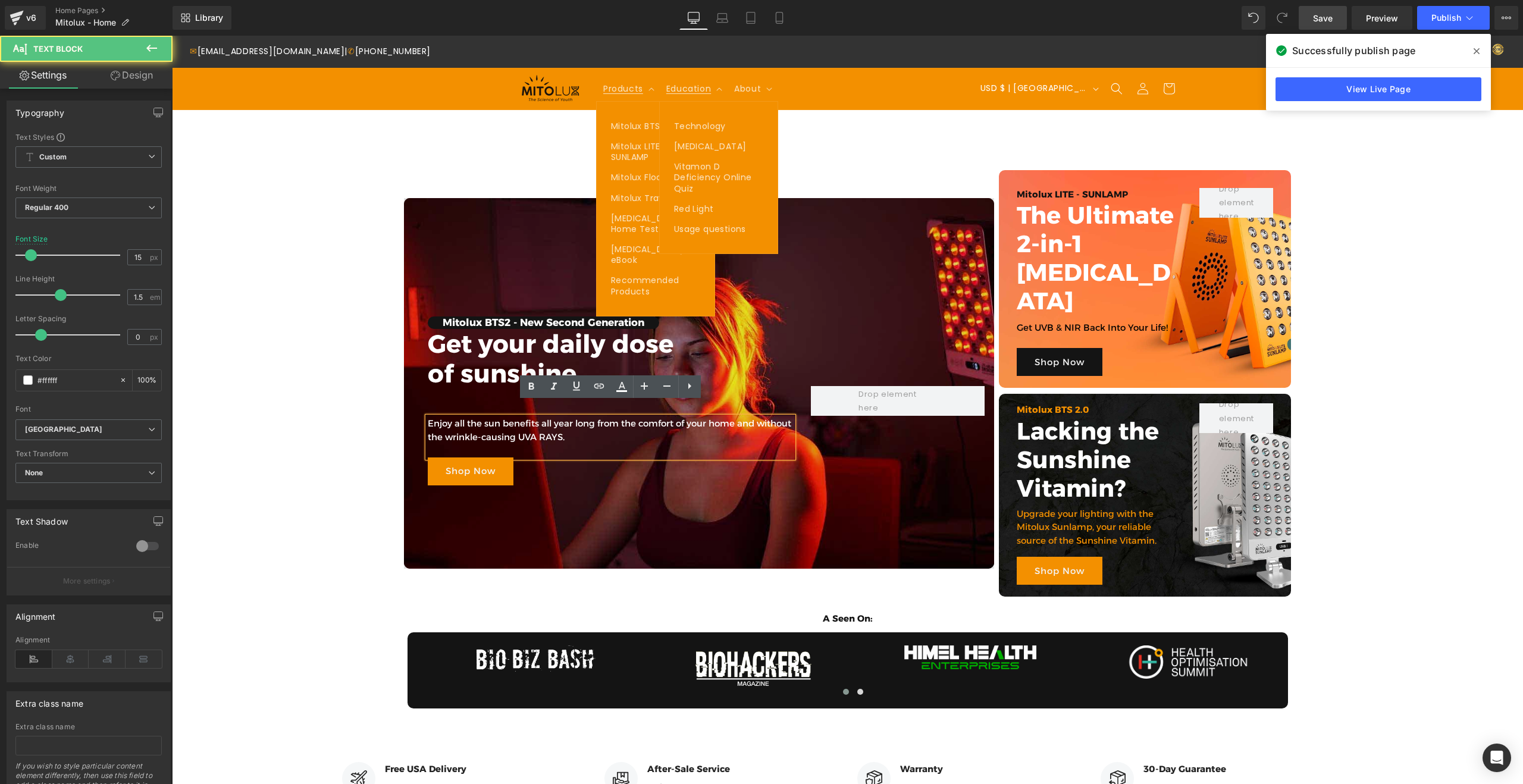
click at [570, 425] on p "Enjoy all the sun benefits all year long from the comfort of your home and with…" at bounding box center [611, 430] width 366 height 27
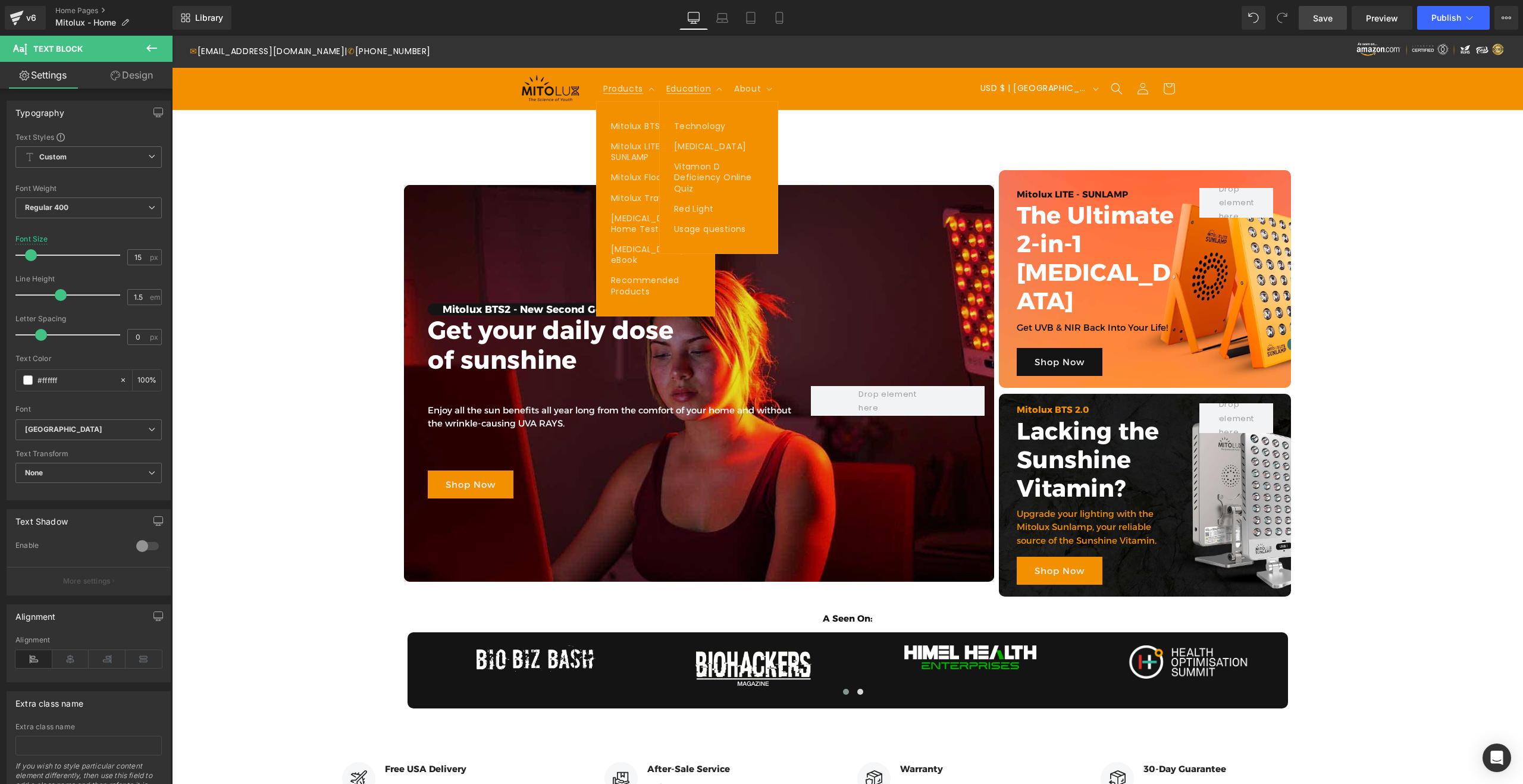
click at [1324, 26] on link "Save" at bounding box center [1322, 18] width 48 height 24
click at [1442, 18] on span "Publish" at bounding box center [1446, 18] width 29 height 10
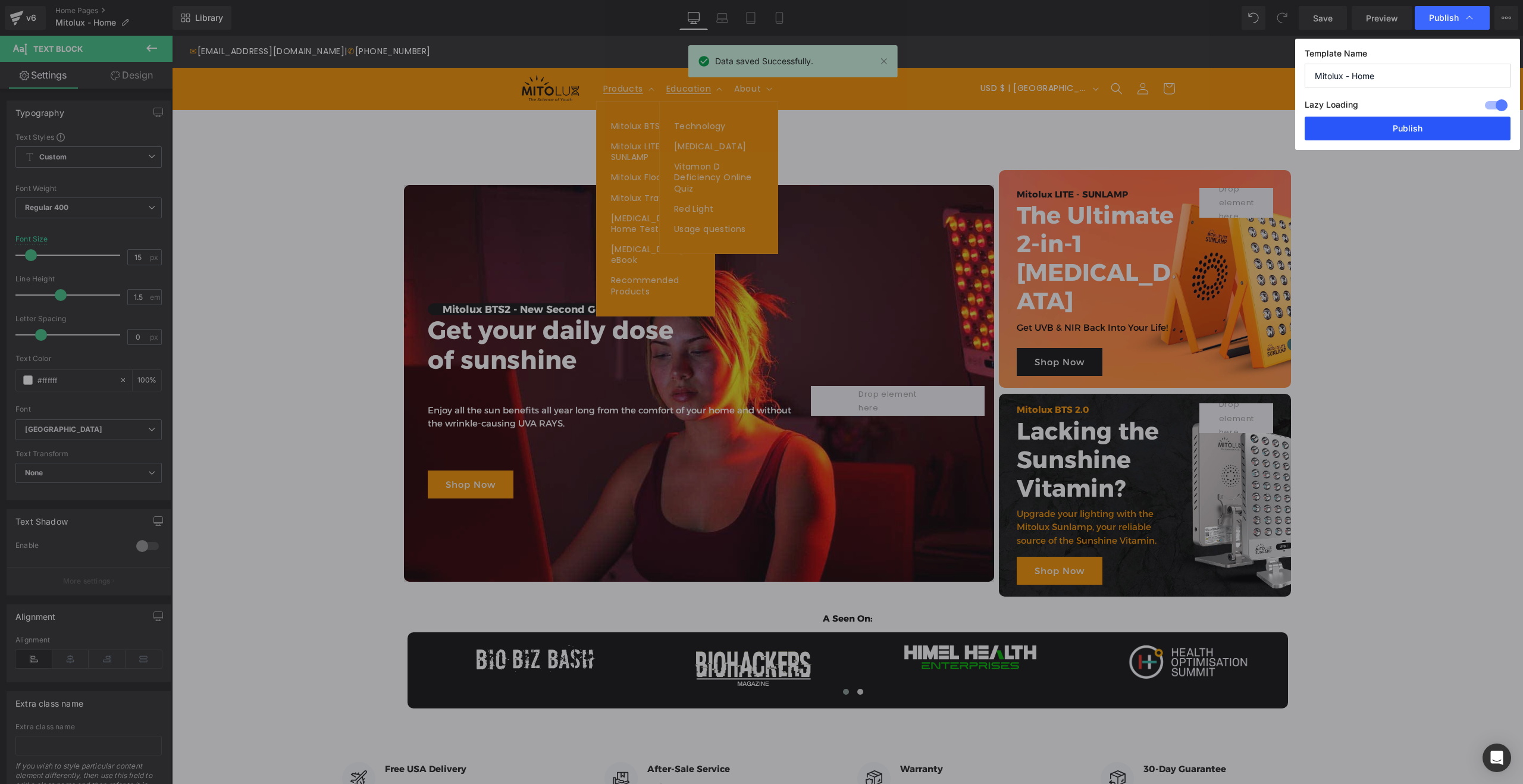
click at [1412, 132] on button "Publish" at bounding box center [1407, 128] width 206 height 24
